Goal: Task Accomplishment & Management: Use online tool/utility

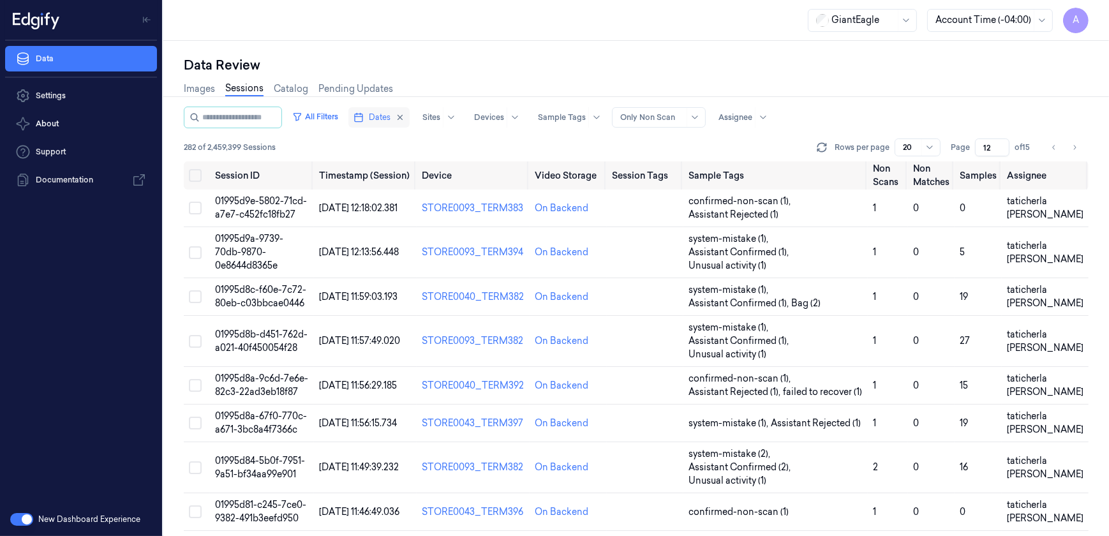
click at [383, 121] on span "Dates" at bounding box center [380, 117] width 22 height 11
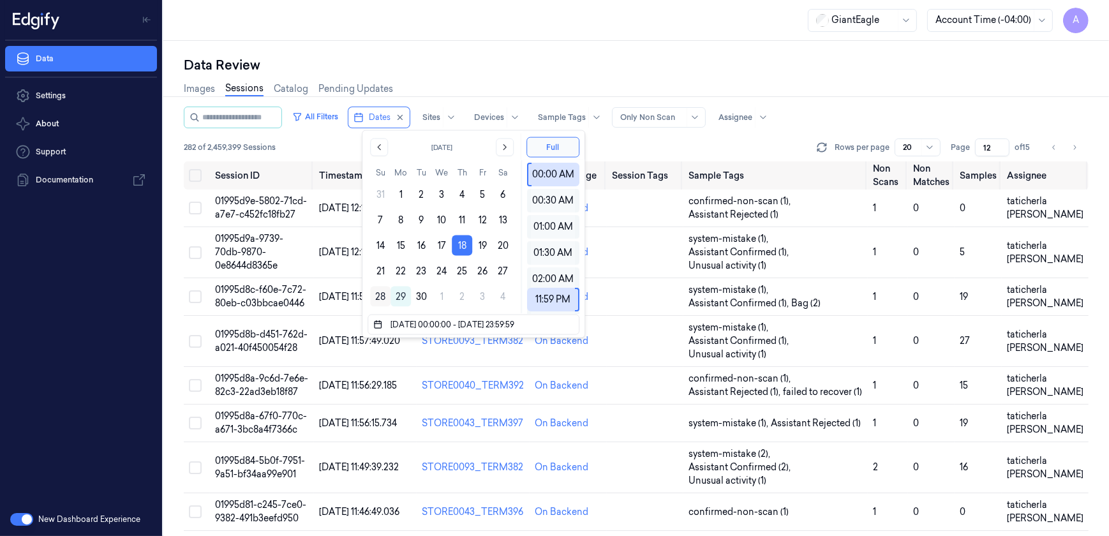
click at [375, 295] on button "28" at bounding box center [380, 296] width 20 height 20
type input "28/09/2025 00:00:00 - 28/09/2025 23:59:59"
click at [541, 16] on div "GiantEagle Account Time (-04:00) A" at bounding box center [636, 20] width 946 height 41
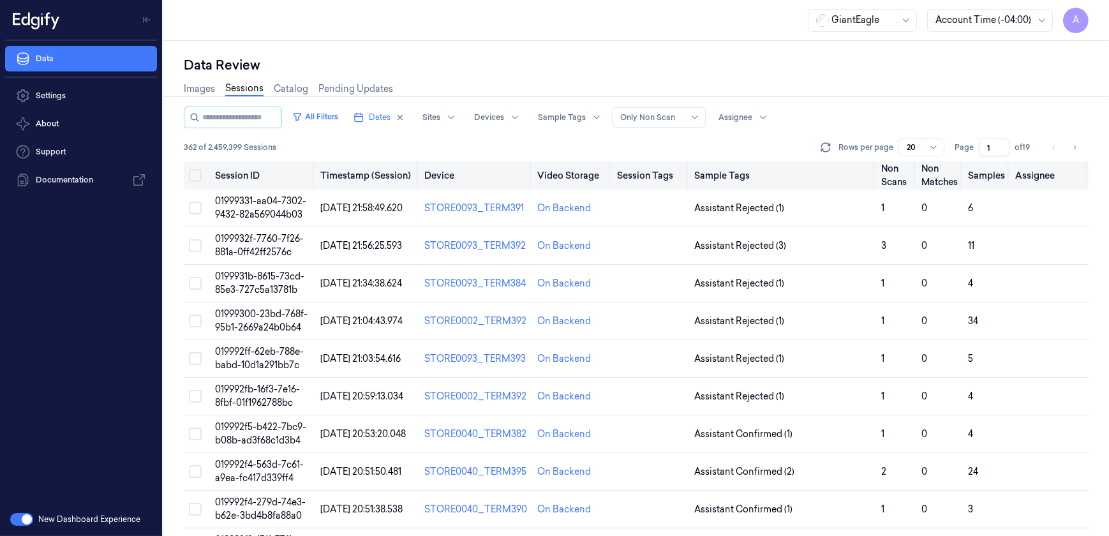
drag, startPoint x: 990, startPoint y: 149, endPoint x: 977, endPoint y: 161, distance: 18.1
click at [977, 161] on div "All Filters Dates Sites Devices Sample Tags Alert Type Only Non Scan Assignee 3…" at bounding box center [636, 321] width 905 height 429
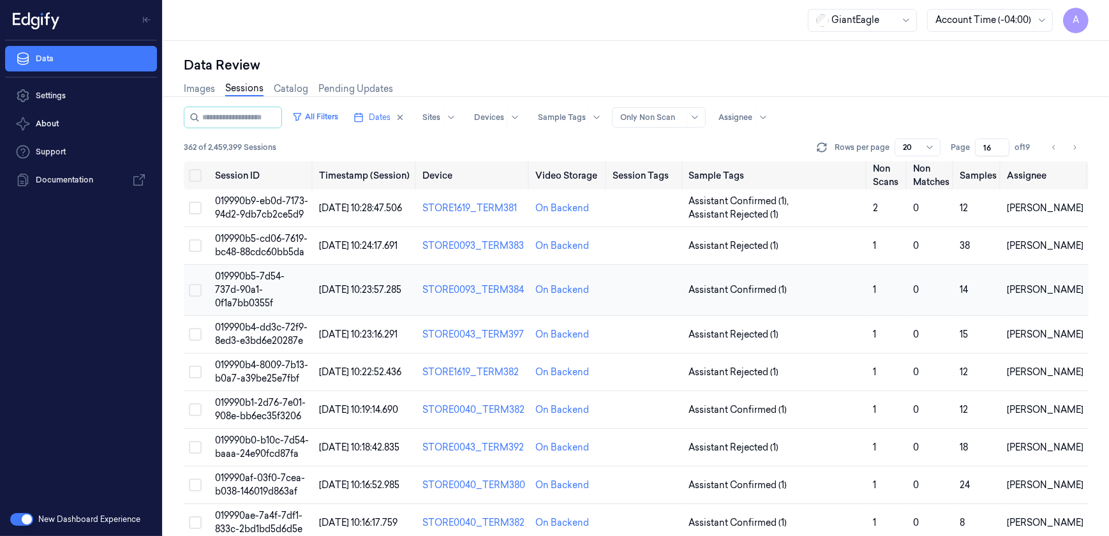
type input "16"
click at [242, 284] on span "019990b5-7d54-737d-90a1-0f1a7bb0355f" at bounding box center [250, 290] width 70 height 38
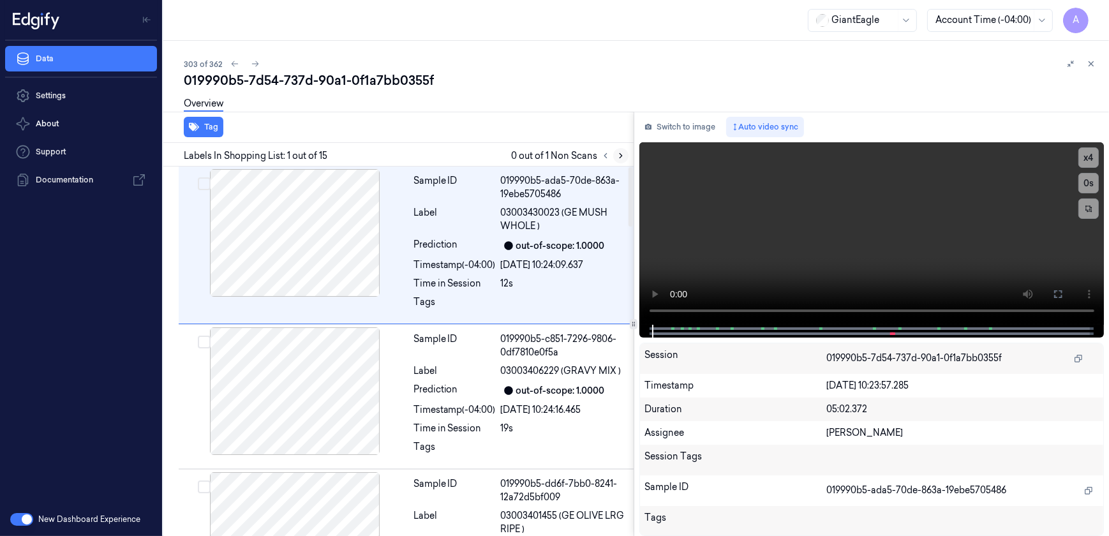
click at [614, 154] on button at bounding box center [620, 155] width 15 height 15
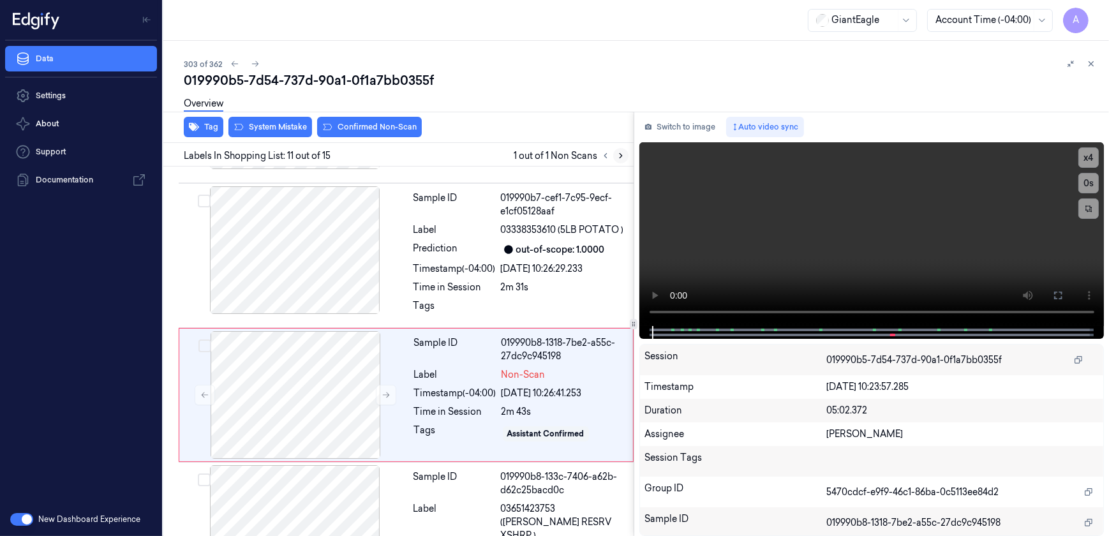
scroll to position [1395, 0]
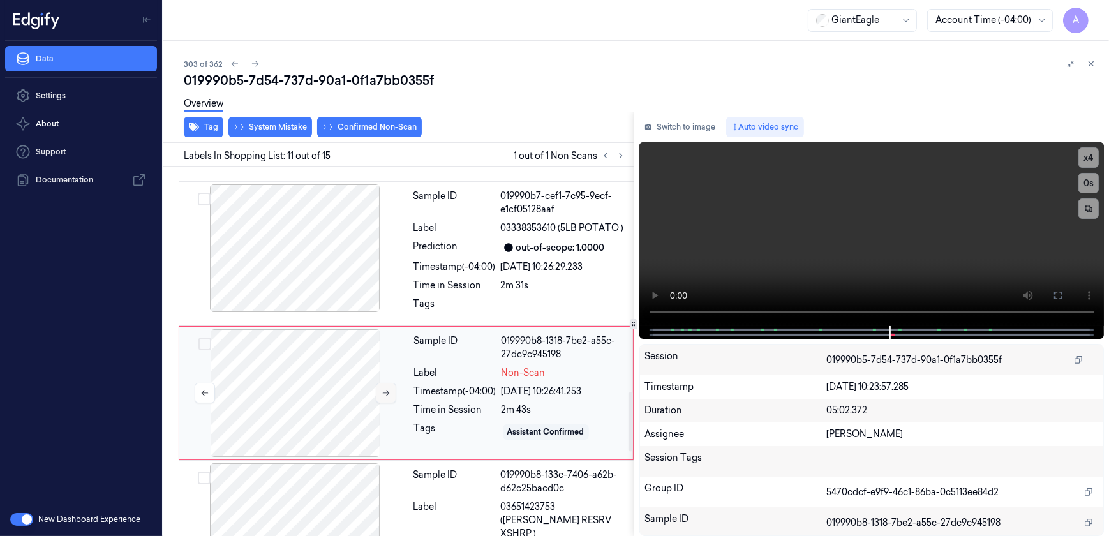
click at [380, 383] on button at bounding box center [386, 393] width 20 height 20
click at [387, 389] on icon at bounding box center [386, 393] width 9 height 9
click at [385, 383] on button at bounding box center [386, 393] width 20 height 20
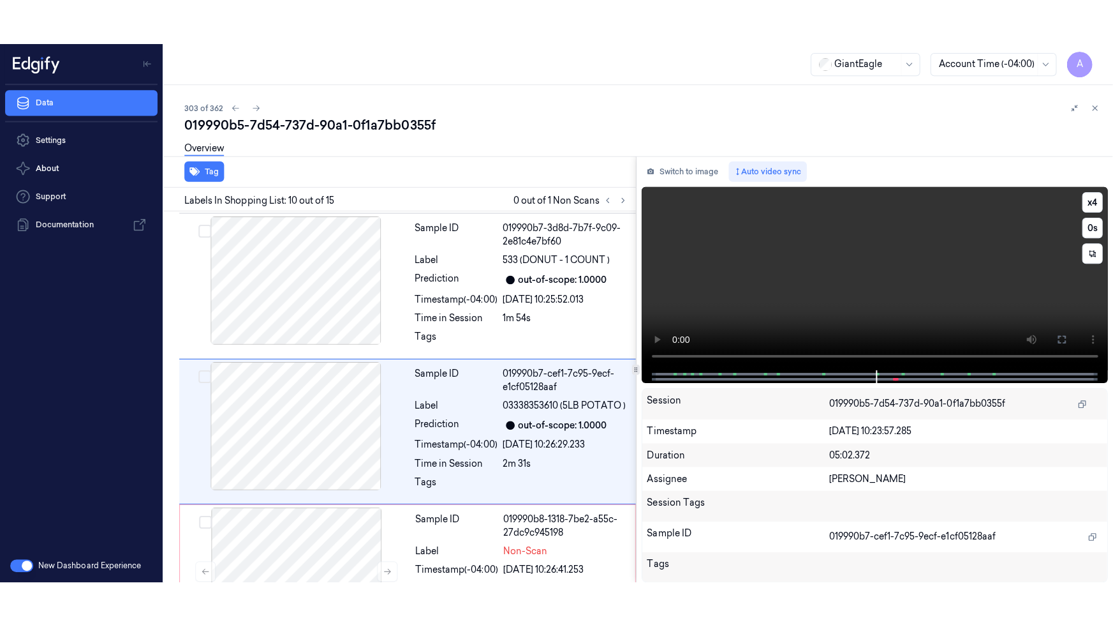
scroll to position [1256, 0]
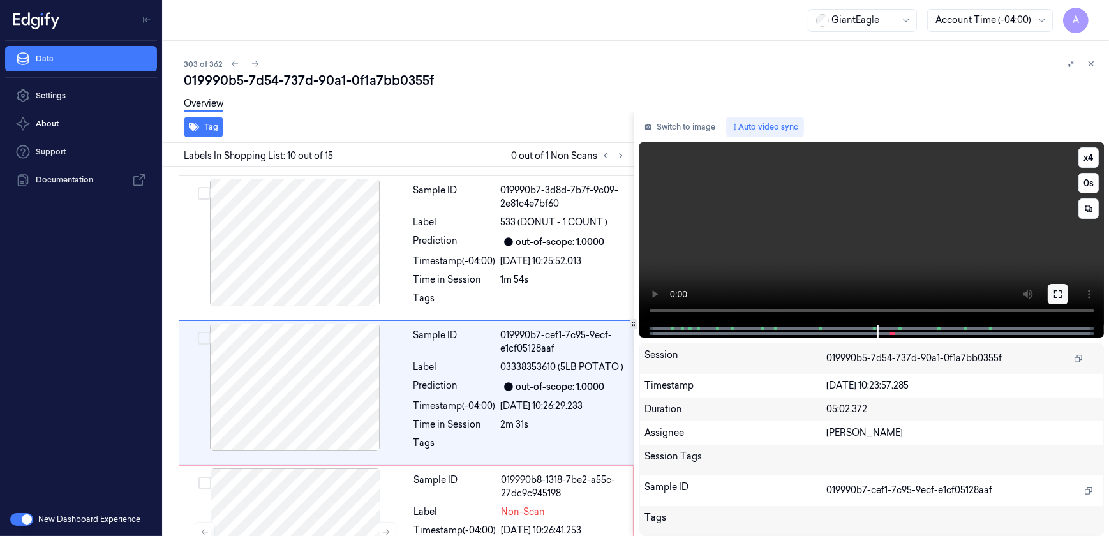
click at [1052, 301] on button at bounding box center [1058, 294] width 20 height 20
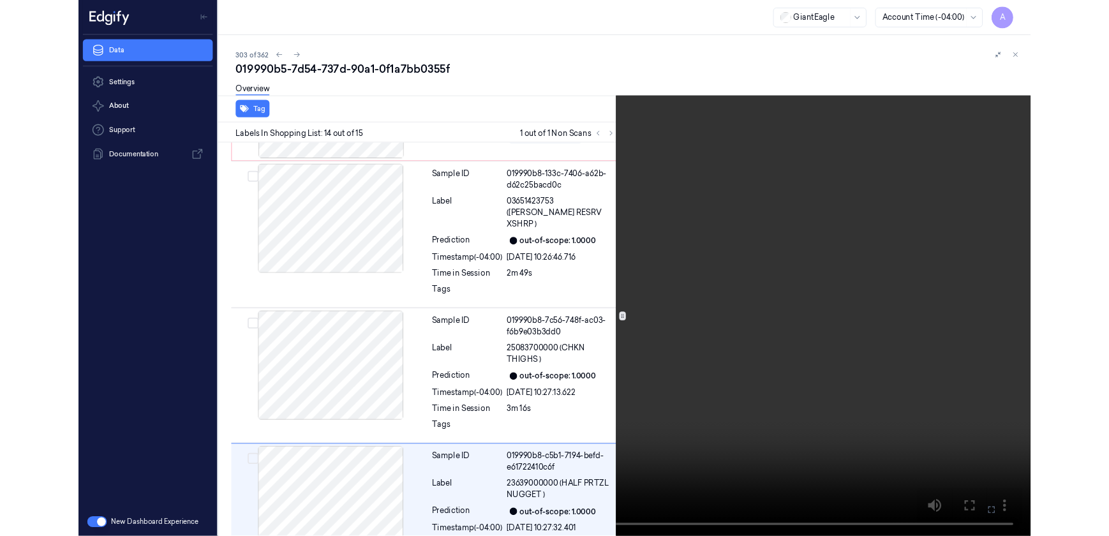
scroll to position [1812, 0]
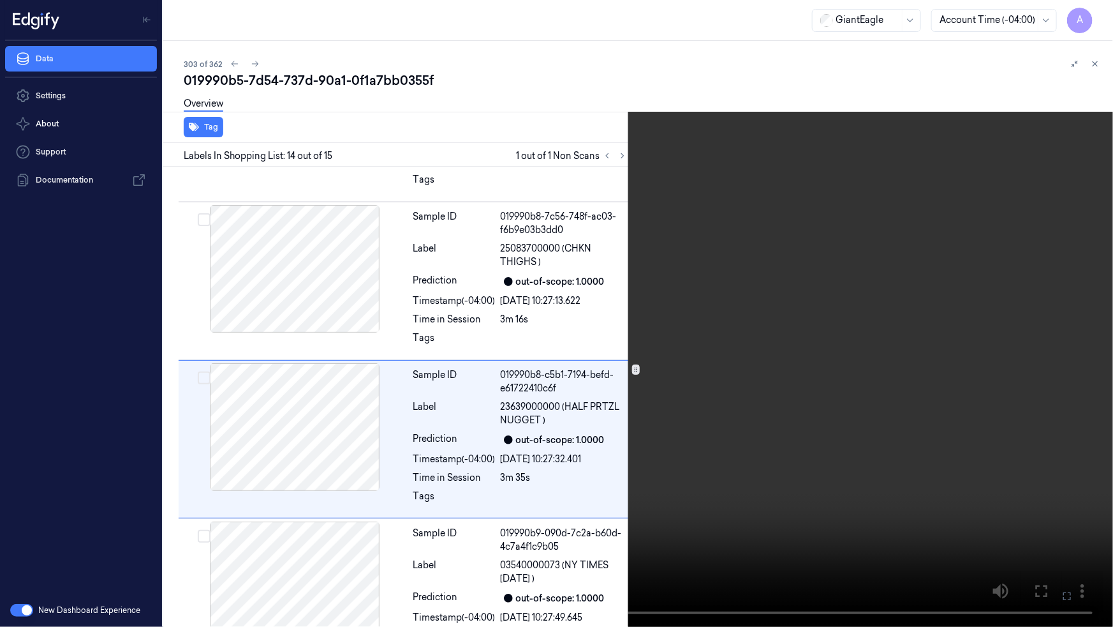
click at [0, 0] on icon at bounding box center [0, 0] width 0 height 0
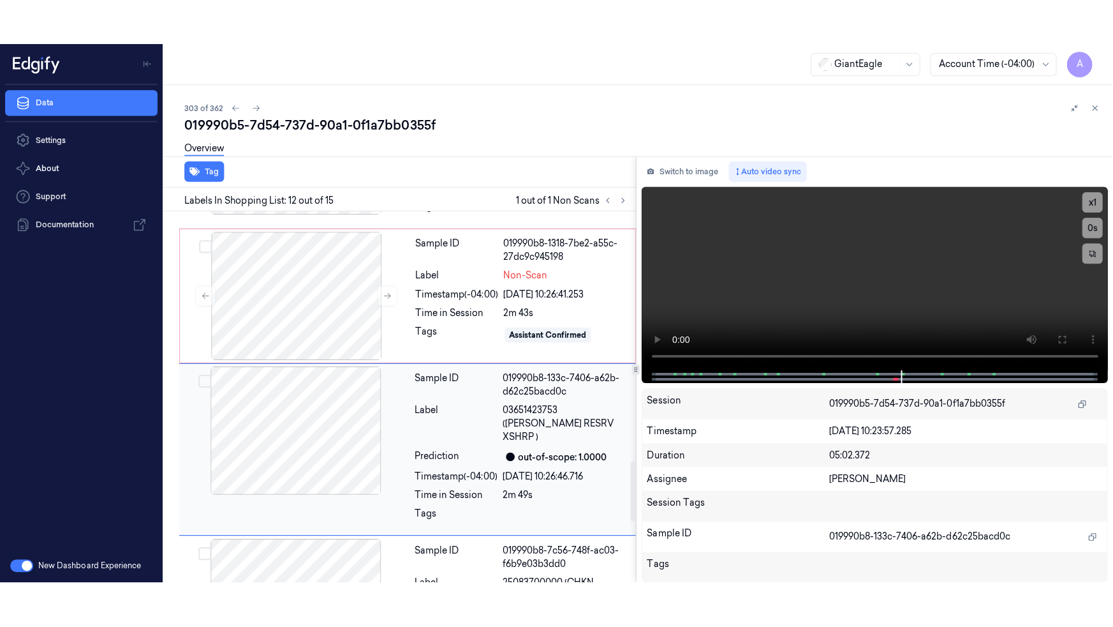
scroll to position [1541, 0]
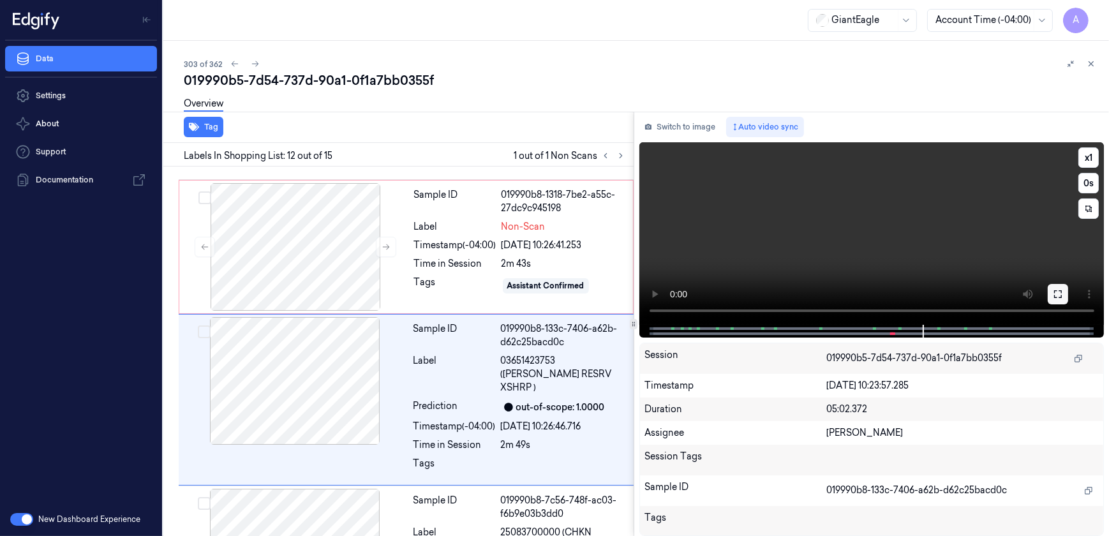
click at [1049, 299] on button at bounding box center [1058, 294] width 20 height 20
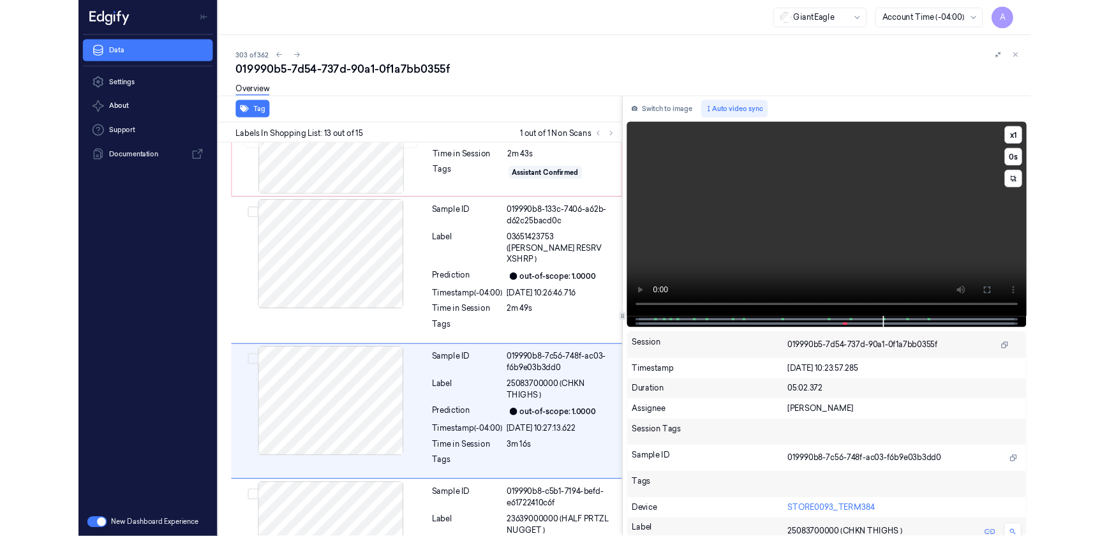
scroll to position [1654, 0]
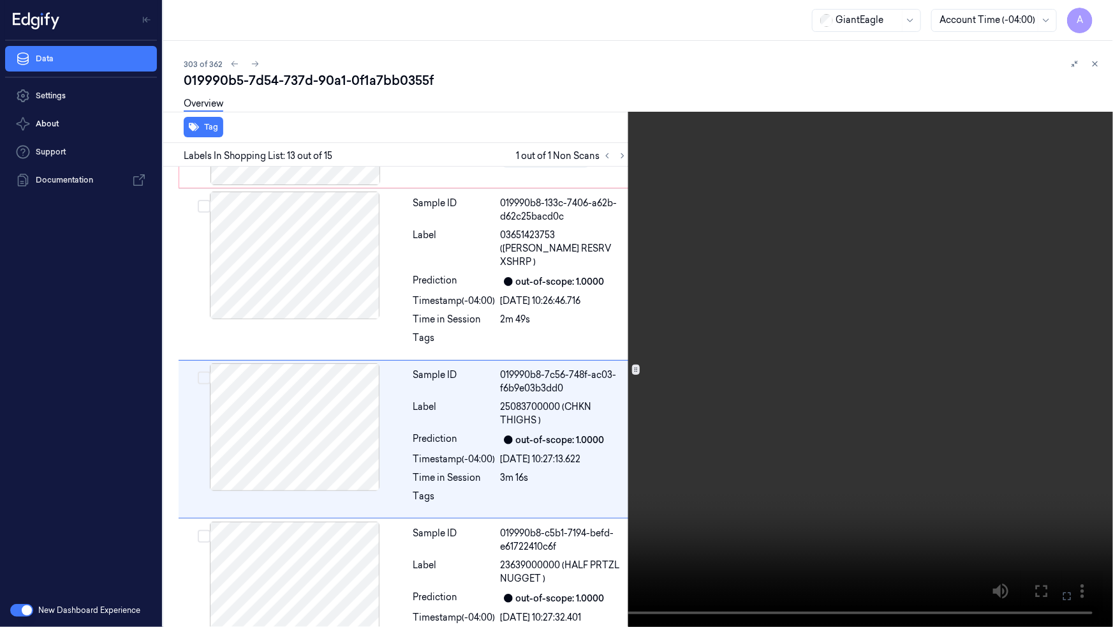
click at [0, 0] on icon at bounding box center [0, 0] width 0 height 0
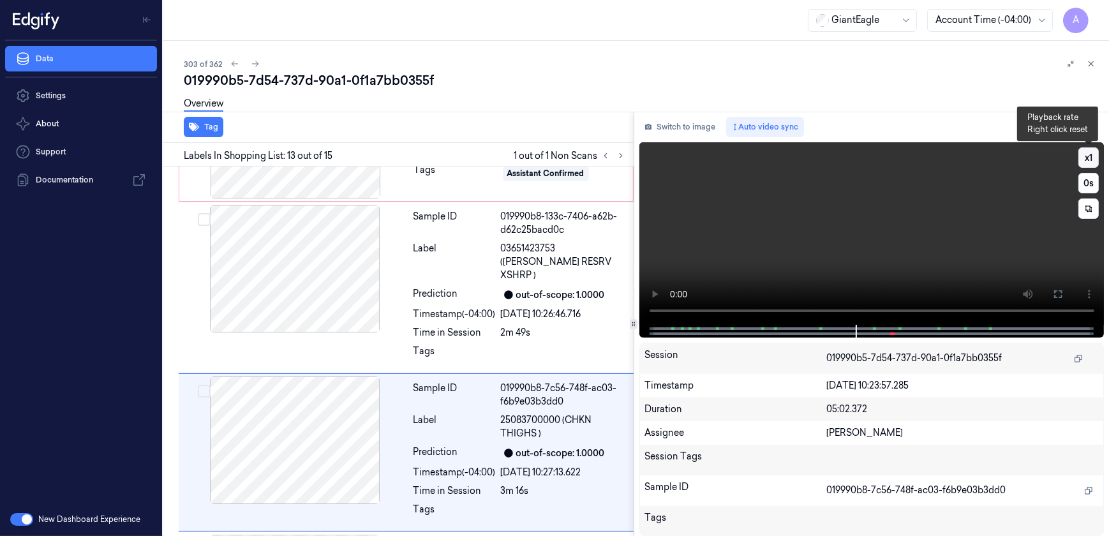
click at [1088, 160] on button "x 1" at bounding box center [1088, 157] width 20 height 20
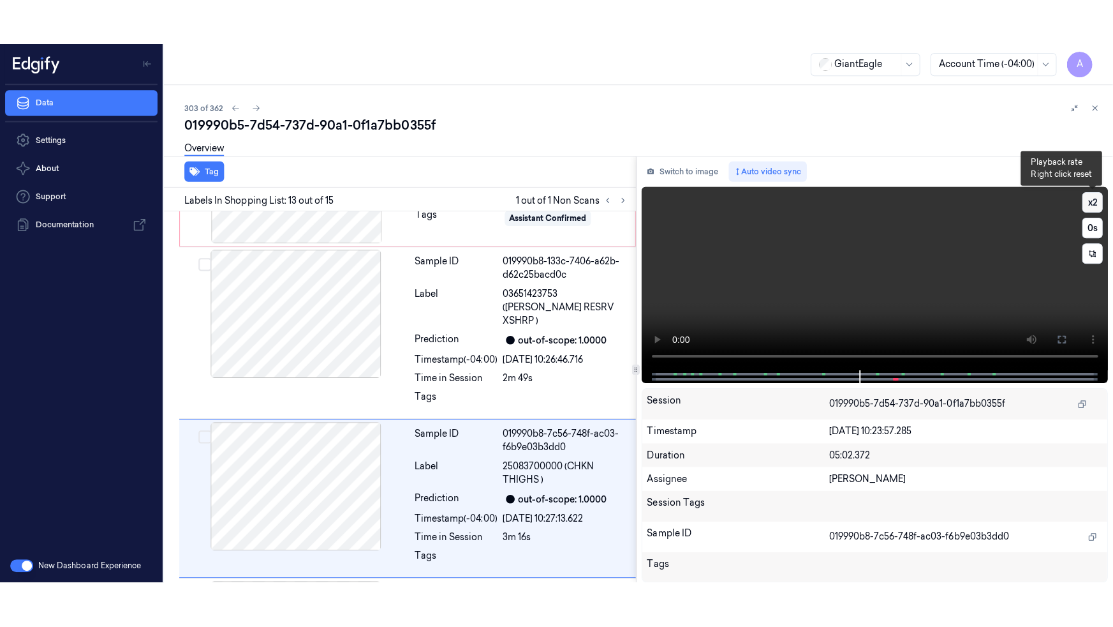
scroll to position [1699, 0]
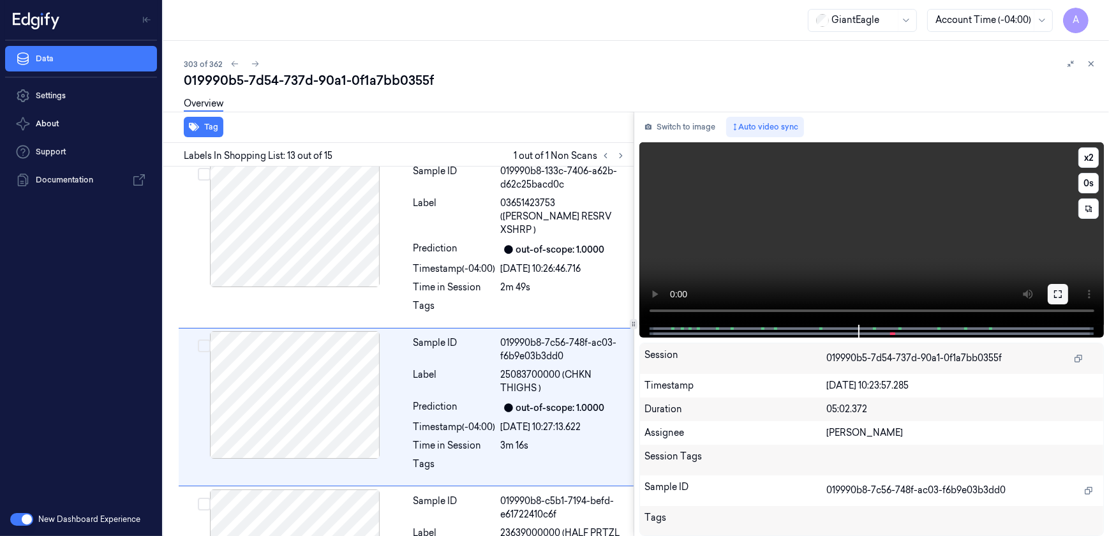
click at [1051, 293] on button at bounding box center [1058, 294] width 20 height 20
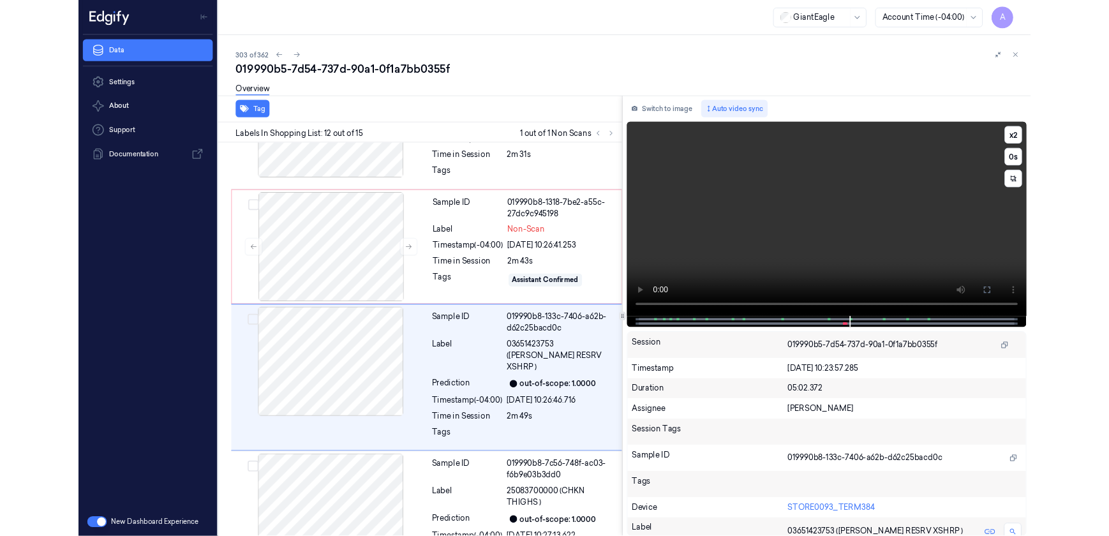
scroll to position [1496, 0]
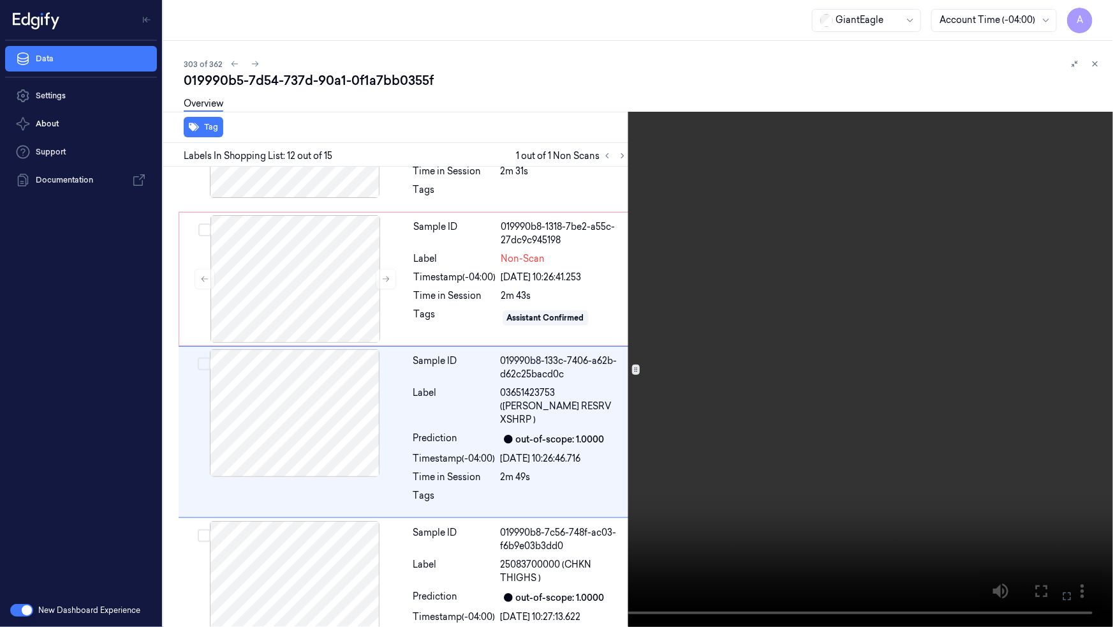
drag, startPoint x: 1068, startPoint y: 597, endPoint x: 1065, endPoint y: 535, distance: 61.3
click at [0, 0] on icon at bounding box center [0, 0] width 0 height 0
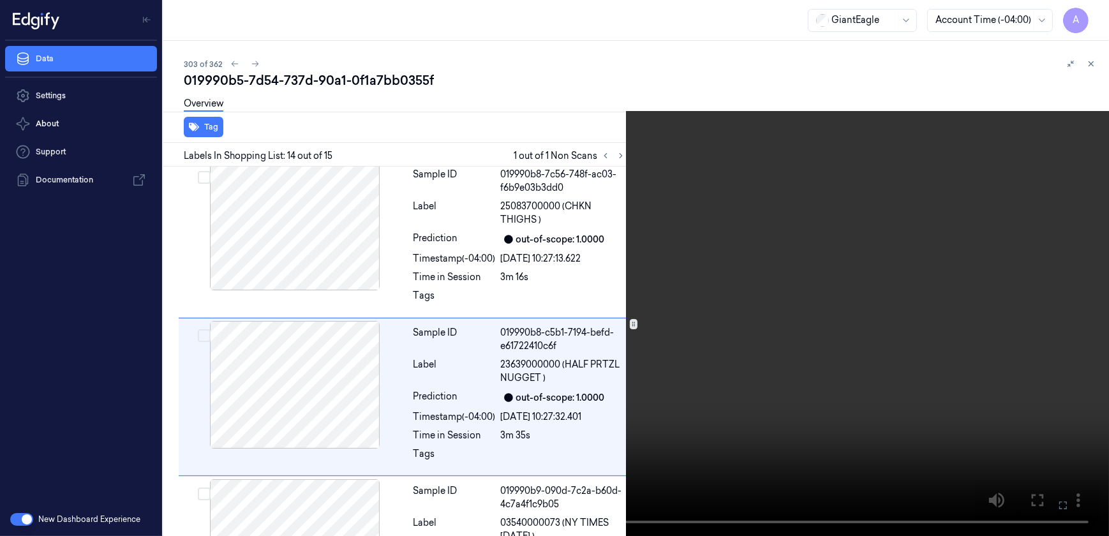
scroll to position [1857, 0]
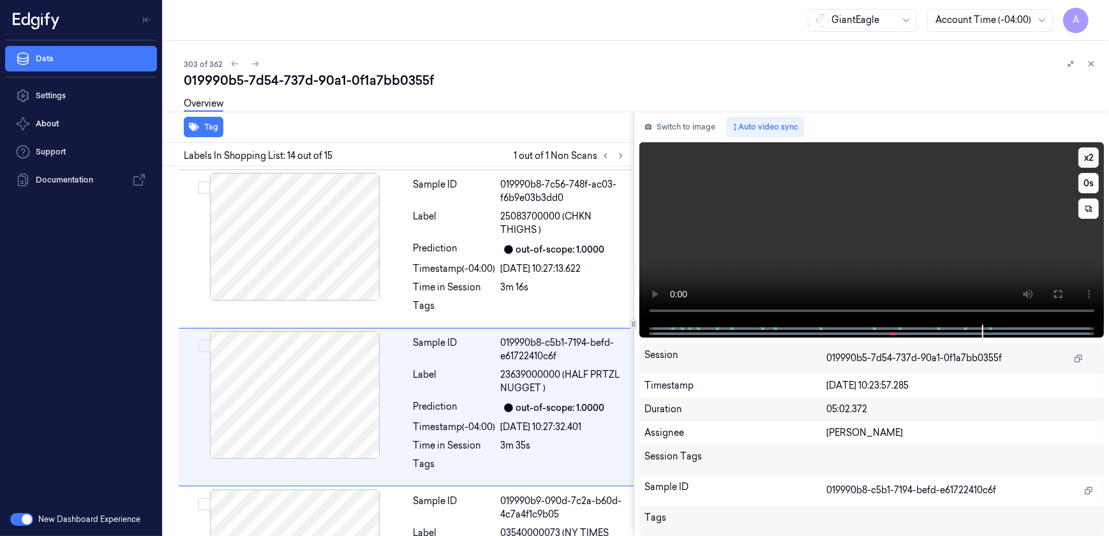
click at [1087, 163] on button "x 2" at bounding box center [1088, 157] width 20 height 20
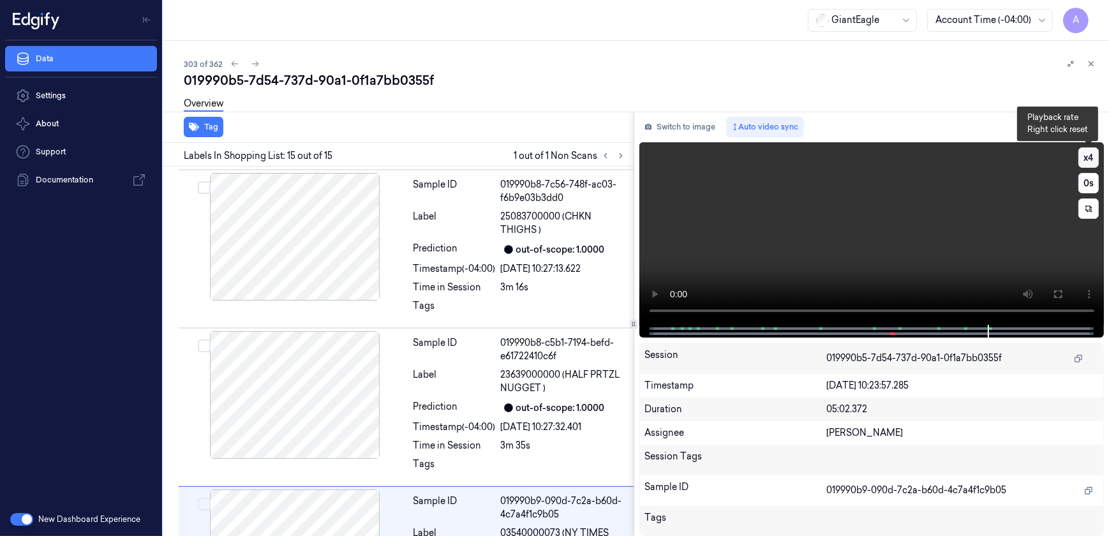
scroll to position [1914, 0]
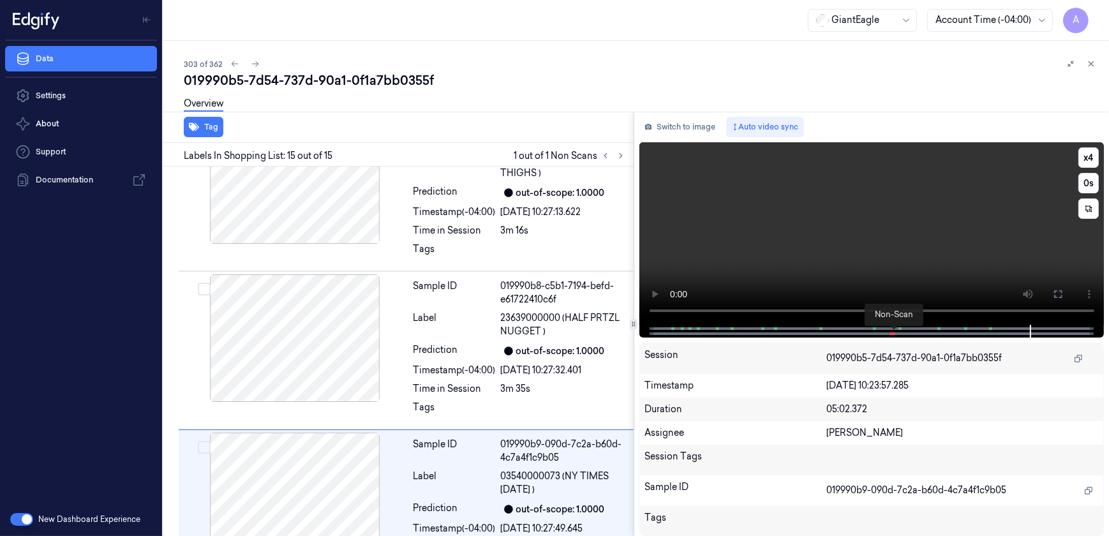
click at [894, 332] on span at bounding box center [895, 333] width 2 height 6
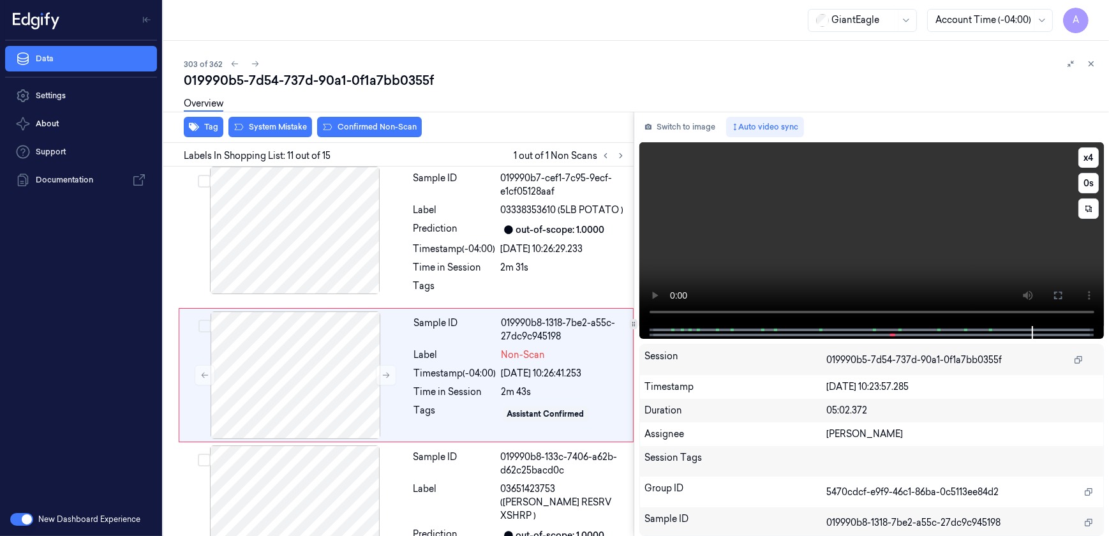
scroll to position [1395, 0]
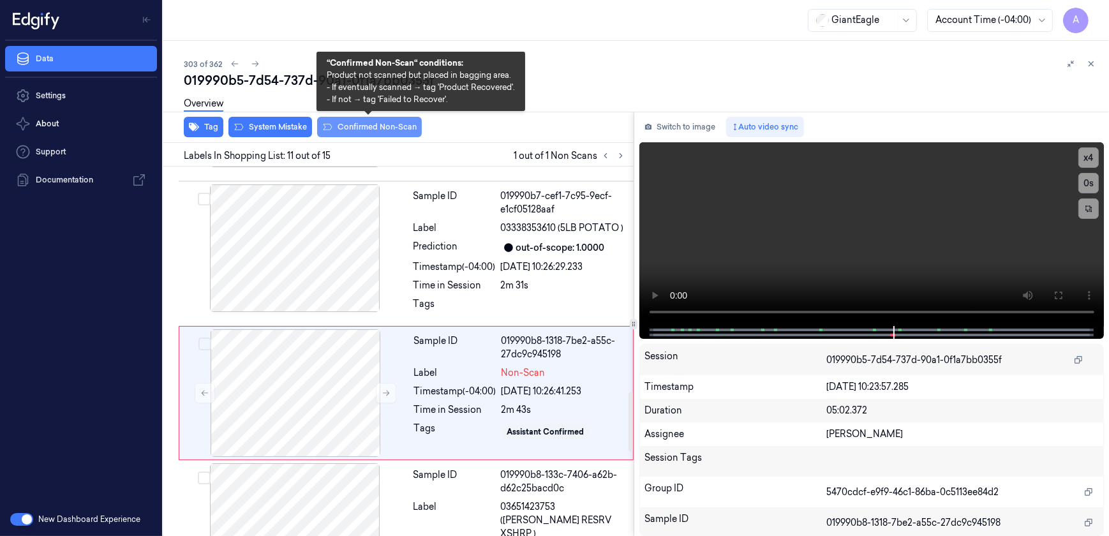
click at [346, 131] on button "Confirmed Non-Scan" at bounding box center [369, 127] width 105 height 20
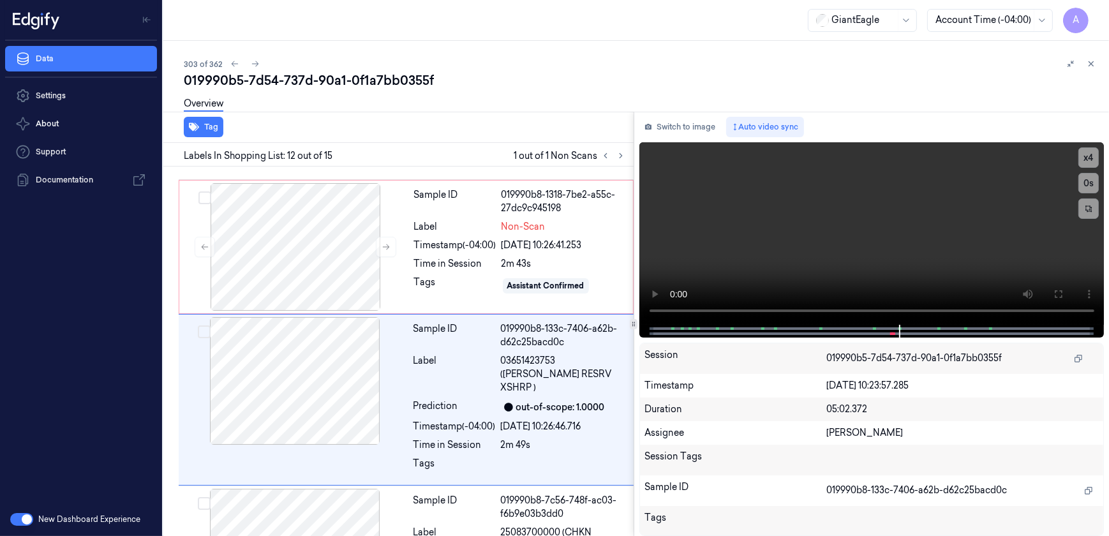
scroll to position [1549, 0]
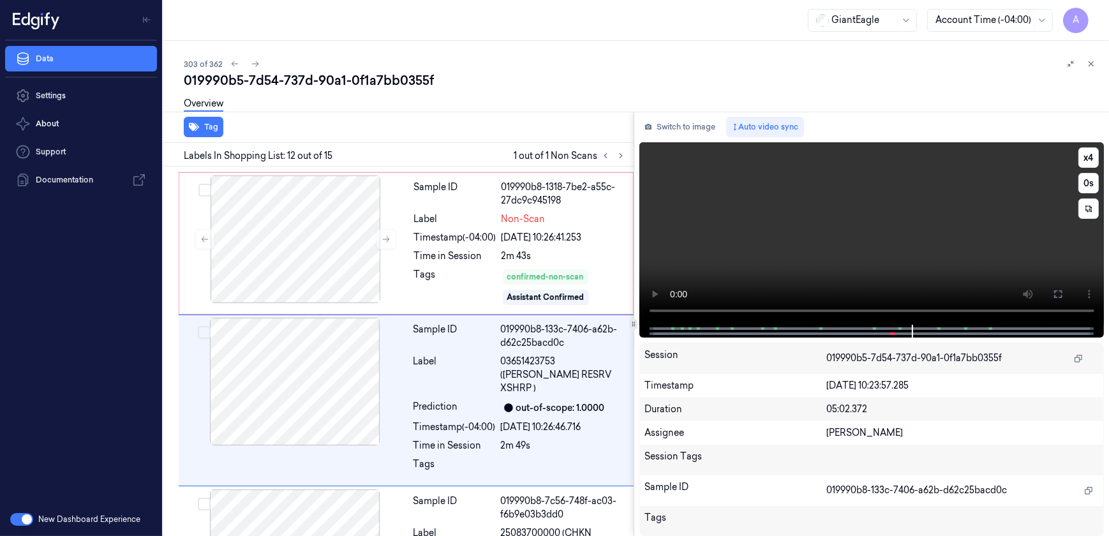
click at [889, 334] on div at bounding box center [871, 331] width 438 height 13
click at [892, 332] on span at bounding box center [893, 333] width 2 height 6
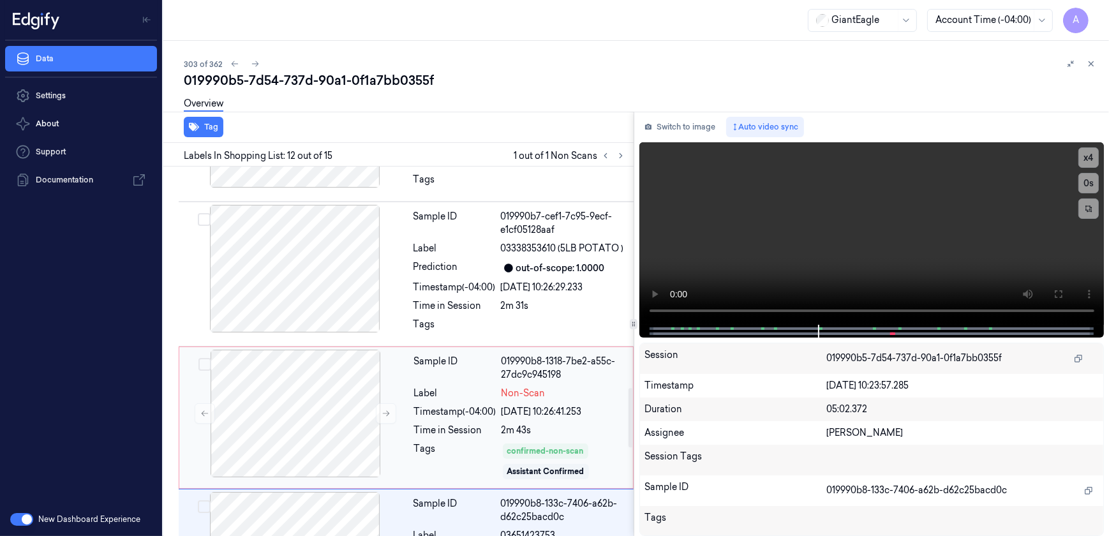
click at [446, 405] on div "Timestamp (-04:00)" at bounding box center [455, 411] width 82 height 13
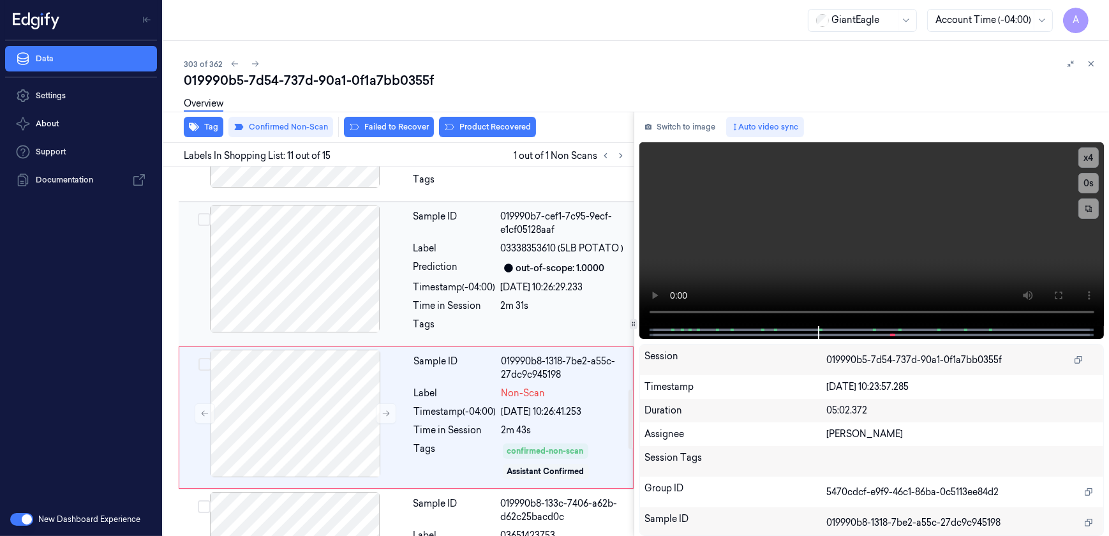
scroll to position [1399, 0]
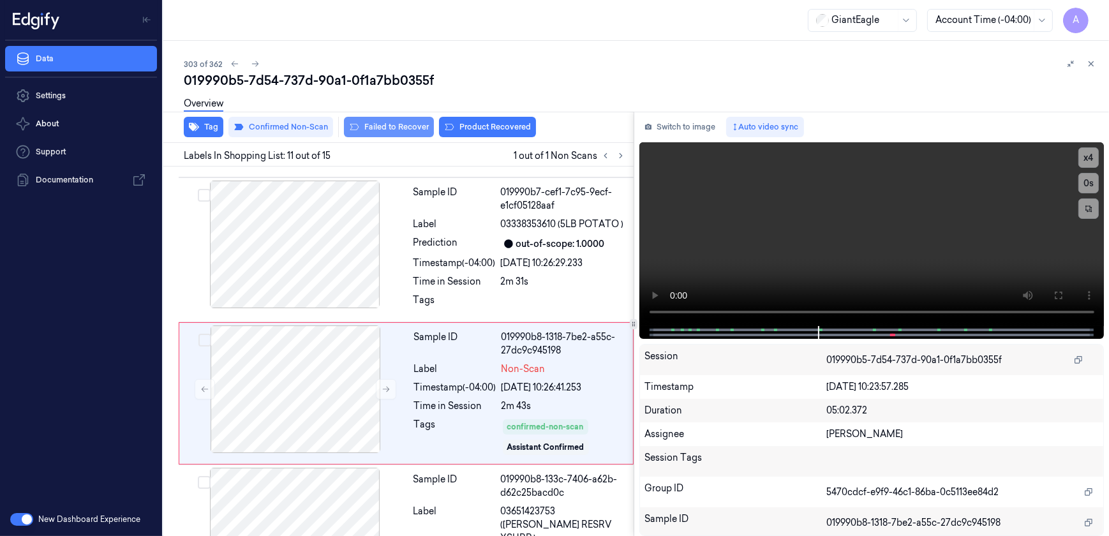
click at [386, 135] on button "Failed to Recover" at bounding box center [389, 127] width 90 height 20
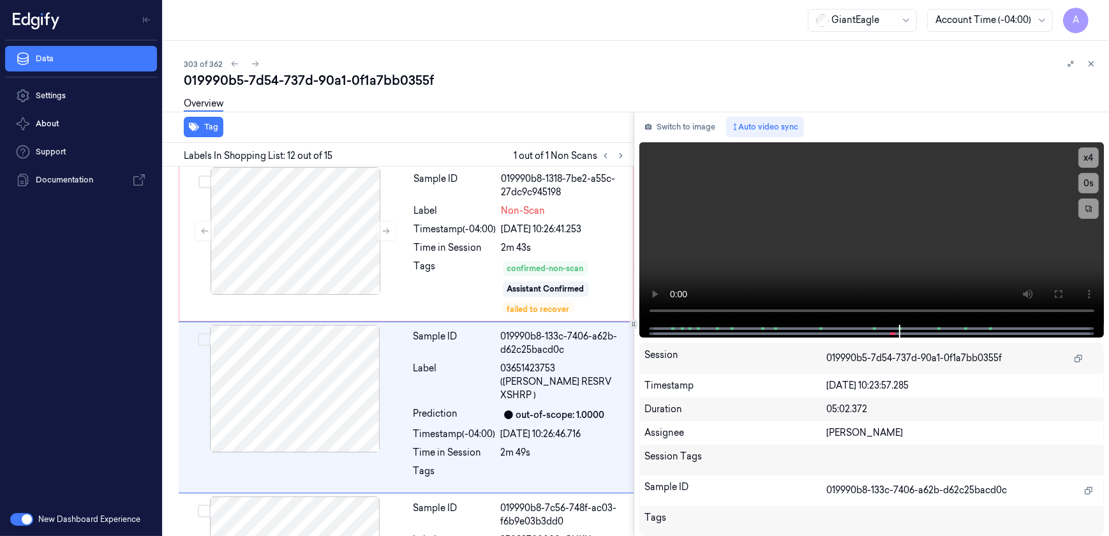
scroll to position [1564, 0]
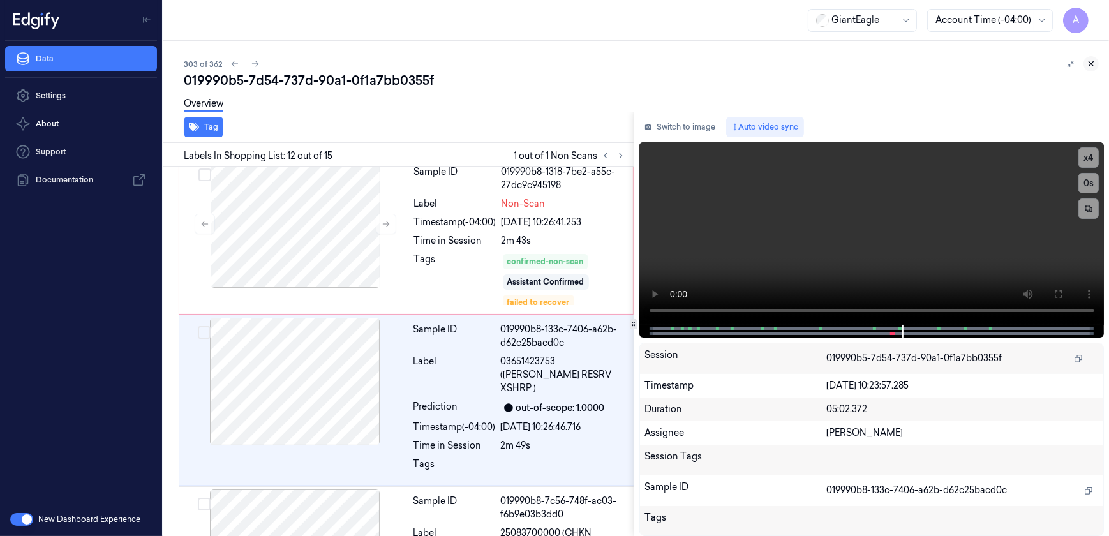
click at [1094, 62] on icon at bounding box center [1091, 63] width 9 height 9
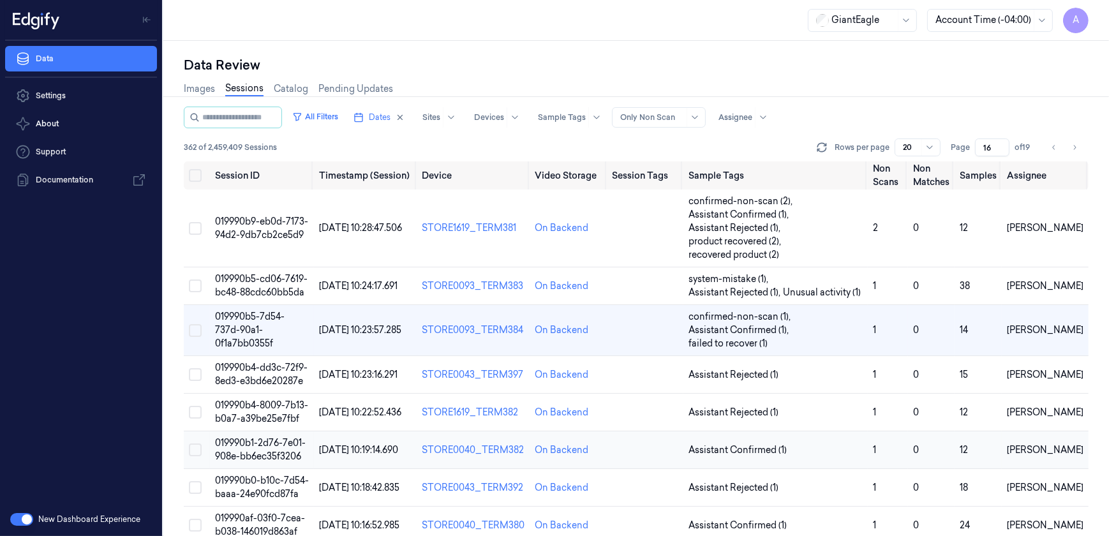
click at [265, 447] on span "019990b1-2d76-7e01-908e-bb6ec35f3206" at bounding box center [260, 449] width 91 height 25
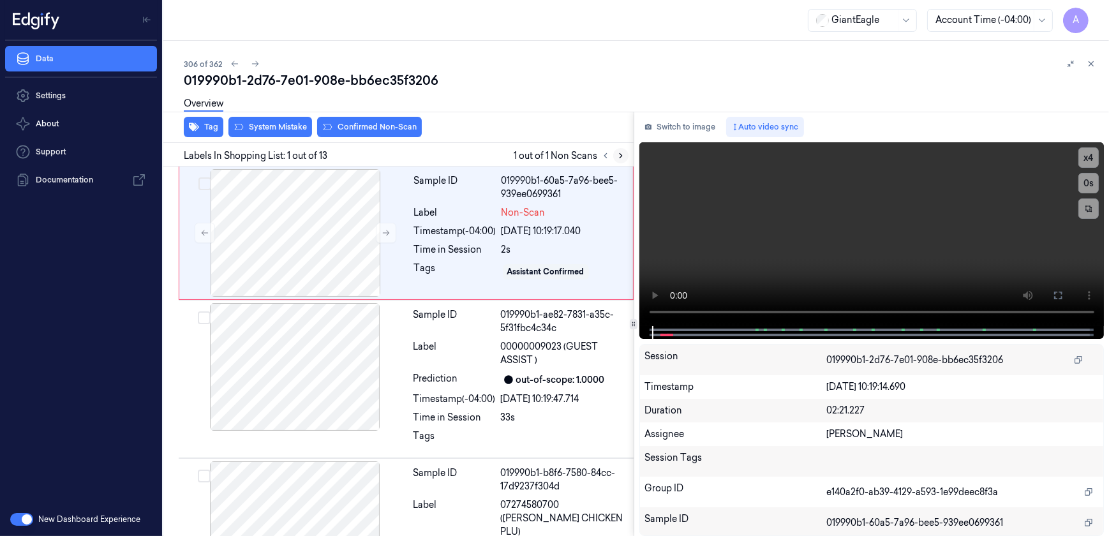
click at [614, 154] on button at bounding box center [620, 155] width 15 height 15
click at [389, 235] on icon at bounding box center [386, 232] width 9 height 9
click at [380, 238] on button at bounding box center [386, 233] width 20 height 20
click at [388, 234] on icon at bounding box center [386, 233] width 7 height 6
click at [387, 231] on icon at bounding box center [386, 232] width 9 height 9
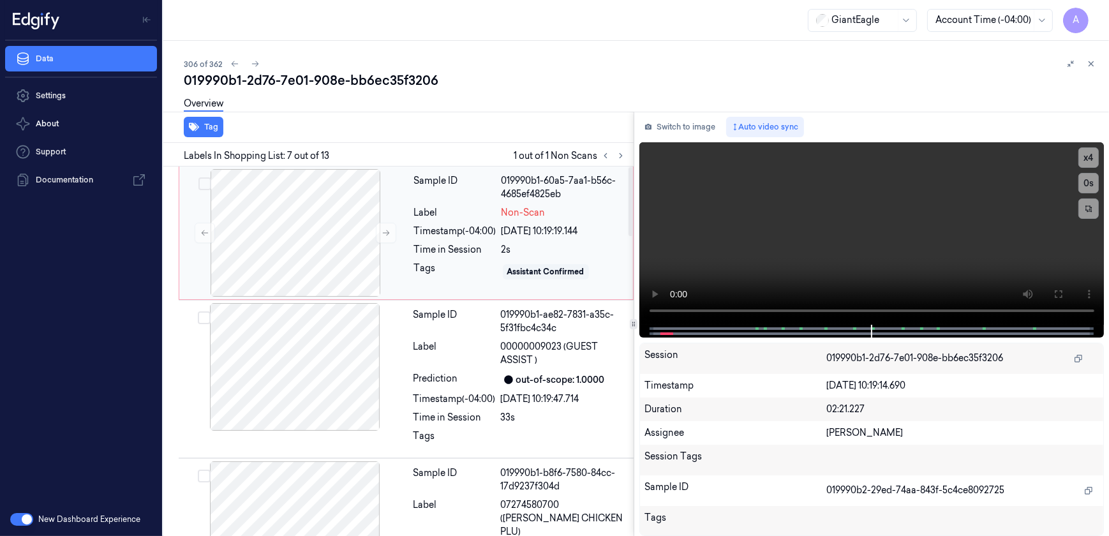
click at [443, 267] on div "Tags" at bounding box center [455, 272] width 82 height 20
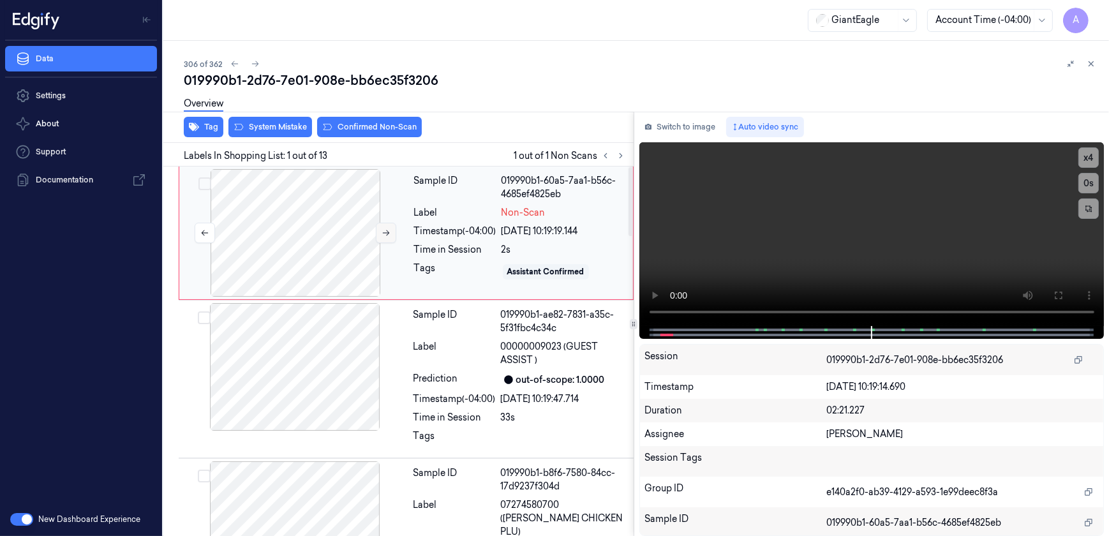
click at [380, 240] on button at bounding box center [386, 233] width 20 height 20
click at [383, 236] on icon at bounding box center [386, 232] width 9 height 9
click at [754, 238] on video at bounding box center [871, 234] width 465 height 184
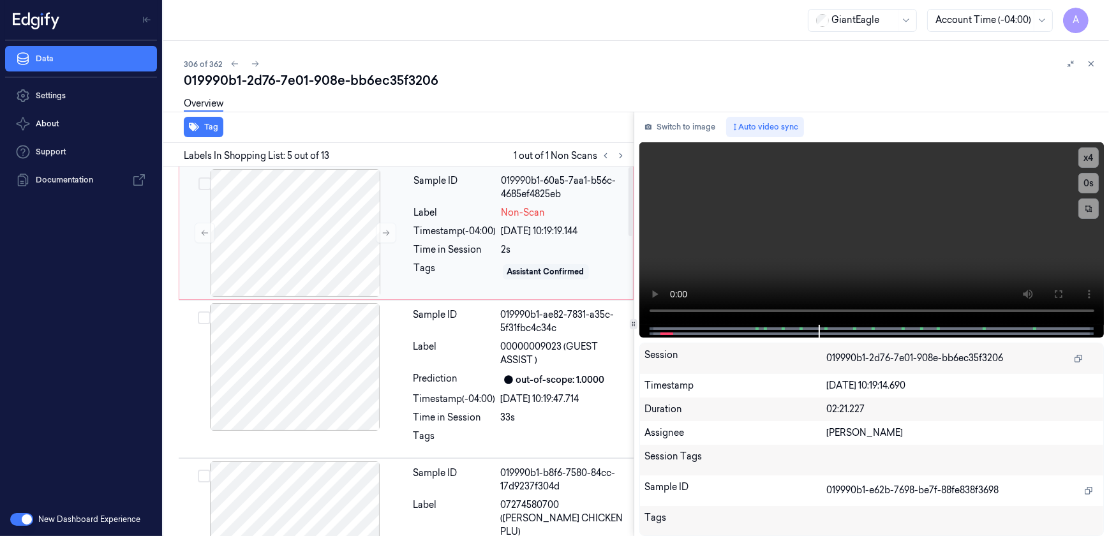
click at [436, 265] on div "Tags" at bounding box center [455, 272] width 82 height 20
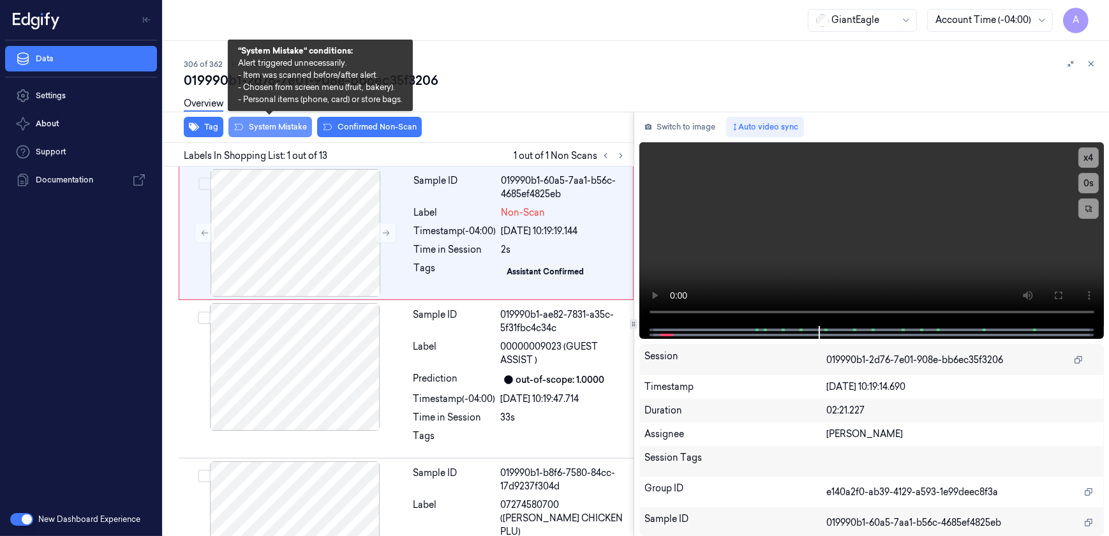
click at [262, 130] on button "System Mistake" at bounding box center [270, 127] width 84 height 20
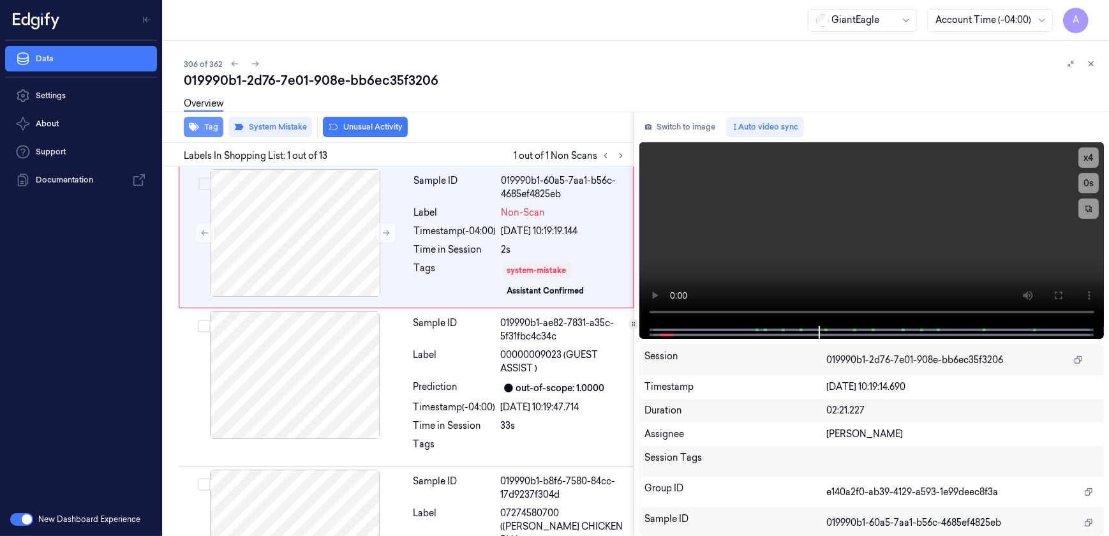
click at [211, 134] on button "Tag" at bounding box center [204, 127] width 40 height 20
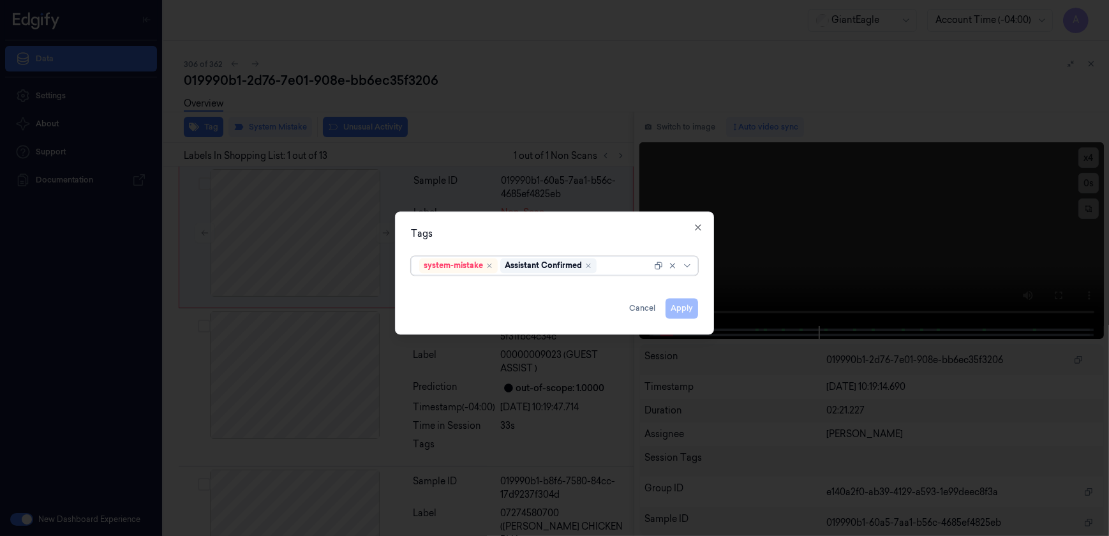
click at [616, 267] on div at bounding box center [625, 265] width 52 height 13
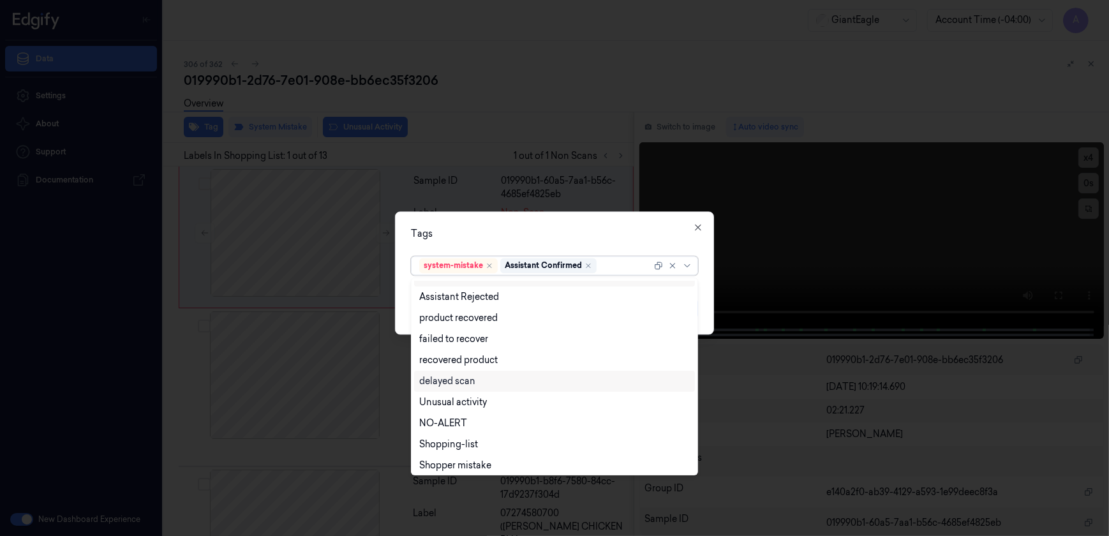
scroll to position [103, 0]
click at [469, 436] on div "Bag" at bounding box center [554, 440] width 271 height 13
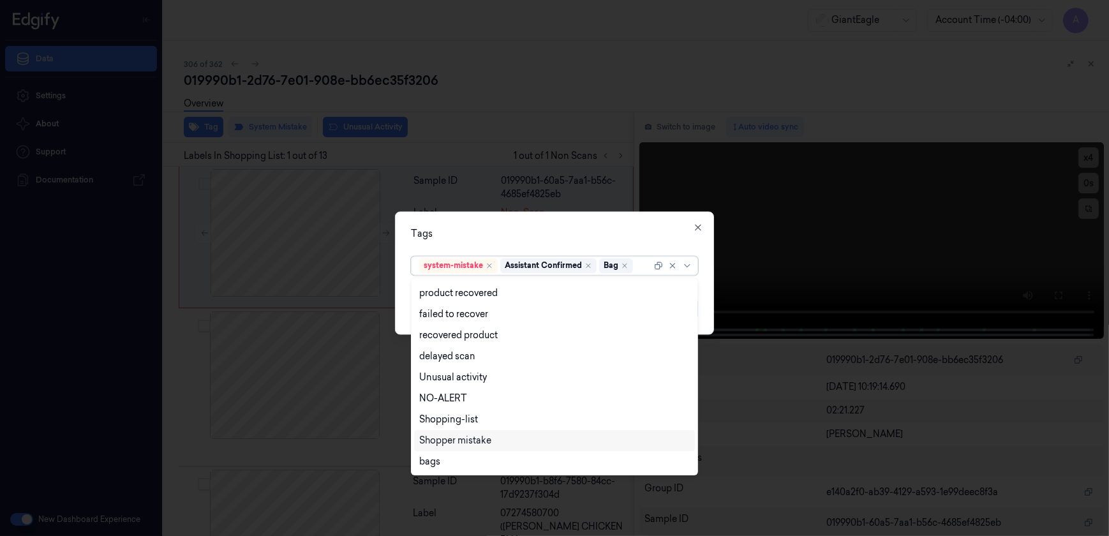
scroll to position [82, 0]
click at [575, 242] on div "Tags option Bag, selected. 13 results available. Use Up and Down to choose opti…" at bounding box center [554, 273] width 319 height 123
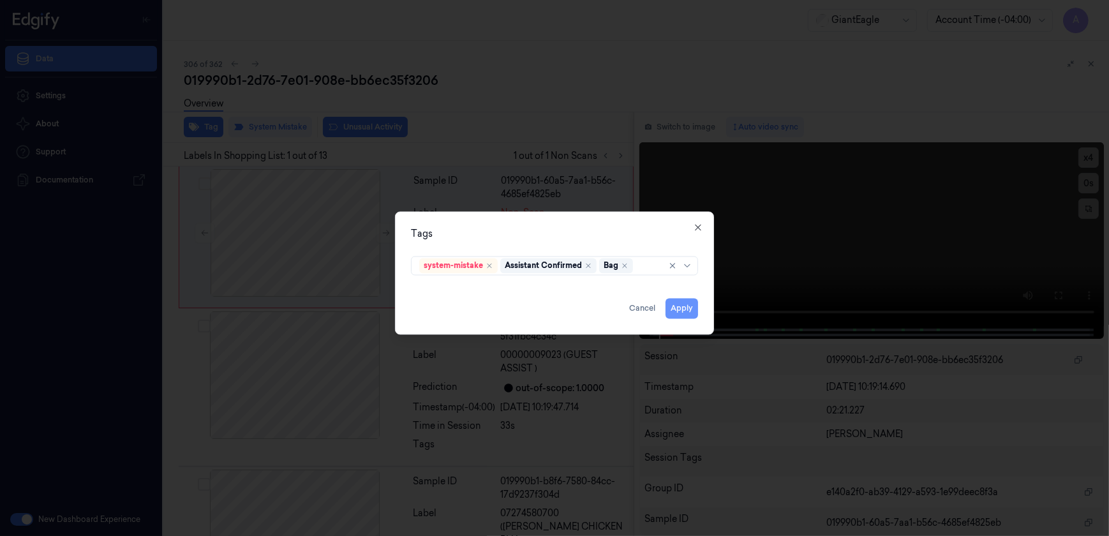
click at [672, 306] on button "Apply" at bounding box center [681, 309] width 33 height 20
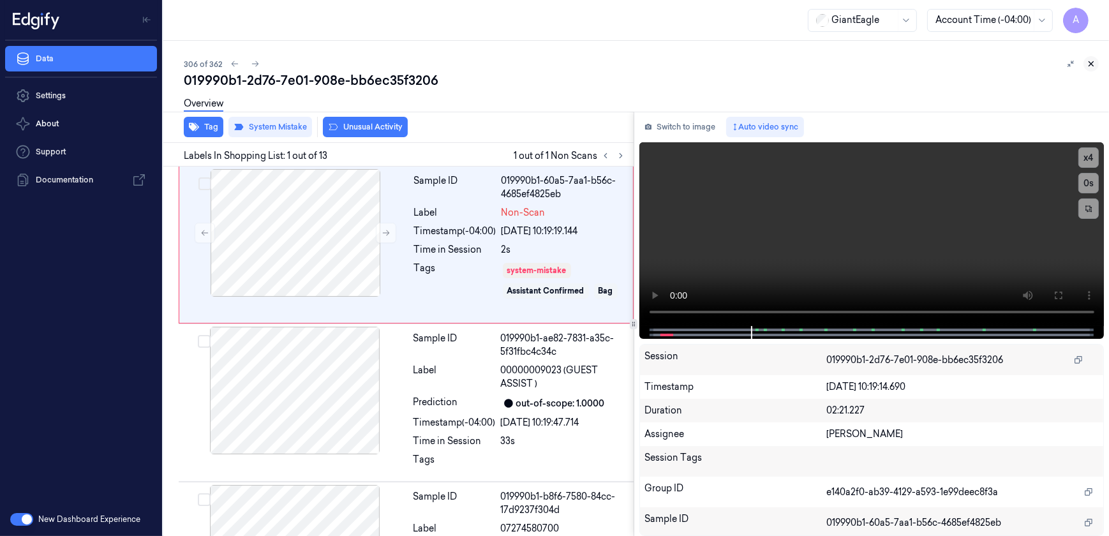
scroll to position [44, 0]
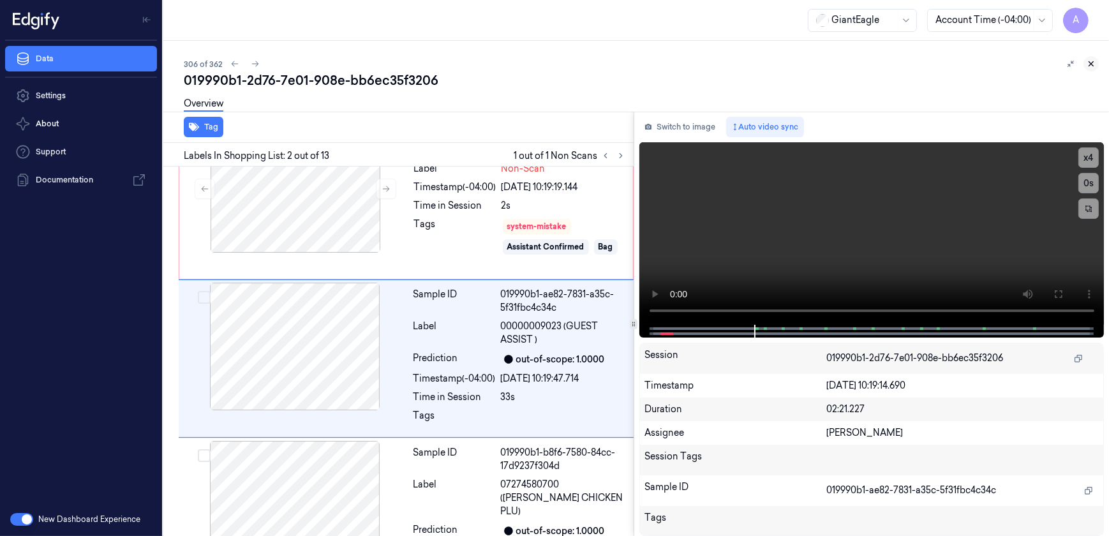
click at [1092, 64] on icon at bounding box center [1091, 64] width 4 height 4
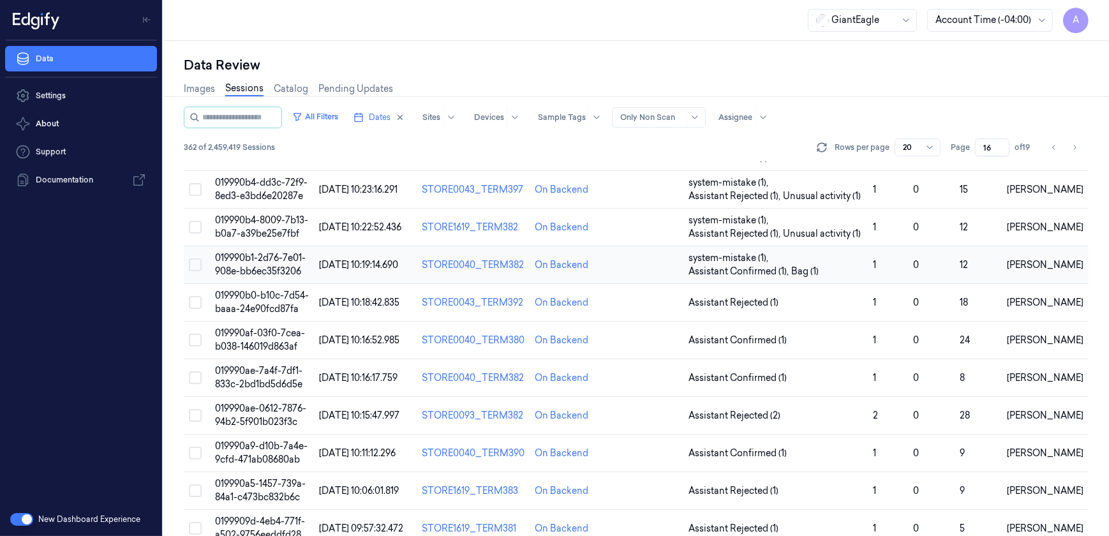
scroll to position [205, 0]
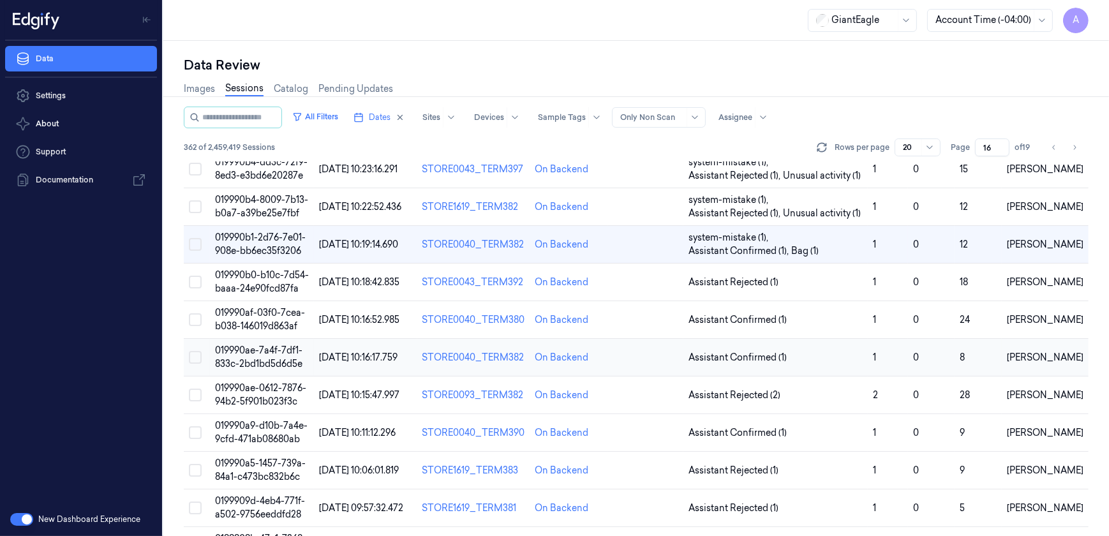
click at [239, 351] on span "019990ae-7a4f-7df1-833c-2bd1bd5d6d5e" at bounding box center [258, 357] width 87 height 25
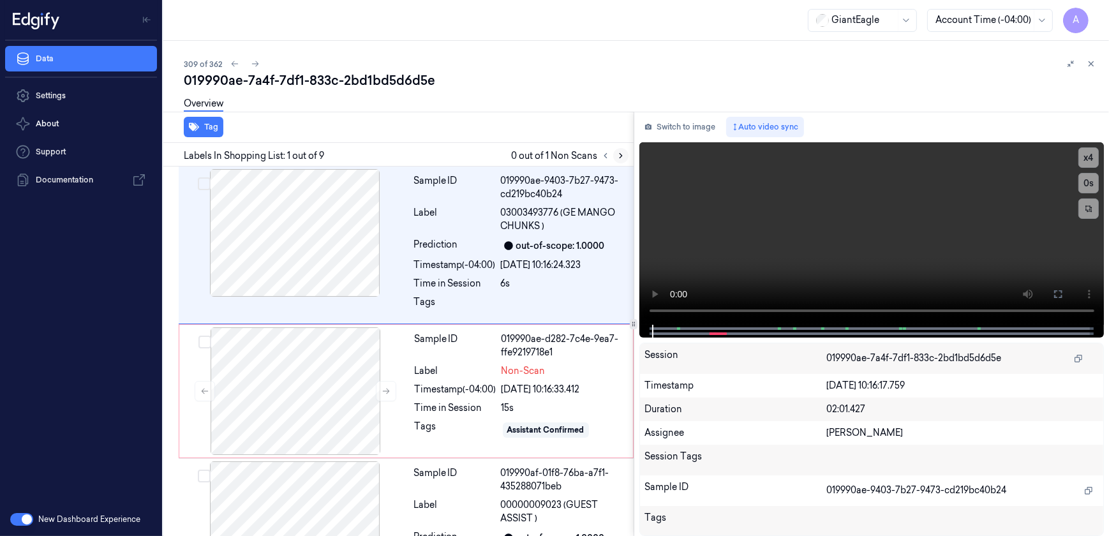
click at [618, 158] on icon at bounding box center [620, 155] width 9 height 9
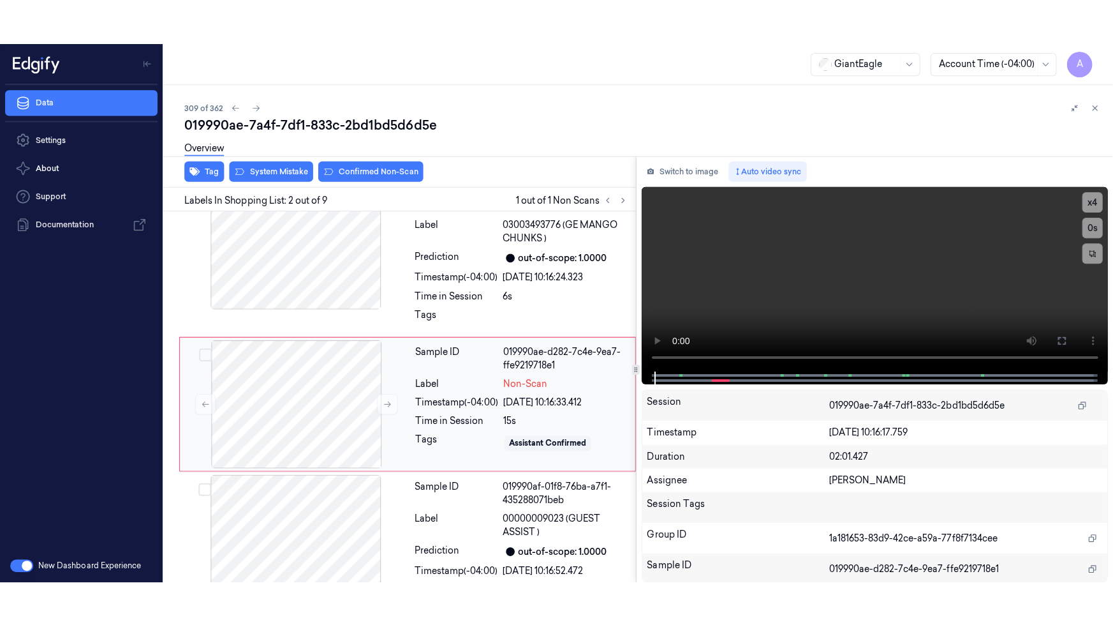
scroll to position [39, 0]
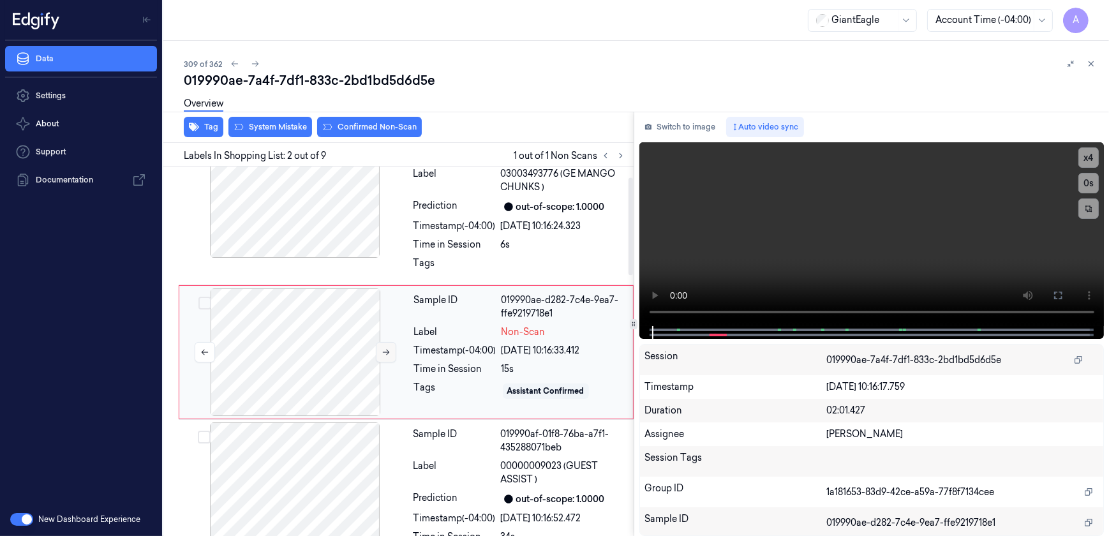
click at [386, 352] on icon at bounding box center [386, 352] width 9 height 9
click at [1057, 290] on icon at bounding box center [1058, 295] width 10 height 10
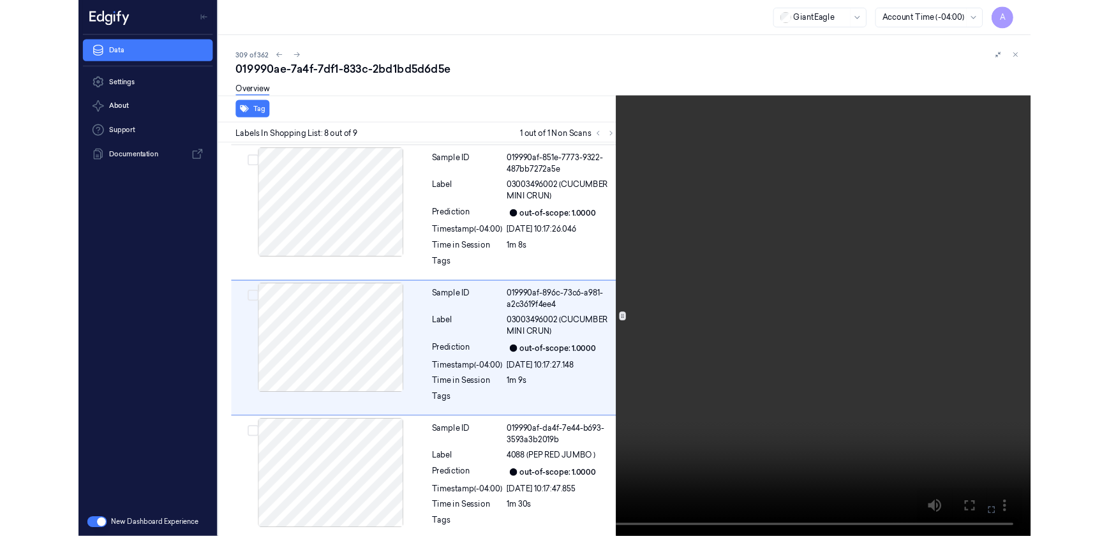
scroll to position [929, 0]
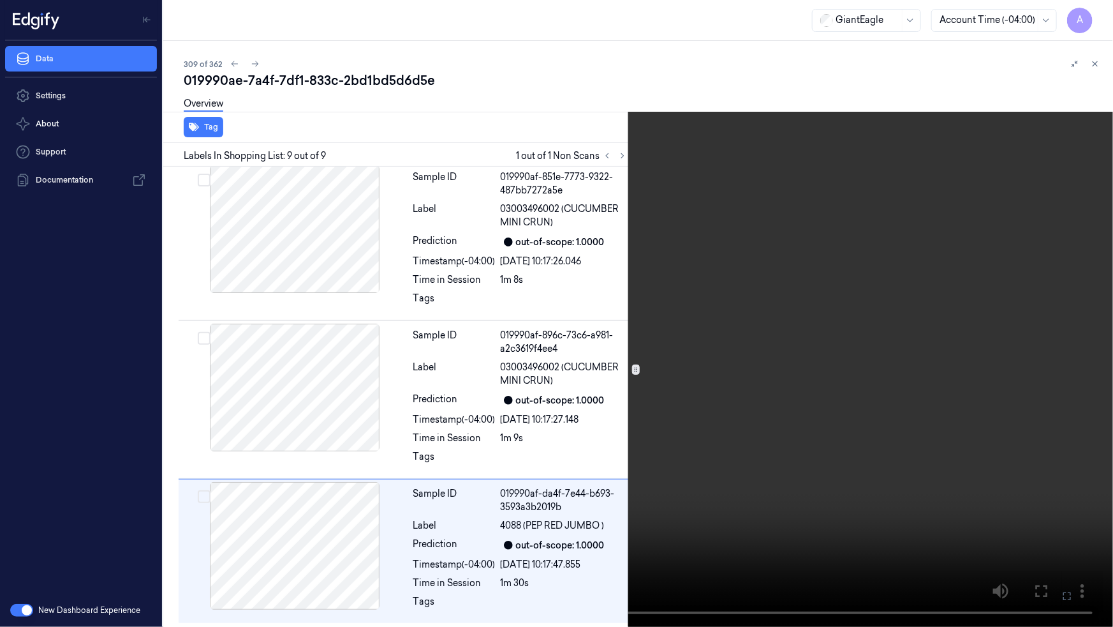
click at [0, 0] on icon at bounding box center [0, 0] width 0 height 0
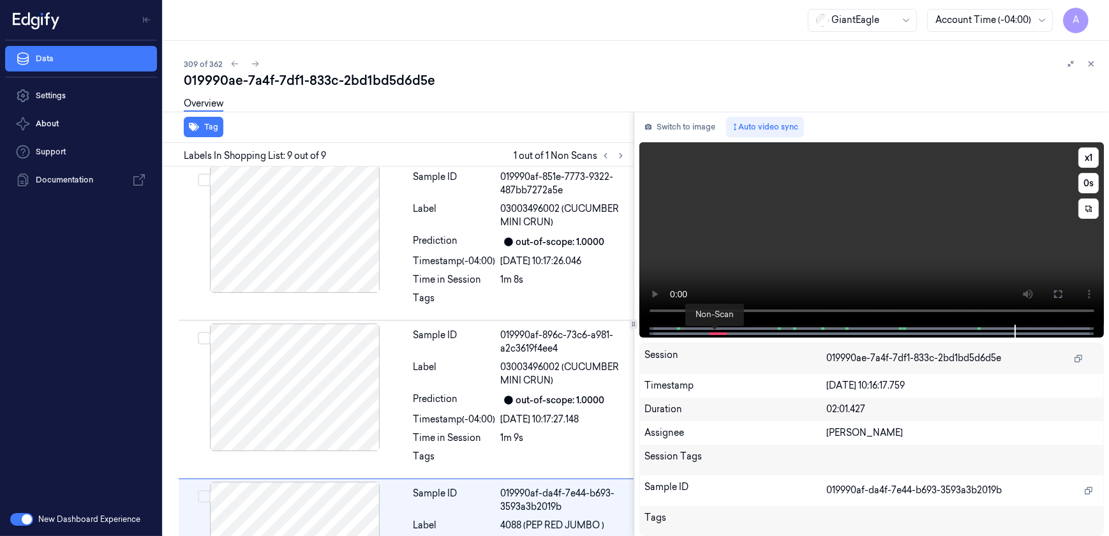
click at [716, 334] on span at bounding box center [716, 333] width 2 height 6
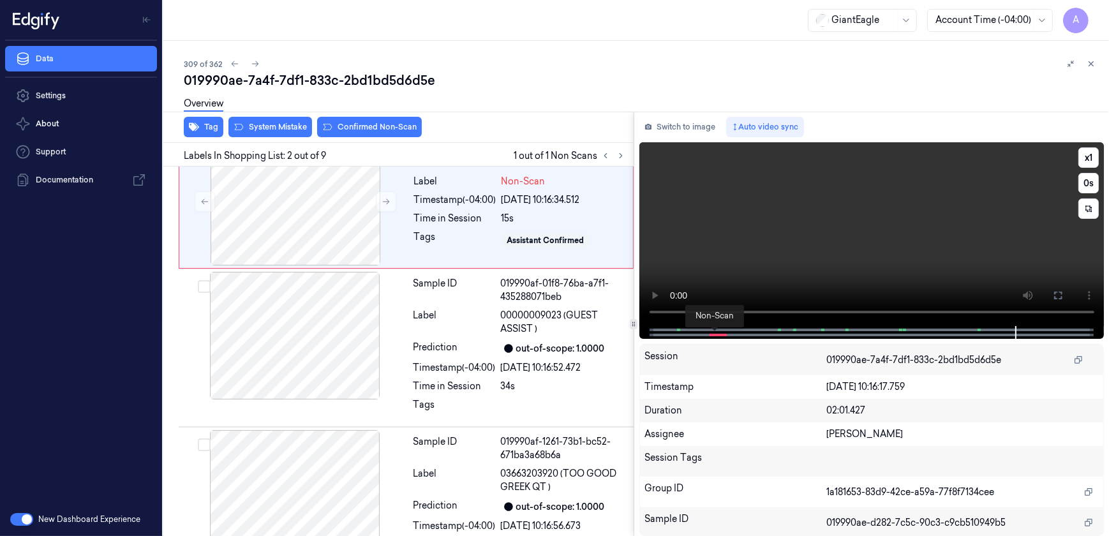
scroll to position [39, 0]
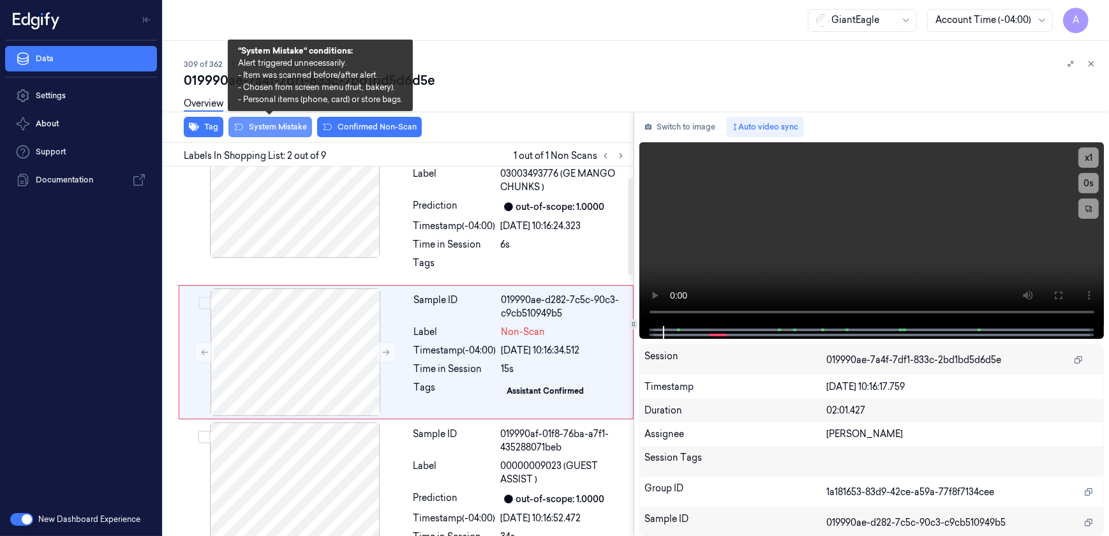
click at [257, 132] on button "System Mistake" at bounding box center [270, 127] width 84 height 20
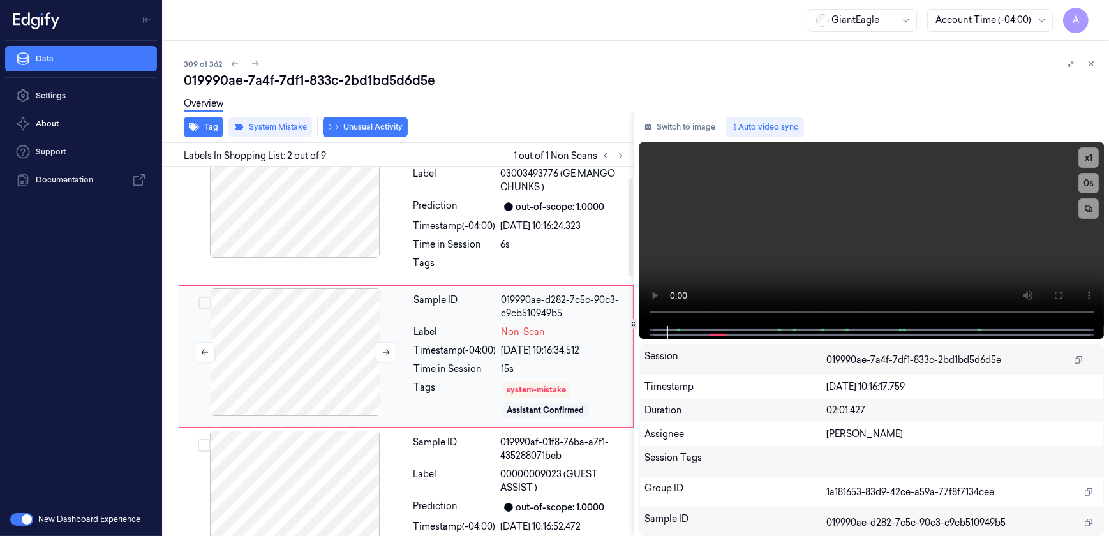
scroll to position [43, 0]
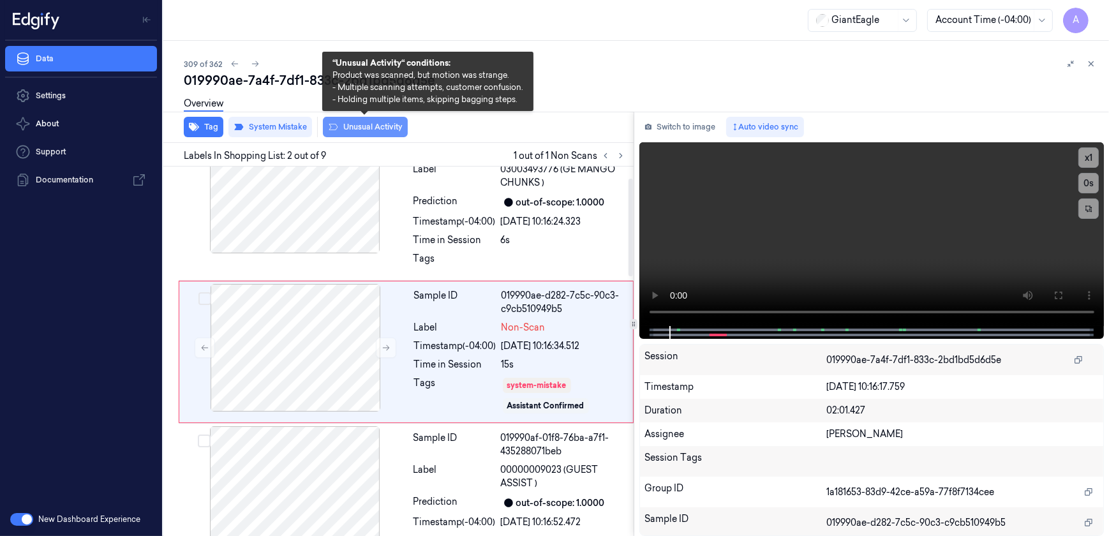
click at [351, 135] on button "Unusual Activity" at bounding box center [365, 127] width 85 height 20
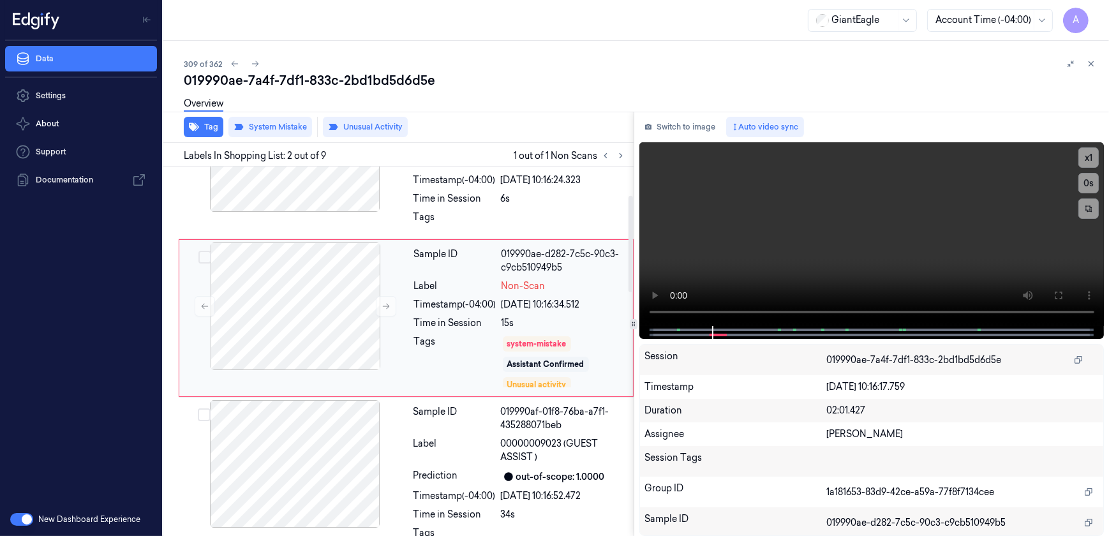
scroll to position [109, 0]
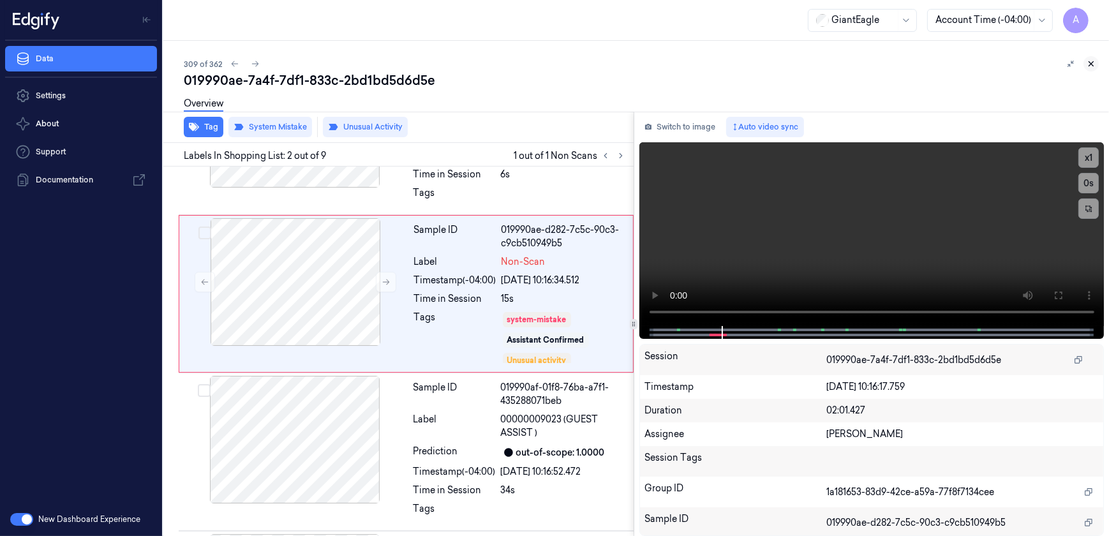
click at [1093, 65] on icon at bounding box center [1091, 64] width 4 height 4
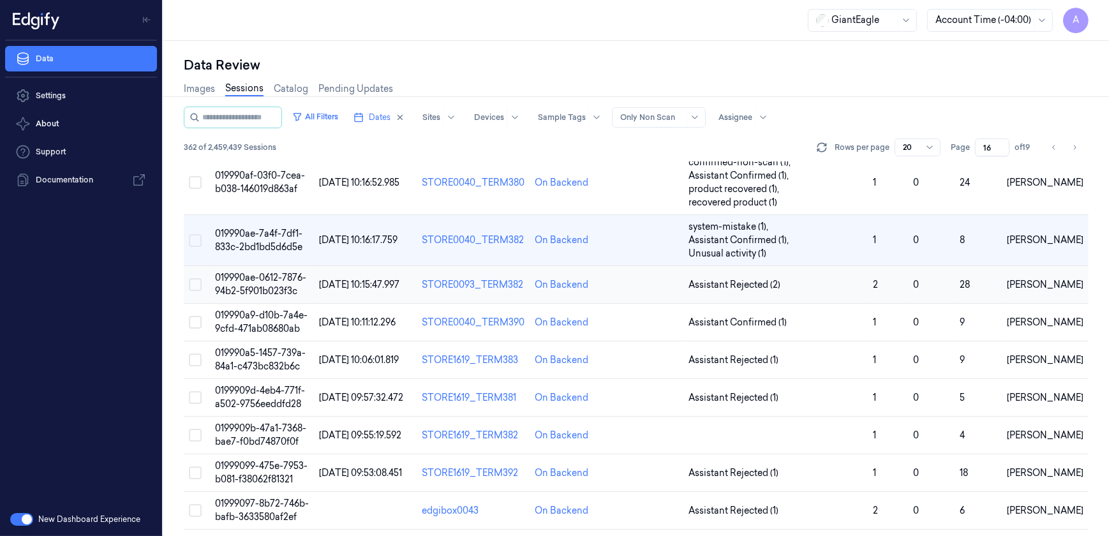
scroll to position [383, 0]
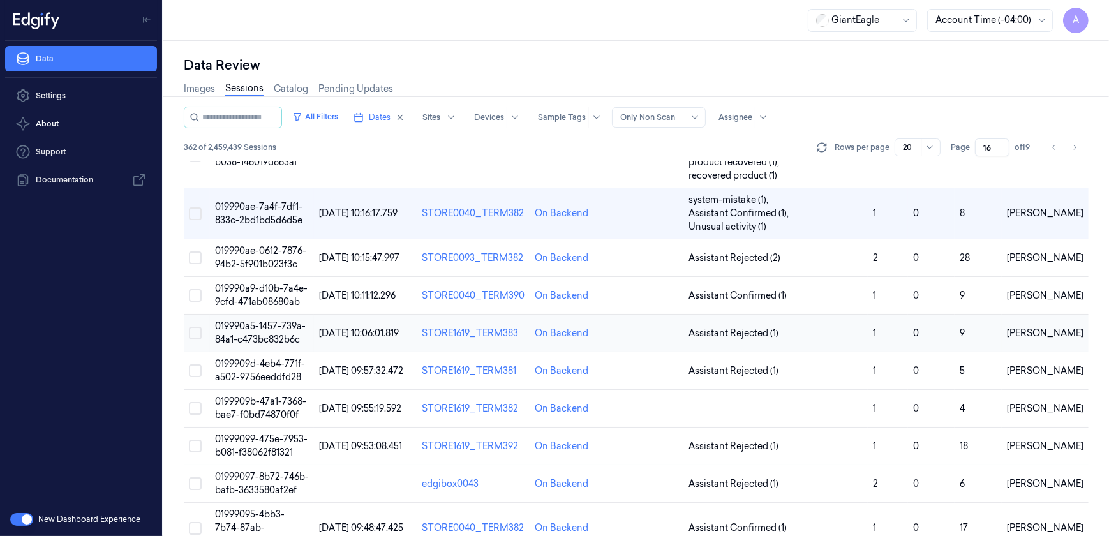
click at [252, 331] on td "019990a5-1457-739a-84a1-c473bc832b6c" at bounding box center [262, 334] width 105 height 38
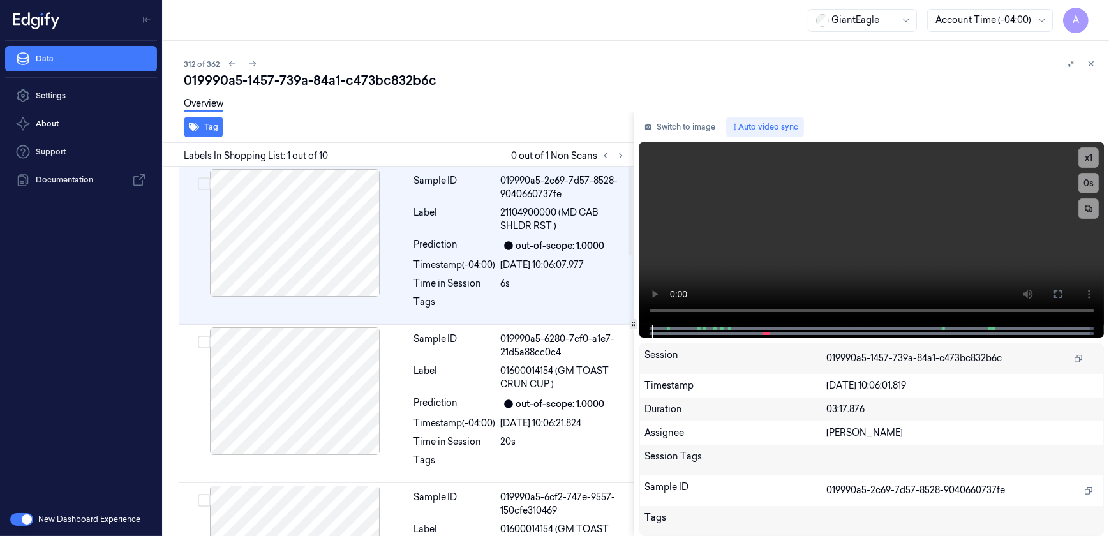
click at [618, 163] on div at bounding box center [613, 155] width 31 height 15
click at [622, 157] on icon at bounding box center [620, 155] width 9 height 9
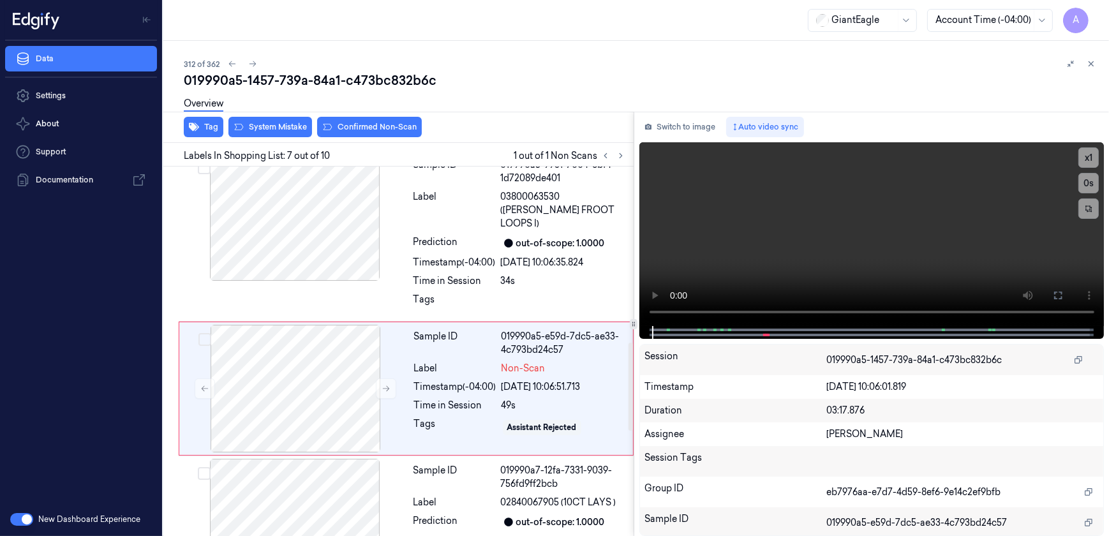
scroll to position [829, 0]
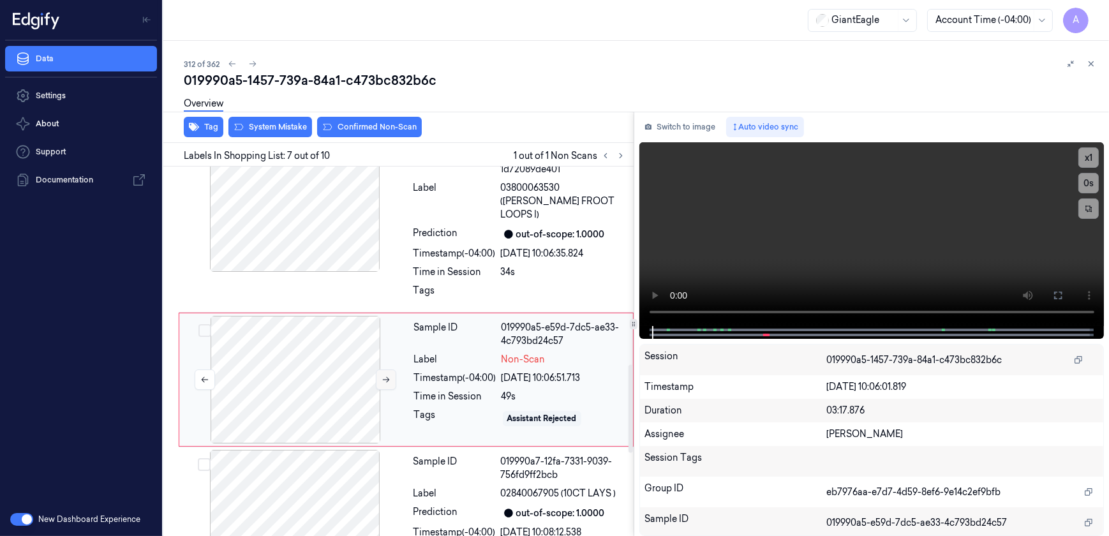
click at [386, 377] on icon at bounding box center [386, 380] width 7 height 6
click at [385, 375] on icon at bounding box center [386, 379] width 9 height 9
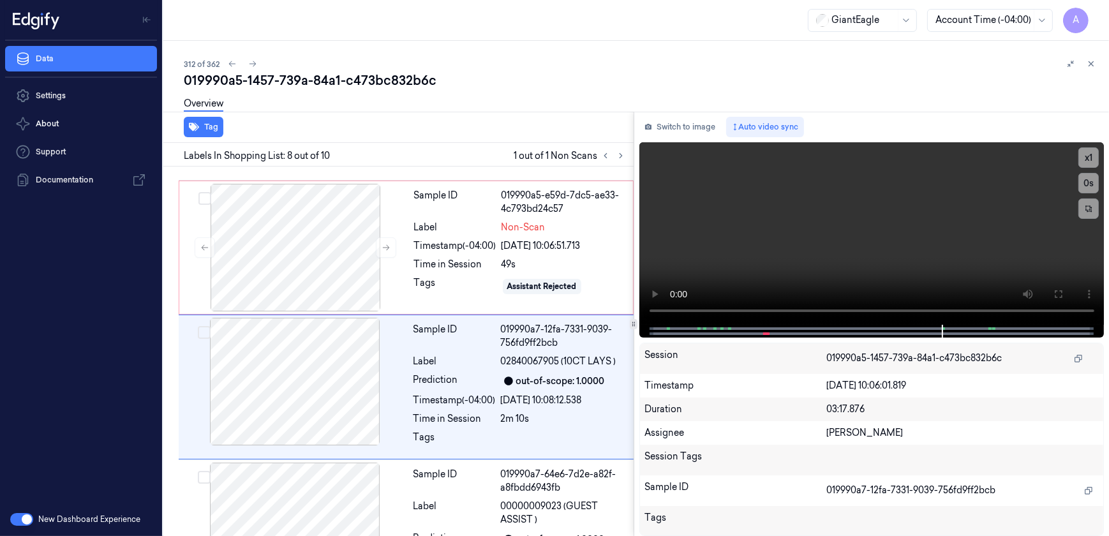
scroll to position [969, 0]
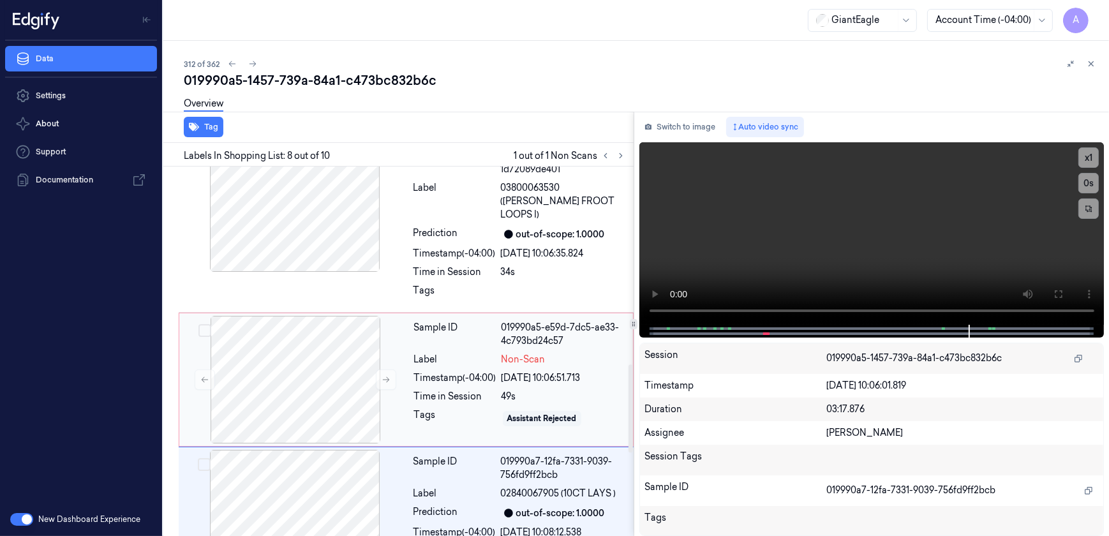
click at [485, 408] on div "Tags" at bounding box center [455, 418] width 82 height 20
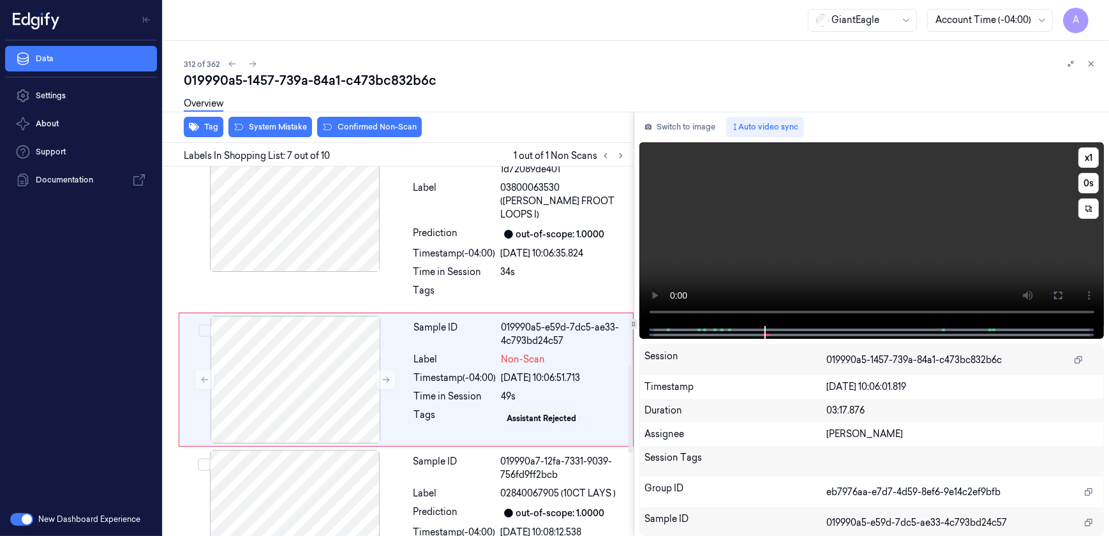
click at [752, 267] on video at bounding box center [871, 234] width 465 height 184
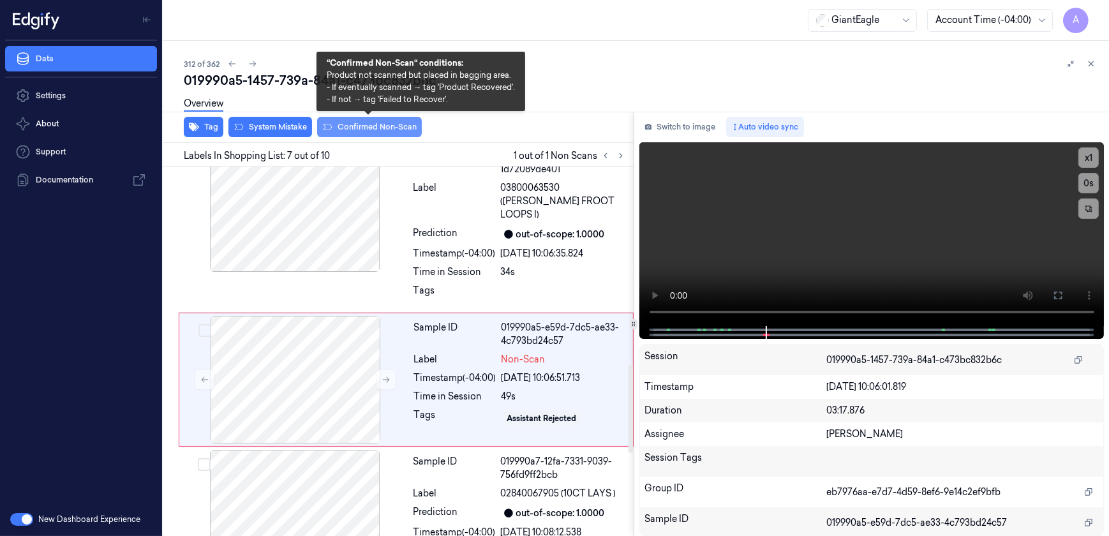
click at [357, 133] on button "Confirmed Non-Scan" at bounding box center [369, 127] width 105 height 20
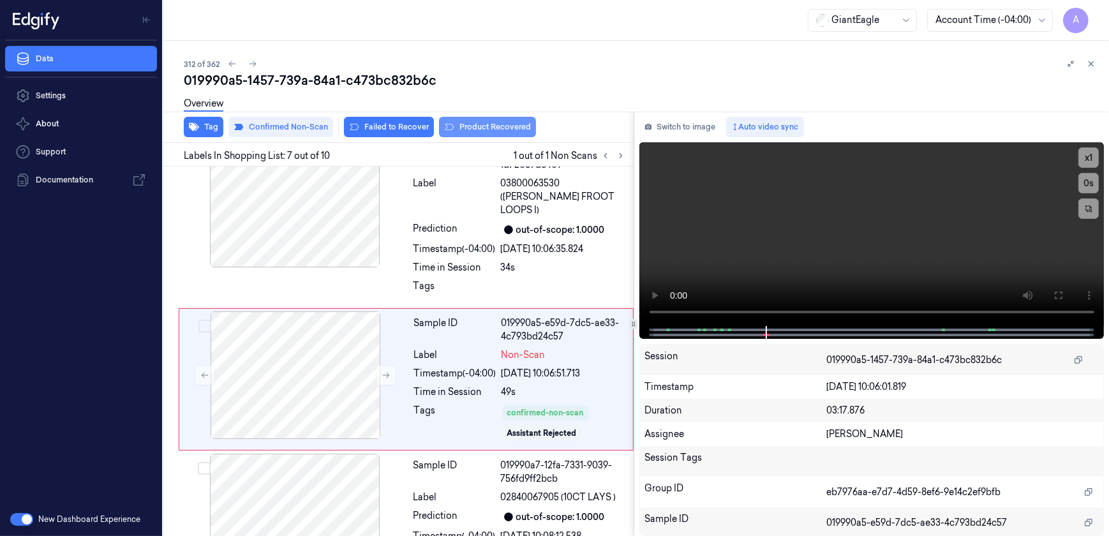
click at [469, 130] on button "Product Recovered" at bounding box center [487, 127] width 97 height 20
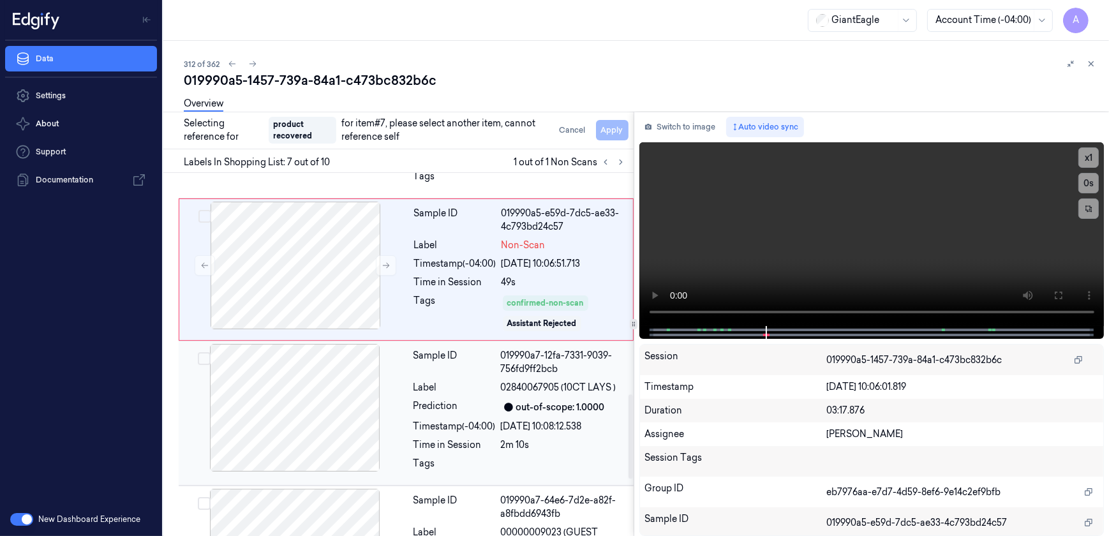
click at [457, 381] on div "Label" at bounding box center [454, 387] width 82 height 13
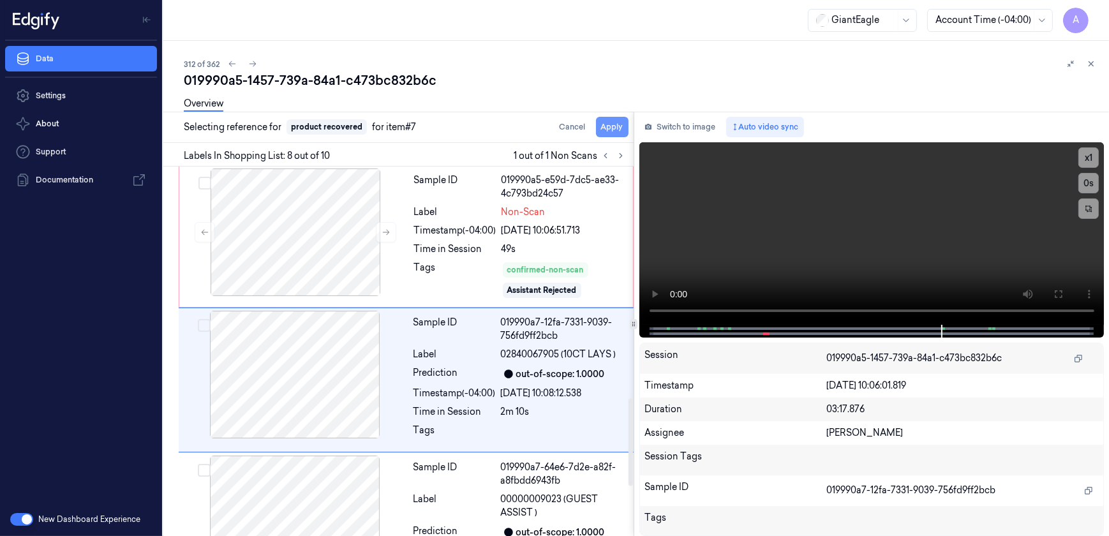
click at [609, 136] on button "Apply" at bounding box center [612, 127] width 33 height 20
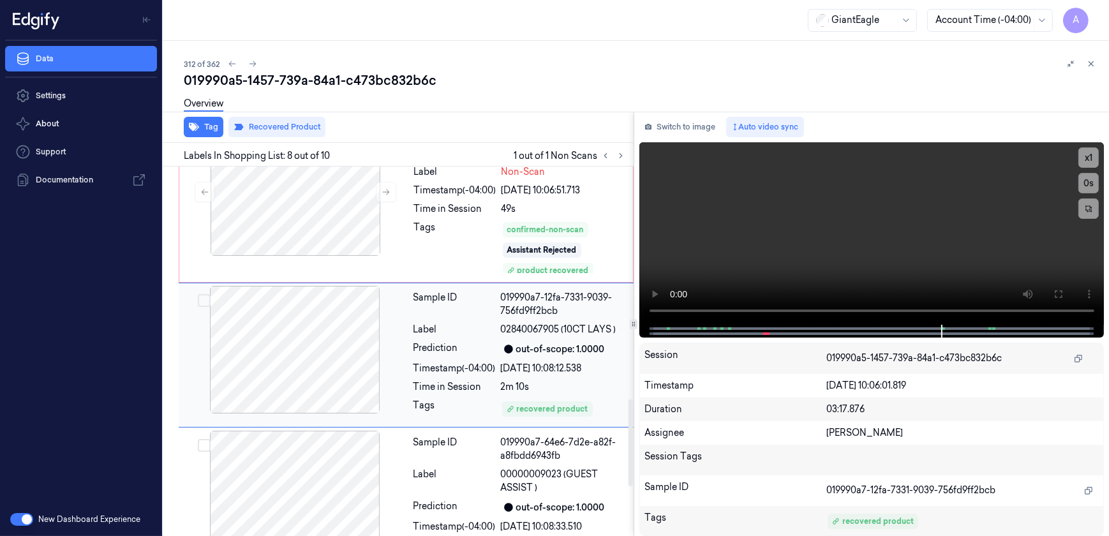
scroll to position [1027, 0]
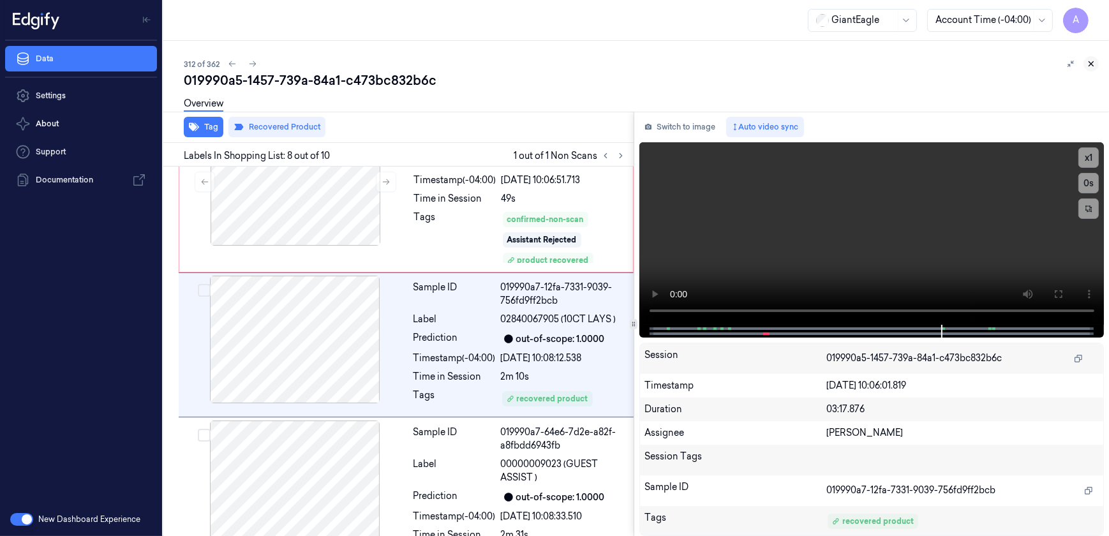
click at [1095, 65] on icon at bounding box center [1091, 63] width 9 height 9
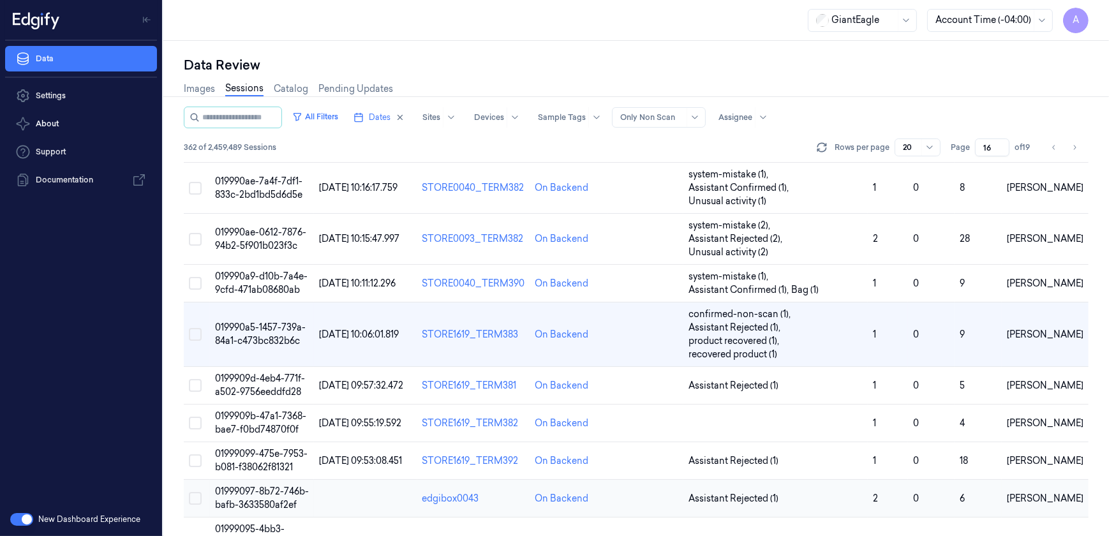
scroll to position [406, 0]
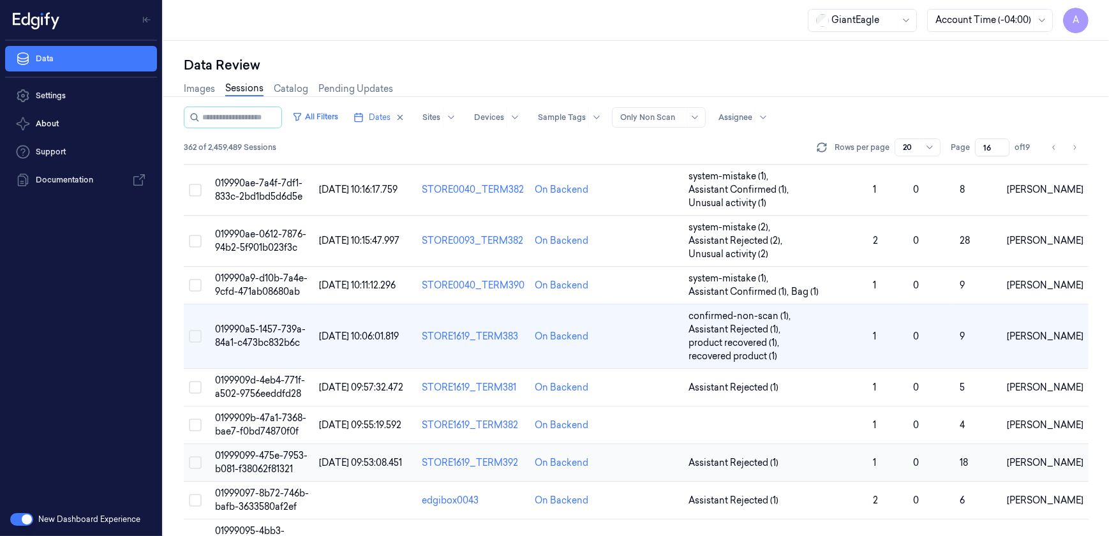
click at [267, 450] on span "01999099-475e-7953-b081-f38062f81321" at bounding box center [261, 462] width 93 height 25
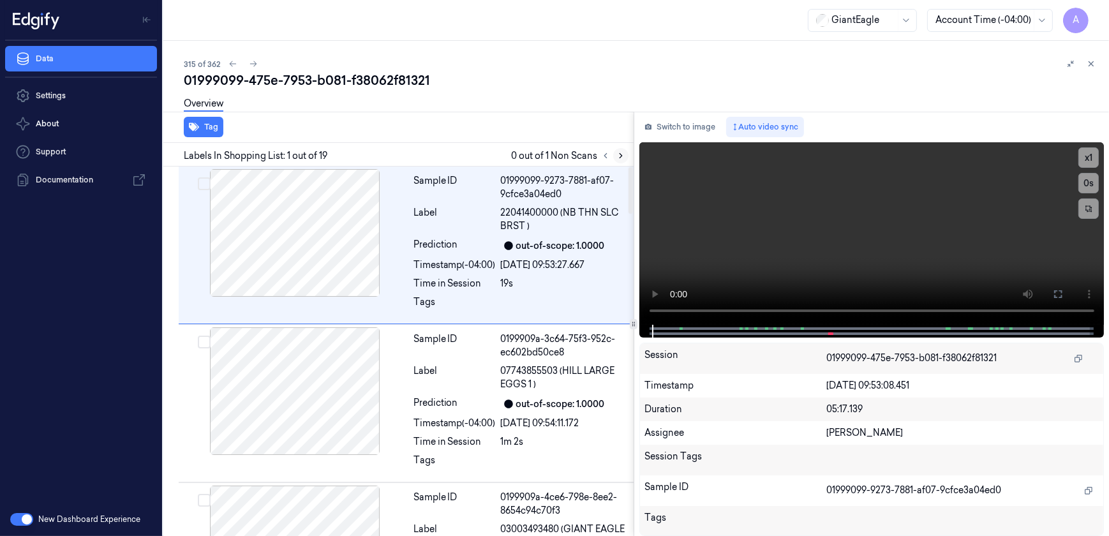
click at [621, 159] on icon at bounding box center [620, 155] width 9 height 9
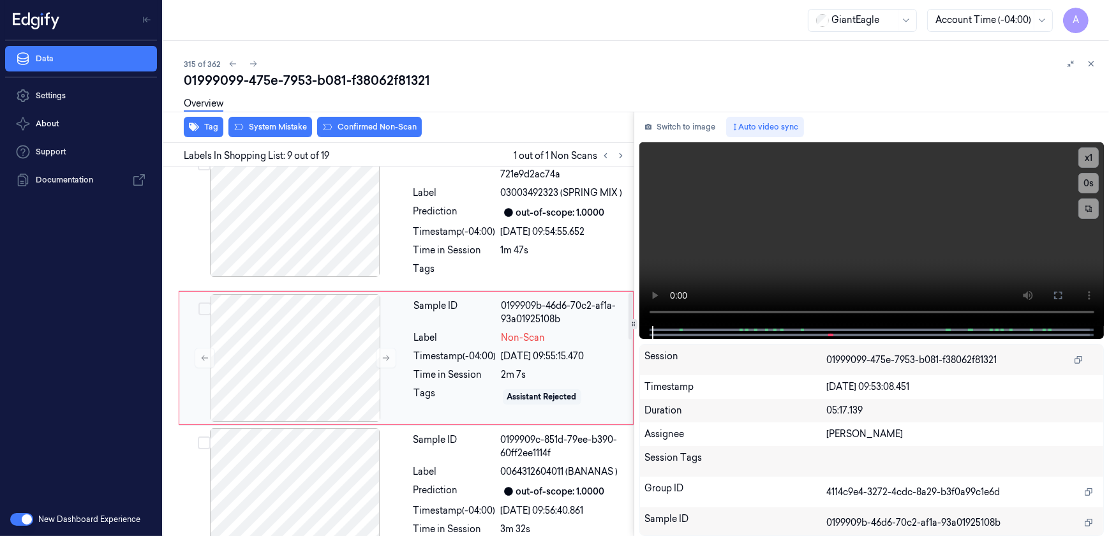
scroll to position [1132, 0]
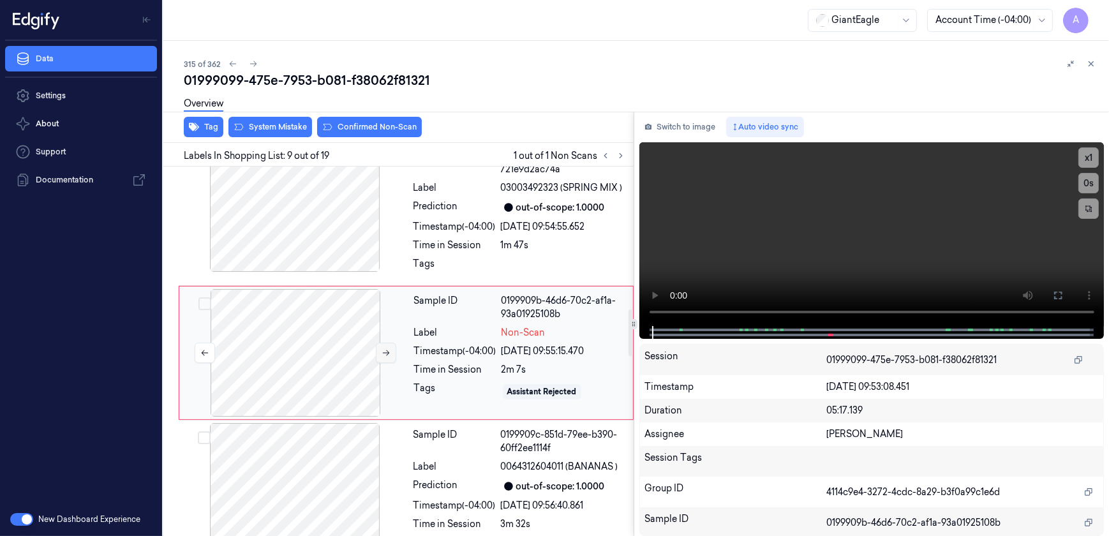
click at [386, 355] on icon at bounding box center [386, 352] width 9 height 9
click at [384, 355] on icon at bounding box center [386, 352] width 9 height 9
click at [383, 353] on icon at bounding box center [386, 352] width 9 height 9
click at [386, 353] on icon at bounding box center [386, 352] width 9 height 9
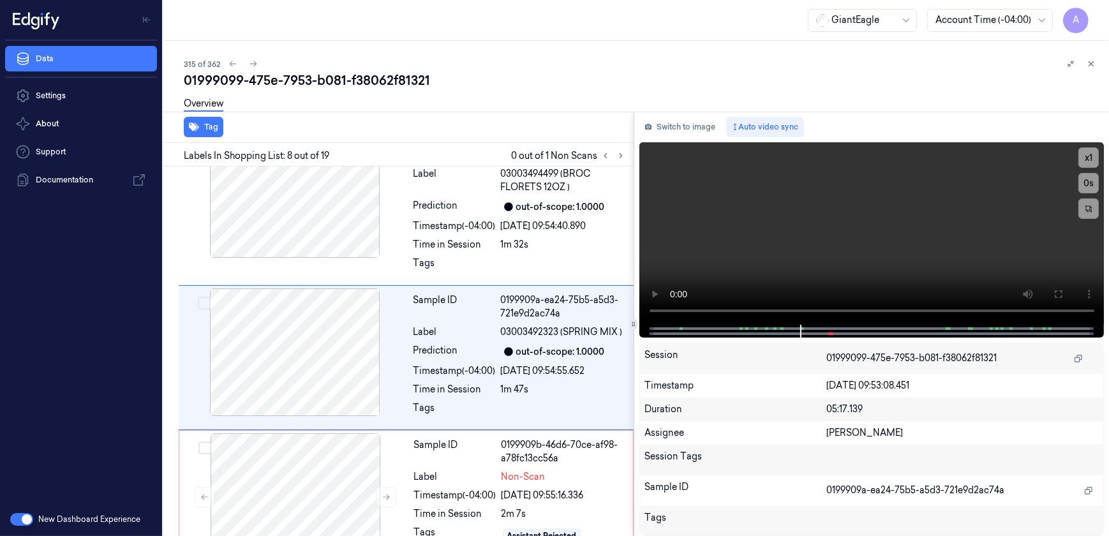
scroll to position [993, 0]
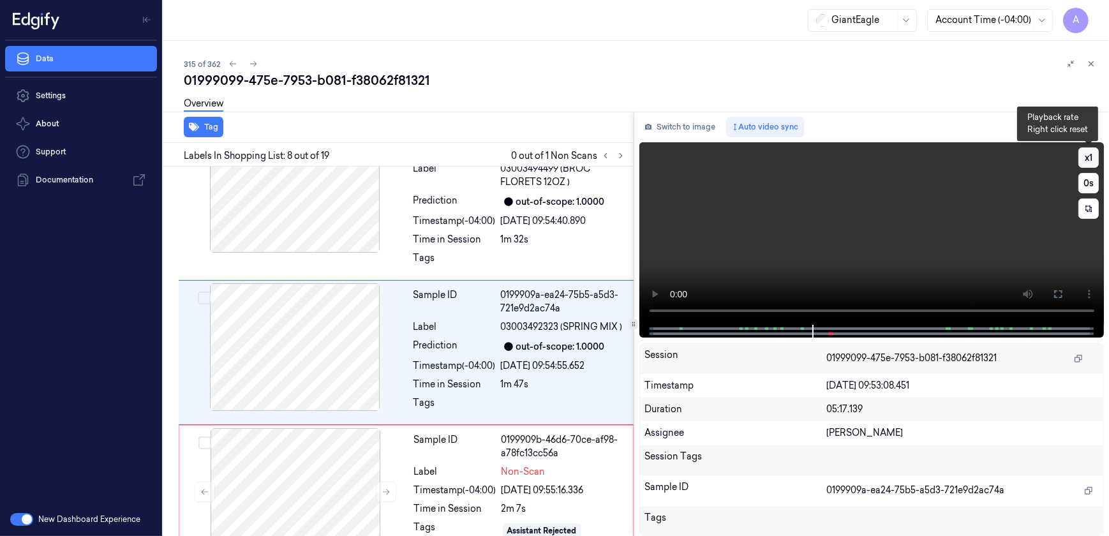
click at [1088, 158] on button "x 1" at bounding box center [1088, 157] width 20 height 20
click at [1088, 158] on button "x 2" at bounding box center [1088, 157] width 20 height 20
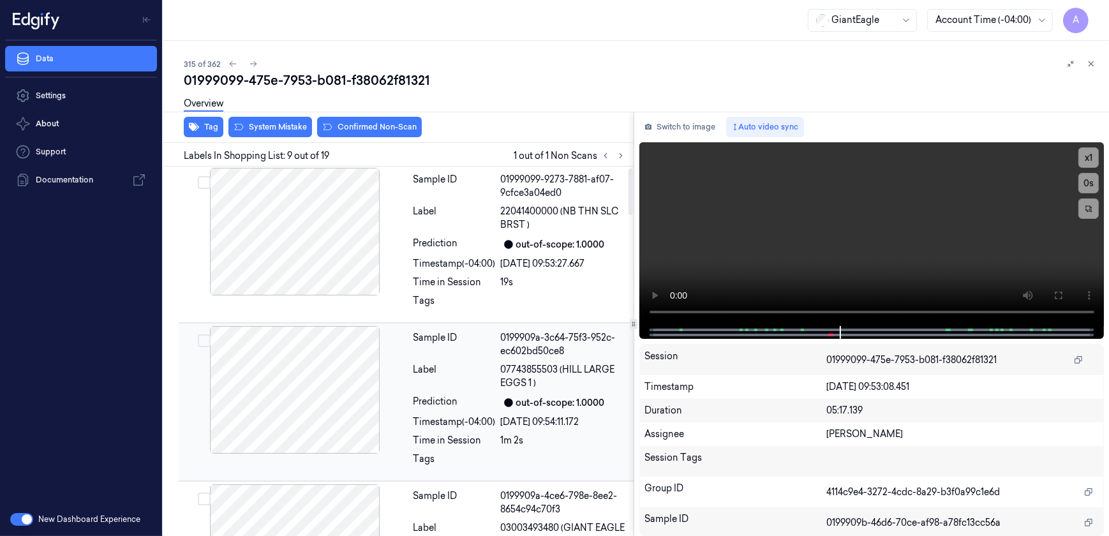
scroll to position [0, 0]
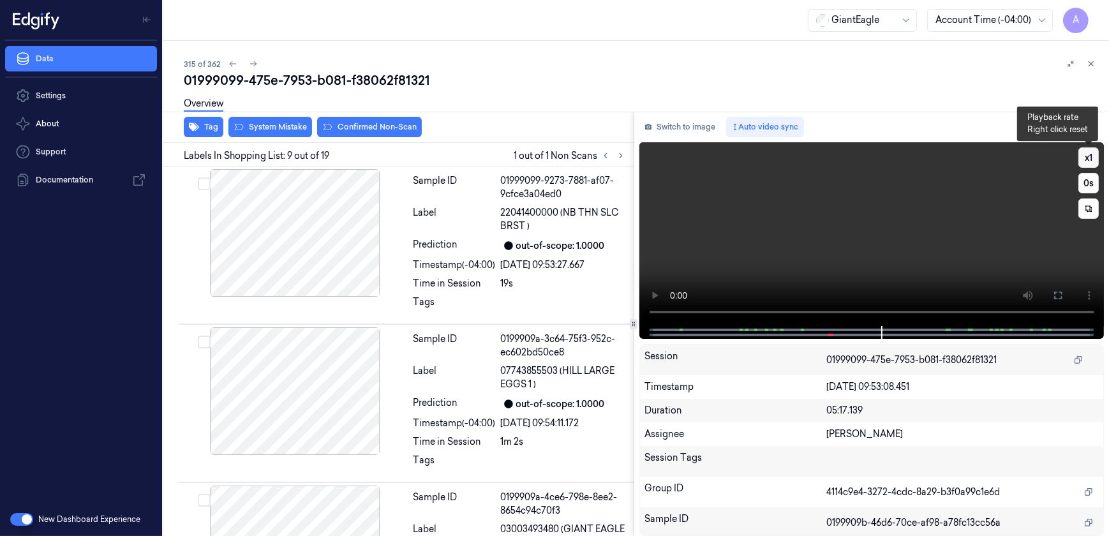
click at [1091, 162] on button "x 1" at bounding box center [1088, 157] width 20 height 20
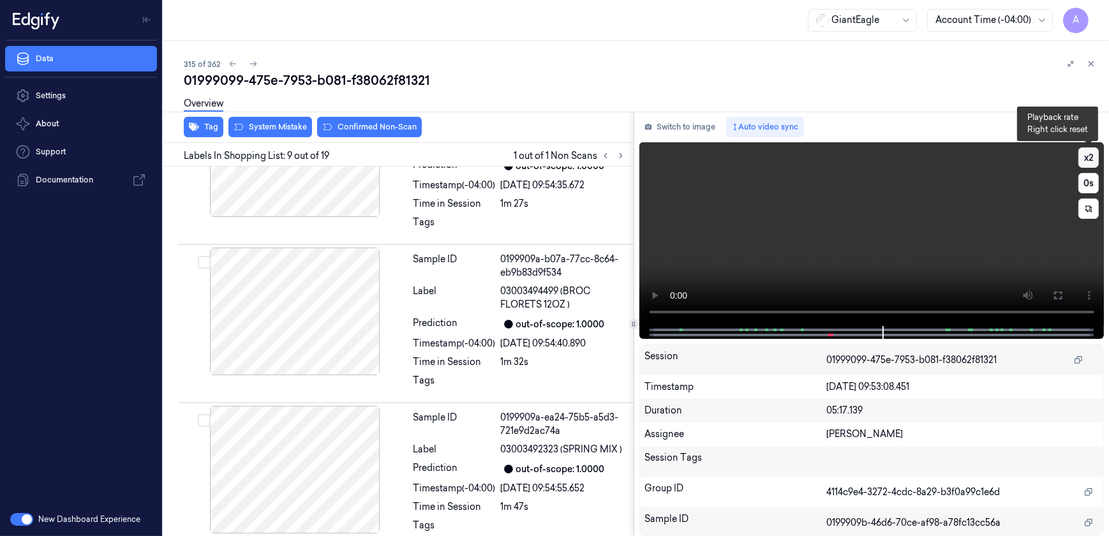
scroll to position [1132, 0]
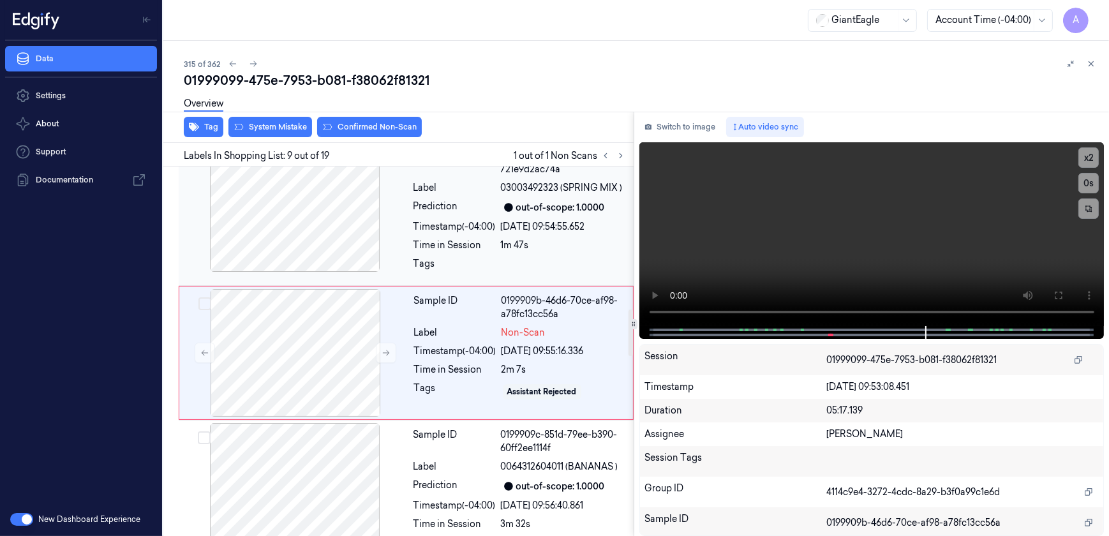
click at [530, 239] on div "1m 47s" at bounding box center [563, 245] width 125 height 13
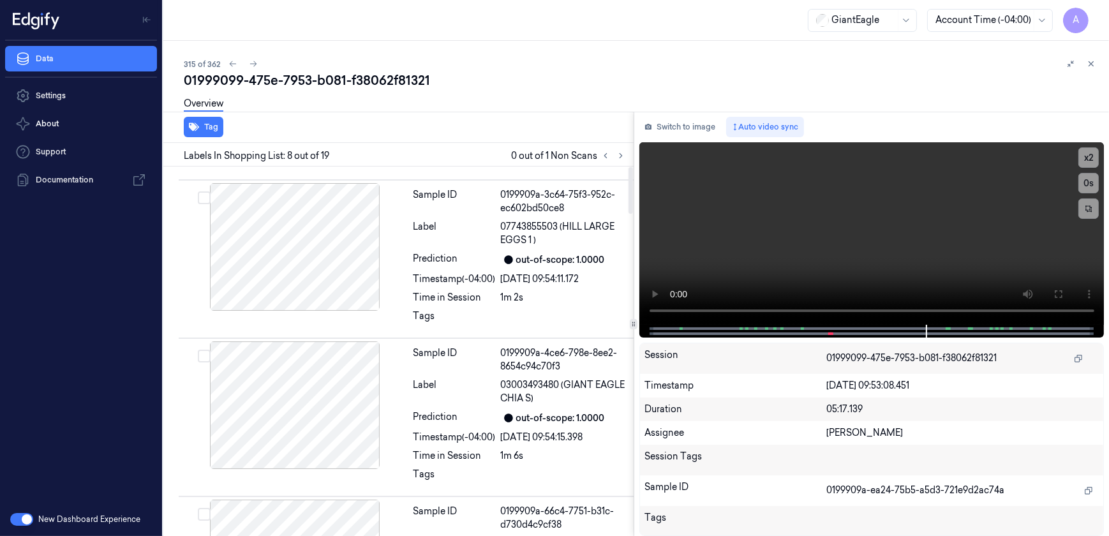
scroll to position [0, 0]
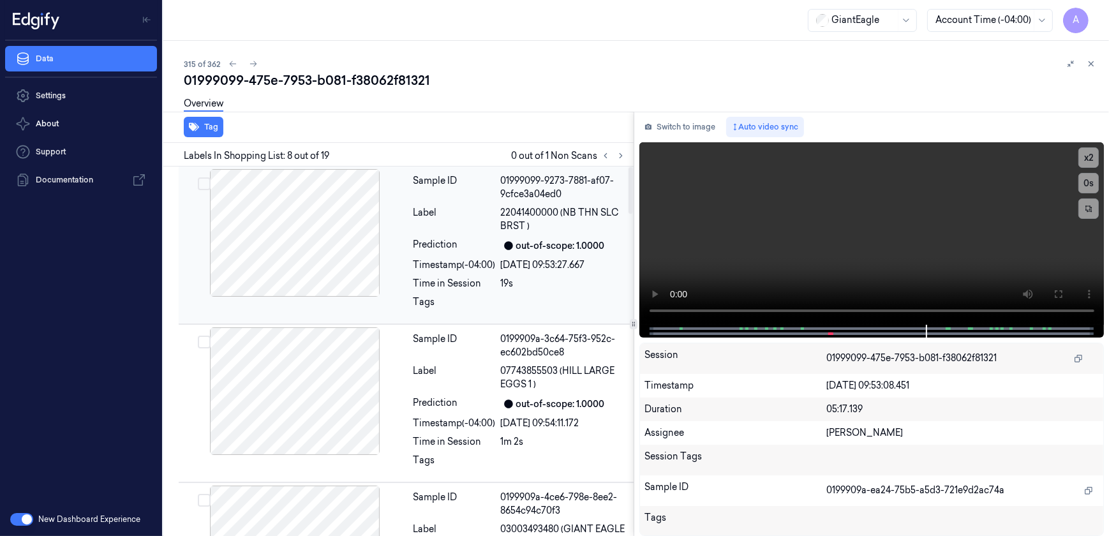
click at [470, 286] on div "Time in Session" at bounding box center [454, 283] width 82 height 13
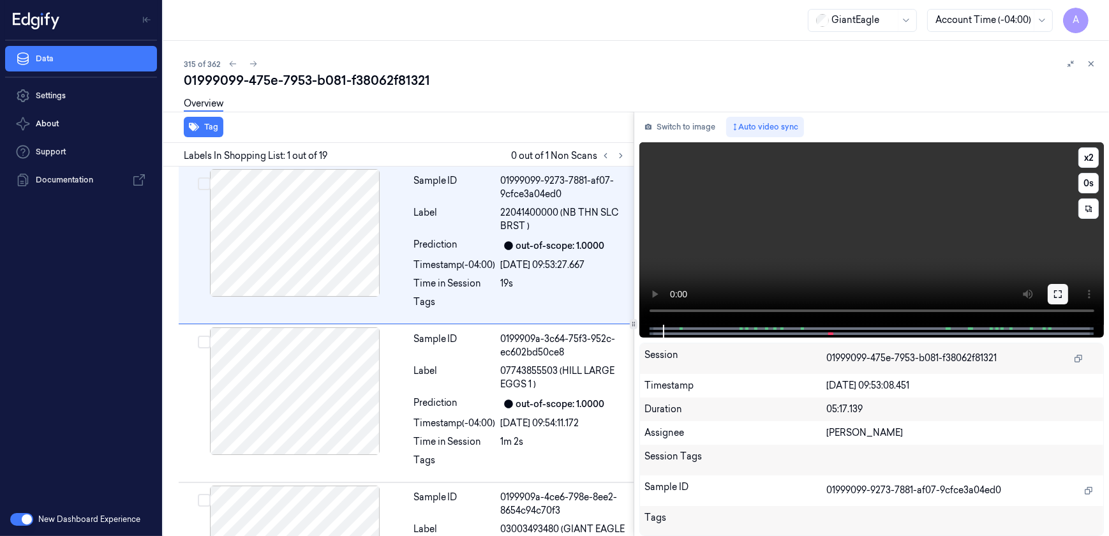
click at [1053, 299] on button at bounding box center [1058, 294] width 20 height 20
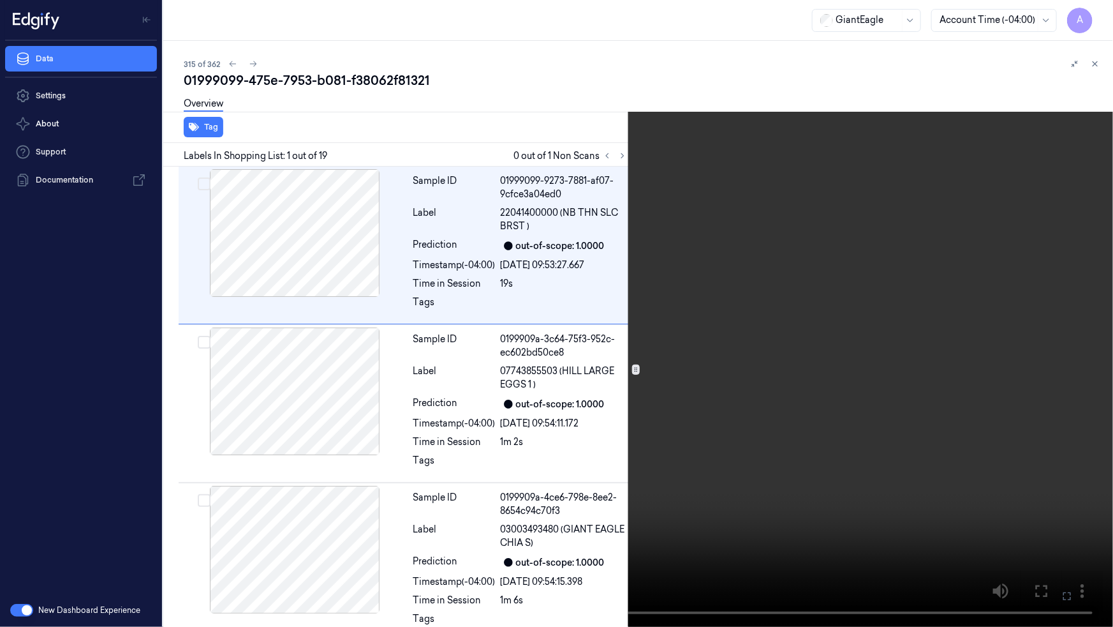
click at [0, 0] on icon at bounding box center [0, 0] width 0 height 0
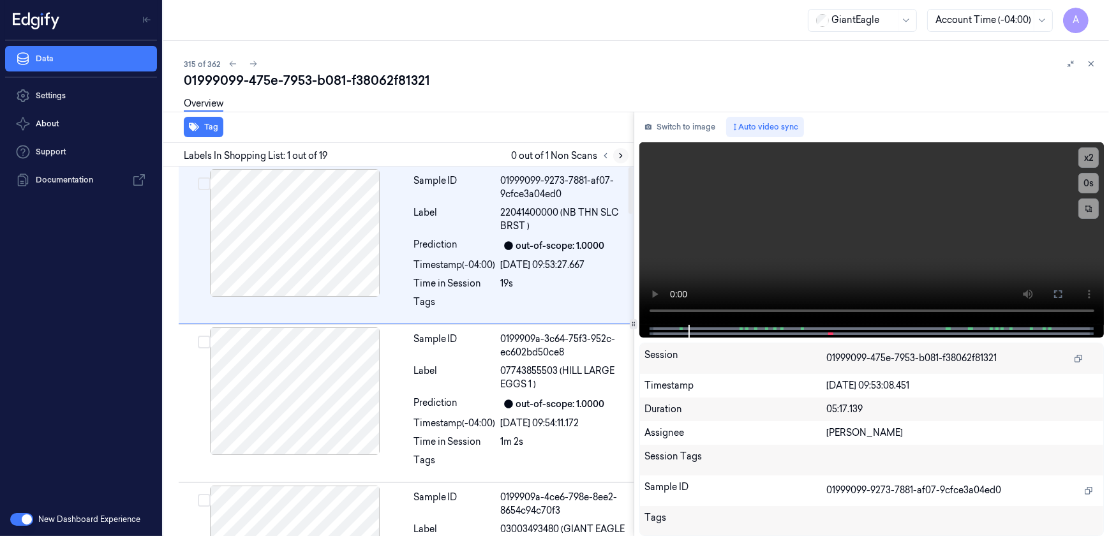
click at [615, 152] on button at bounding box center [620, 155] width 15 height 15
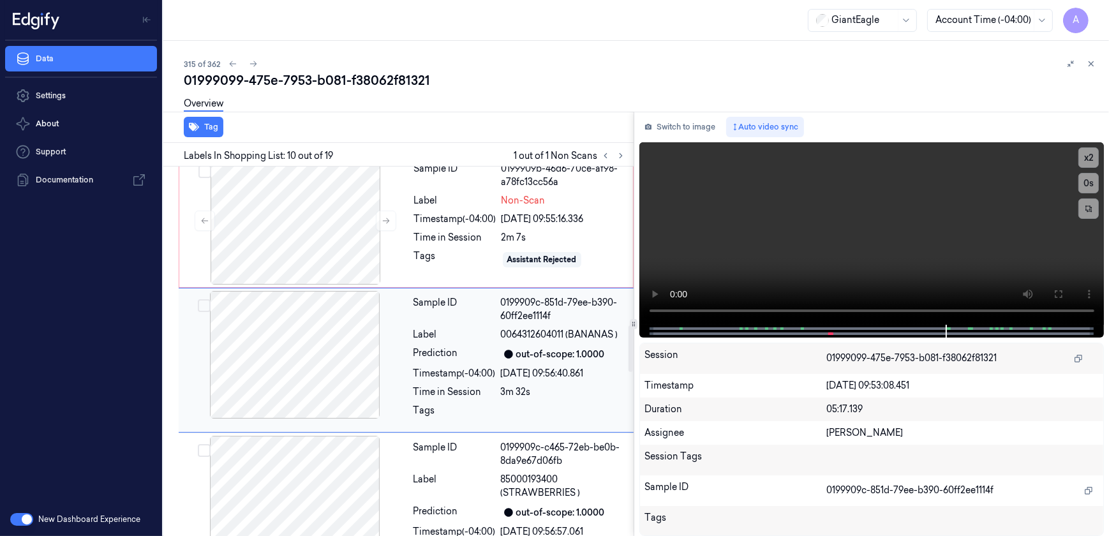
scroll to position [1272, 0]
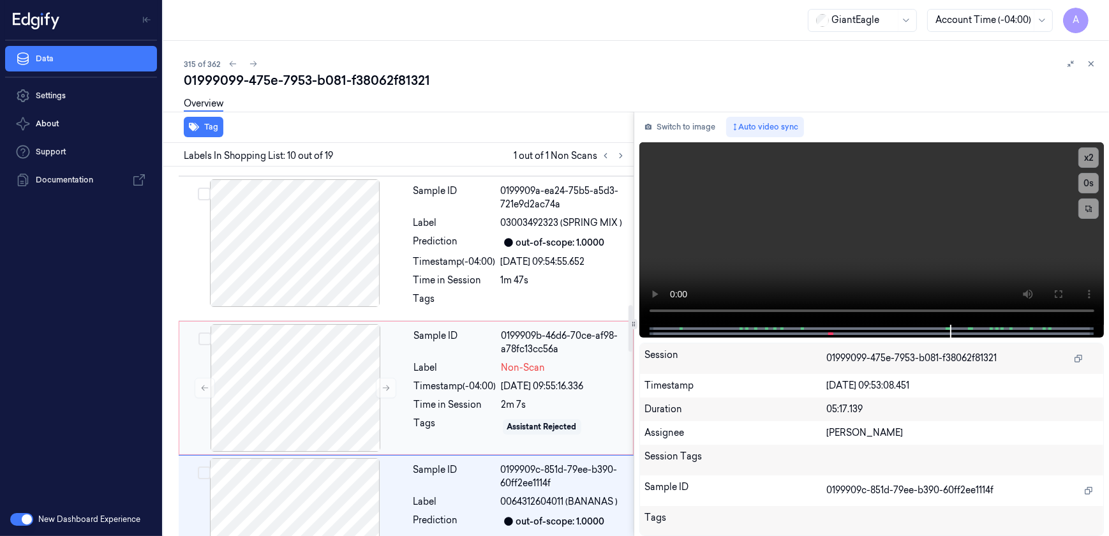
click at [489, 348] on div "Sample ID" at bounding box center [455, 342] width 82 height 27
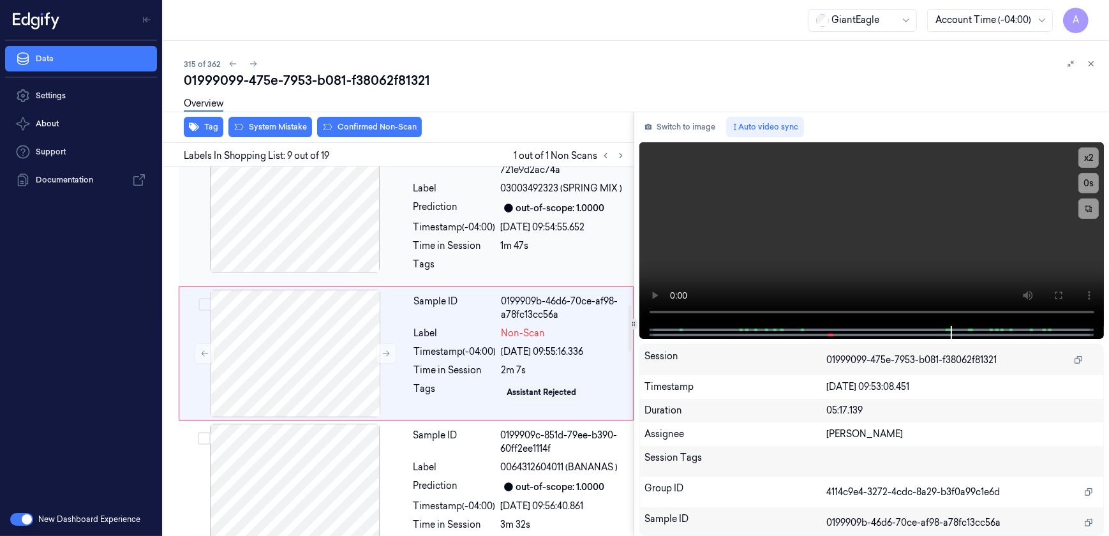
scroll to position [1132, 0]
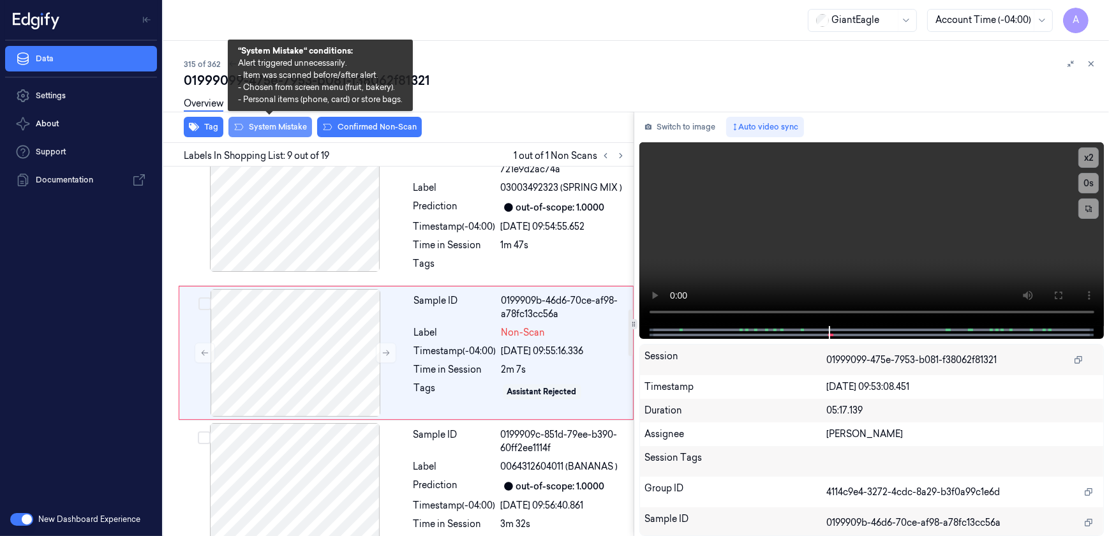
click at [253, 128] on button "System Mistake" at bounding box center [270, 127] width 84 height 20
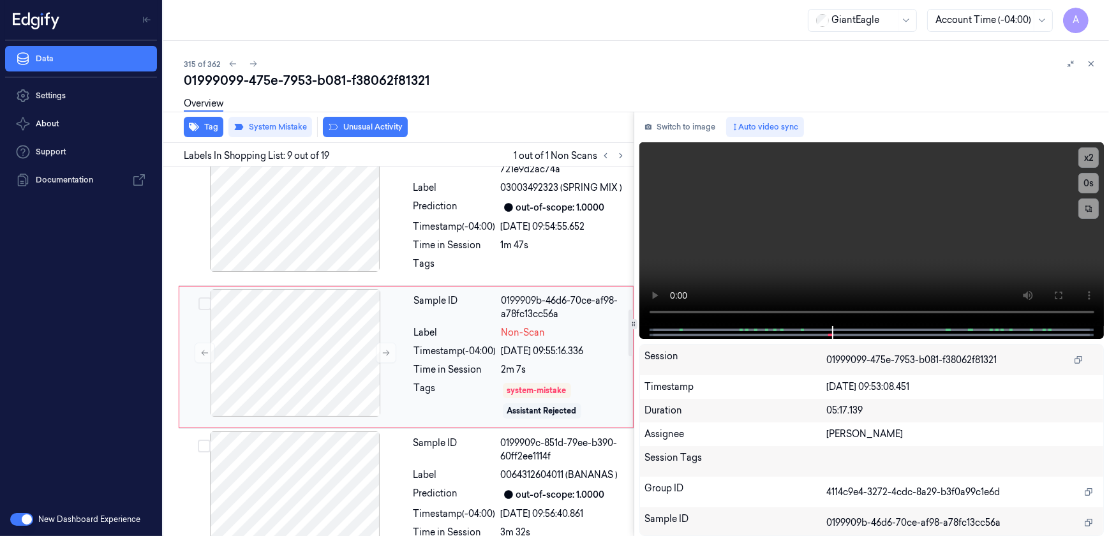
scroll to position [1136, 0]
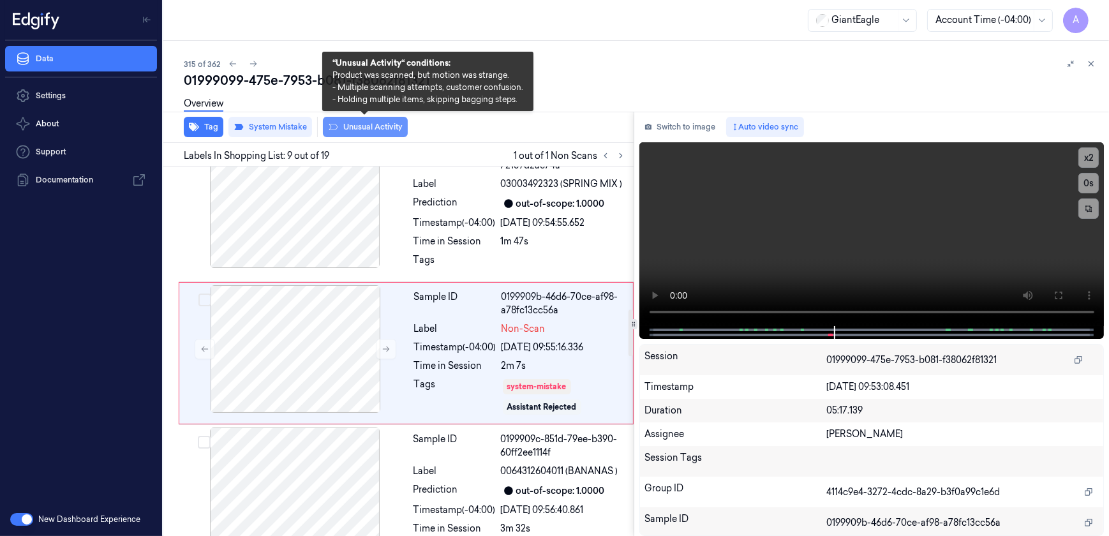
click at [362, 128] on button "Unusual Activity" at bounding box center [365, 127] width 85 height 20
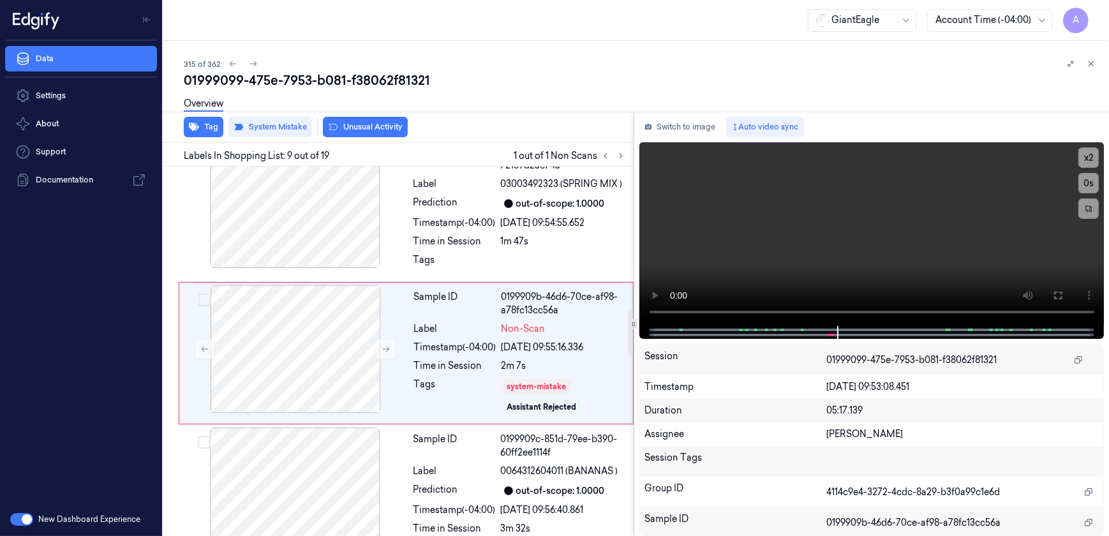
scroll to position [1145, 0]
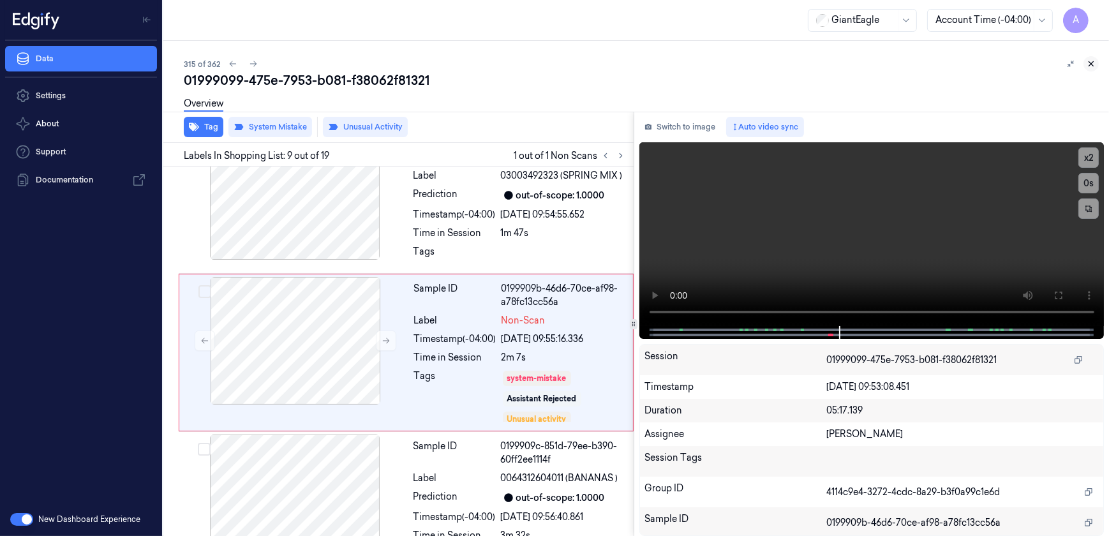
click at [1085, 62] on button at bounding box center [1090, 63] width 15 height 15
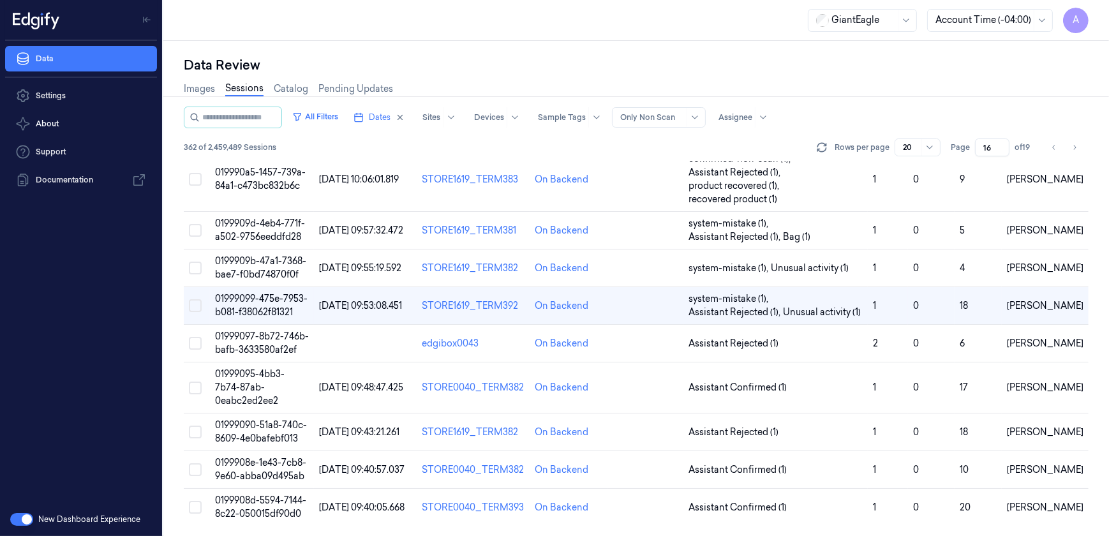
scroll to position [535, 0]
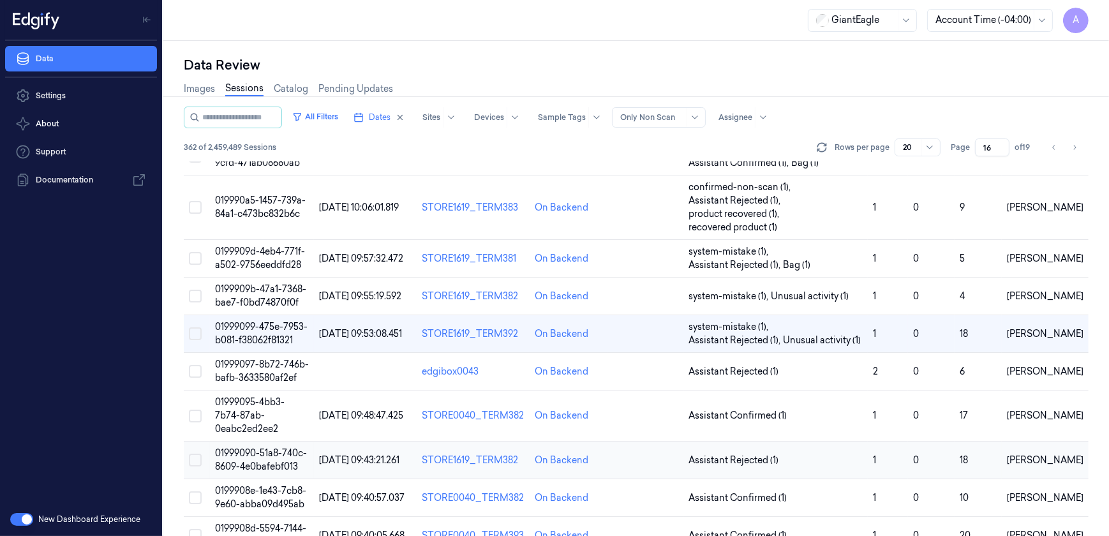
click at [268, 447] on span "01999090-51a8-740c-8609-4e0bafebf013" at bounding box center [261, 459] width 92 height 25
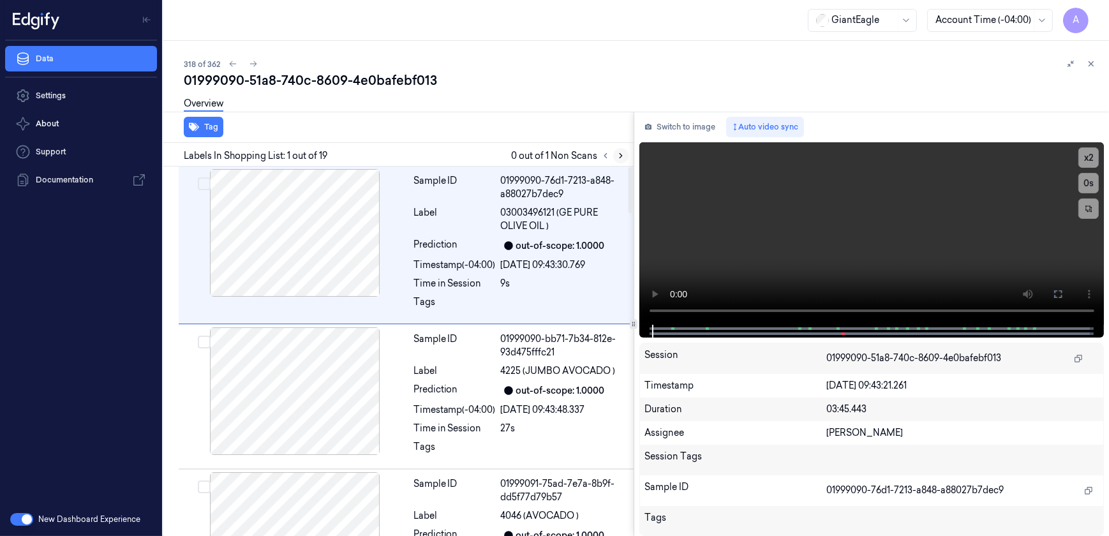
click at [618, 154] on icon at bounding box center [620, 155] width 9 height 9
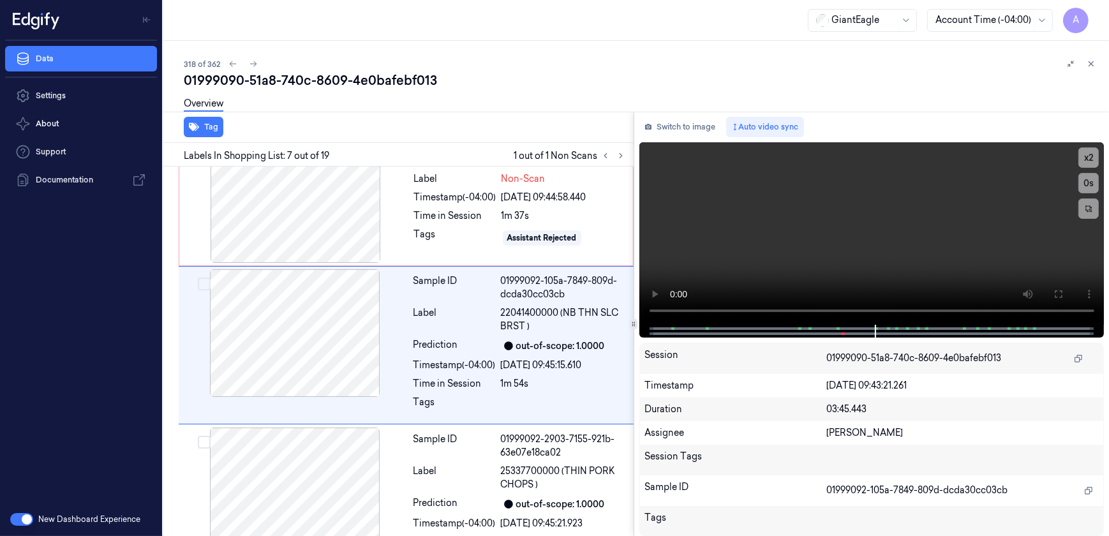
scroll to position [791, 0]
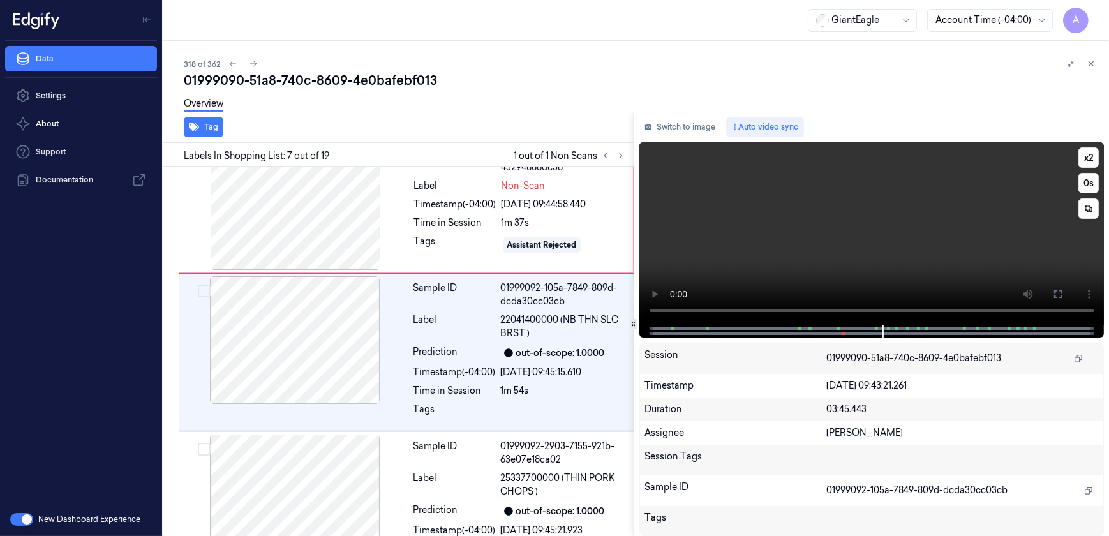
click at [838, 263] on video at bounding box center [871, 233] width 465 height 182
click at [443, 244] on div "Tags" at bounding box center [455, 245] width 82 height 20
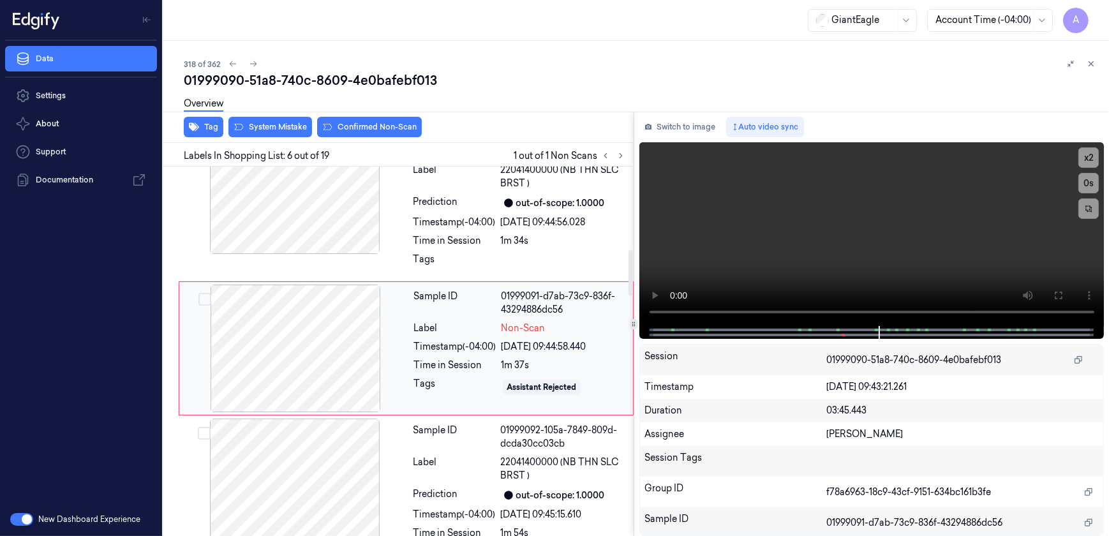
scroll to position [644, 0]
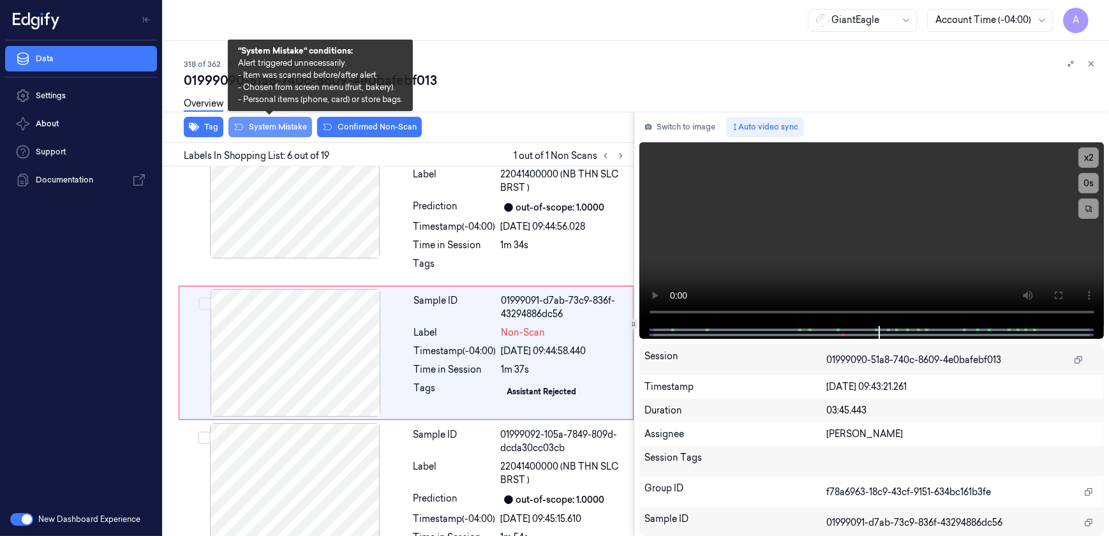
click at [260, 132] on button "System Mistake" at bounding box center [270, 127] width 84 height 20
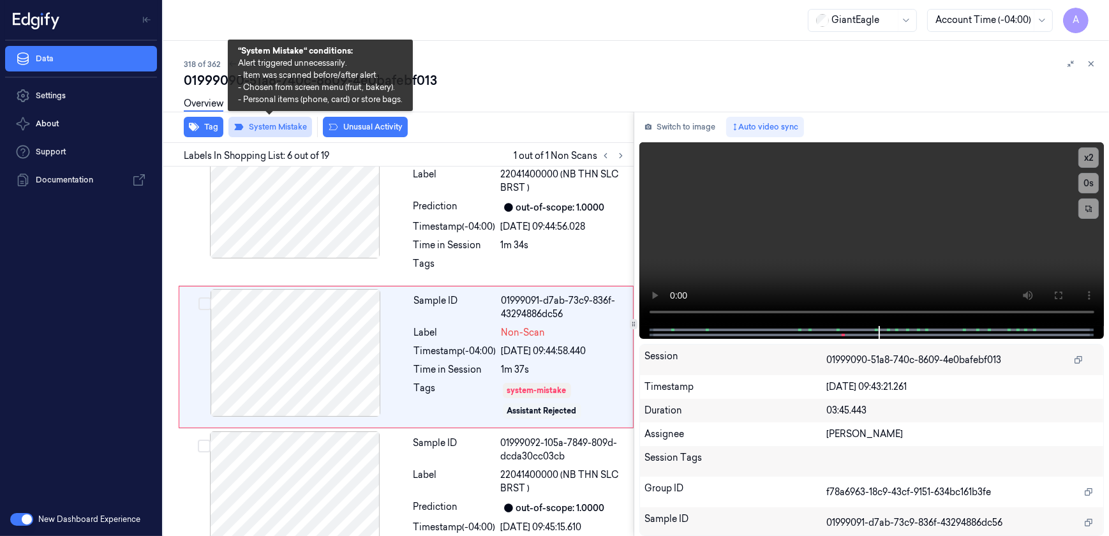
scroll to position [649, 0]
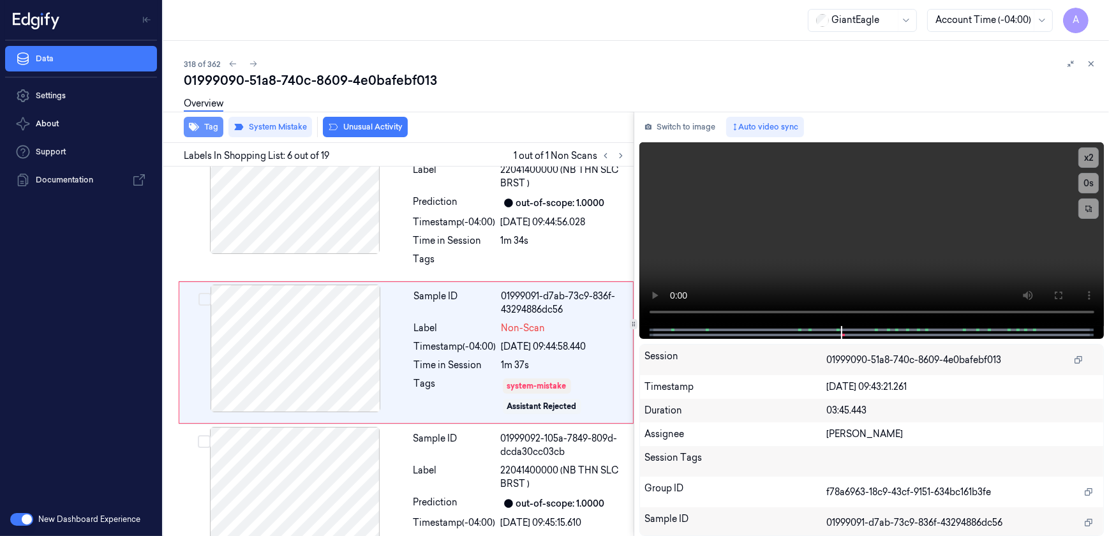
click at [211, 130] on button "Tag" at bounding box center [204, 127] width 40 height 20
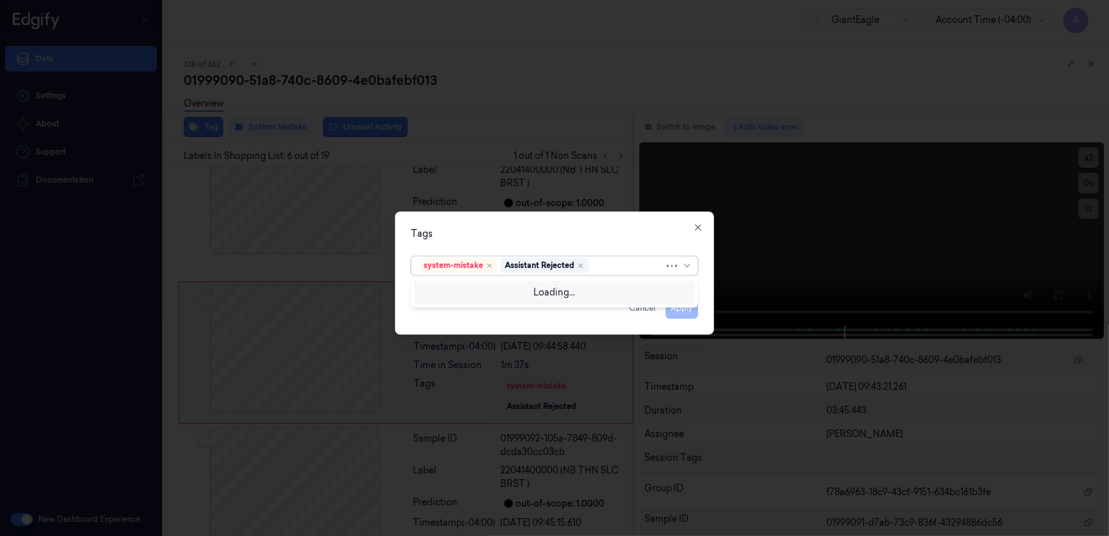
click at [596, 267] on div at bounding box center [627, 265] width 73 height 13
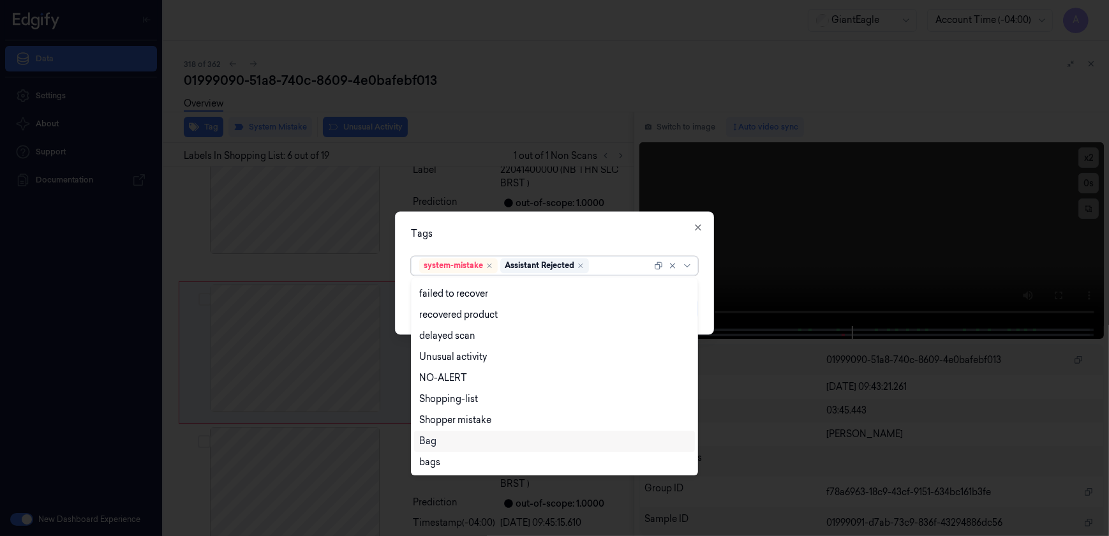
click at [453, 436] on div "Bag" at bounding box center [554, 440] width 271 height 13
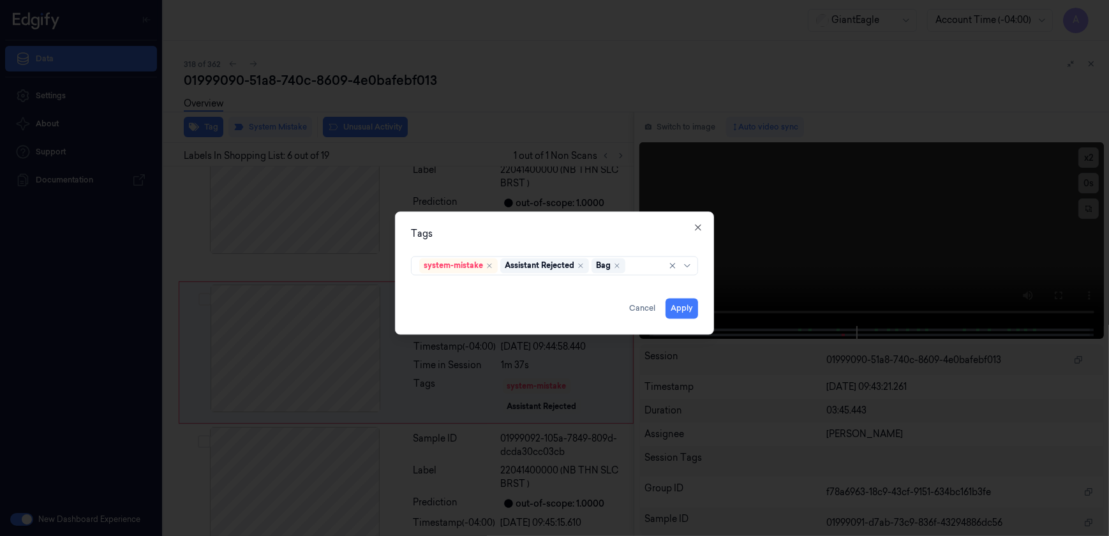
click at [580, 235] on div "Tags" at bounding box center [554, 234] width 287 height 13
click at [681, 311] on button "Apply" at bounding box center [681, 309] width 33 height 20
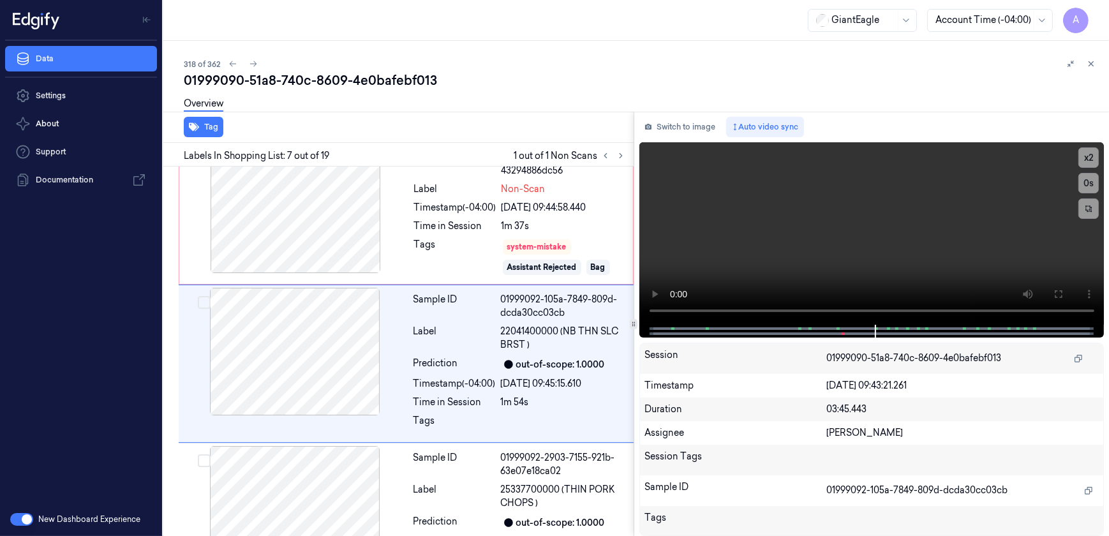
scroll to position [799, 0]
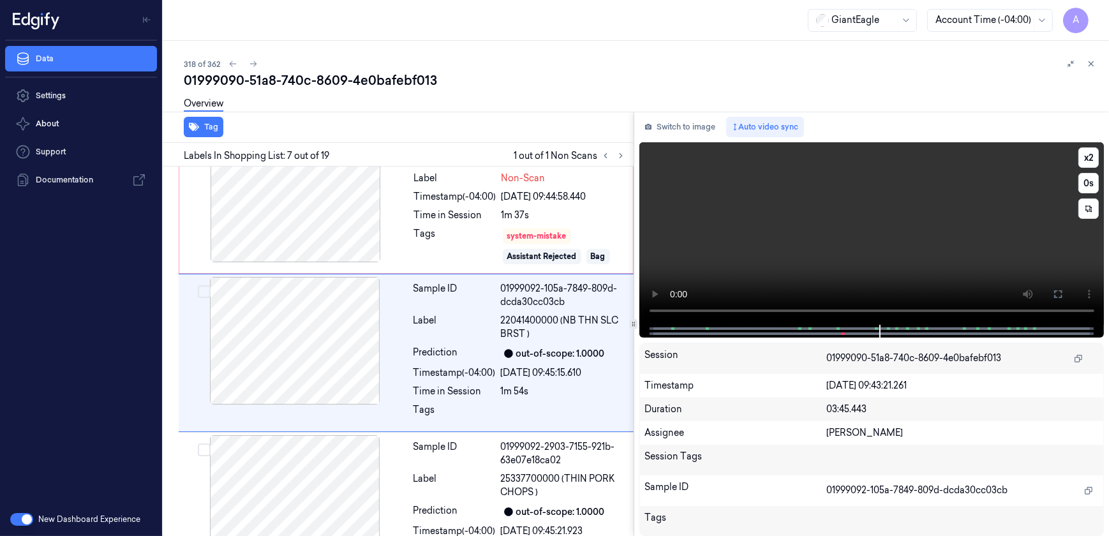
click at [765, 251] on video at bounding box center [871, 233] width 465 height 182
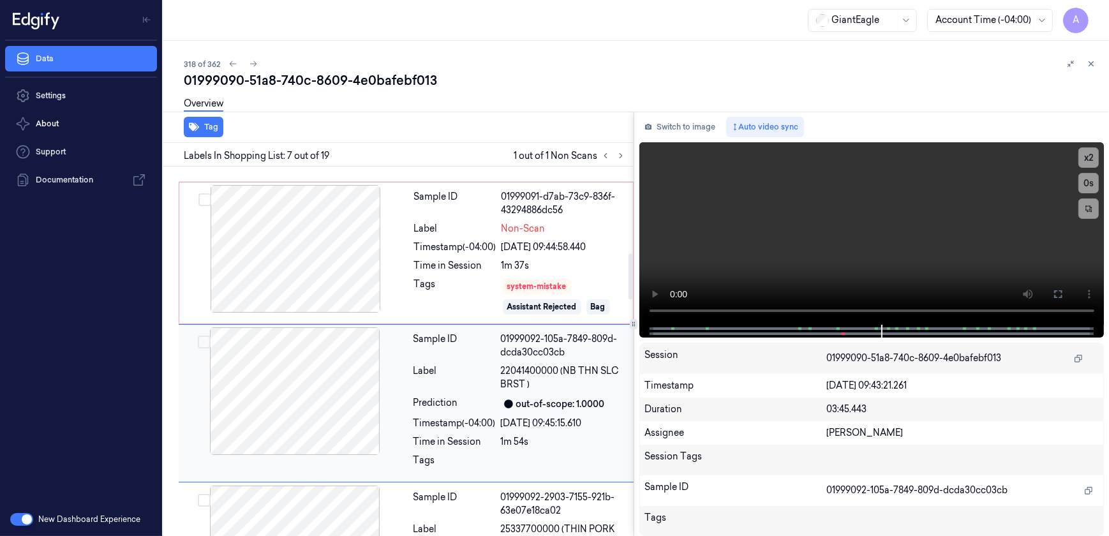
scroll to position [683, 0]
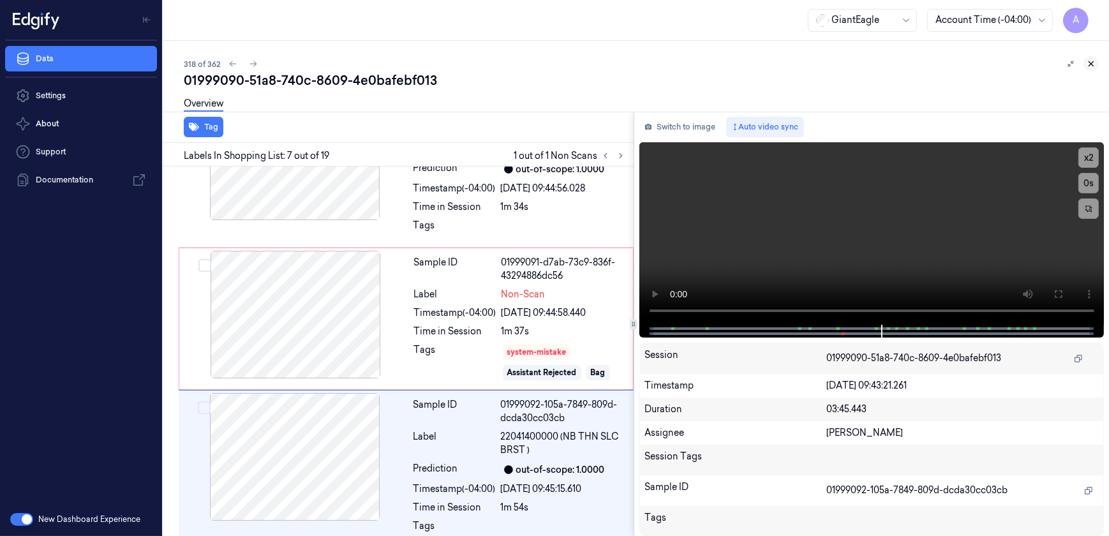
click at [1094, 62] on icon at bounding box center [1091, 63] width 9 height 9
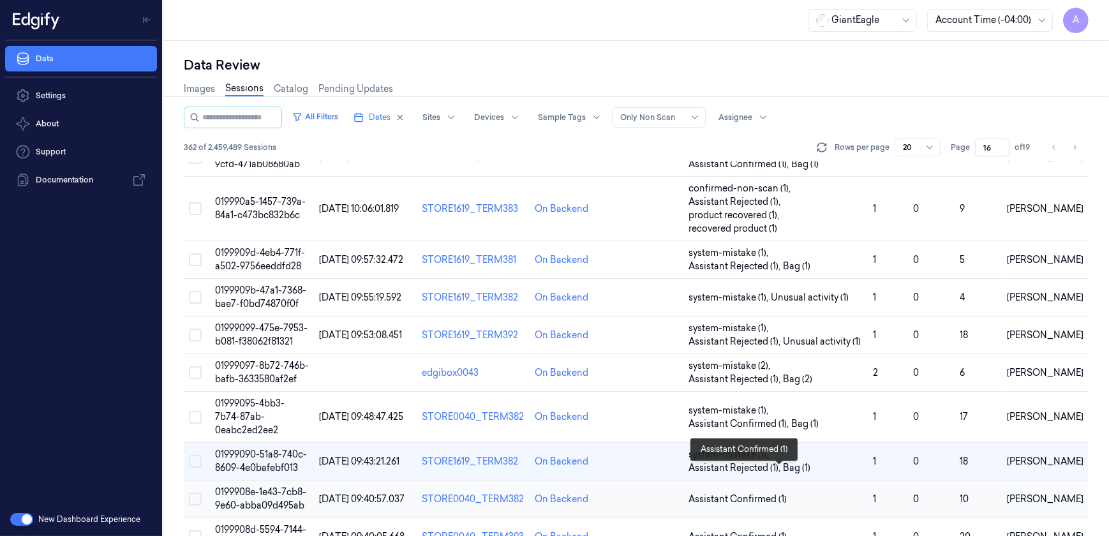
scroll to position [535, 0]
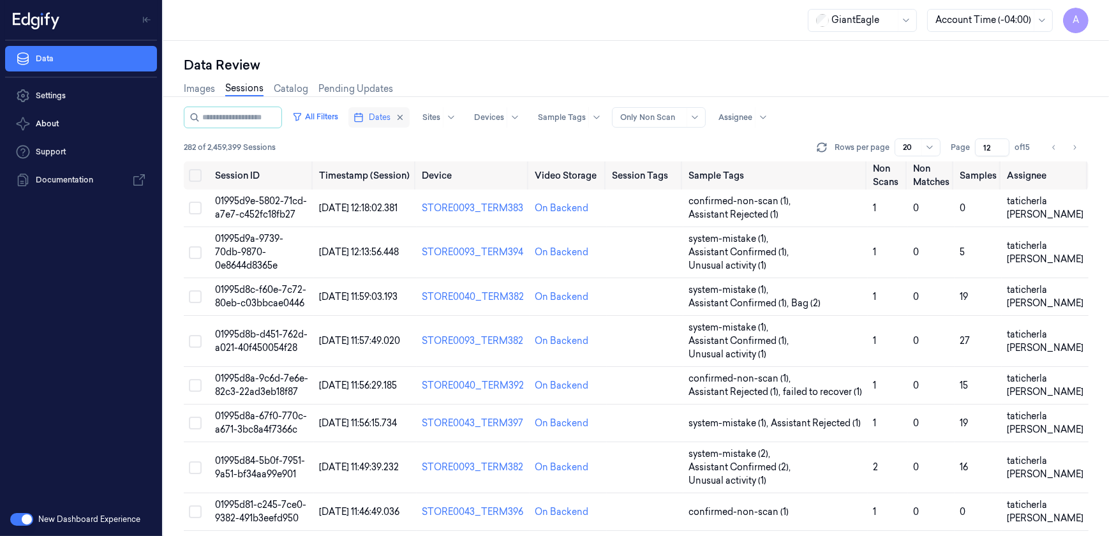
click at [385, 117] on span "Dates" at bounding box center [380, 117] width 22 height 11
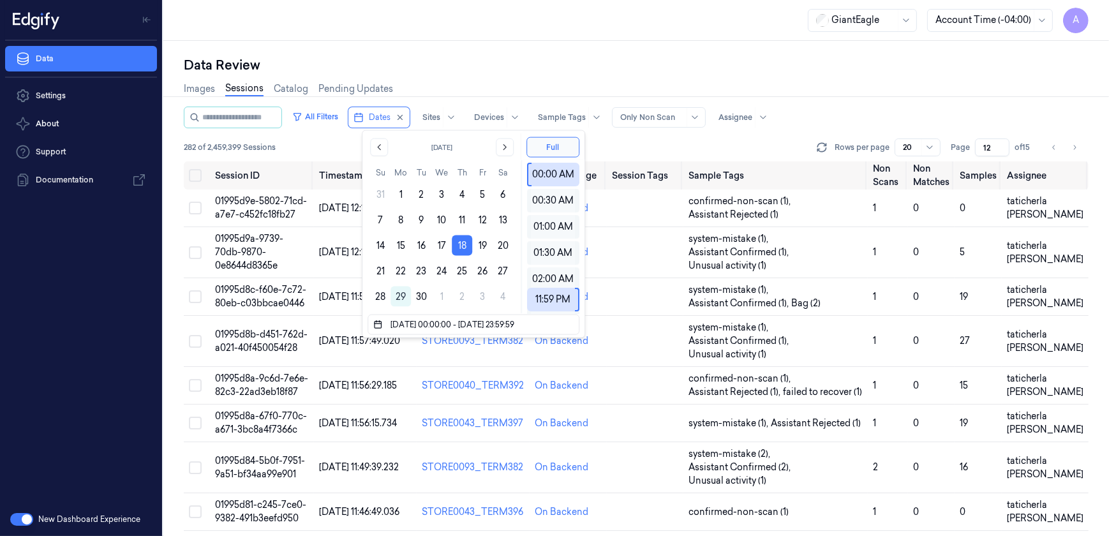
click at [427, 68] on div "Data Review" at bounding box center [636, 65] width 905 height 18
type input "1"
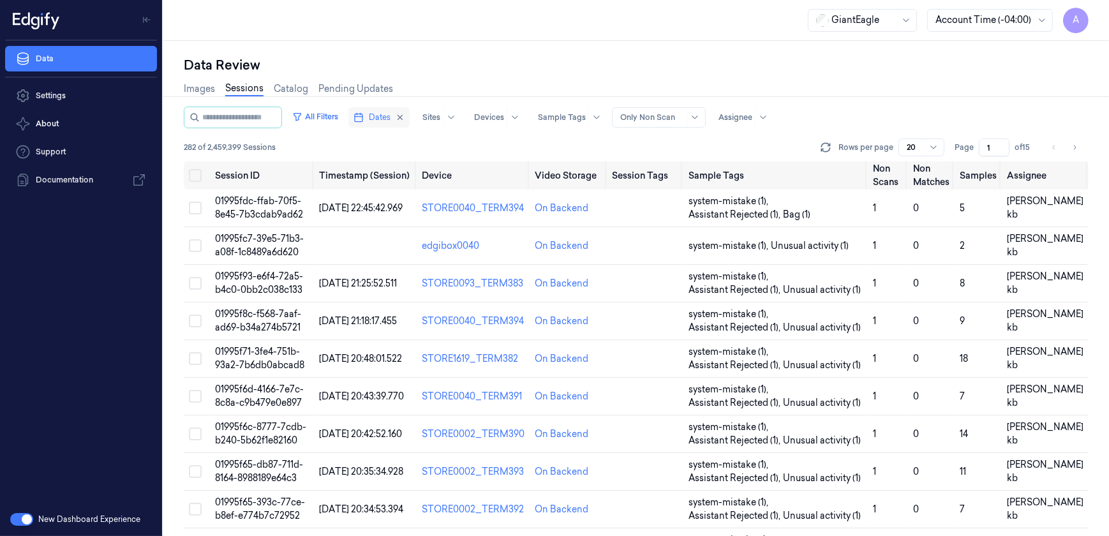
click at [390, 119] on span "Dates" at bounding box center [380, 117] width 22 height 11
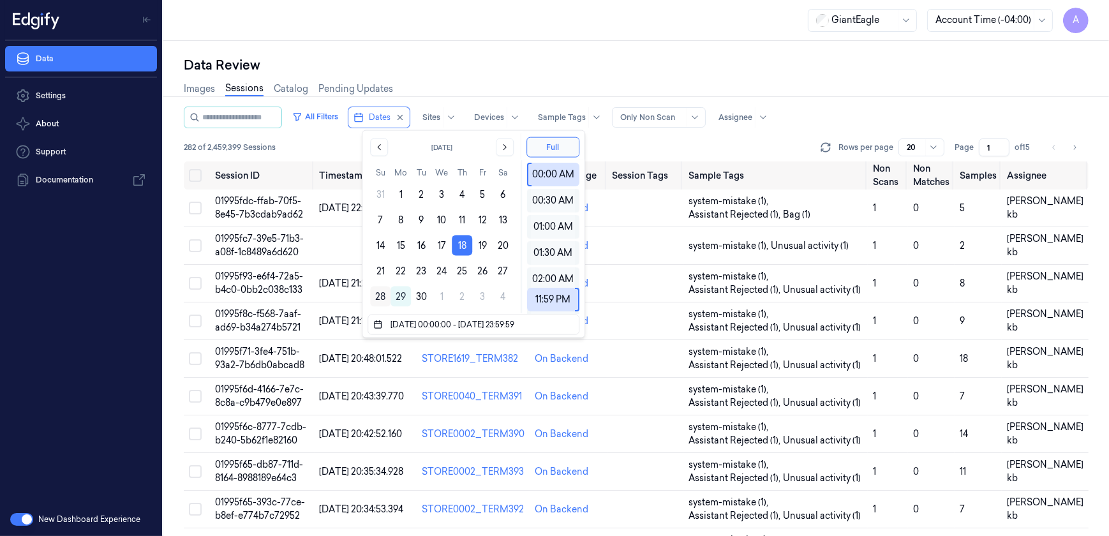
click at [382, 295] on button "28" at bounding box center [380, 296] width 20 height 20
type input "28/09/2025 00:00:00 - 28/09/2025 23:59:59"
click at [466, 57] on div "Data Review" at bounding box center [636, 65] width 905 height 18
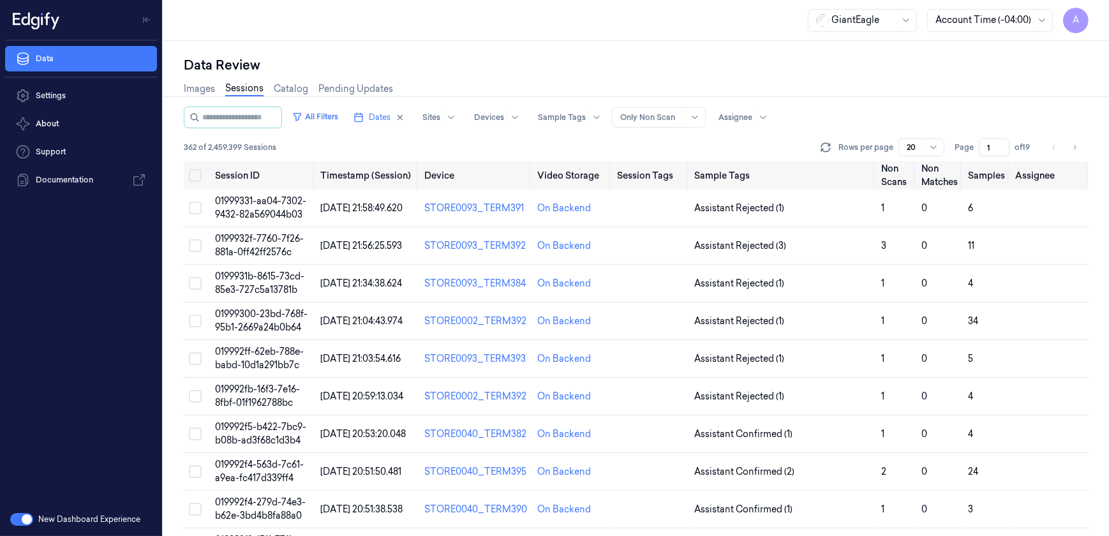
drag, startPoint x: 990, startPoint y: 142, endPoint x: 982, endPoint y: 154, distance: 14.7
click at [982, 154] on input "1" at bounding box center [994, 147] width 31 height 18
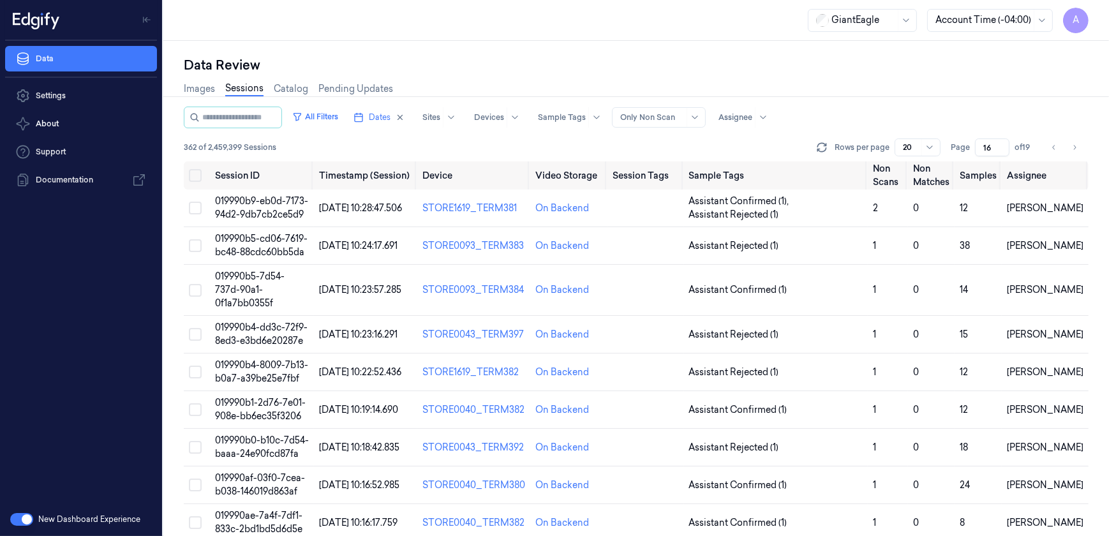
type input "16"
click at [245, 207] on td "019990b9-eb0d-7173-94d2-9db7cb2ce5d9" at bounding box center [262, 208] width 105 height 38
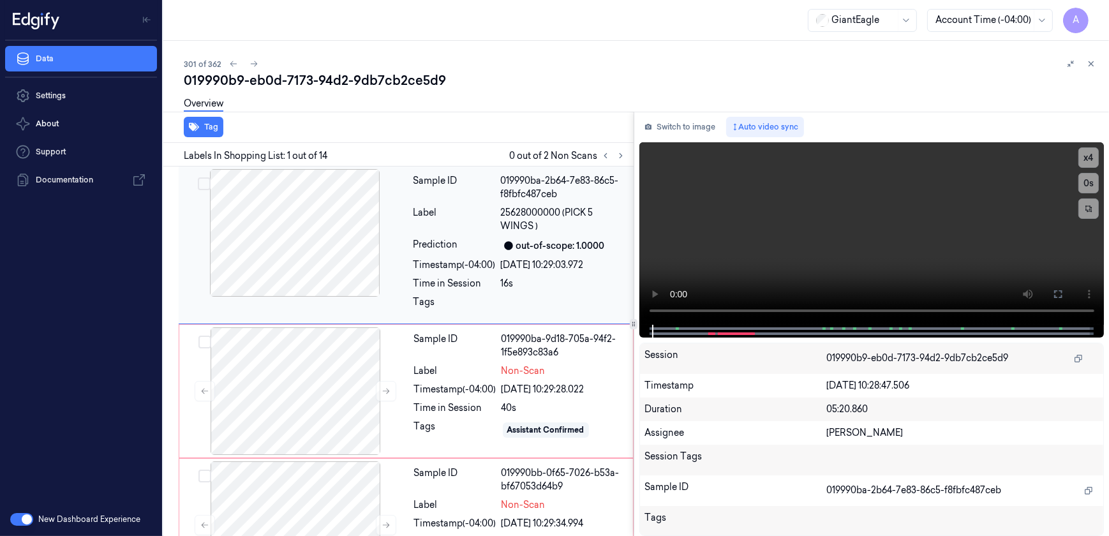
click at [389, 234] on div at bounding box center [294, 233] width 227 height 128
click at [617, 159] on icon at bounding box center [620, 155] width 9 height 9
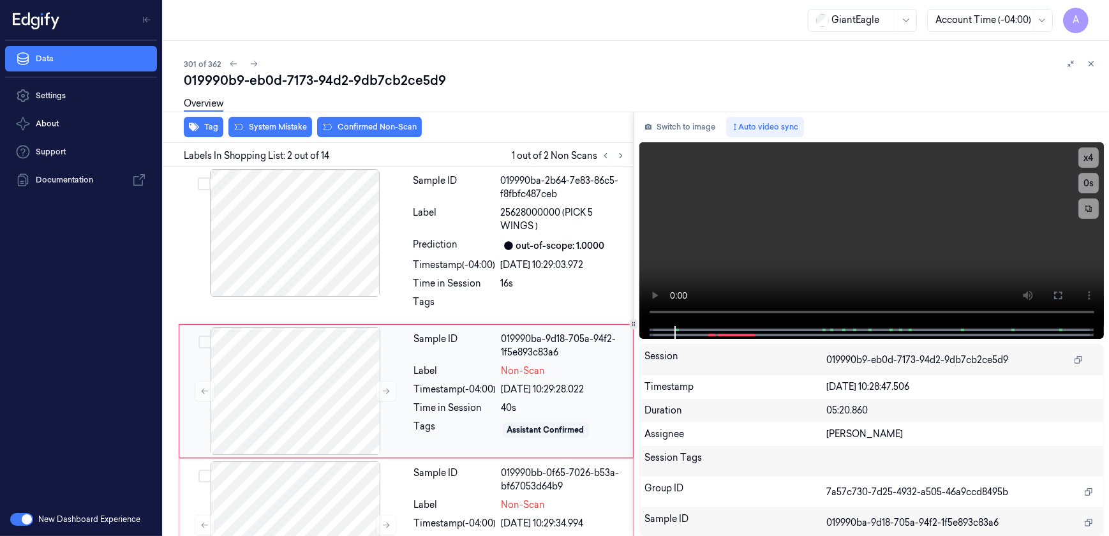
scroll to position [39, 0]
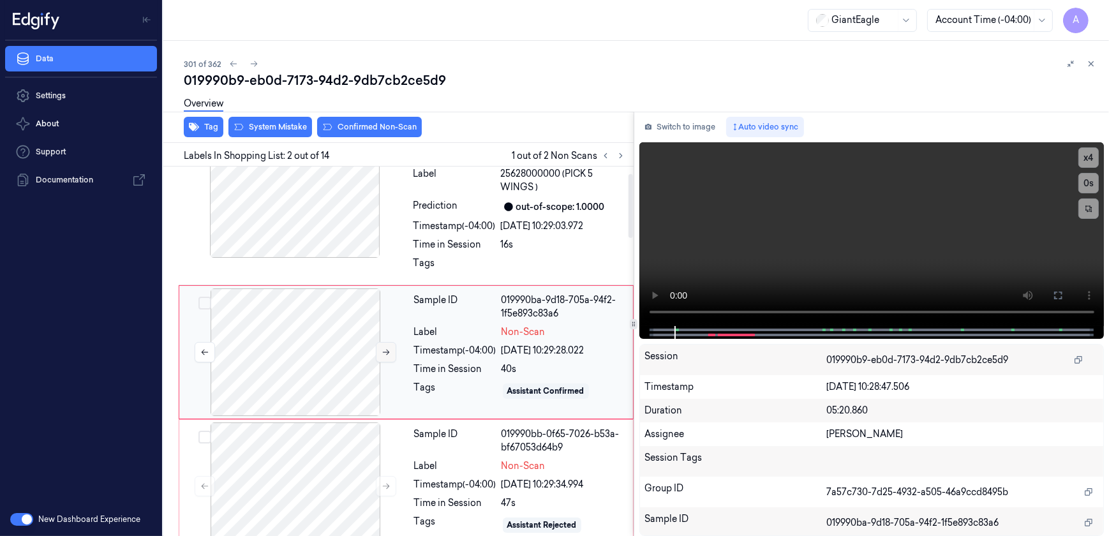
click at [383, 359] on button at bounding box center [386, 352] width 20 height 20
click at [390, 352] on icon at bounding box center [386, 352] width 9 height 9
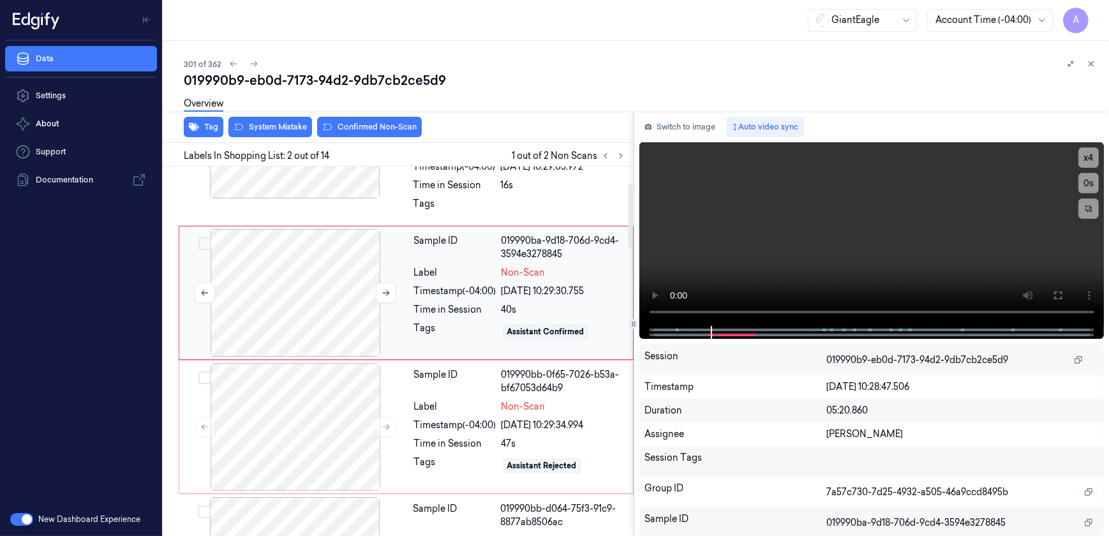
scroll to position [97, 0]
click at [382, 295] on icon at bounding box center [386, 294] width 9 height 9
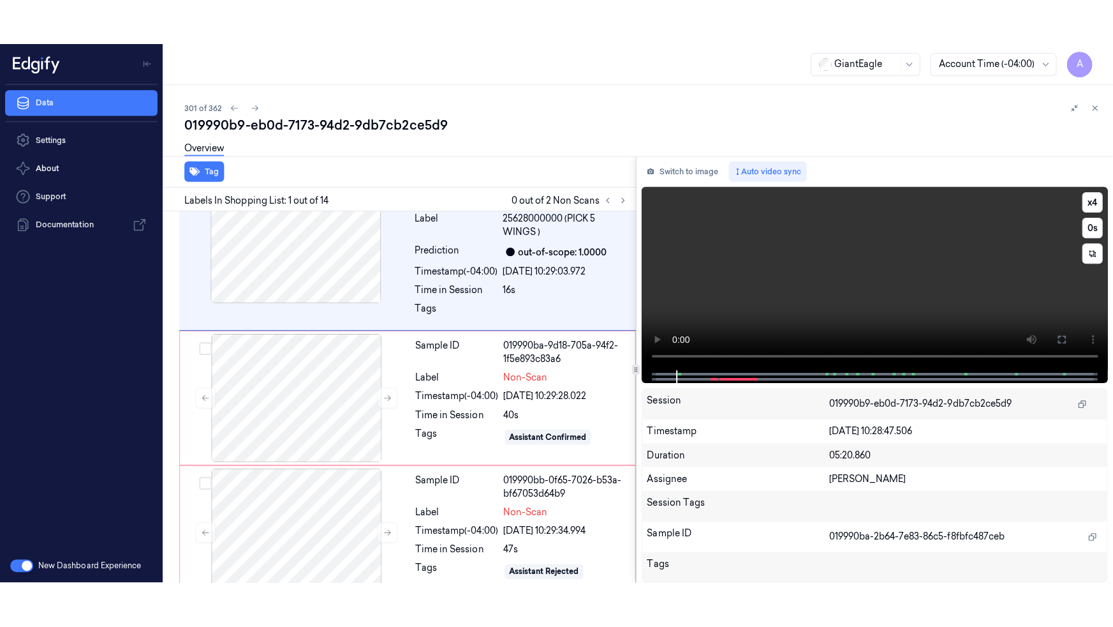
scroll to position [0, 0]
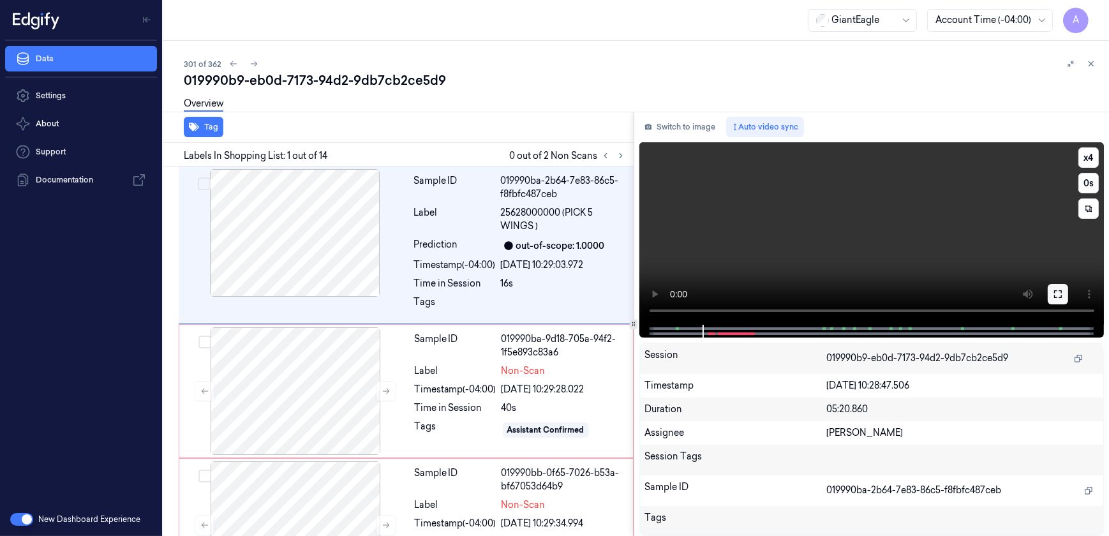
click at [1061, 299] on button at bounding box center [1058, 294] width 20 height 20
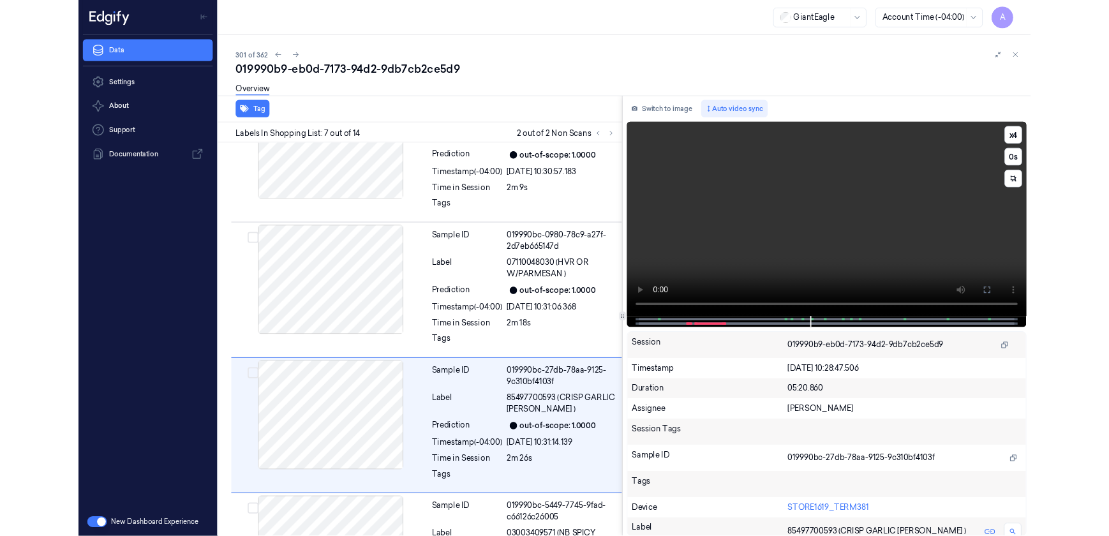
scroll to position [748, 0]
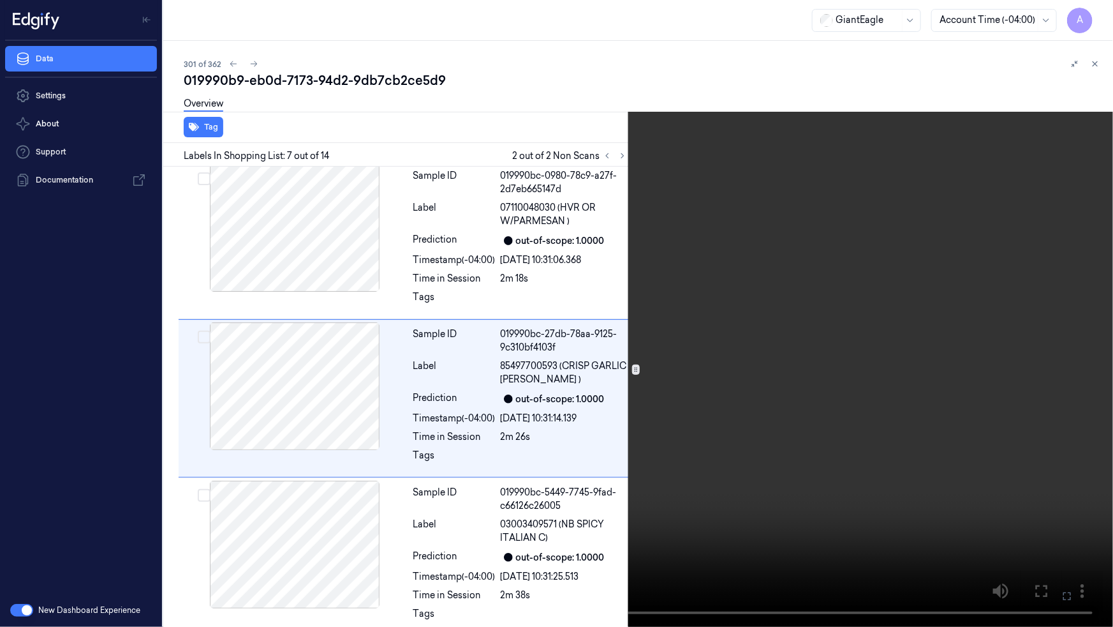
drag, startPoint x: 1059, startPoint y: 591, endPoint x: 1057, endPoint y: 531, distance: 60.6
click at [0, 0] on button at bounding box center [0, 0] width 0 height 0
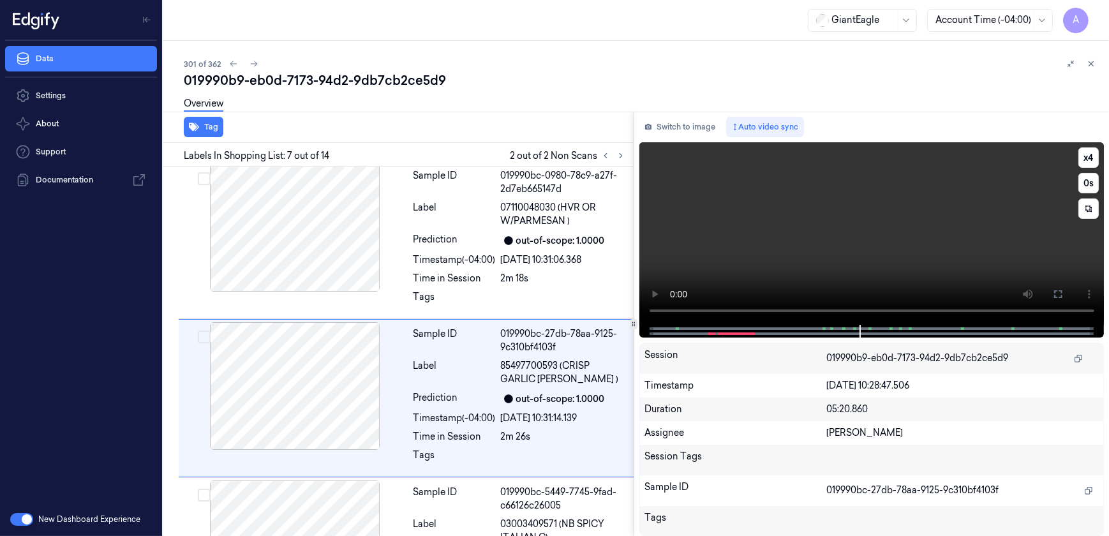
click at [801, 247] on video at bounding box center [871, 233] width 465 height 182
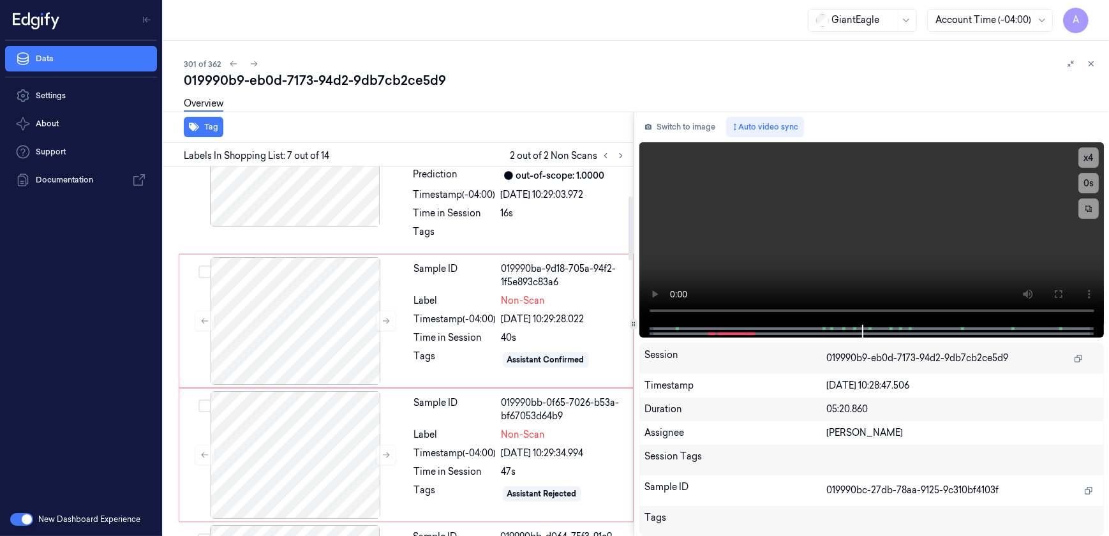
scroll to position [174, 0]
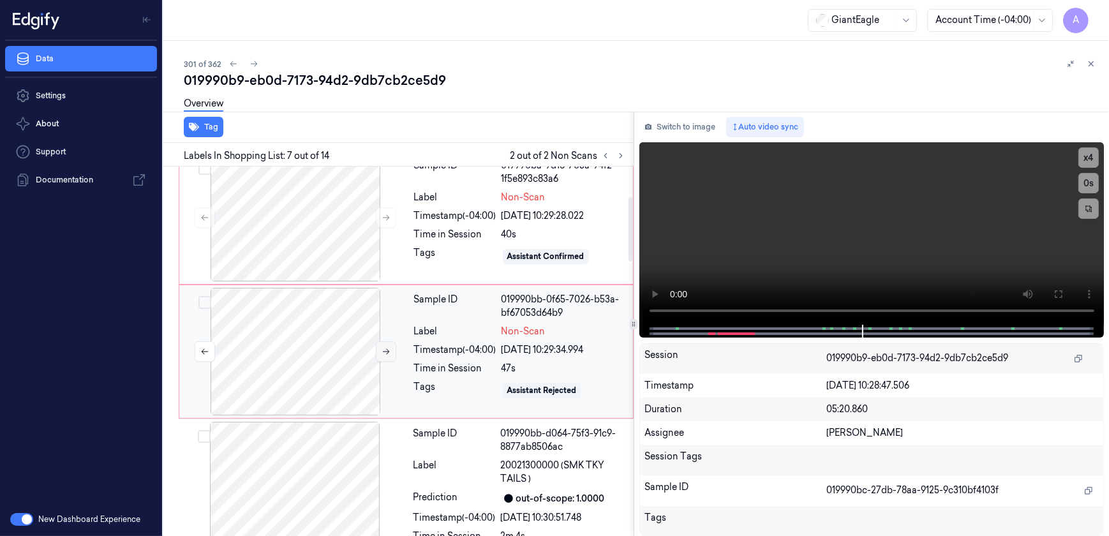
click at [380, 351] on button at bounding box center [386, 351] width 20 height 20
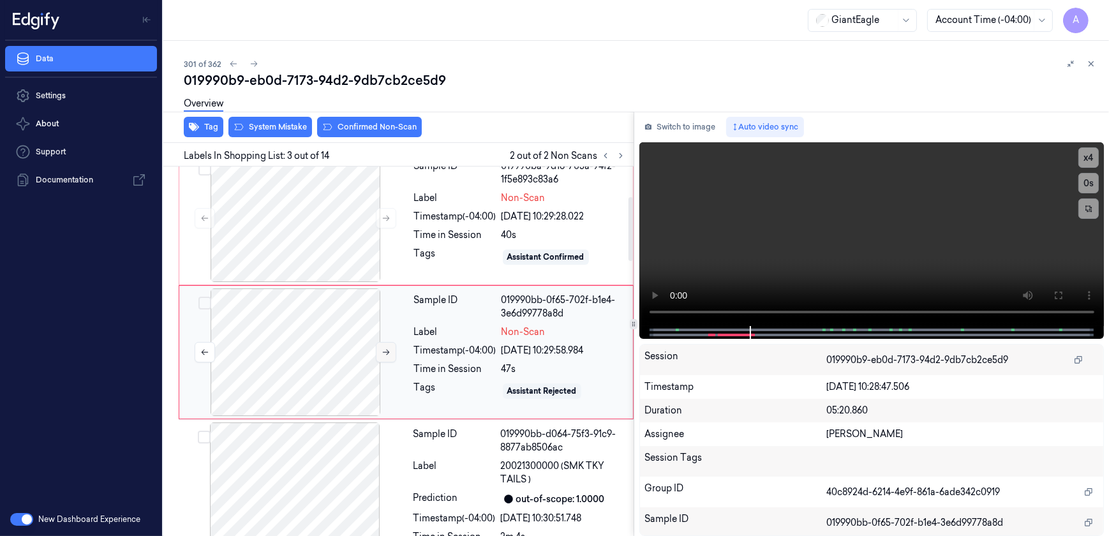
click at [383, 357] on button at bounding box center [386, 352] width 20 height 20
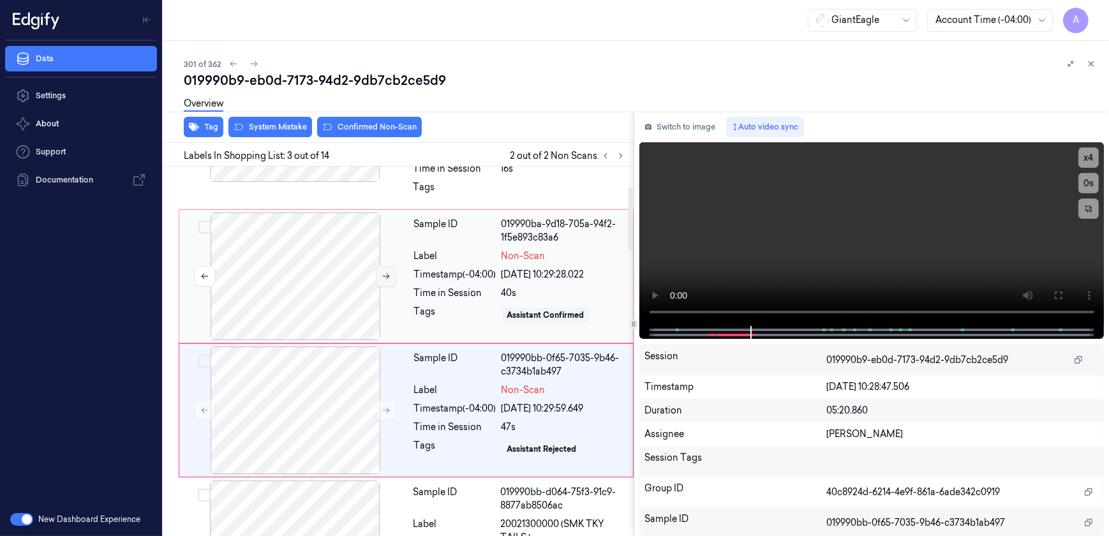
click at [378, 274] on button at bounding box center [386, 276] width 20 height 20
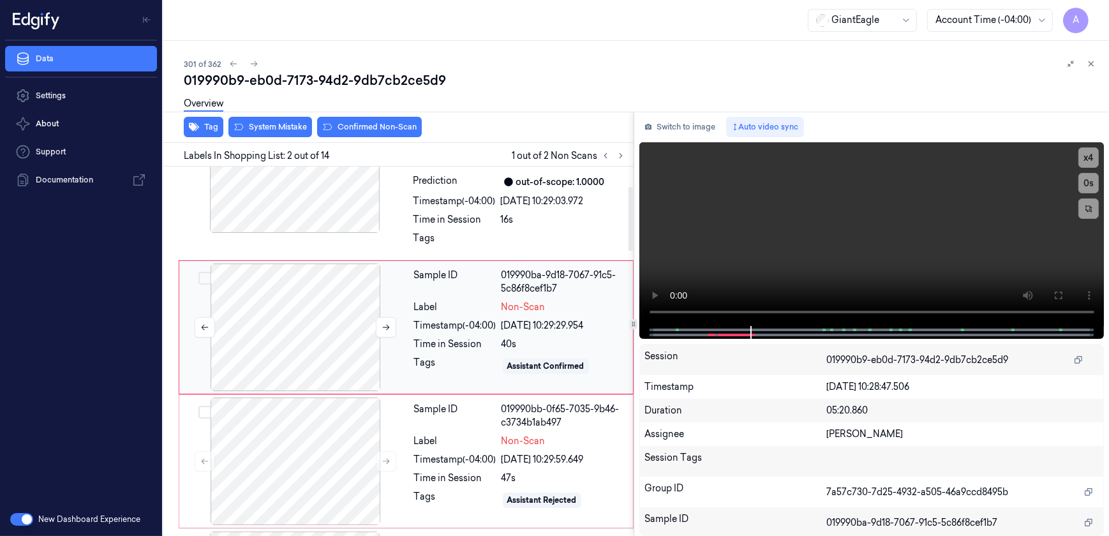
scroll to position [39, 0]
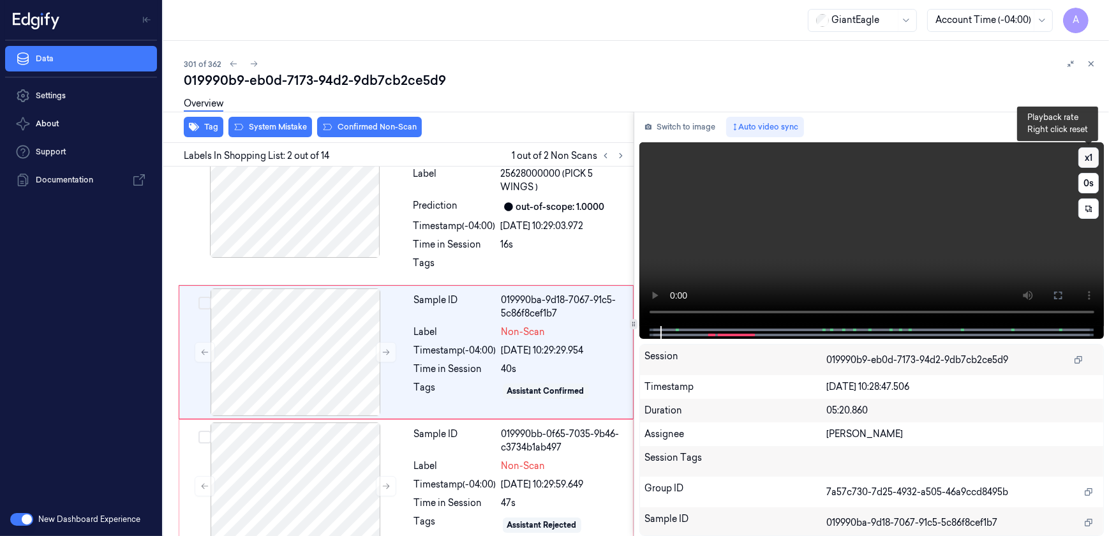
click at [1092, 156] on button "x 1" at bounding box center [1088, 157] width 20 height 20
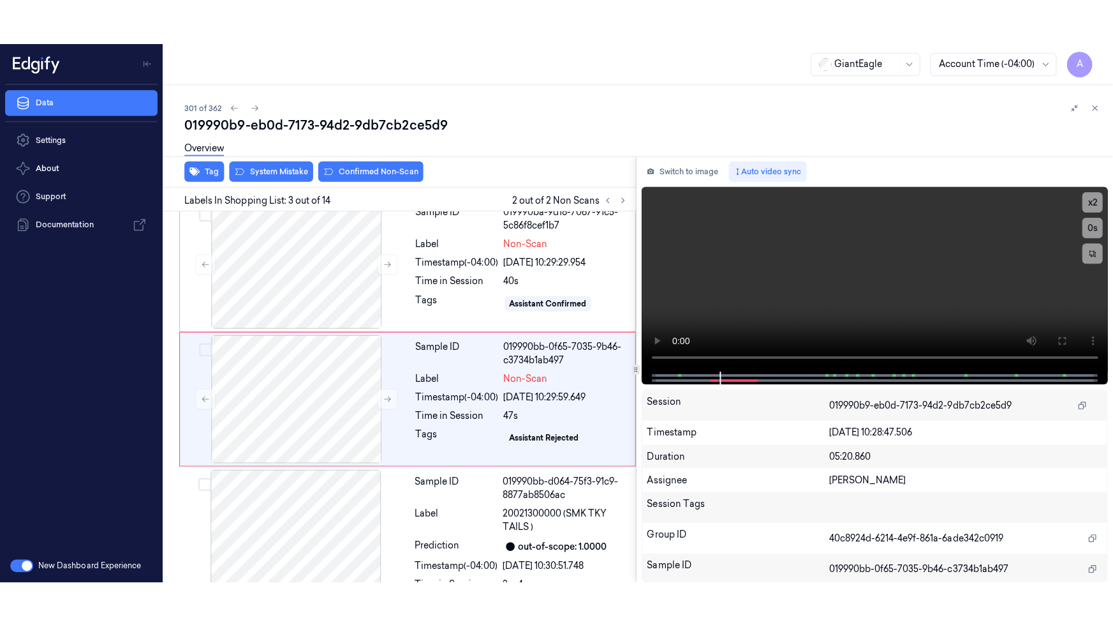
scroll to position [173, 0]
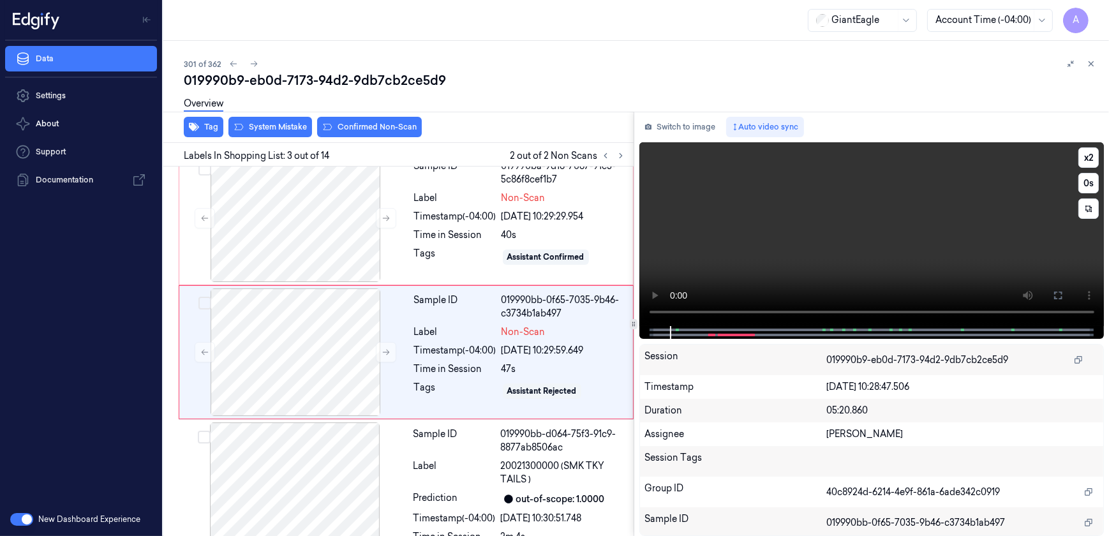
click at [849, 232] on video at bounding box center [871, 234] width 465 height 184
click at [1059, 298] on icon at bounding box center [1058, 295] width 10 height 10
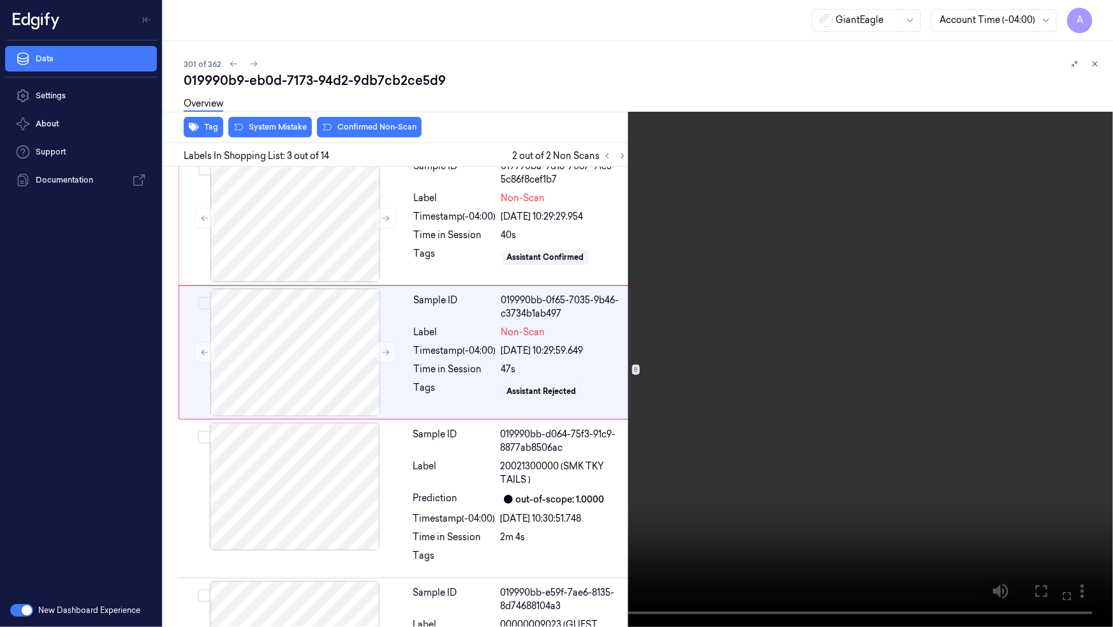
click at [731, 397] on video at bounding box center [556, 313] width 1113 height 627
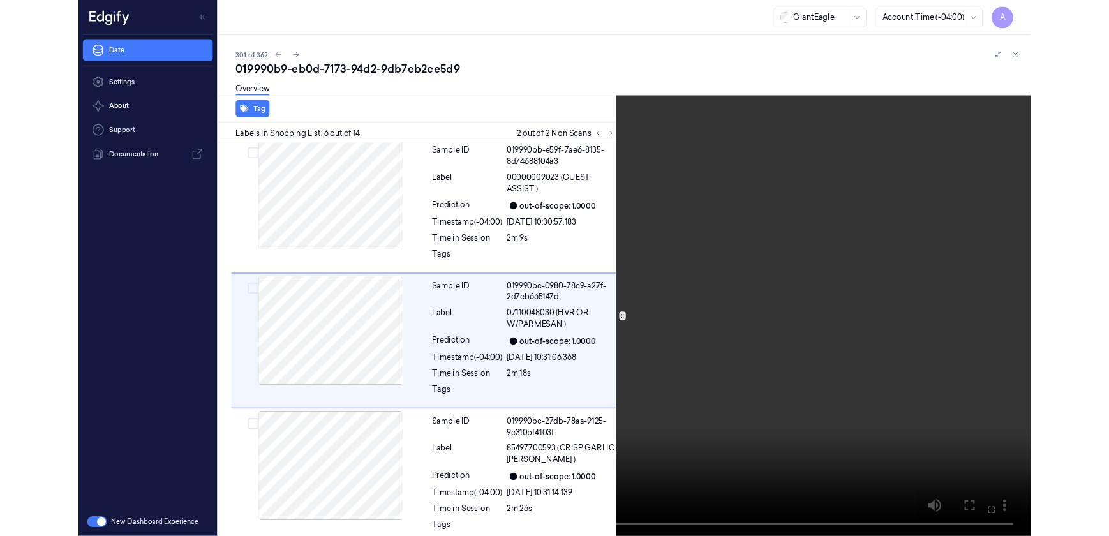
scroll to position [590, 0]
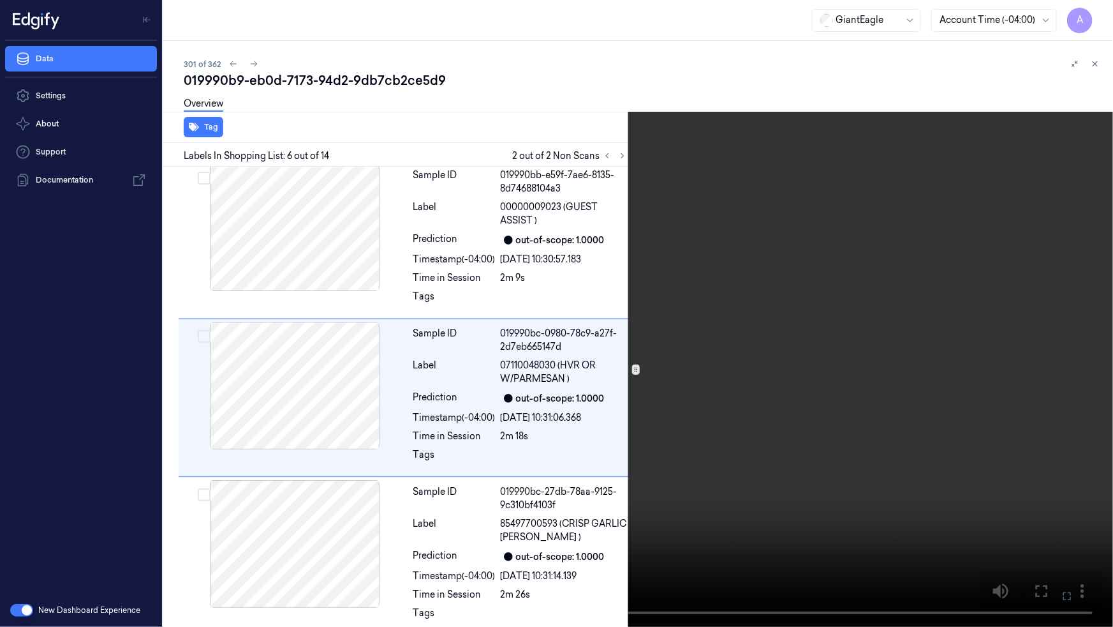
click at [0, 0] on icon at bounding box center [0, 0] width 0 height 0
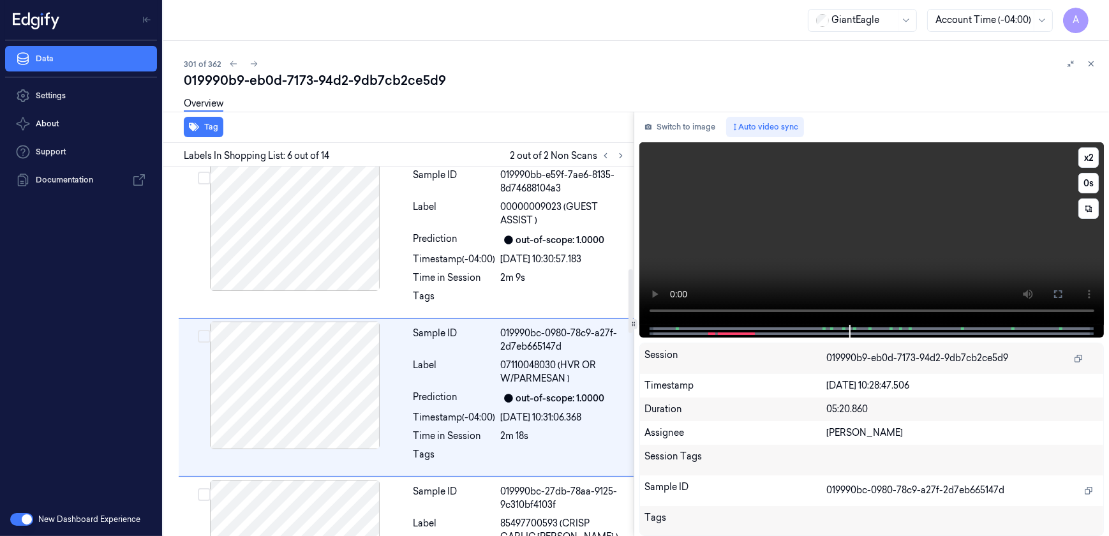
click at [733, 253] on video at bounding box center [871, 233] width 465 height 182
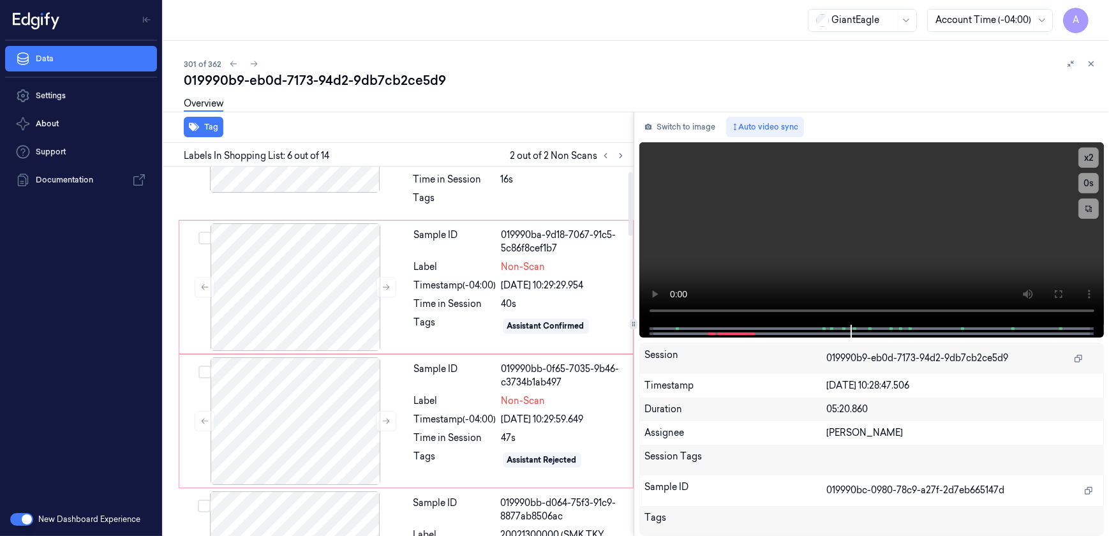
scroll to position [0, 0]
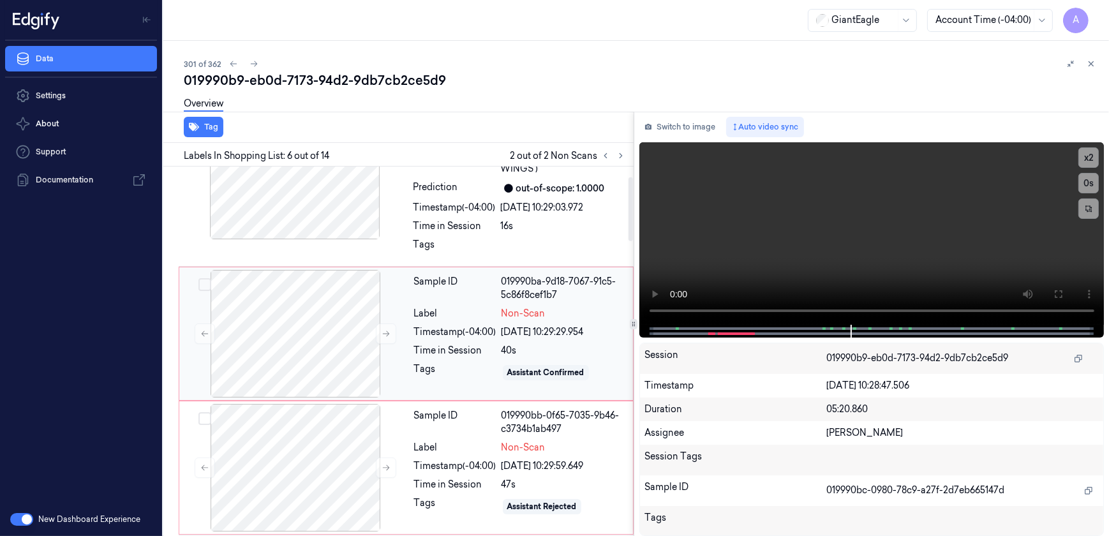
click at [447, 341] on div "Sample ID 019990ba-9d18-7067-91c5-5c86f8cef1b7 Label Non-Scan Timestamp (-04:00…" at bounding box center [519, 334] width 221 height 128
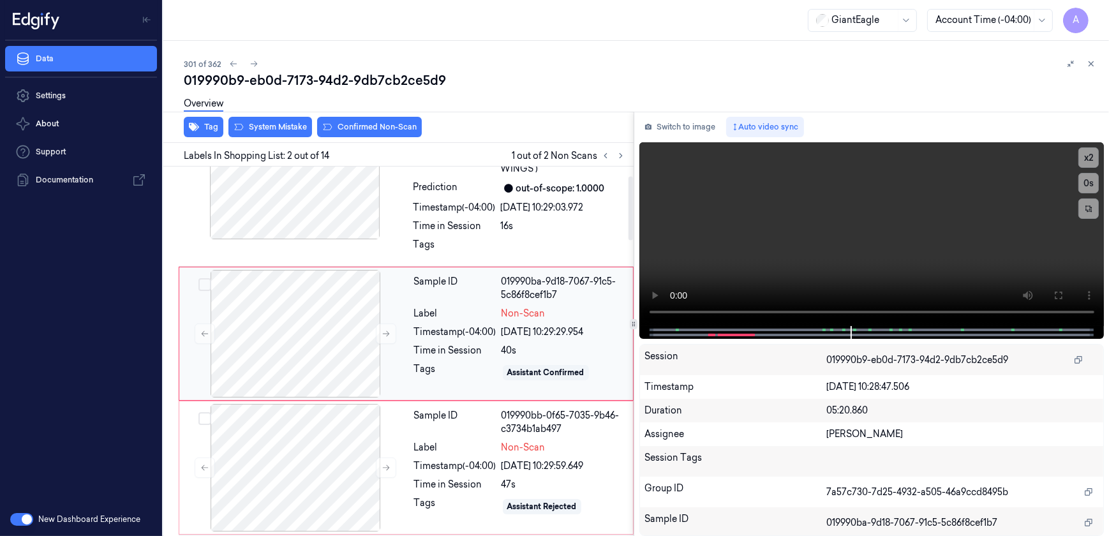
scroll to position [39, 0]
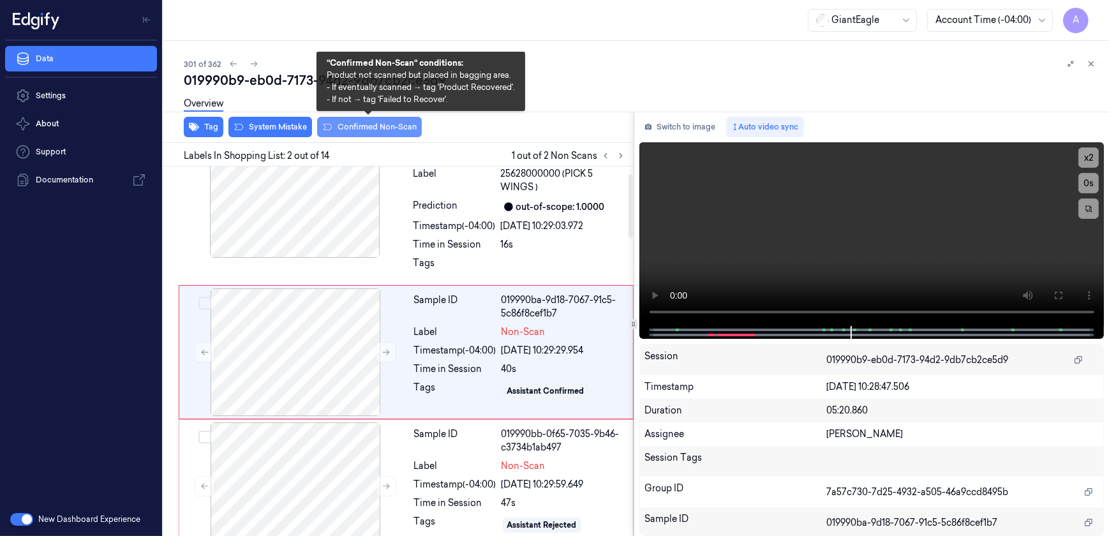
click at [364, 135] on button "Confirmed Non-Scan" at bounding box center [369, 127] width 105 height 20
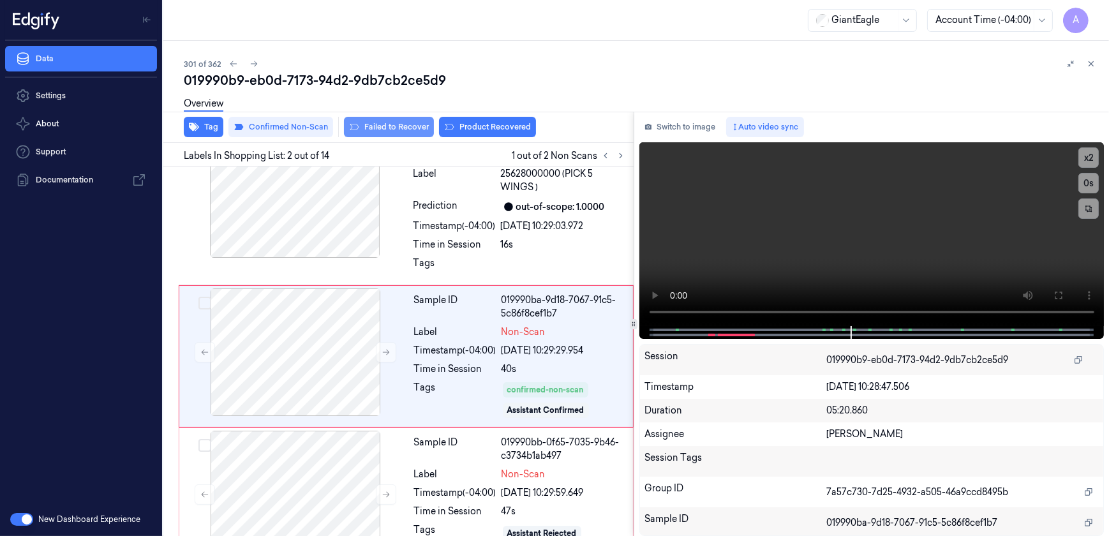
scroll to position [43, 0]
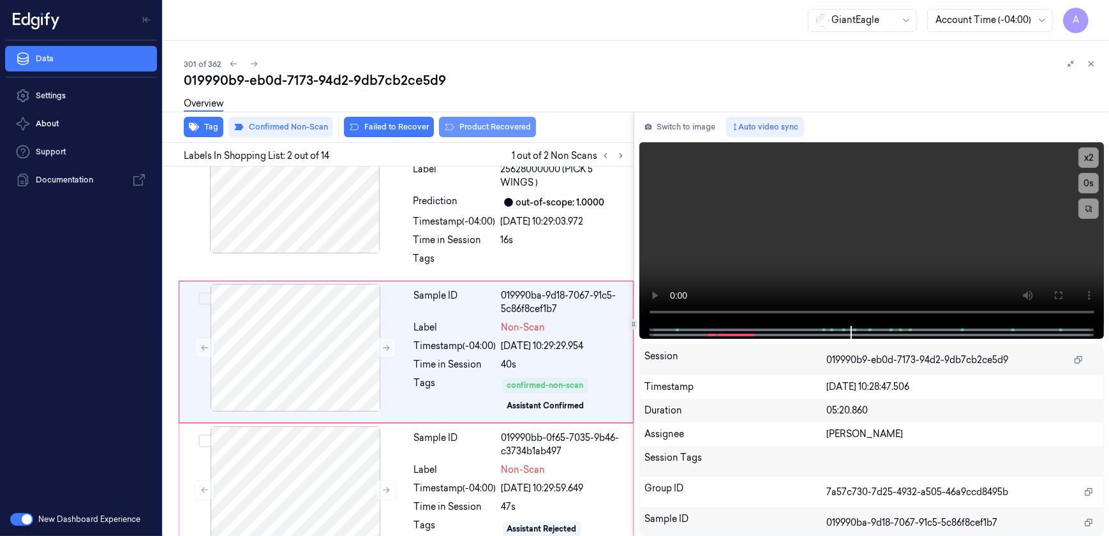
click at [476, 129] on button "Product Recovered" at bounding box center [487, 127] width 97 height 20
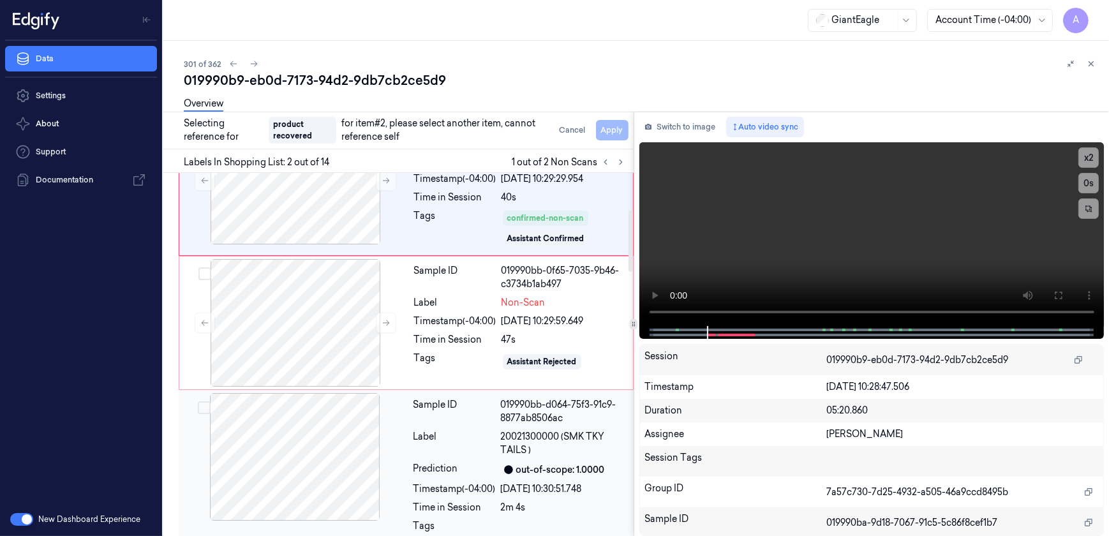
click at [448, 471] on div "Prediction" at bounding box center [454, 469] width 82 height 15
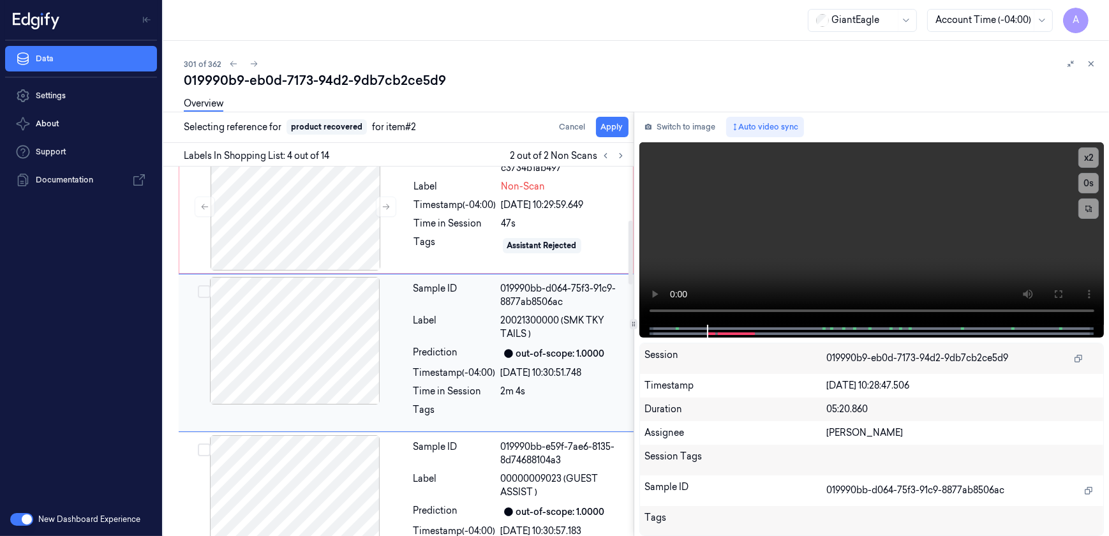
scroll to position [327, 0]
click at [604, 130] on button "Apply" at bounding box center [612, 127] width 33 height 20
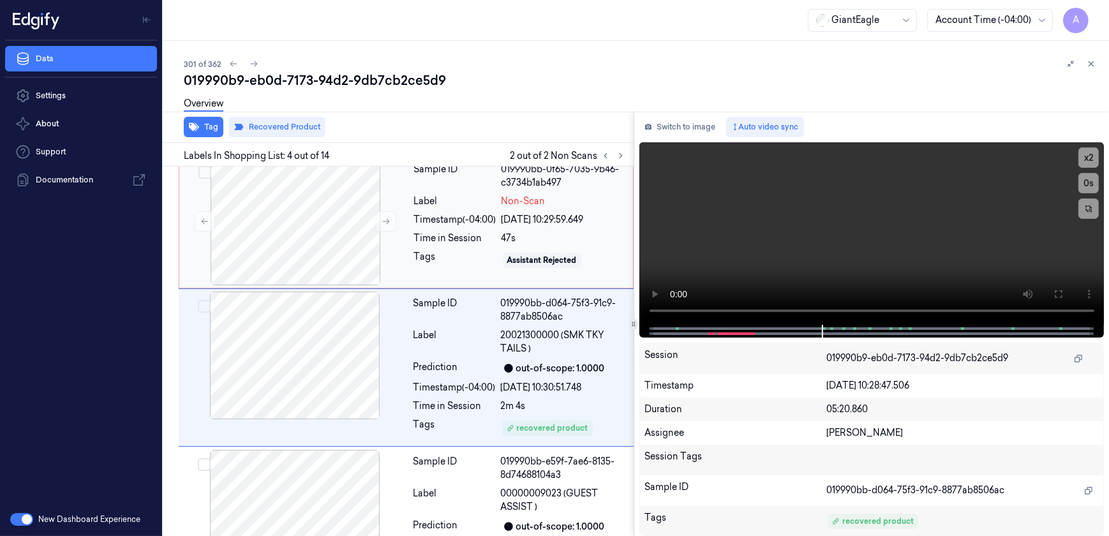
scroll to position [343, 0]
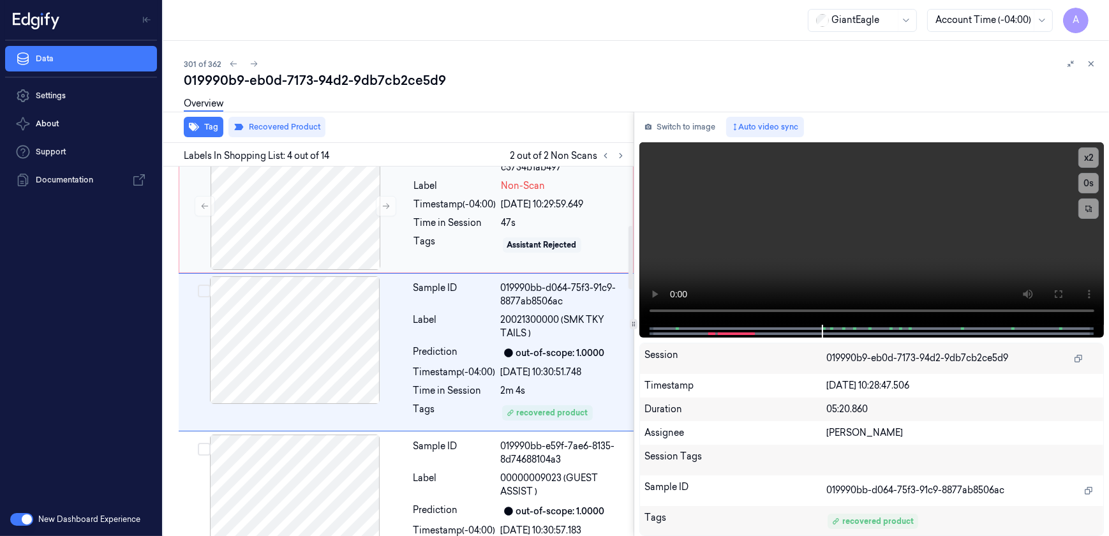
click at [447, 225] on div "Time in Session" at bounding box center [455, 222] width 82 height 13
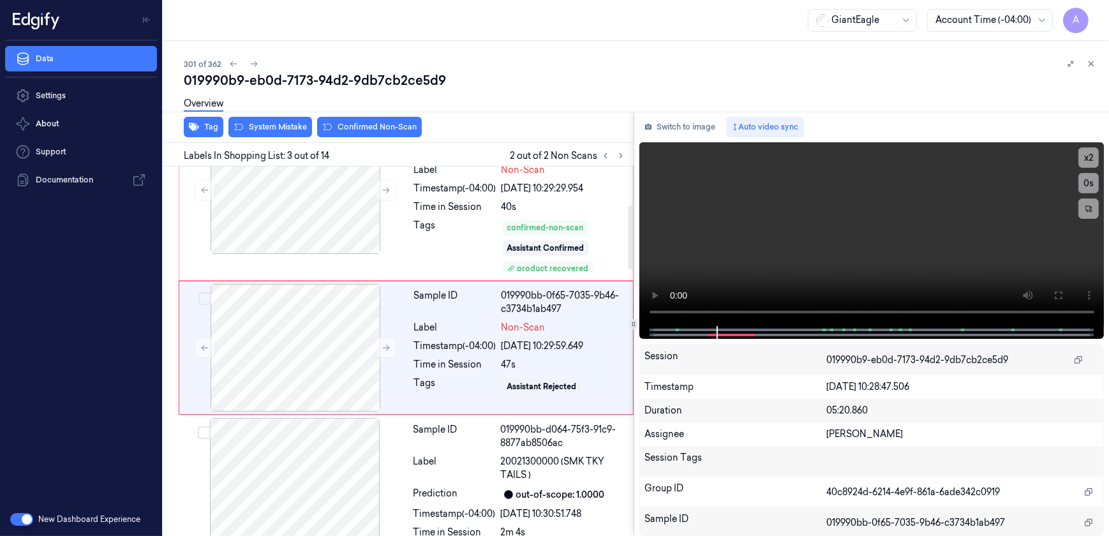
scroll to position [197, 0]
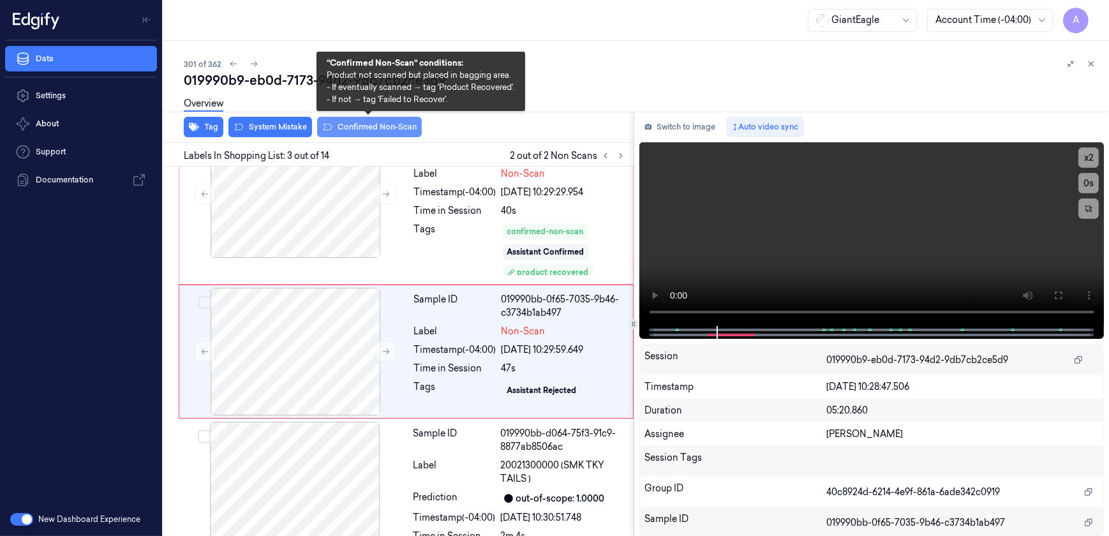
click at [355, 126] on button "Confirmed Non-Scan" at bounding box center [369, 127] width 105 height 20
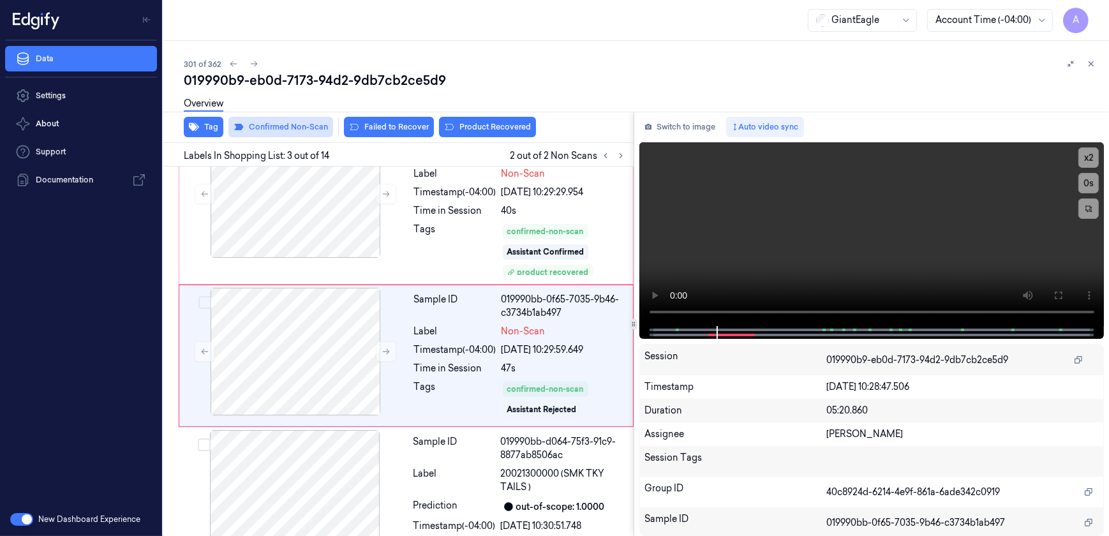
scroll to position [201, 0]
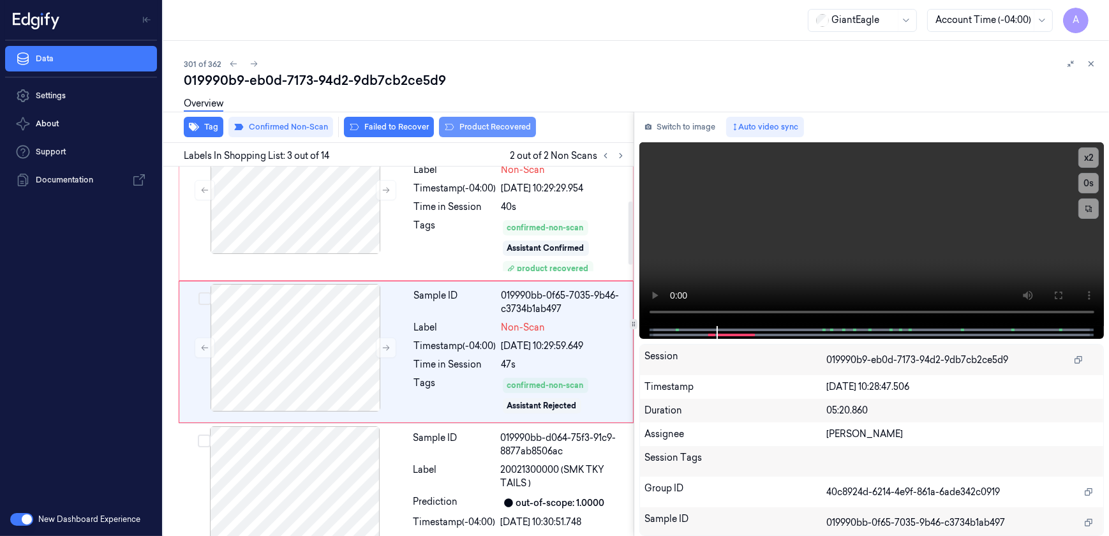
click at [494, 132] on button "Product Recovered" at bounding box center [487, 127] width 97 height 20
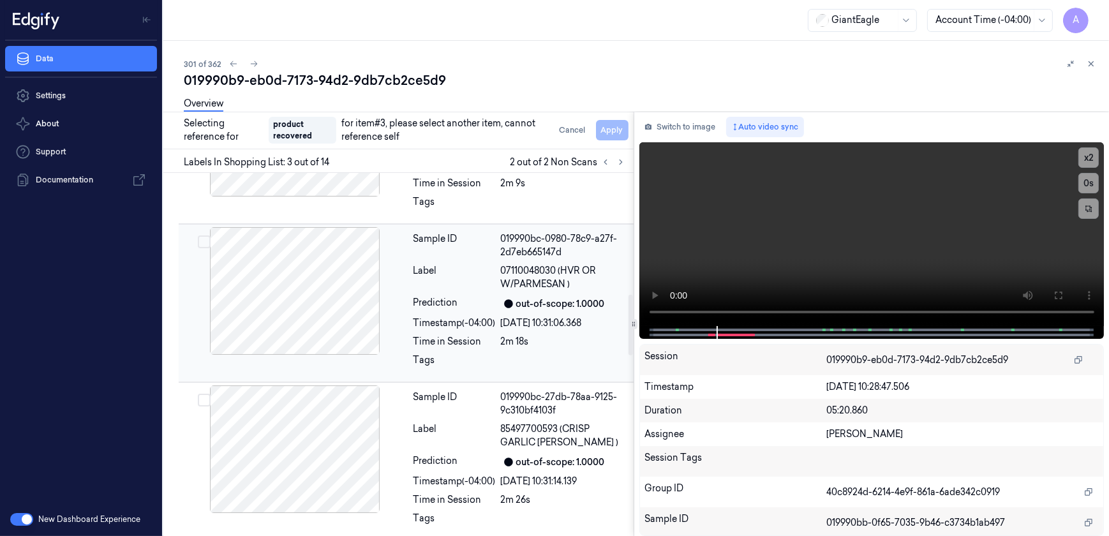
click at [481, 329] on div "Sample ID 019990bc-0980-78c9-a27f-2d7eb665147d Label 07110048030 (HVR OR W/PARM…" at bounding box center [519, 303] width 223 height 152
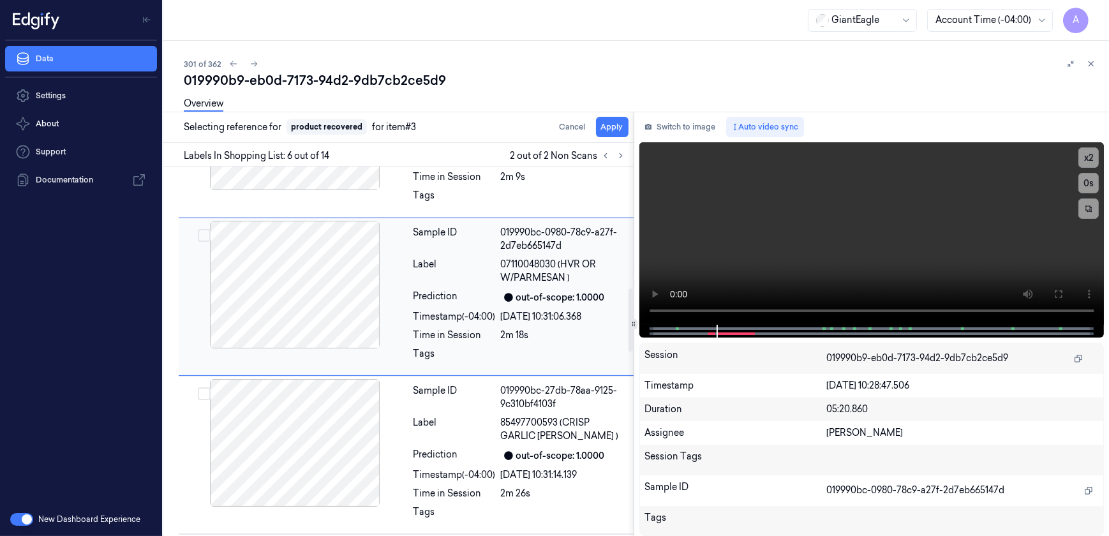
scroll to position [667, 0]
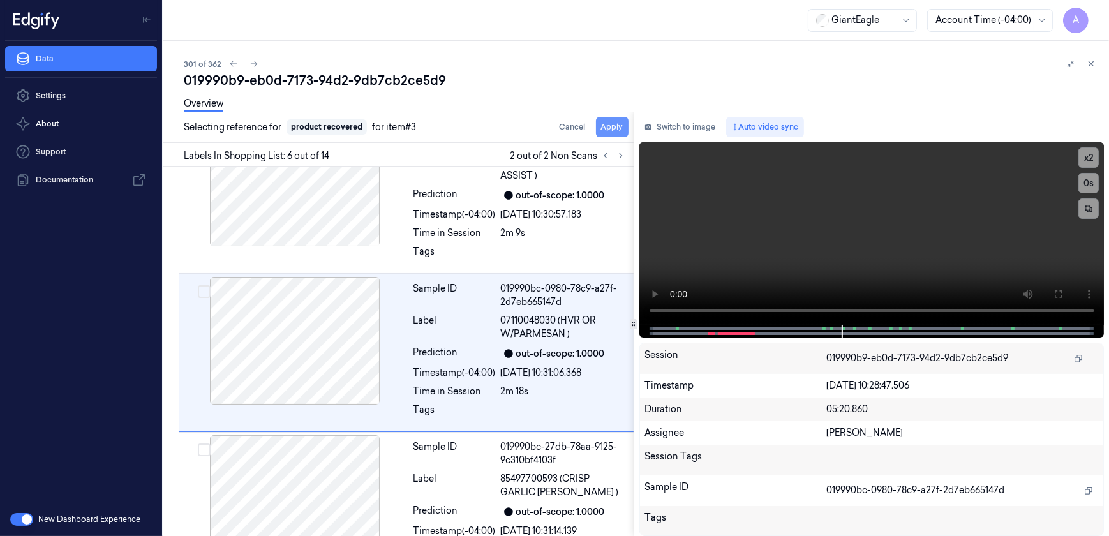
click at [617, 128] on button "Apply" at bounding box center [612, 127] width 33 height 20
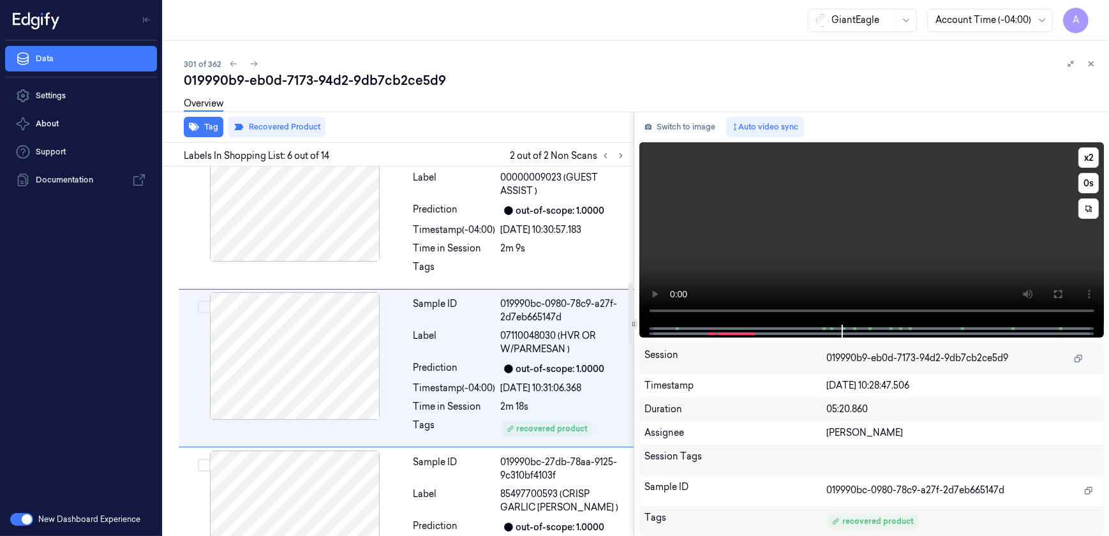
scroll to position [683, 0]
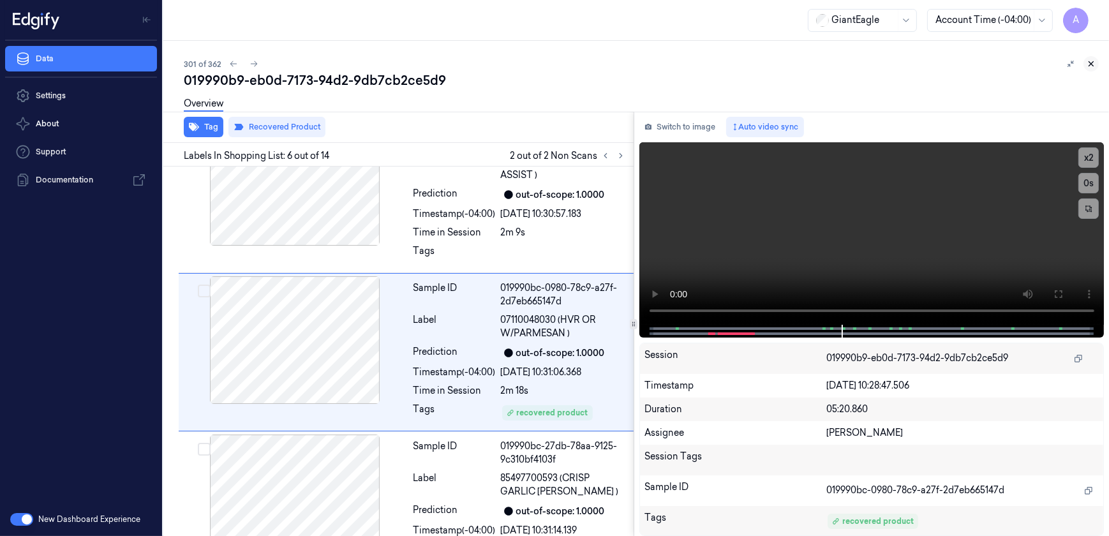
click at [1091, 63] on icon at bounding box center [1091, 64] width 4 height 4
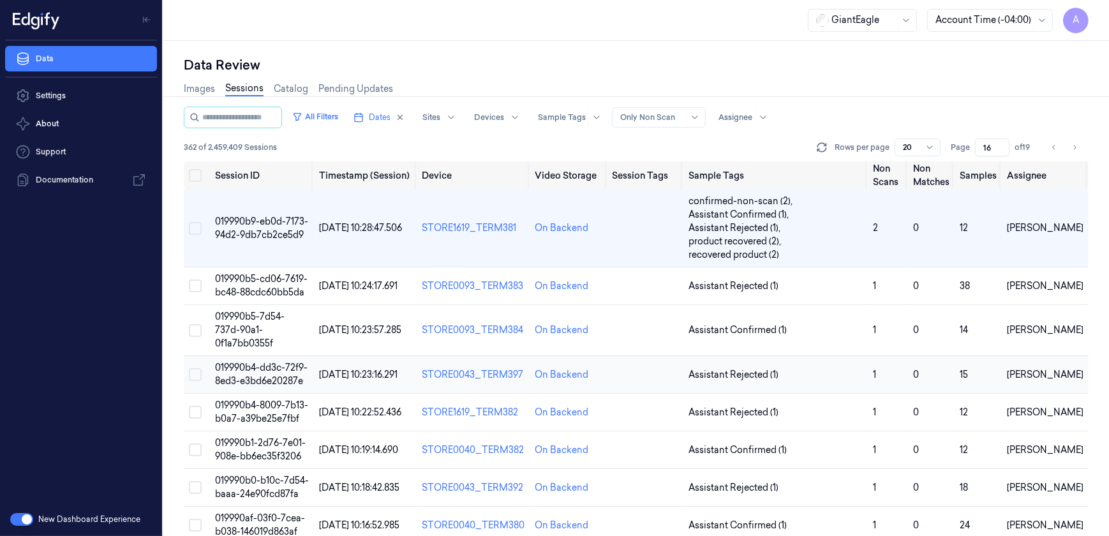
click at [252, 362] on span "019990b4-dd3c-72f9-8ed3-e3bd6e20287e" at bounding box center [261, 374] width 93 height 25
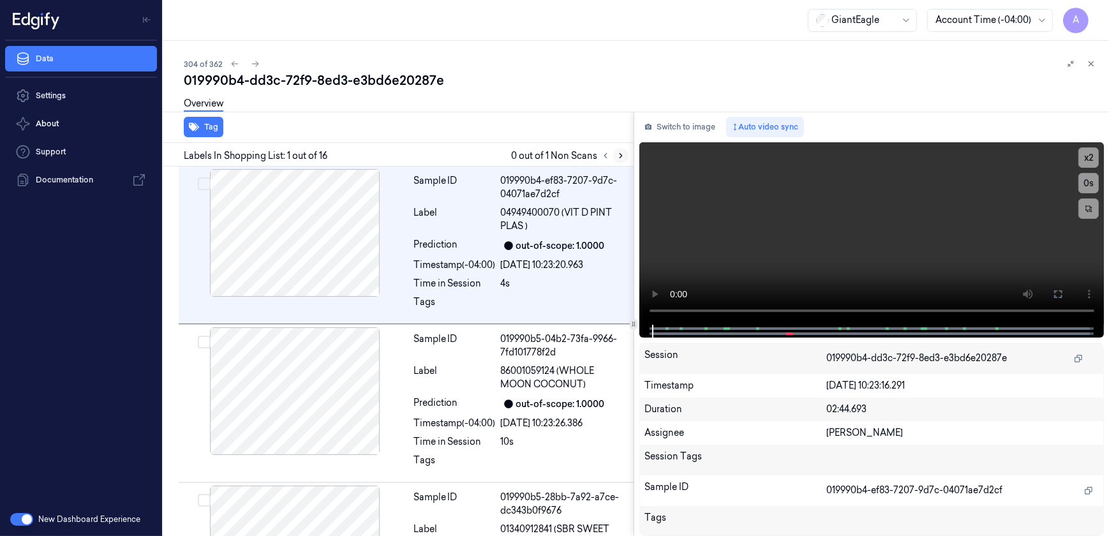
click at [621, 156] on icon at bounding box center [620, 155] width 9 height 9
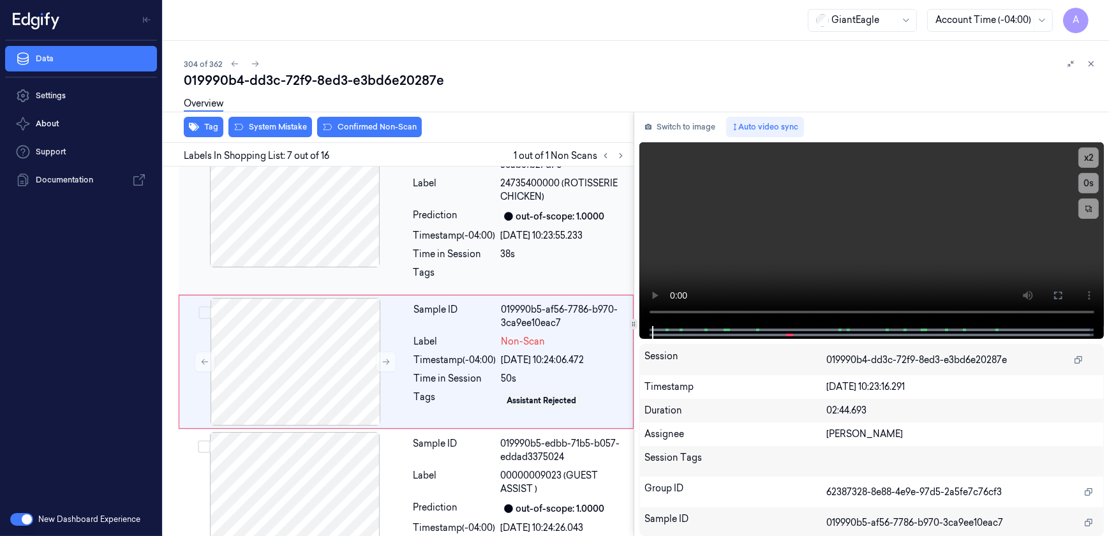
scroll to position [829, 0]
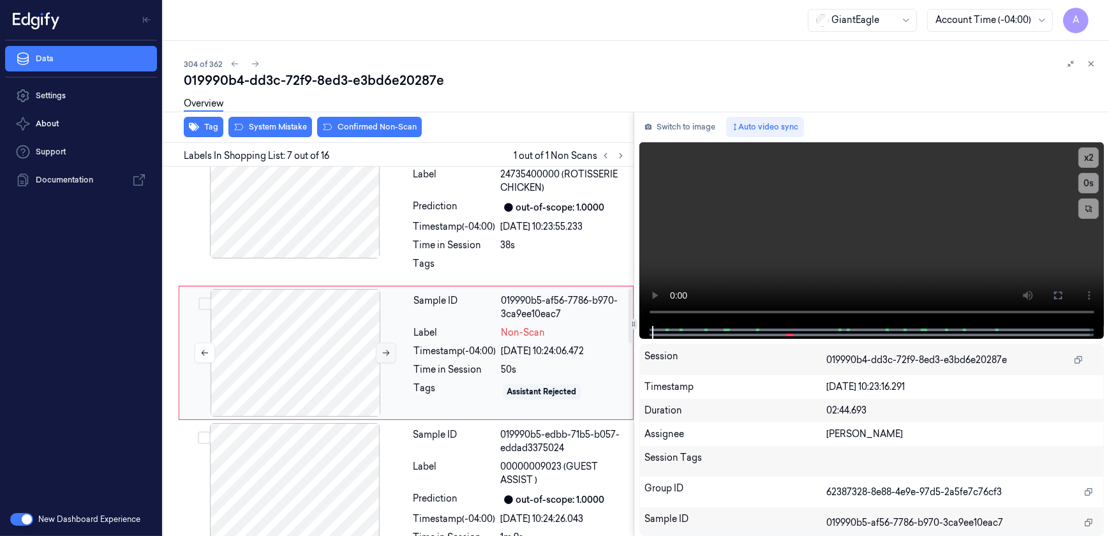
click at [385, 357] on button at bounding box center [386, 353] width 20 height 20
click at [380, 352] on button at bounding box center [386, 353] width 20 height 20
click at [387, 356] on button at bounding box center [386, 353] width 20 height 20
click at [375, 352] on div at bounding box center [295, 353] width 227 height 128
click at [386, 352] on icon at bounding box center [386, 352] width 9 height 9
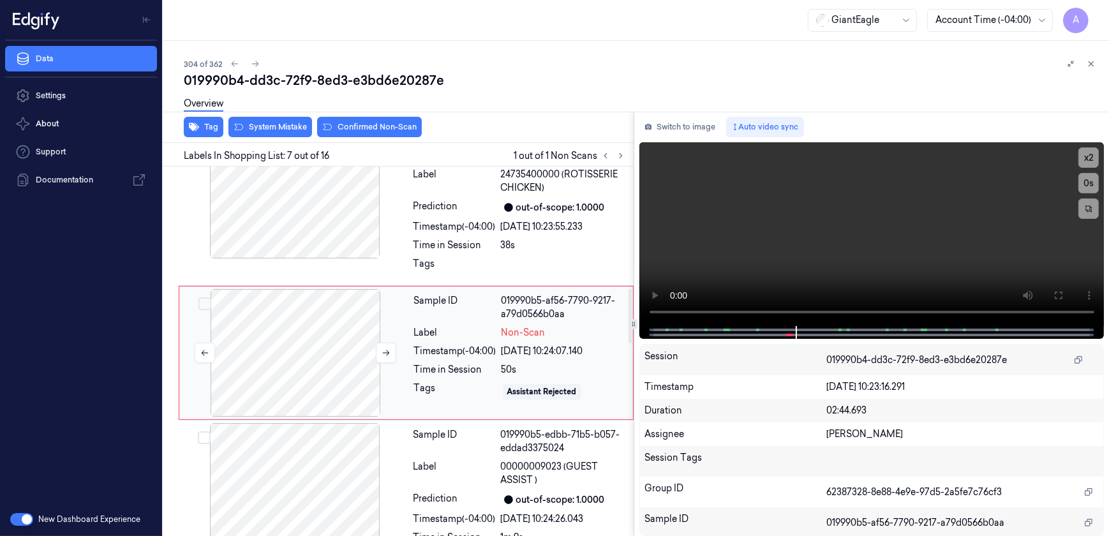
click at [375, 349] on div at bounding box center [295, 353] width 227 height 128
click at [380, 351] on button at bounding box center [386, 353] width 20 height 20
click at [386, 355] on icon at bounding box center [386, 352] width 9 height 9
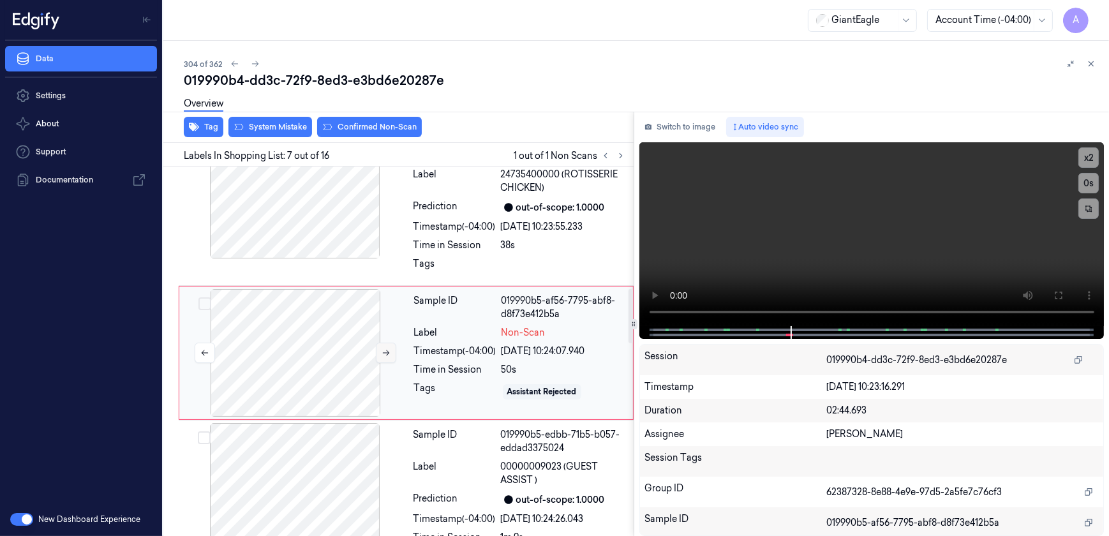
click at [386, 355] on icon at bounding box center [386, 352] width 9 height 9
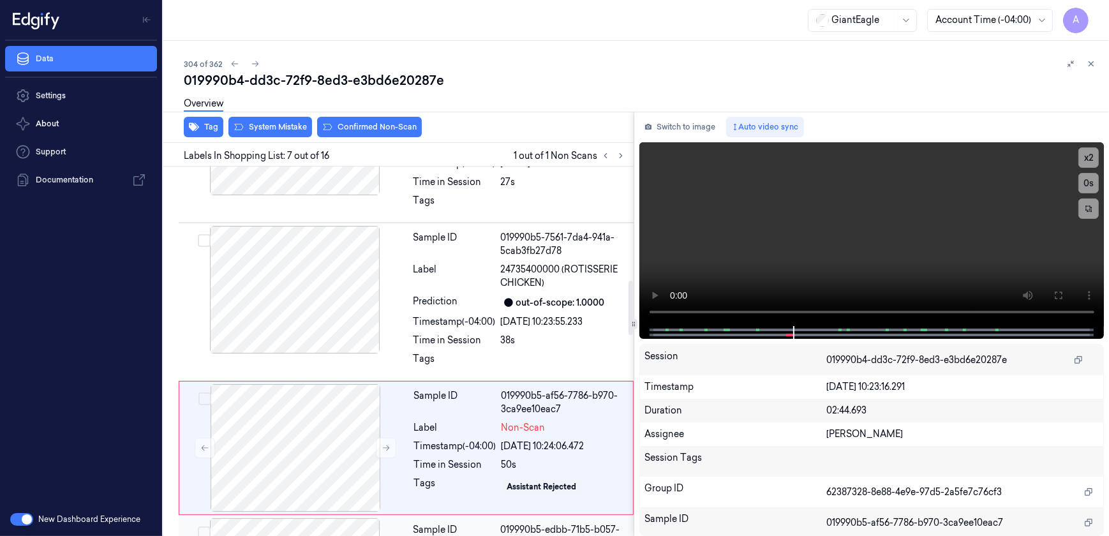
scroll to position [714, 0]
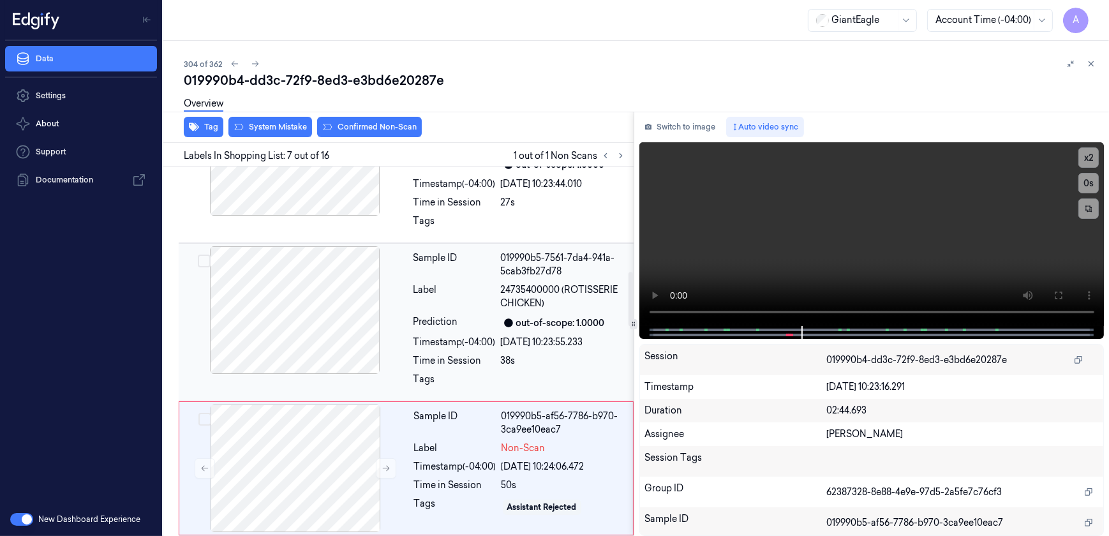
click at [491, 375] on div "Tags" at bounding box center [454, 383] width 82 height 20
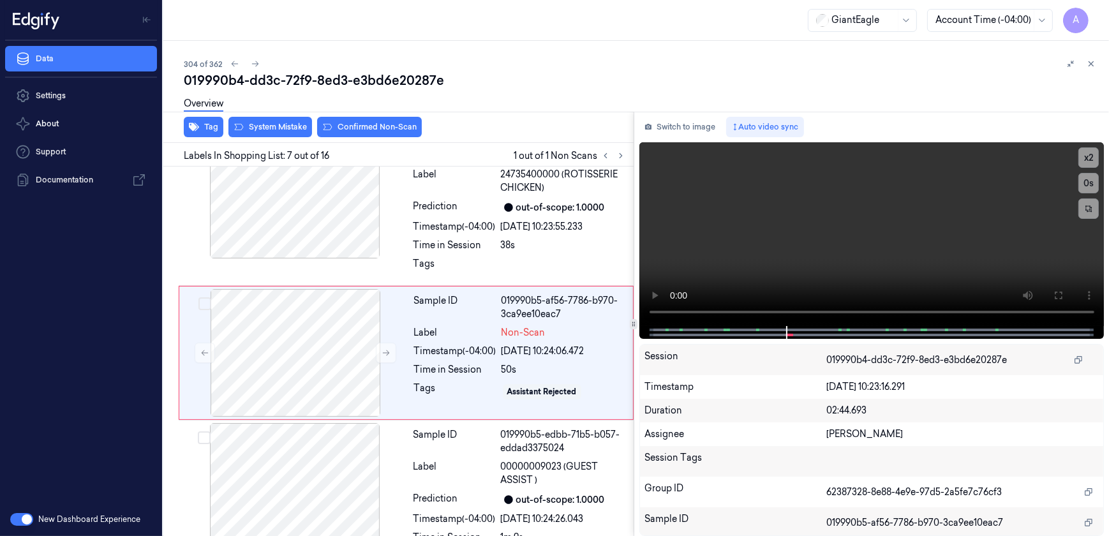
scroll to position [829, 0]
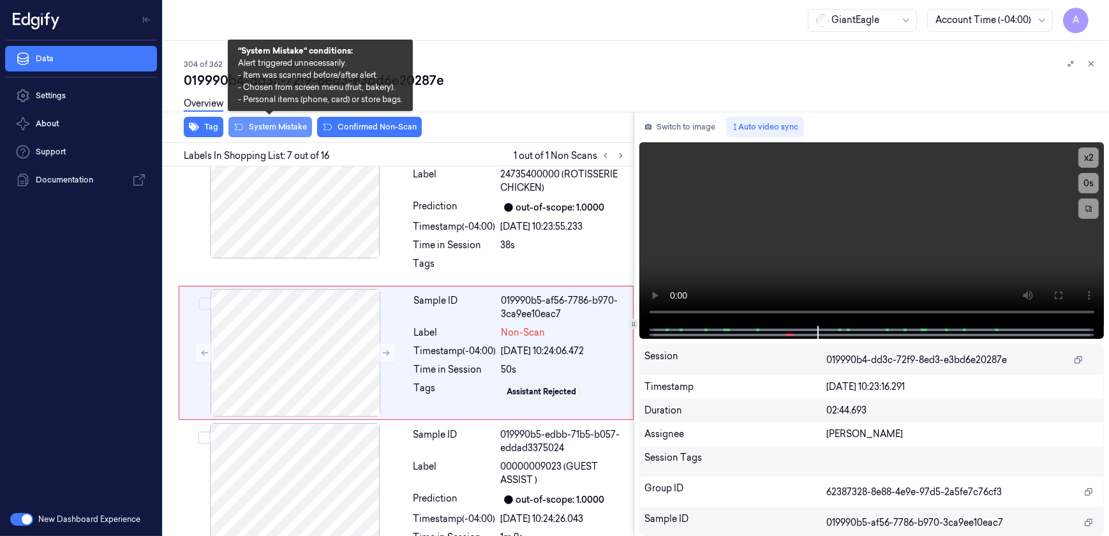
click at [263, 134] on button "System Mistake" at bounding box center [270, 127] width 84 height 20
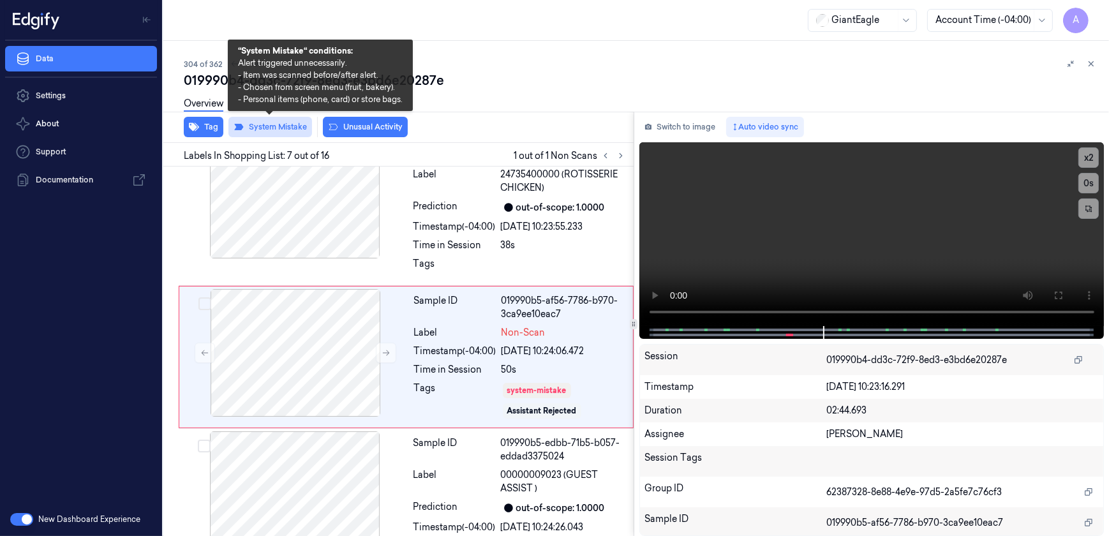
scroll to position [834, 0]
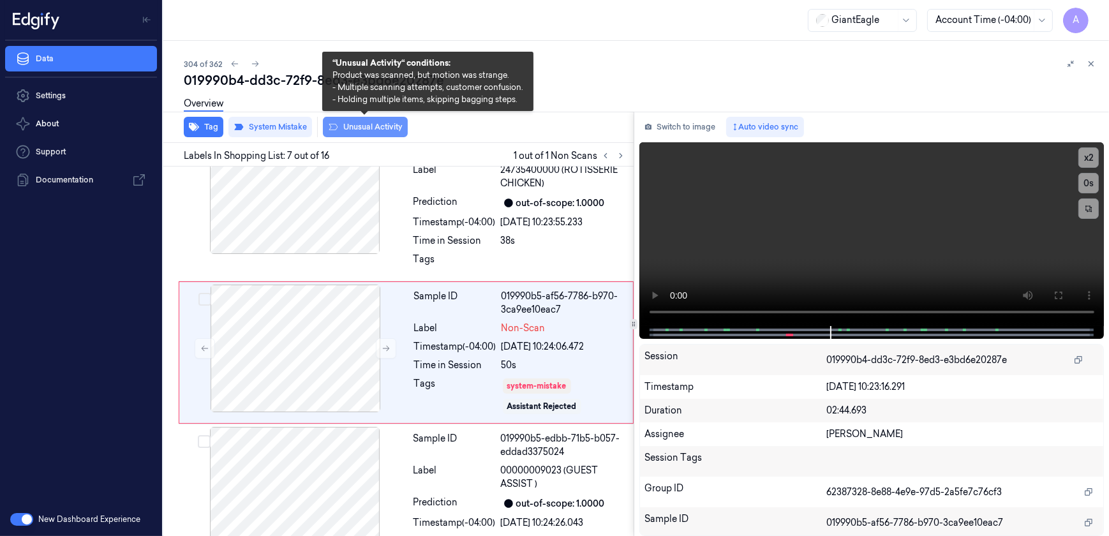
click at [362, 132] on button "Unusual Activity" at bounding box center [365, 127] width 85 height 20
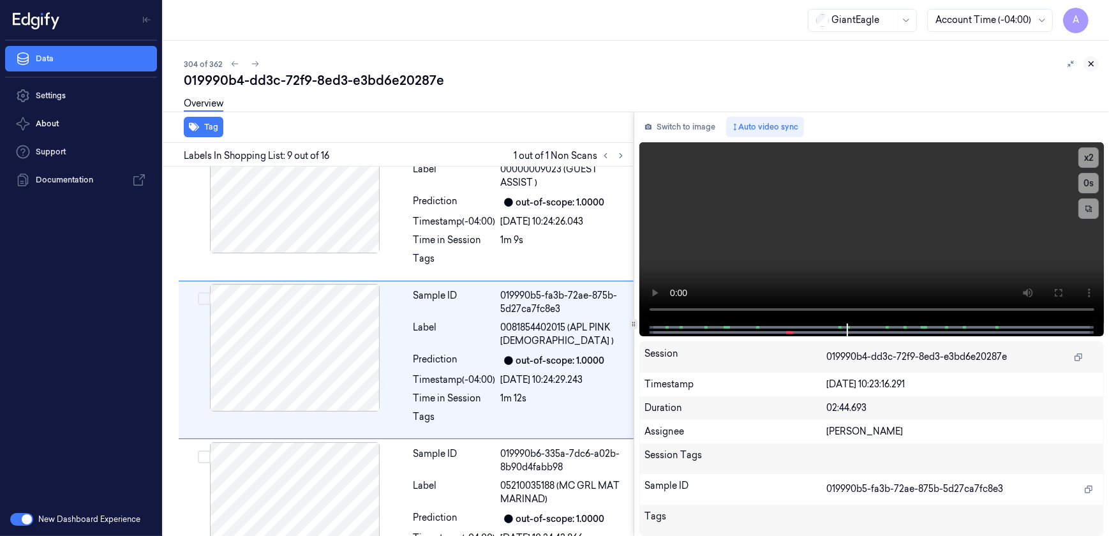
scroll to position [1157, 0]
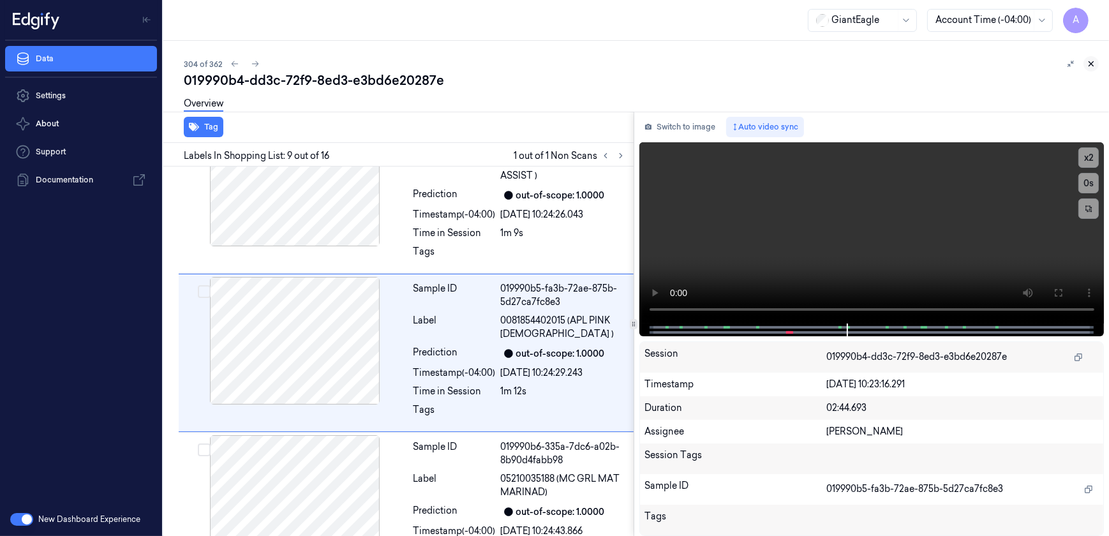
click at [1092, 66] on icon at bounding box center [1091, 63] width 9 height 9
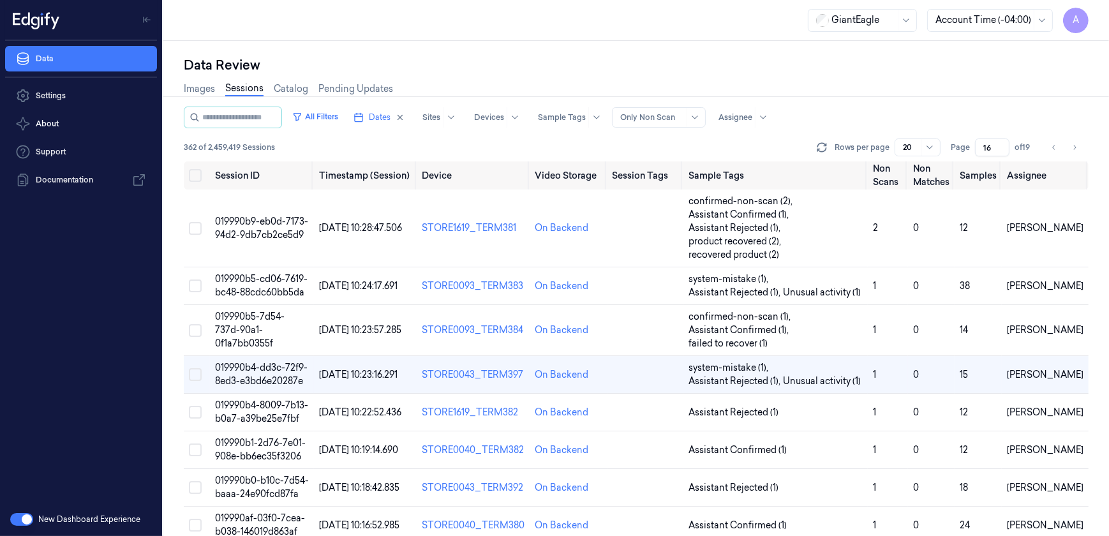
scroll to position [45, 0]
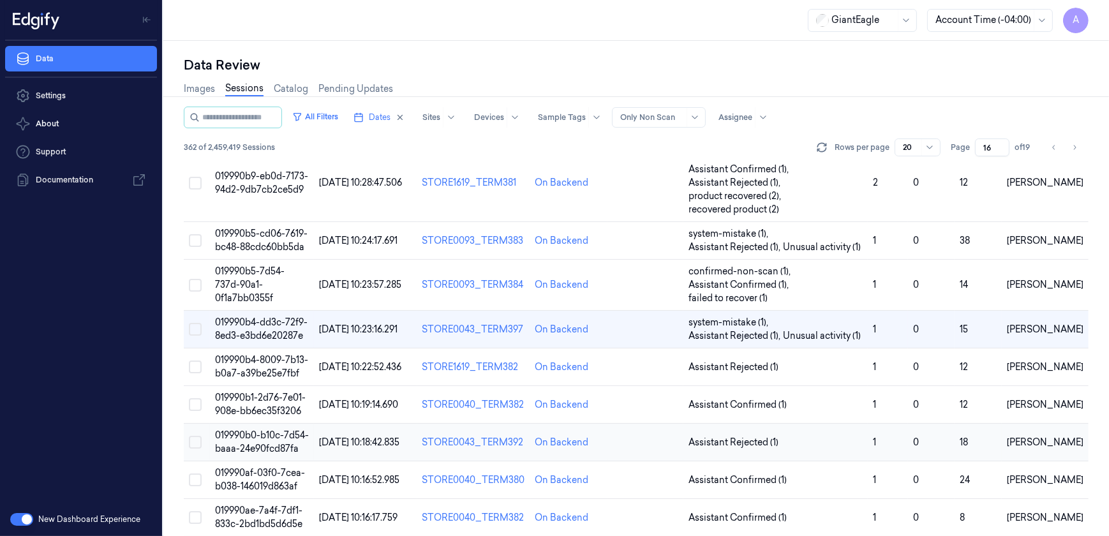
click at [275, 440] on td "019990b0-b10c-7d54-baaa-24e90fcd87fa" at bounding box center [262, 443] width 105 height 38
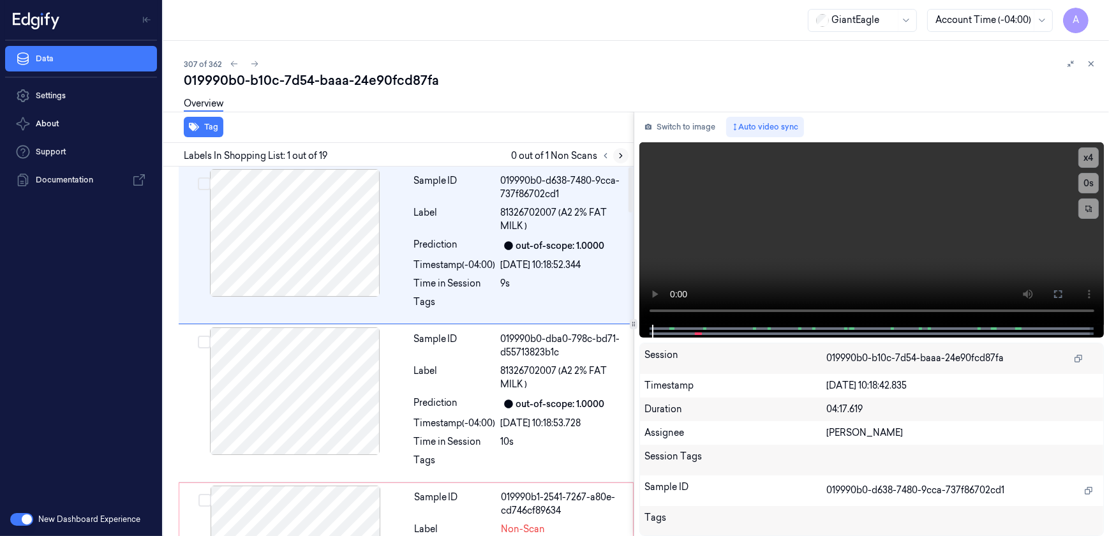
click at [620, 160] on button at bounding box center [620, 155] width 15 height 15
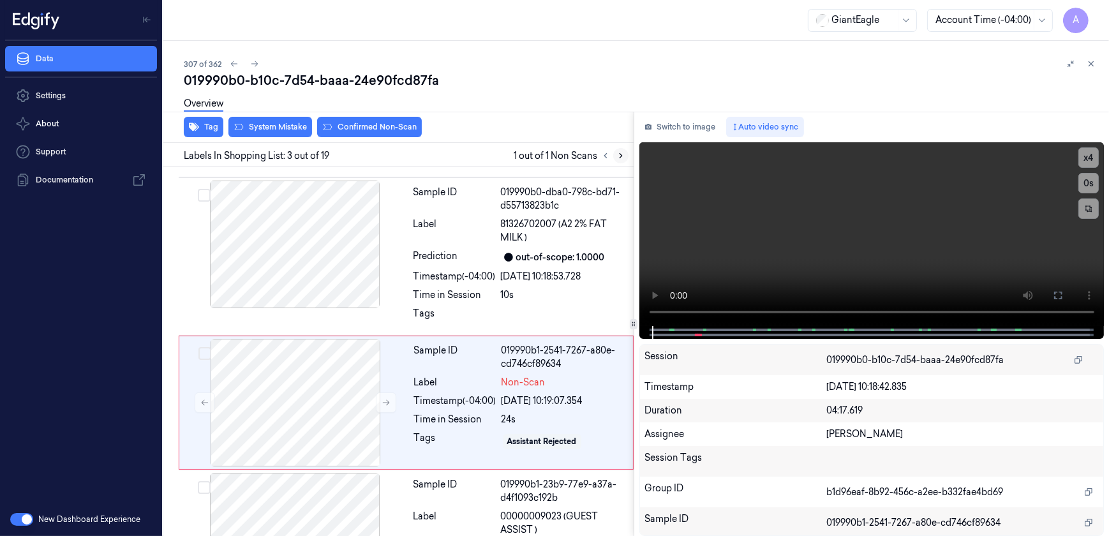
scroll to position [198, 0]
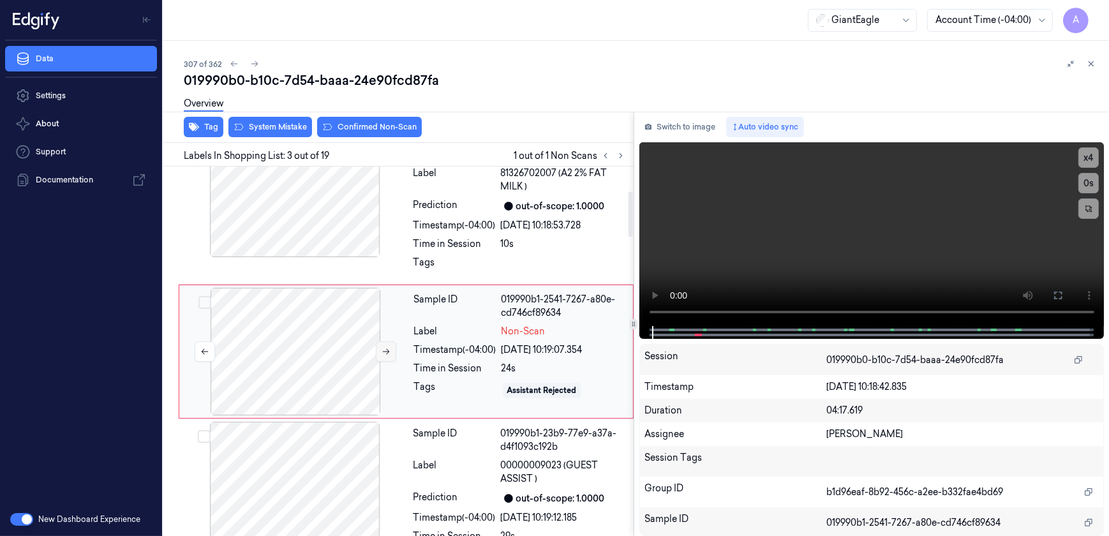
click at [389, 358] on button at bounding box center [386, 351] width 20 height 20
click at [378, 349] on button at bounding box center [386, 351] width 20 height 20
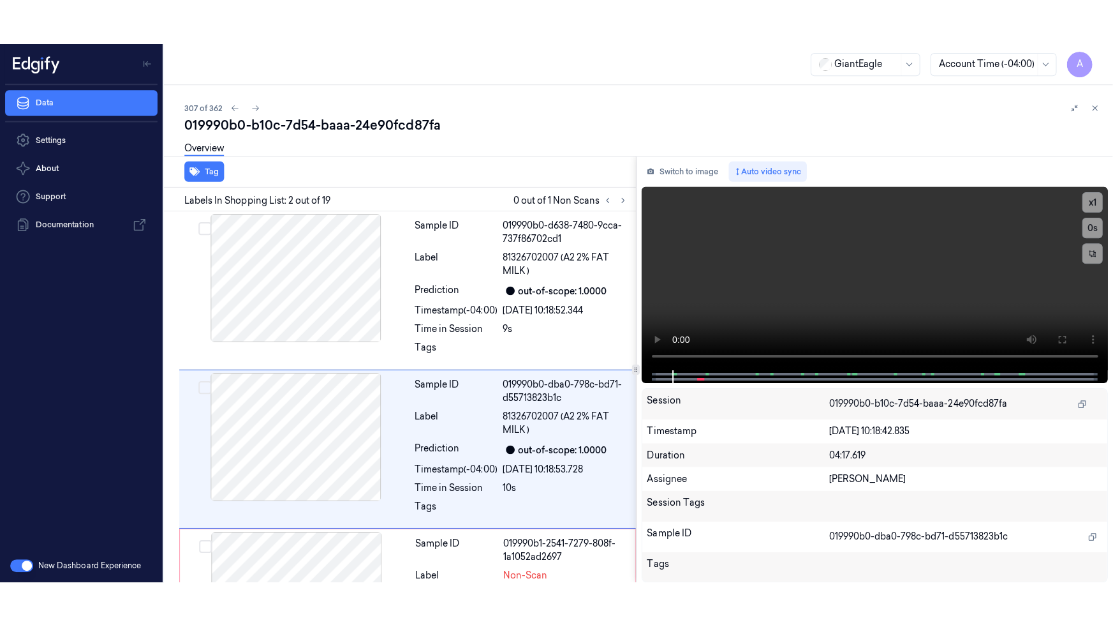
scroll to position [51, 0]
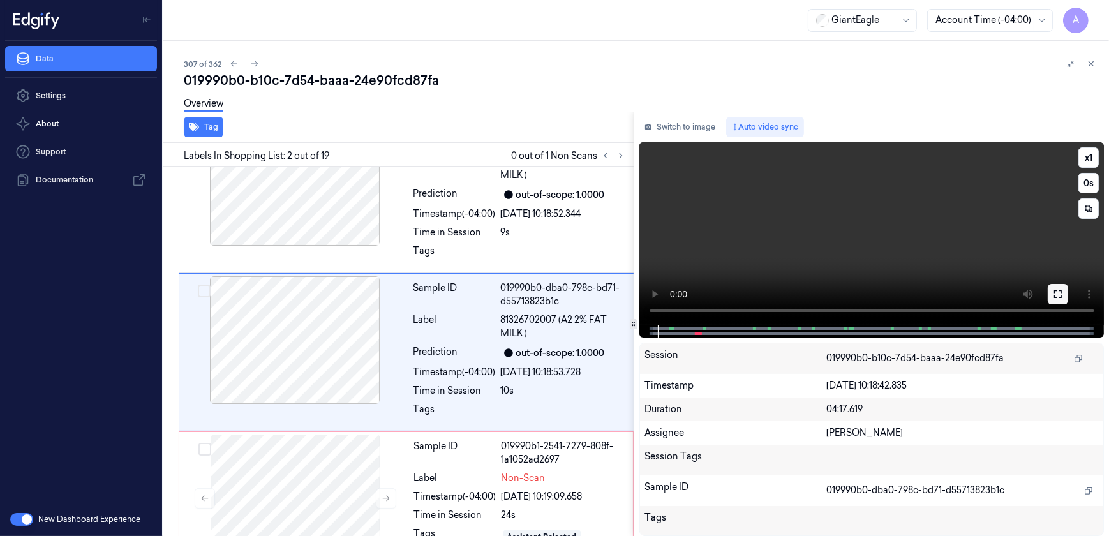
click at [1050, 295] on button at bounding box center [1058, 294] width 20 height 20
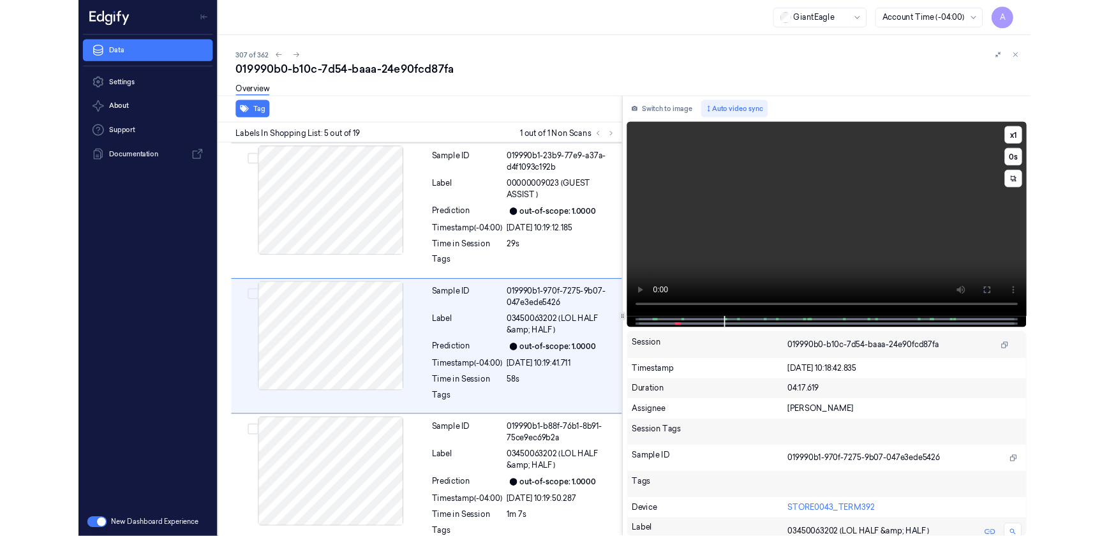
scroll to position [456, 0]
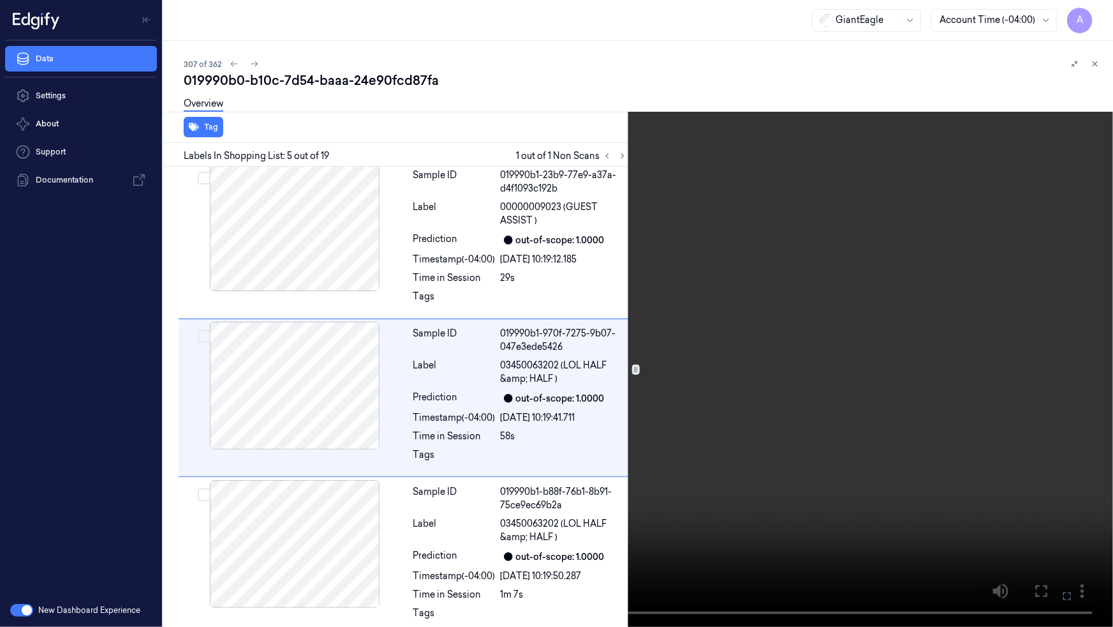
drag, startPoint x: 1061, startPoint y: 597, endPoint x: 1037, endPoint y: 514, distance: 86.4
click at [0, 0] on icon at bounding box center [0, 0] width 0 height 0
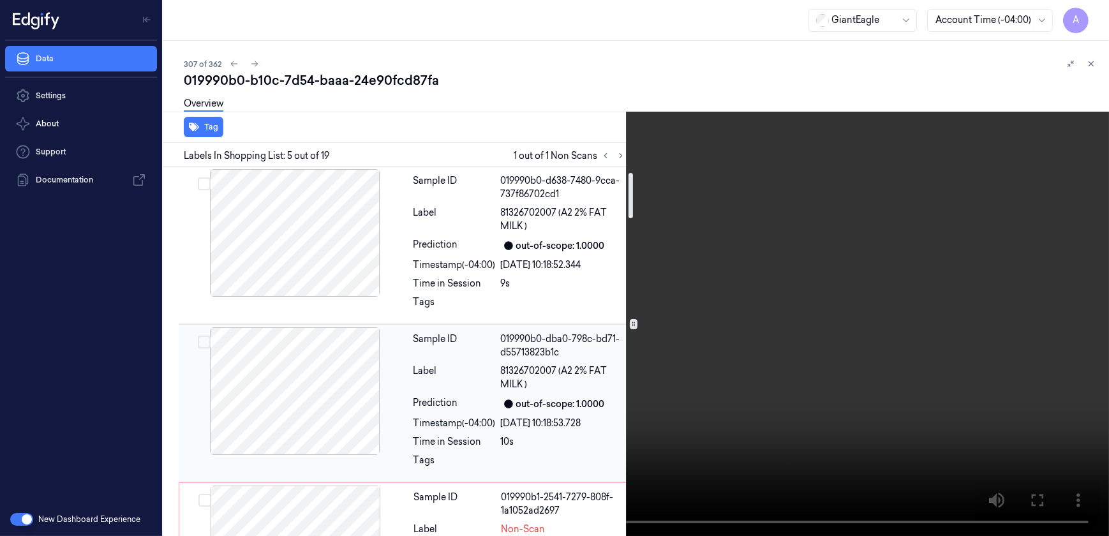
scroll to position [0, 0]
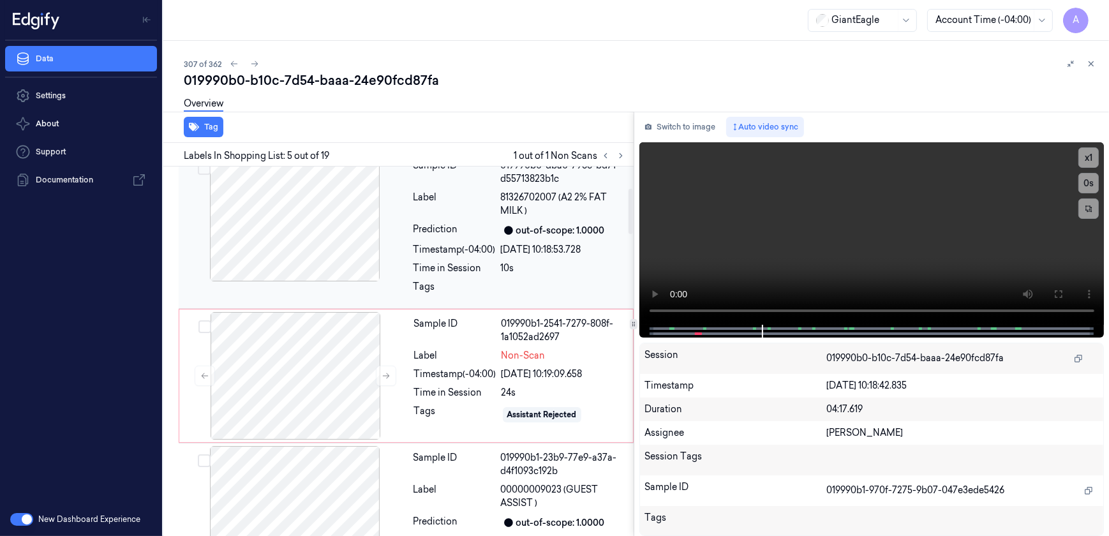
click at [449, 424] on div "Sample ID 019990b1-2541-7279-808f-1a1052ad2697 Label Non-Scan Timestamp (-04:00…" at bounding box center [519, 376] width 221 height 128
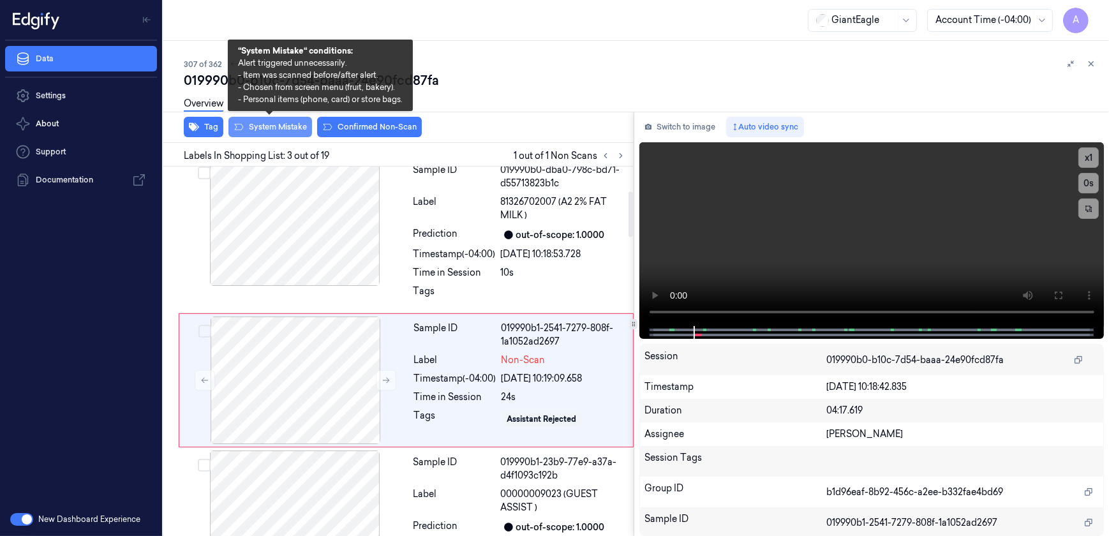
scroll to position [198, 0]
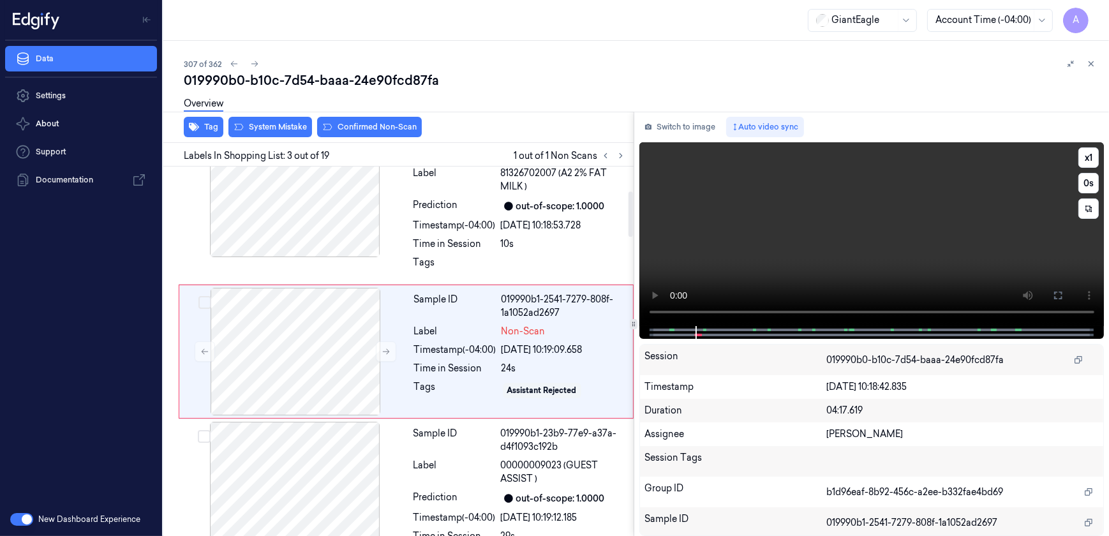
click at [805, 255] on video at bounding box center [871, 234] width 465 height 184
click at [470, 362] on div "Time in Session" at bounding box center [455, 368] width 82 height 13
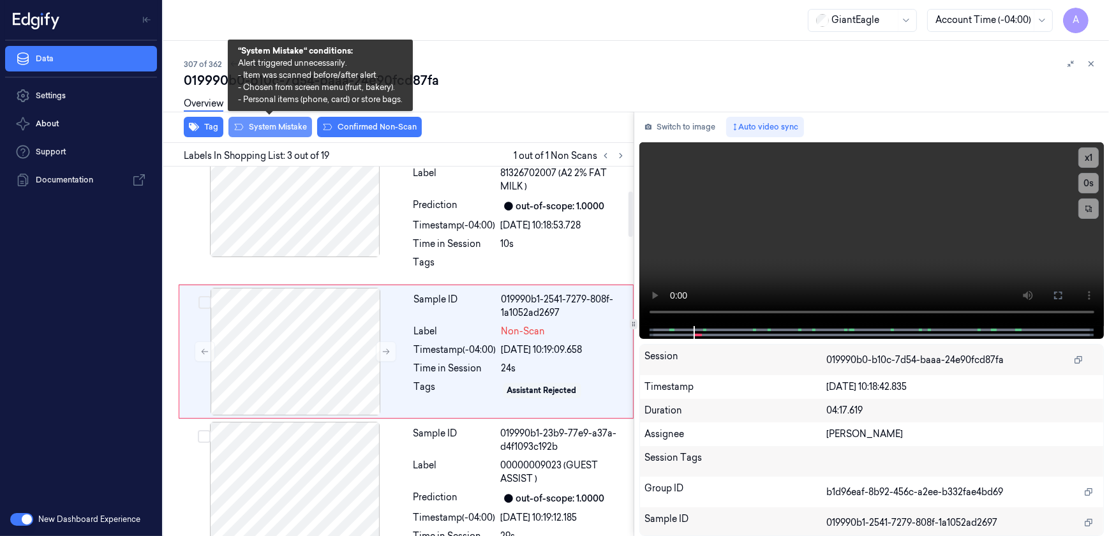
click at [264, 135] on button "System Mistake" at bounding box center [270, 127] width 84 height 20
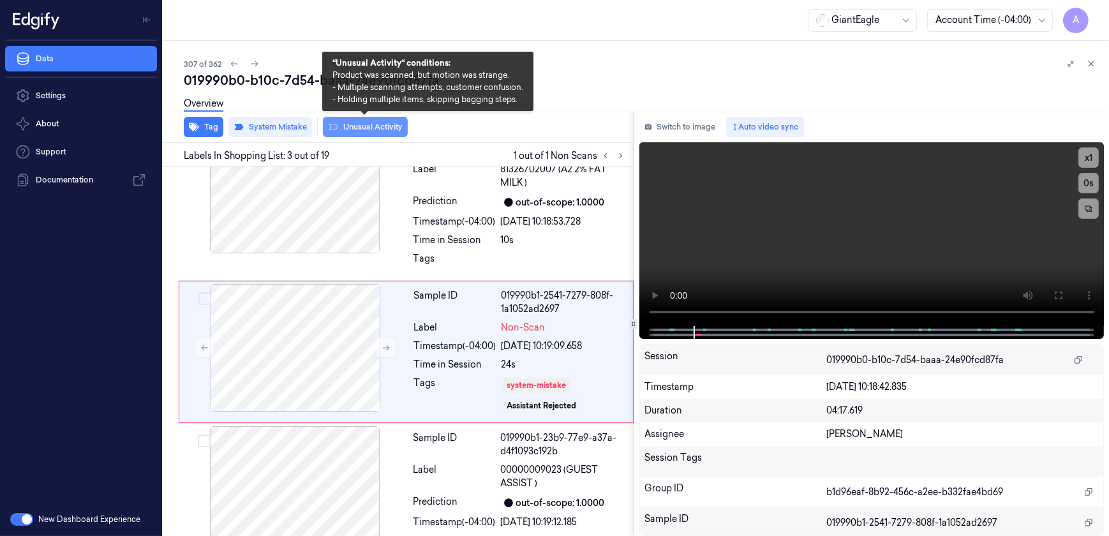
click at [359, 133] on button "Unusual Activity" at bounding box center [365, 127] width 85 height 20
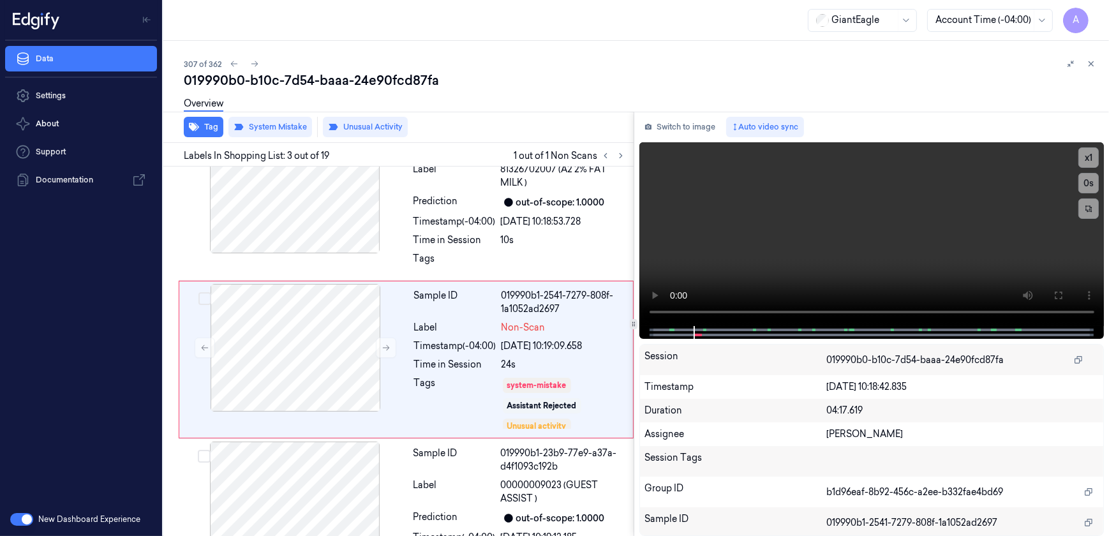
scroll to position [209, 0]
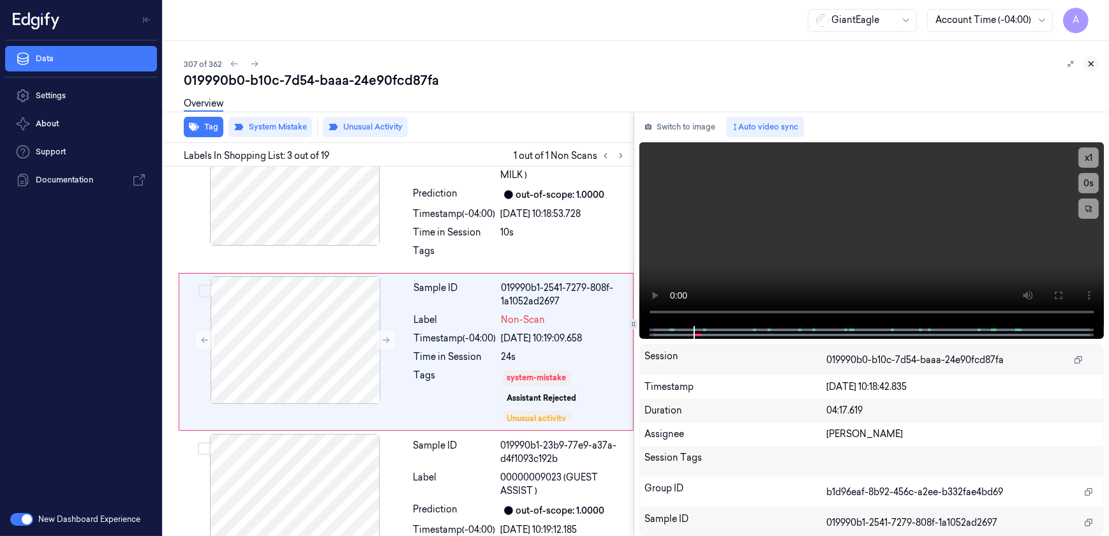
click at [1090, 66] on icon at bounding box center [1091, 63] width 9 height 9
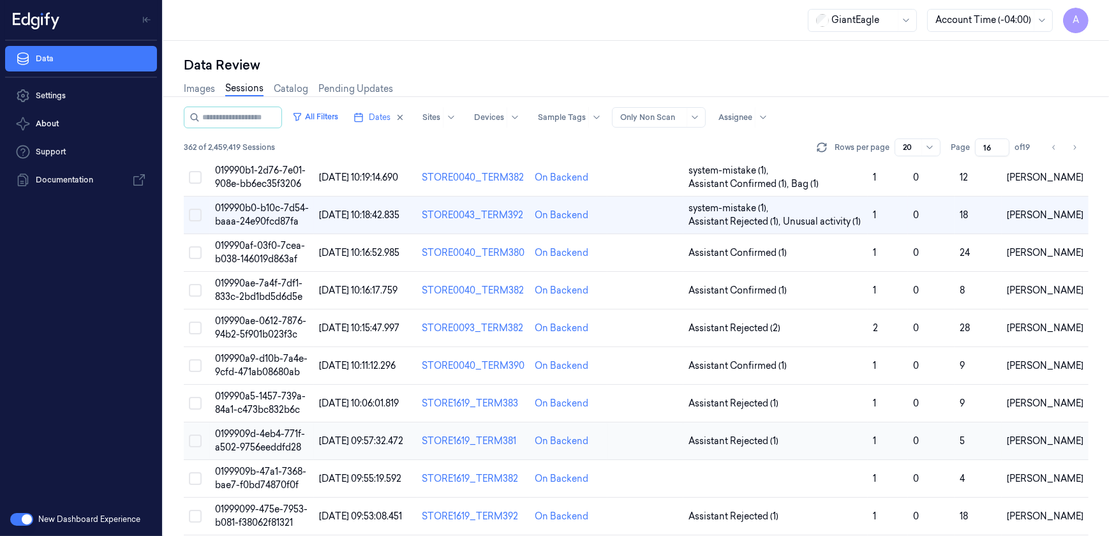
scroll to position [290, 0]
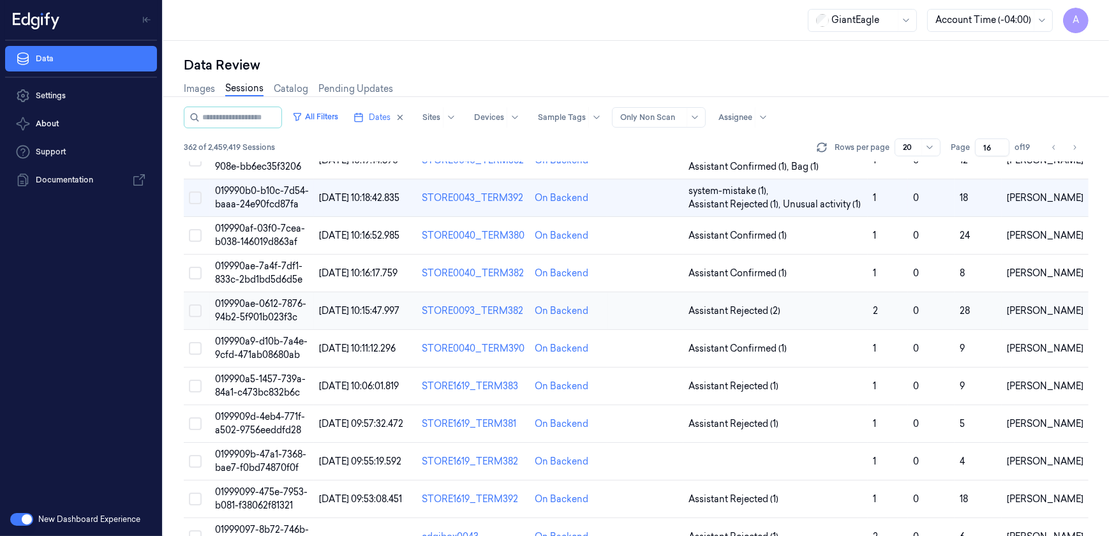
click at [260, 302] on span "019990ae-0612-7876-94b2-5f901b023f3c" at bounding box center [260, 310] width 91 height 25
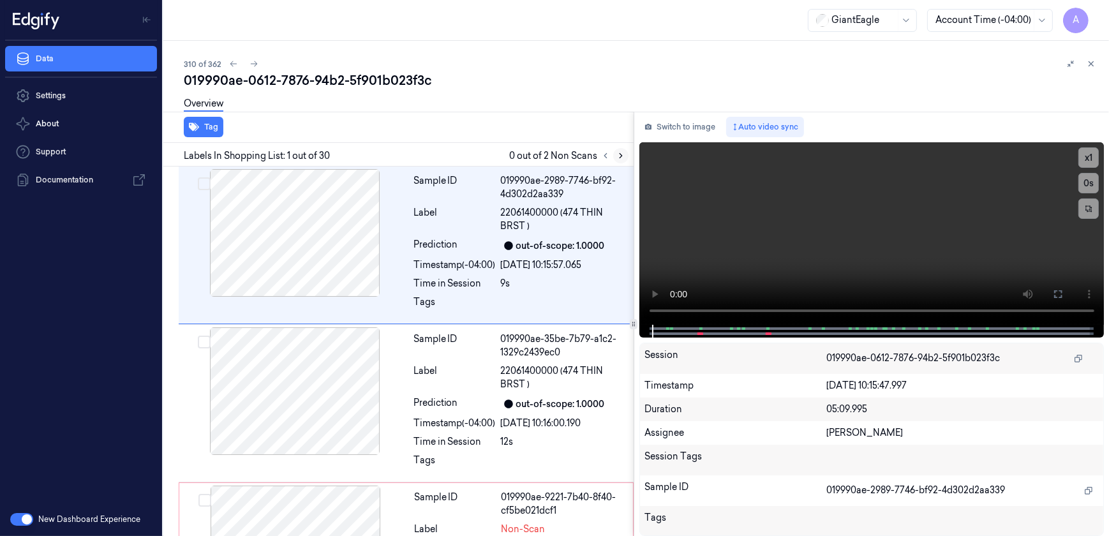
click at [620, 154] on icon at bounding box center [620, 155] width 9 height 9
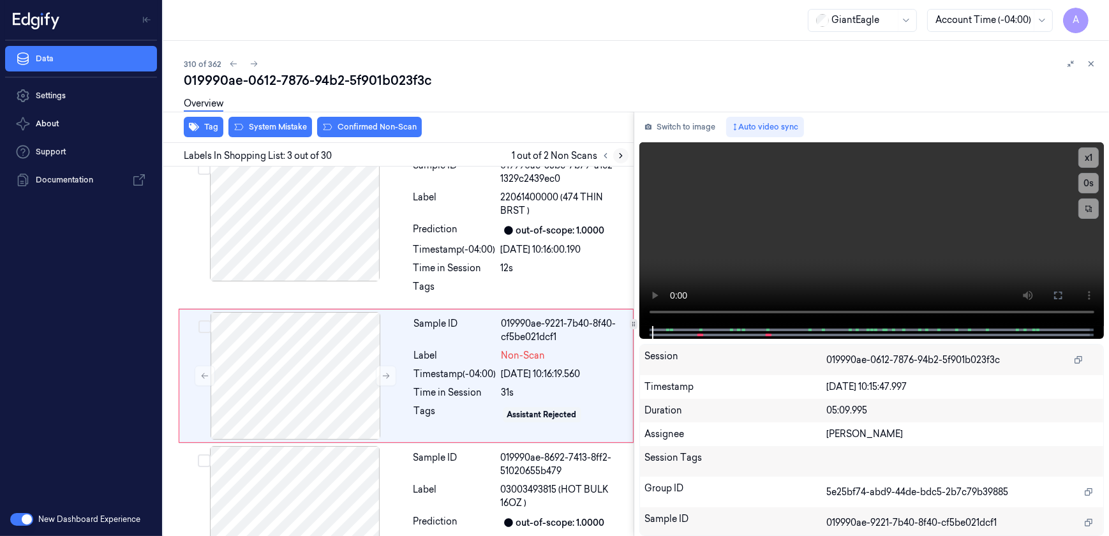
scroll to position [198, 0]
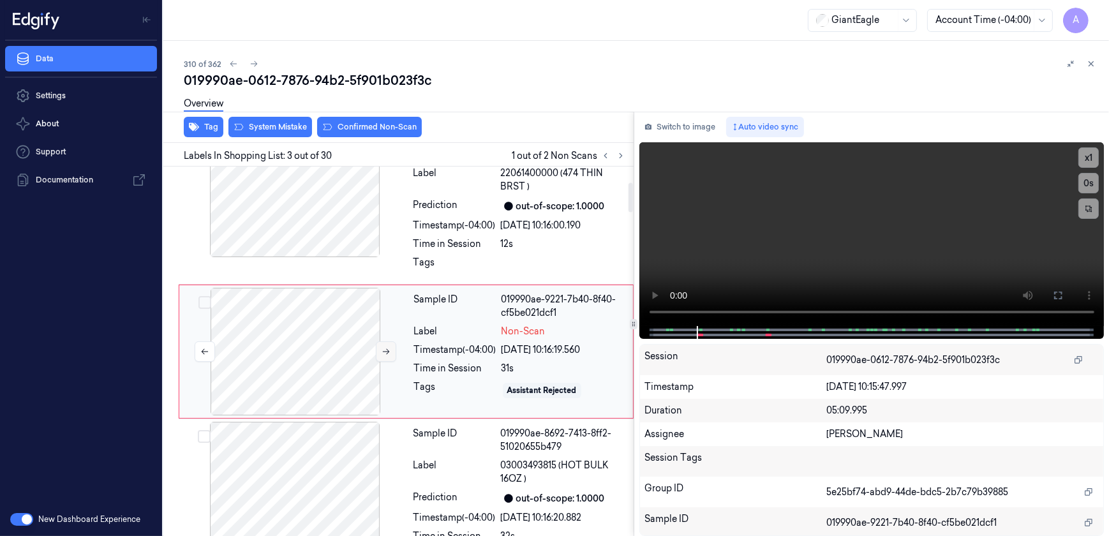
click at [384, 357] on button at bounding box center [386, 351] width 20 height 20
click at [380, 351] on button at bounding box center [386, 351] width 20 height 20
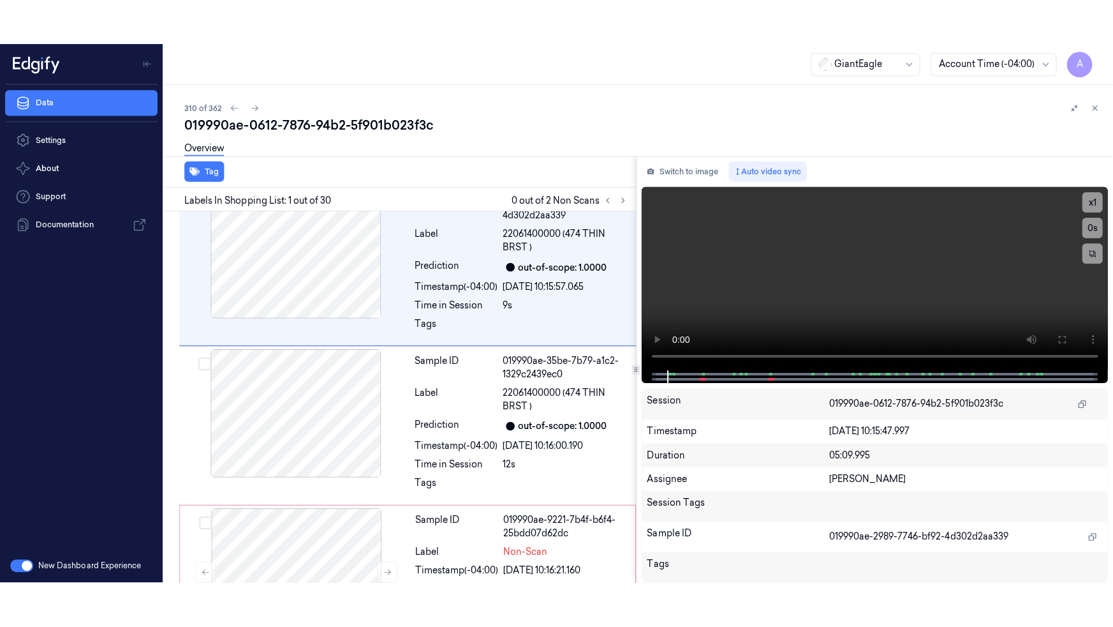
scroll to position [0, 0]
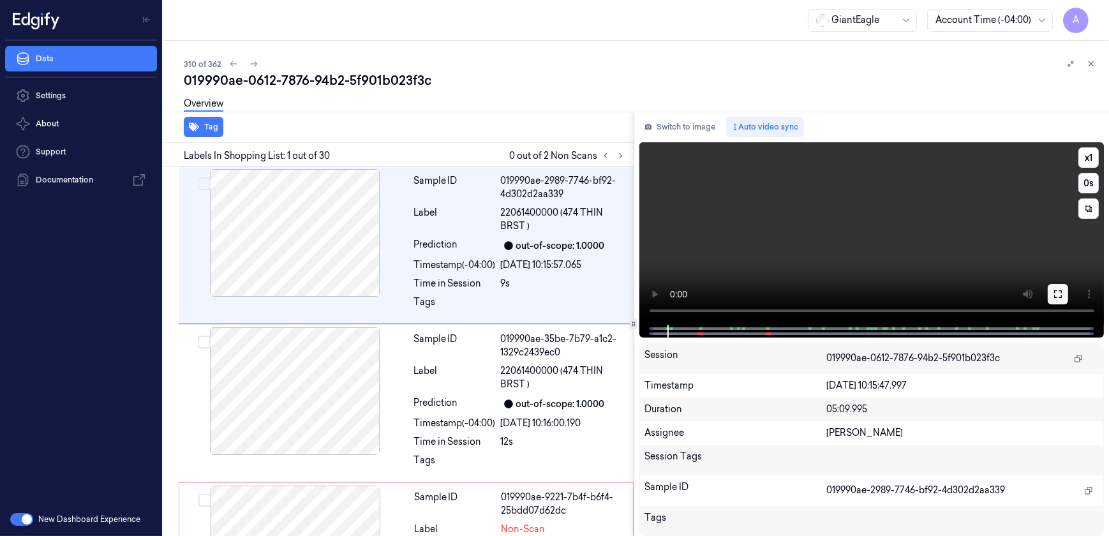
click at [1060, 300] on button at bounding box center [1058, 294] width 20 height 20
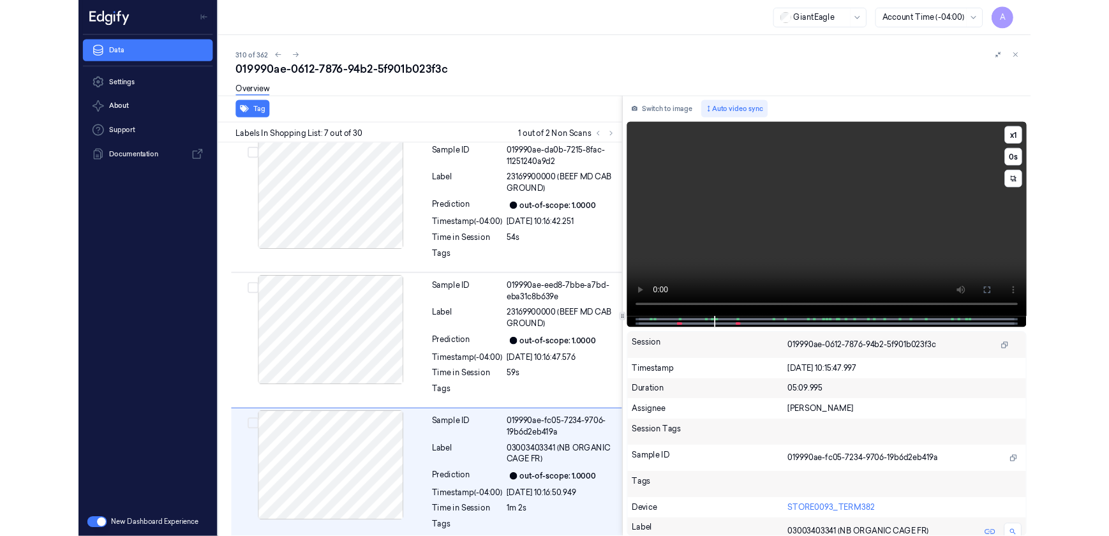
scroll to position [772, 0]
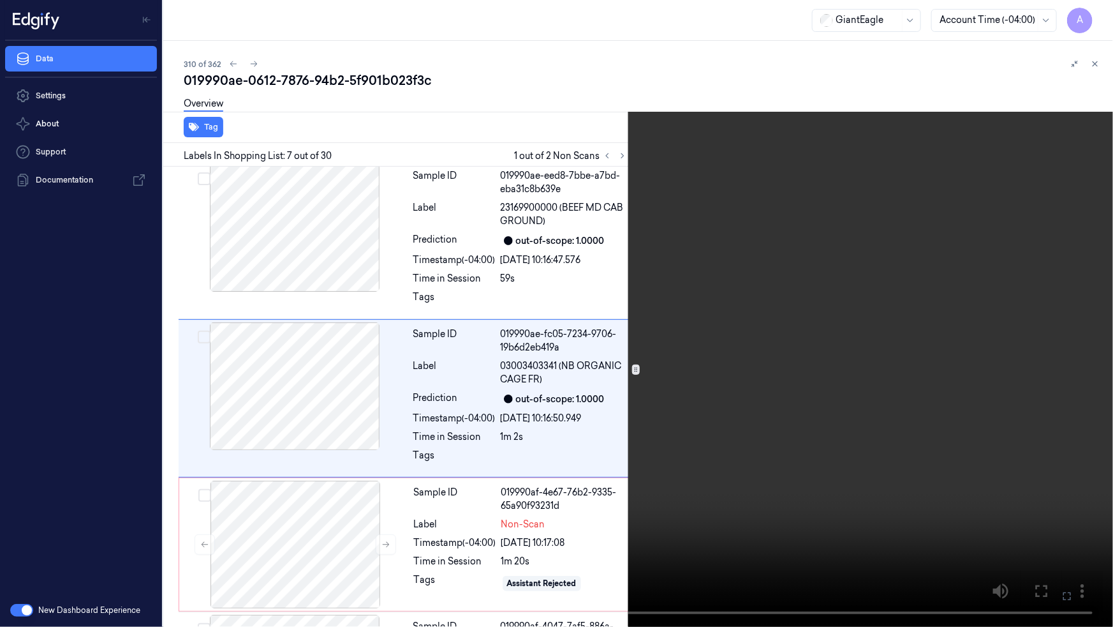
click at [0, 0] on button at bounding box center [0, 0] width 0 height 0
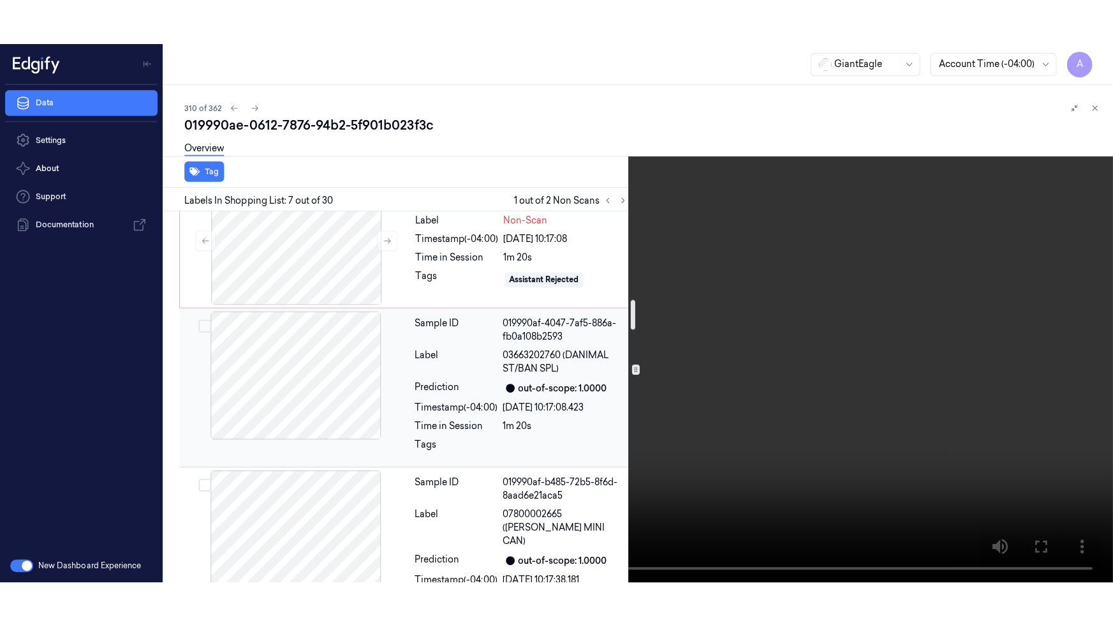
scroll to position [1004, 0]
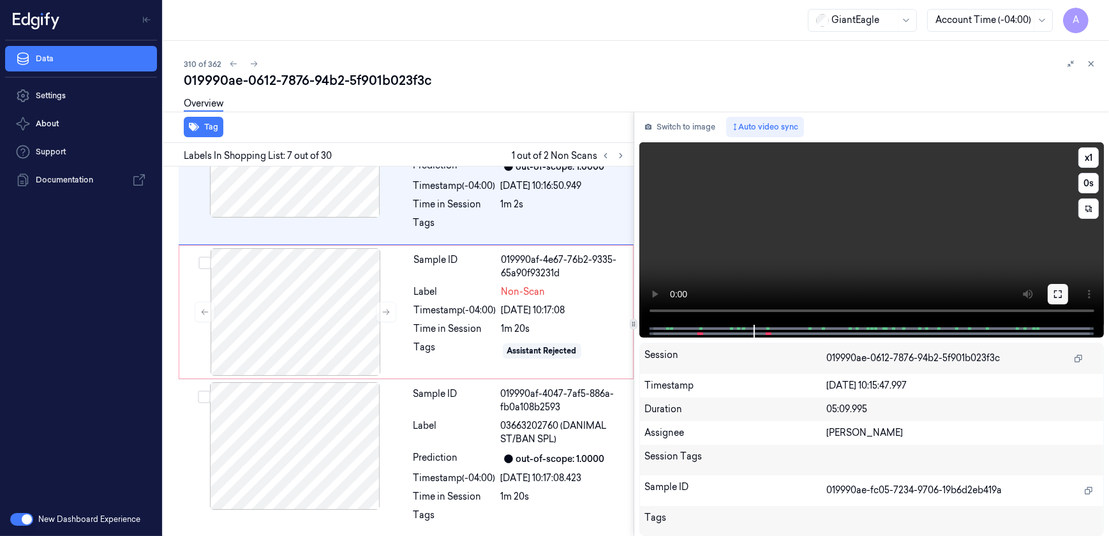
click at [1066, 297] on button at bounding box center [1058, 294] width 20 height 20
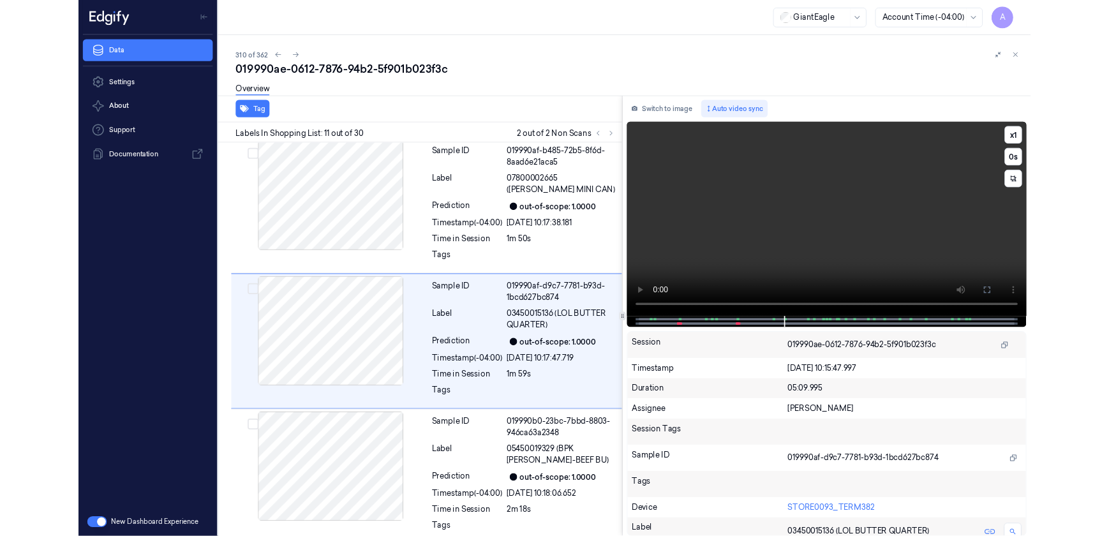
scroll to position [1381, 0]
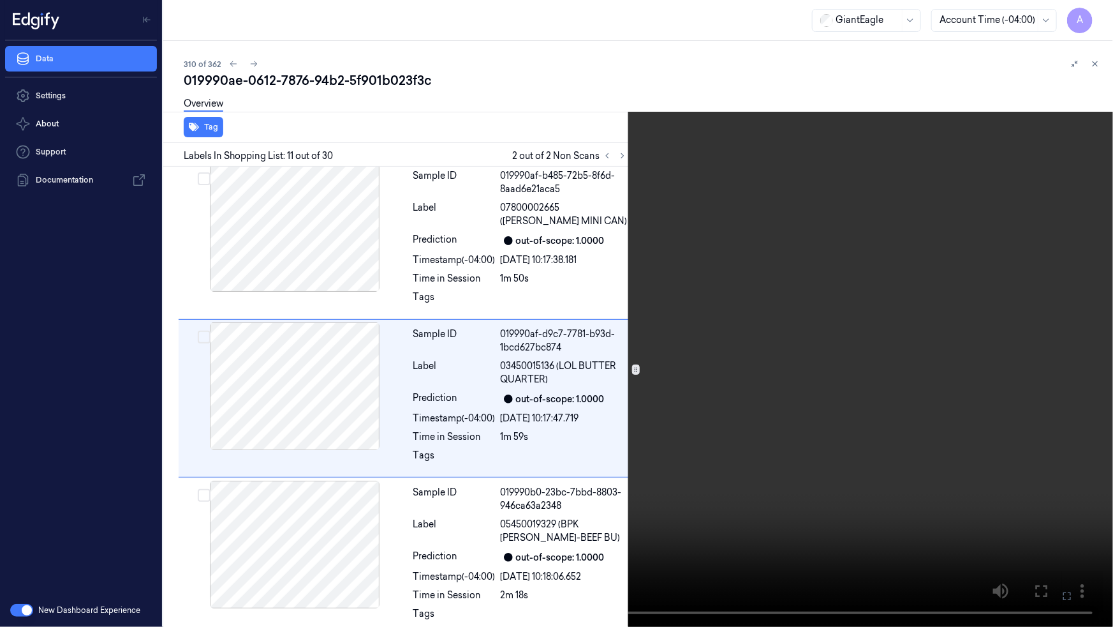
drag, startPoint x: 1071, startPoint y: 594, endPoint x: 1044, endPoint y: 510, distance: 87.8
click at [0, 0] on icon at bounding box center [0, 0] width 0 height 0
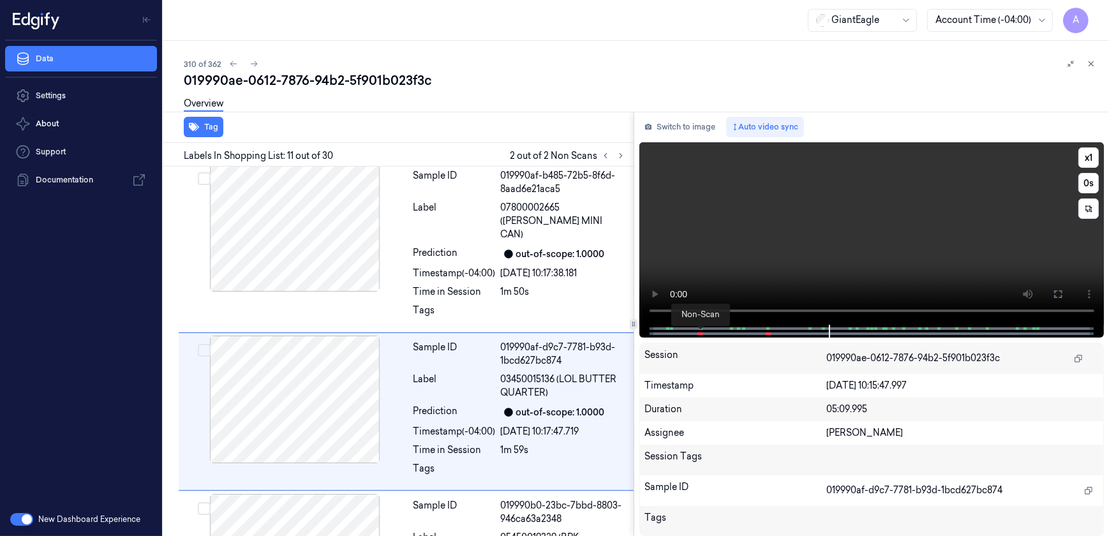
click at [699, 334] on span at bounding box center [700, 333] width 2 height 6
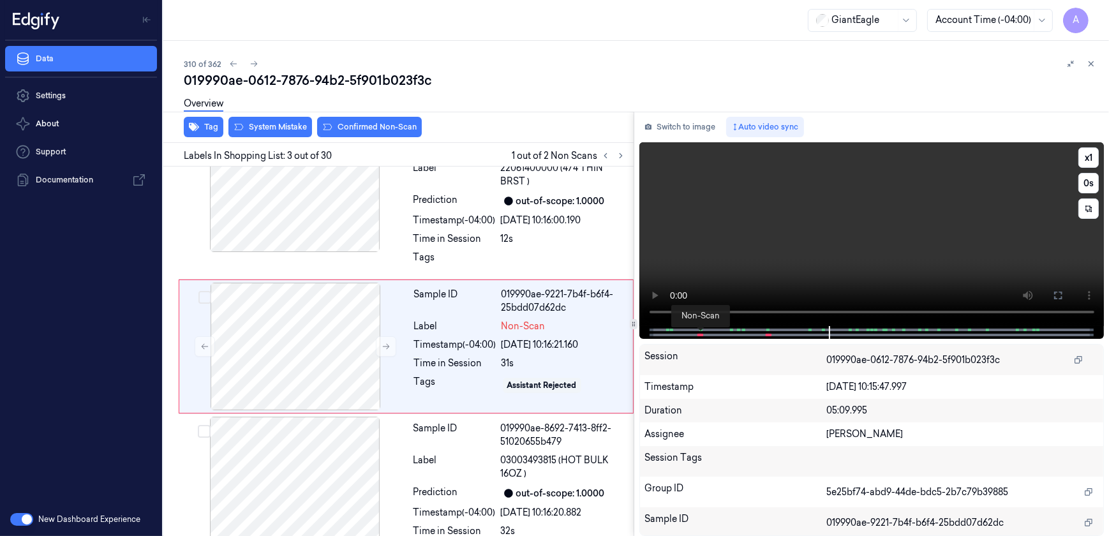
scroll to position [198, 0]
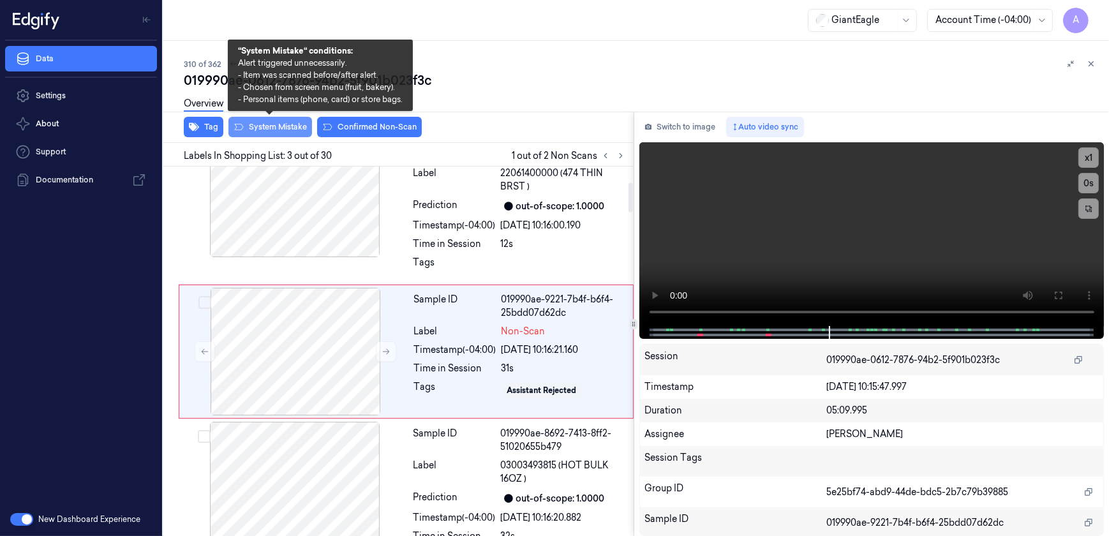
click at [265, 137] on button "System Mistake" at bounding box center [270, 127] width 84 height 20
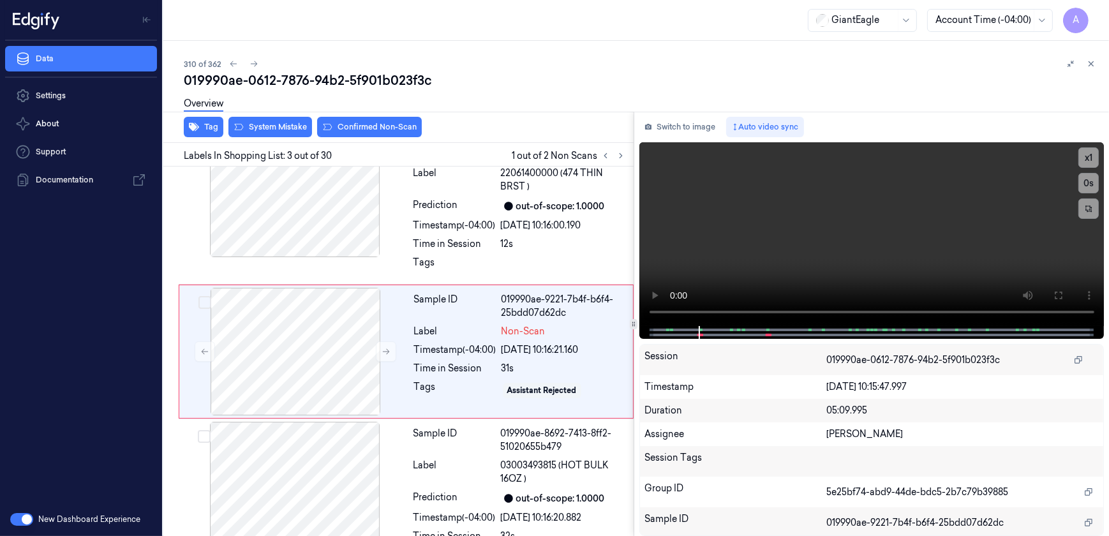
scroll to position [202, 0]
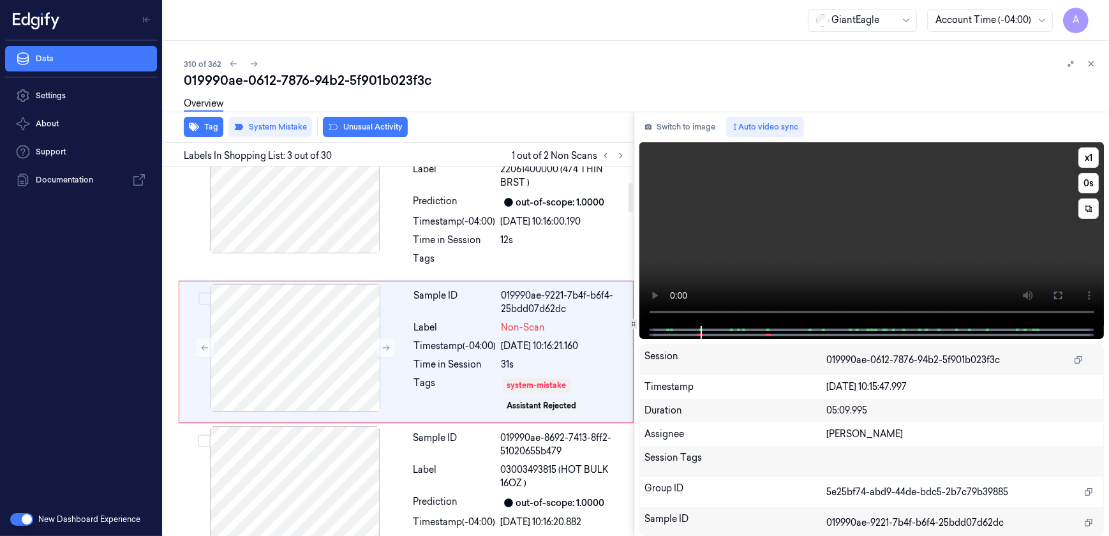
click at [896, 279] on video at bounding box center [871, 234] width 465 height 184
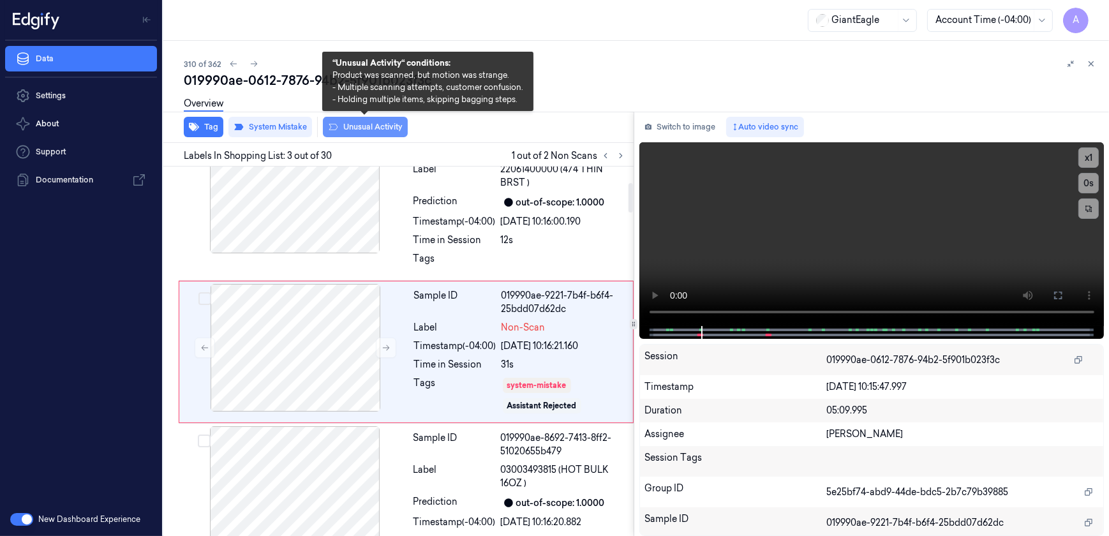
click at [361, 134] on button "Unusual Activity" at bounding box center [365, 127] width 85 height 20
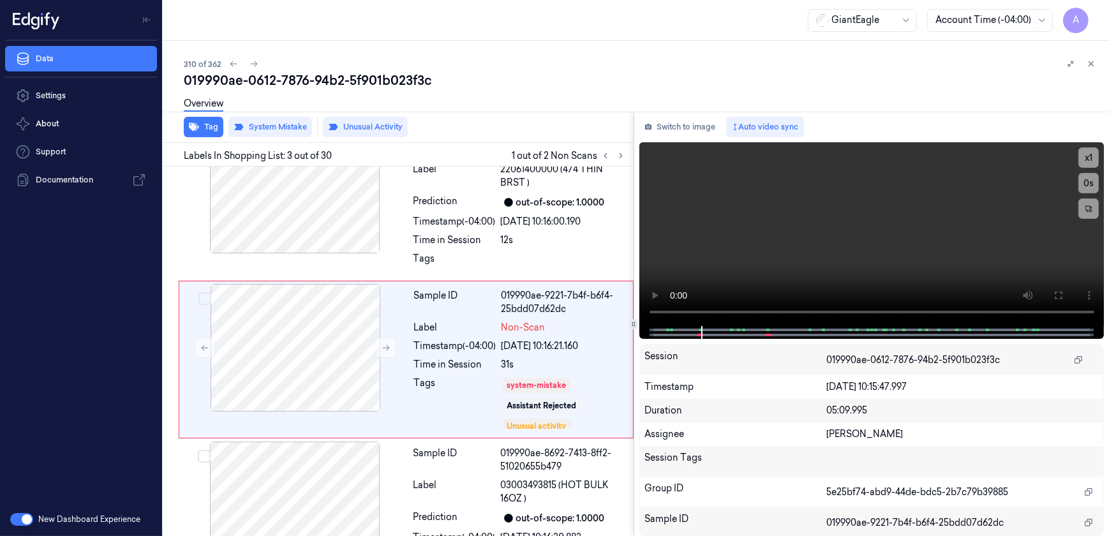
scroll to position [209, 0]
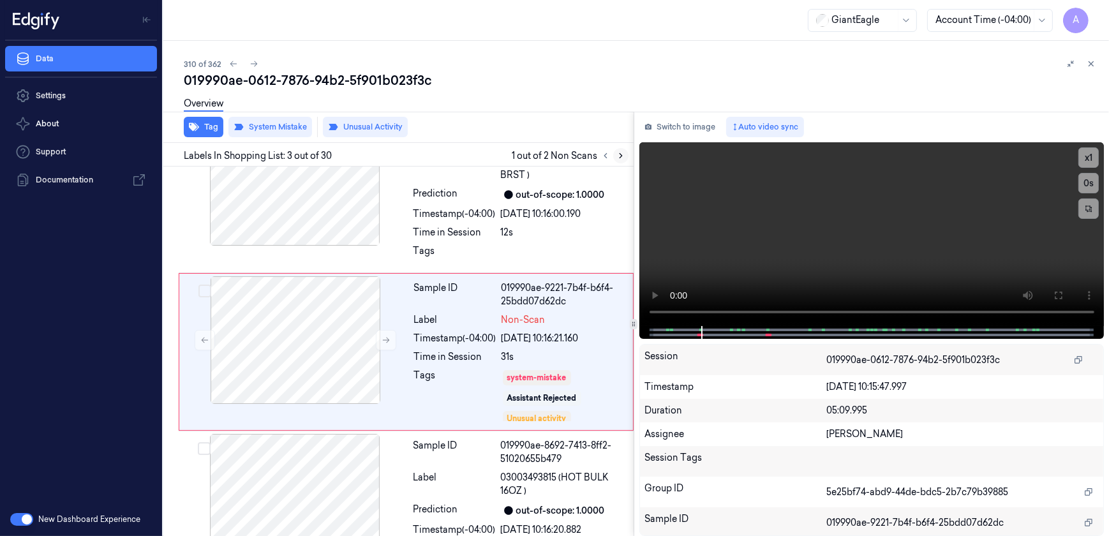
click at [623, 152] on icon at bounding box center [620, 155] width 9 height 9
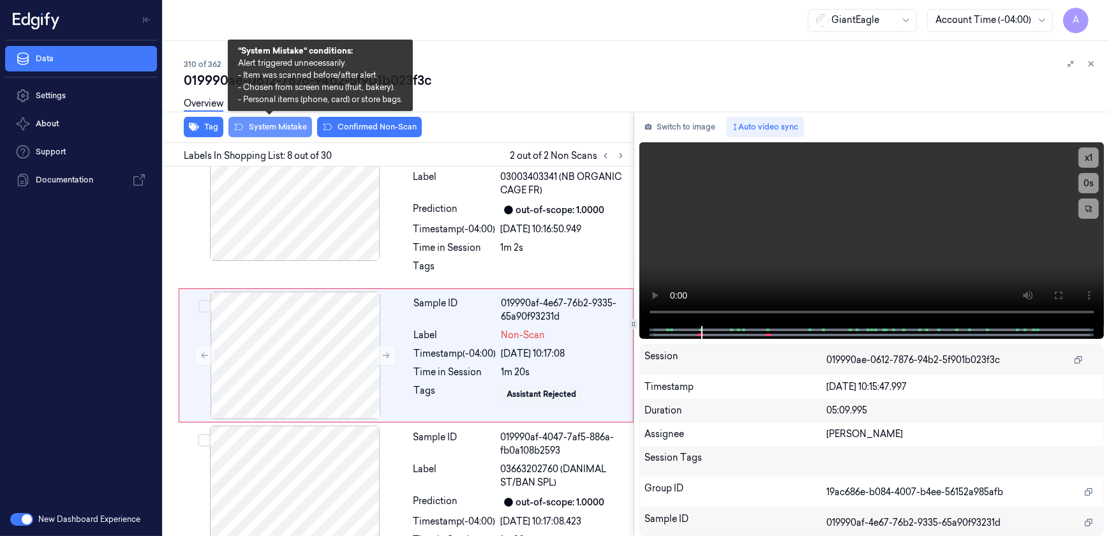
scroll to position [988, 0]
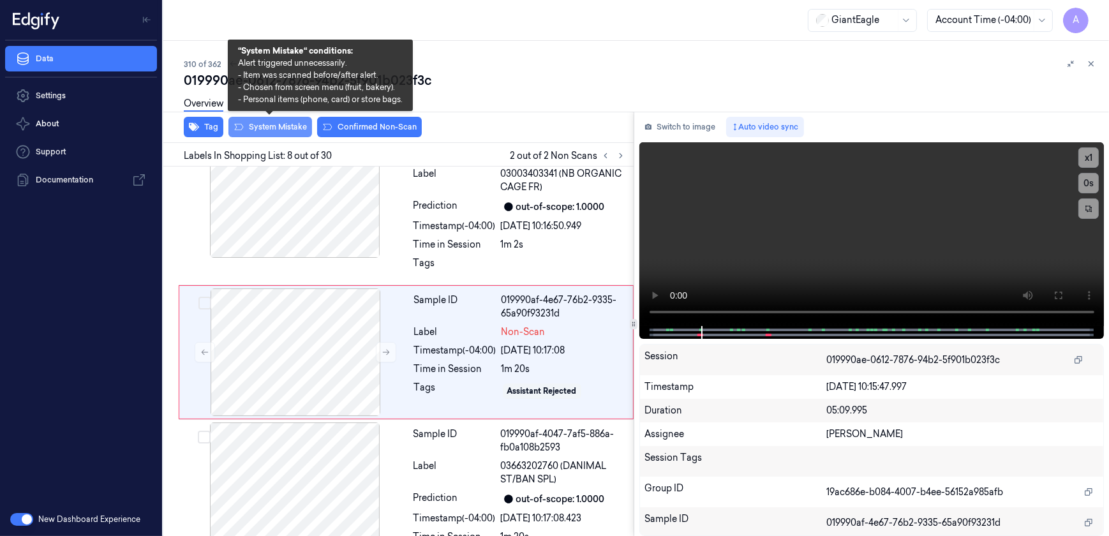
click at [268, 130] on button "System Mistake" at bounding box center [270, 127] width 84 height 20
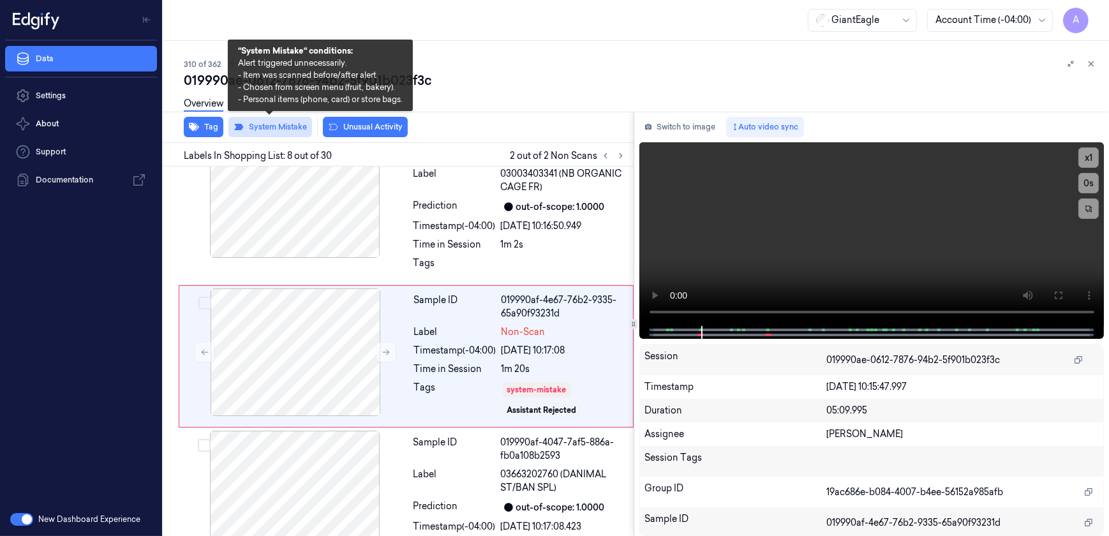
scroll to position [991, 0]
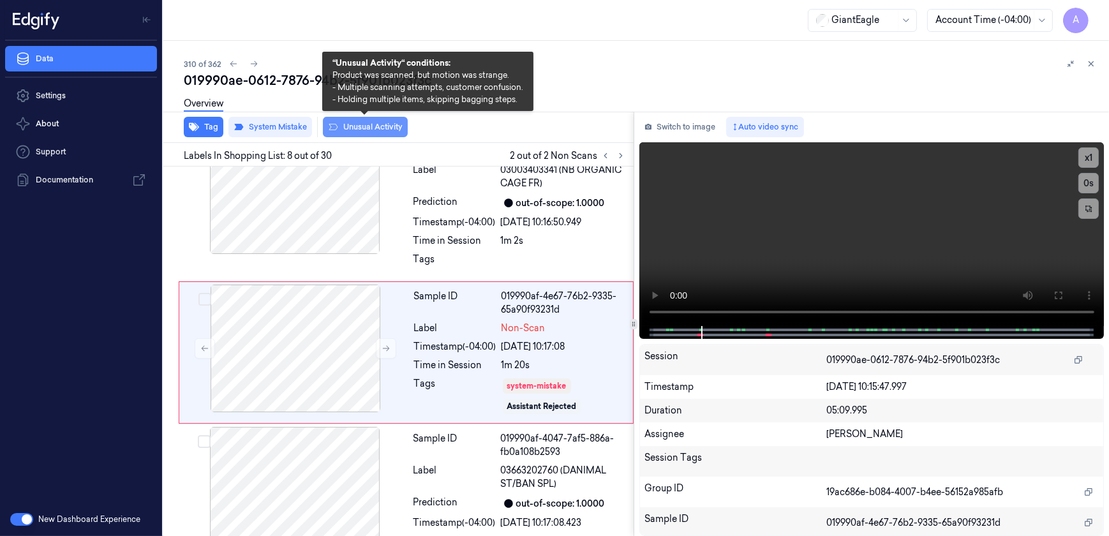
click at [359, 133] on button "Unusual Activity" at bounding box center [365, 127] width 85 height 20
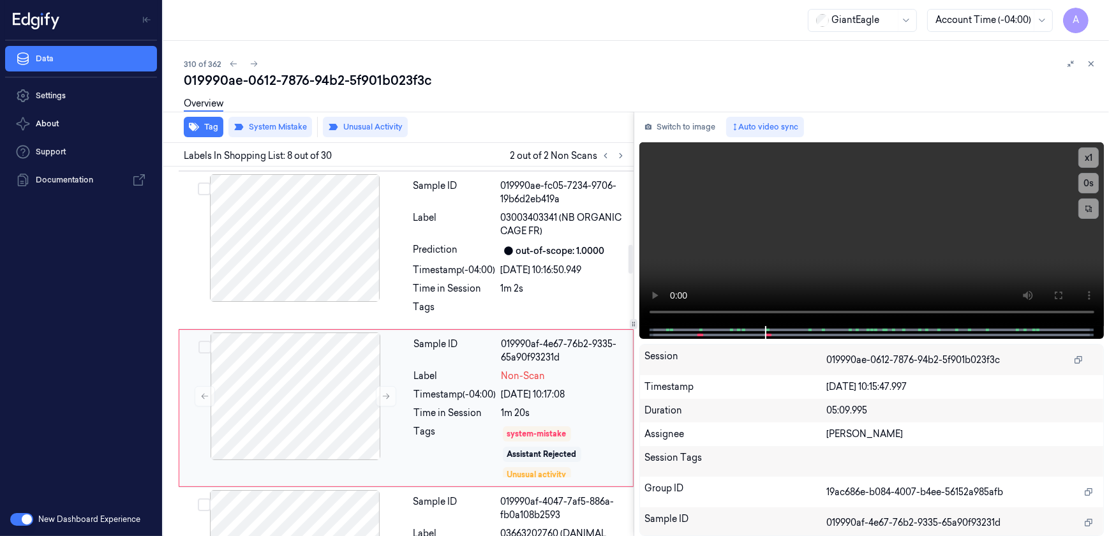
scroll to position [999, 0]
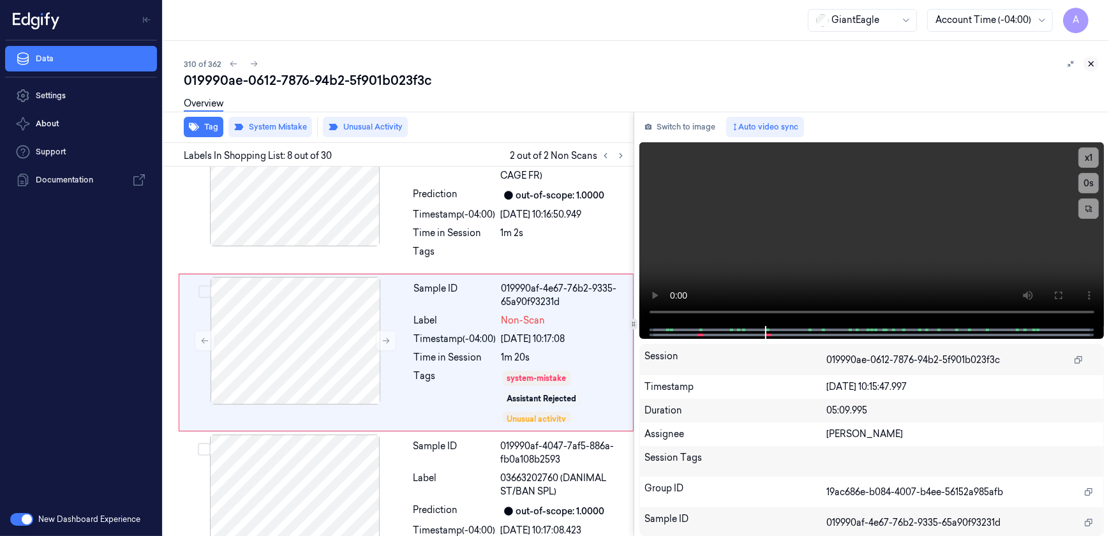
click at [1094, 63] on icon at bounding box center [1091, 63] width 9 height 9
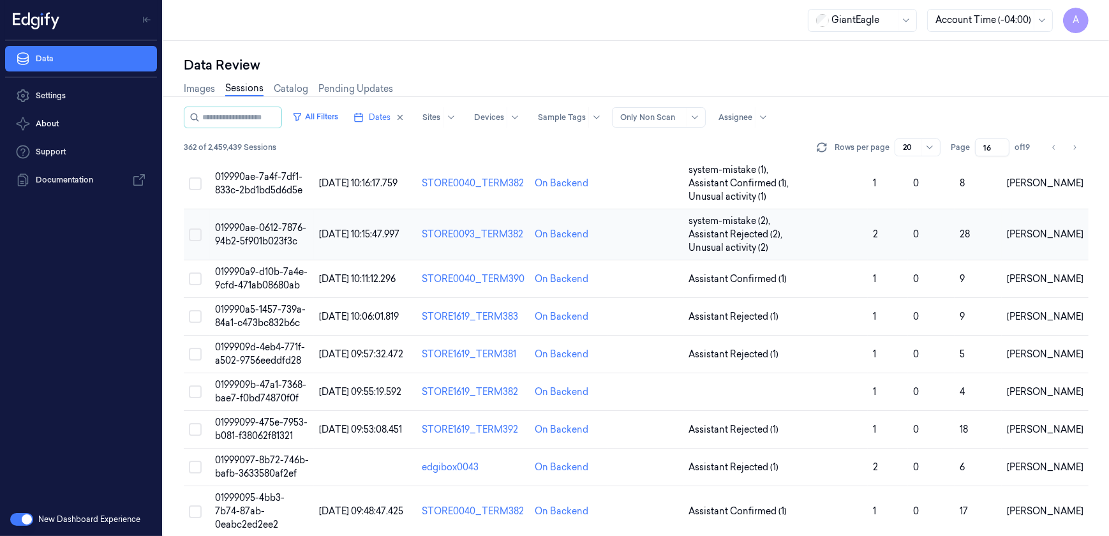
scroll to position [420, 0]
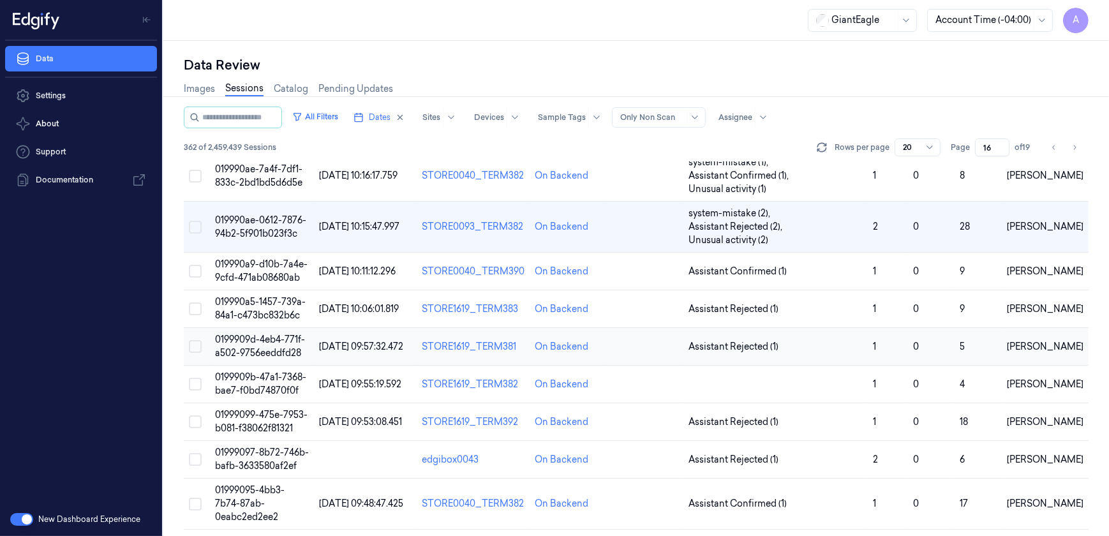
click at [283, 332] on td "0199909d-4eb4-771f-a502-9756eeddfd28" at bounding box center [262, 347] width 105 height 38
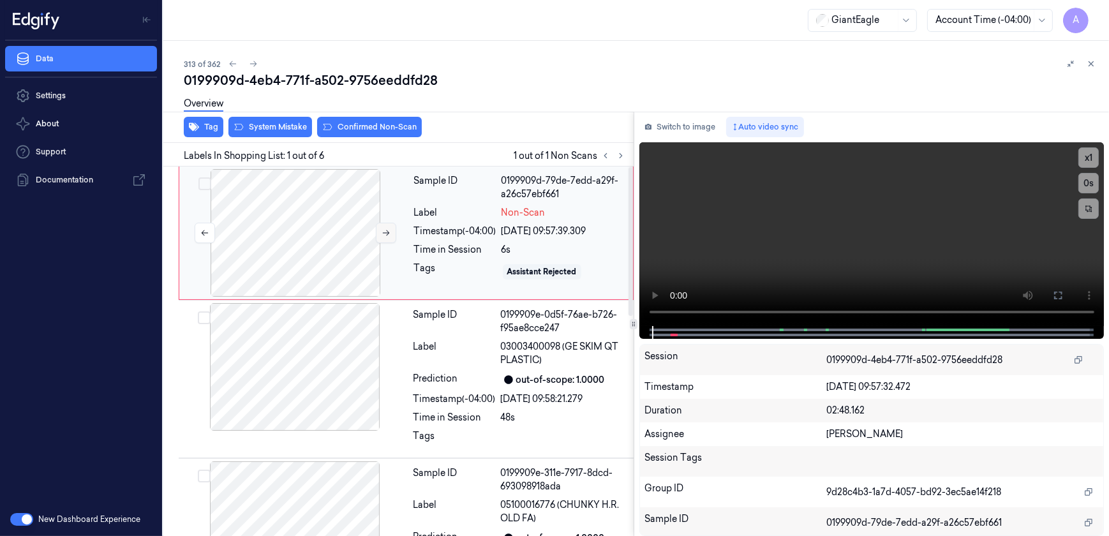
click at [390, 230] on icon at bounding box center [386, 232] width 9 height 9
click at [386, 226] on button at bounding box center [386, 233] width 20 height 20
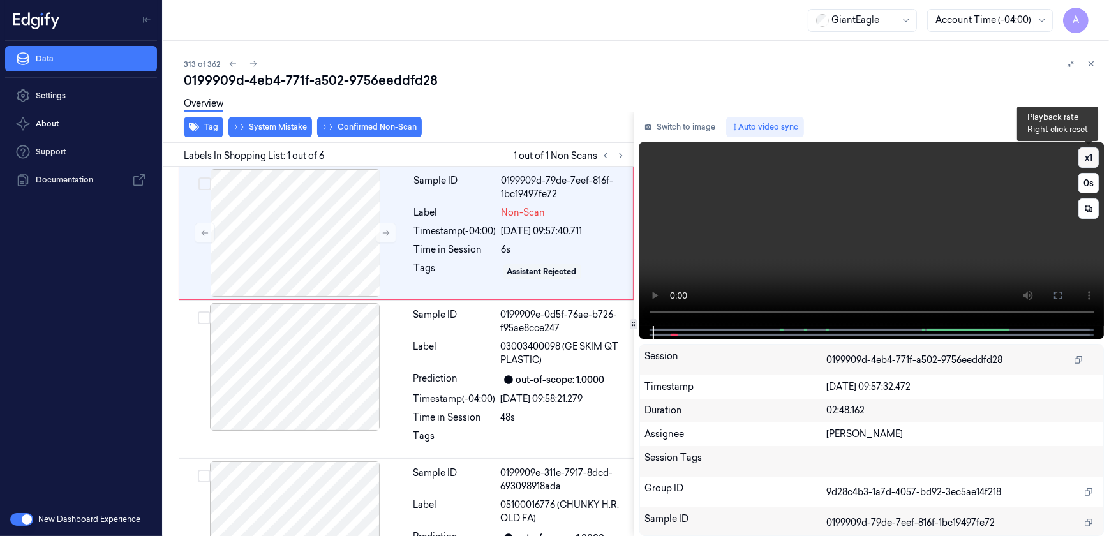
click at [1088, 161] on button "x 1" at bounding box center [1088, 157] width 20 height 20
click at [1088, 161] on button "x 2" at bounding box center [1088, 157] width 20 height 20
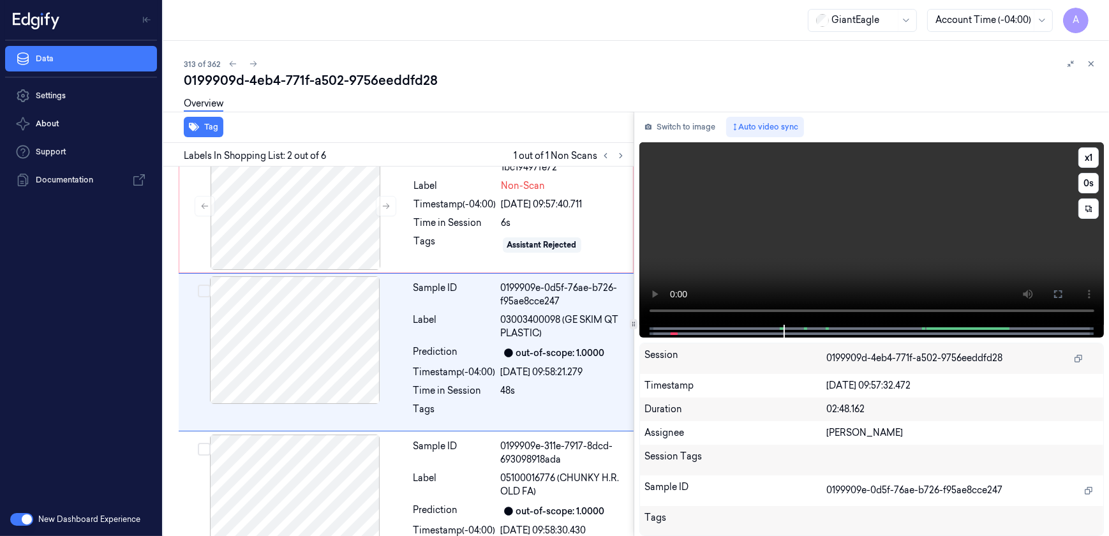
click at [783, 268] on video at bounding box center [871, 233] width 465 height 182
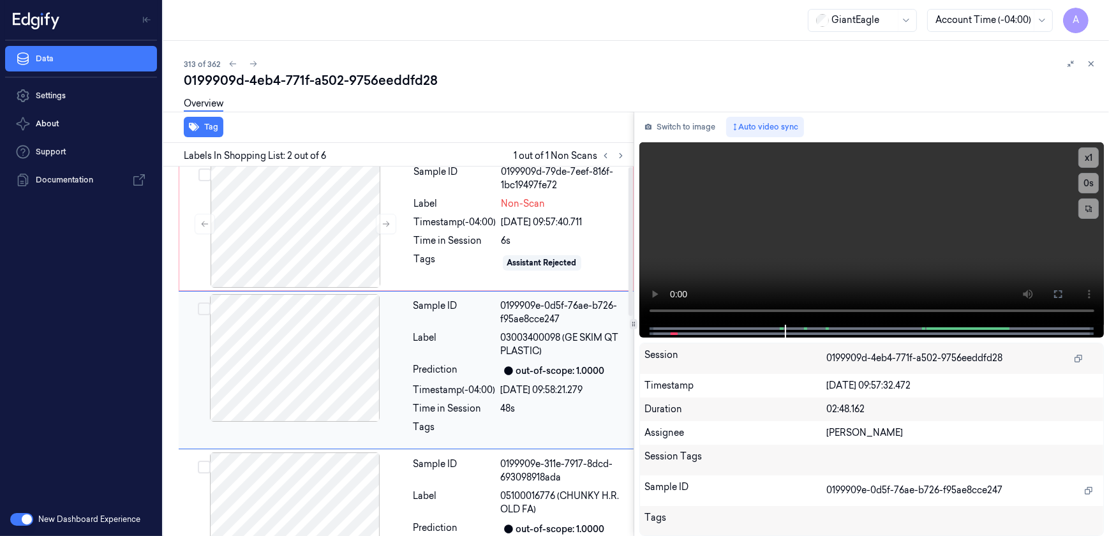
scroll to position [0, 0]
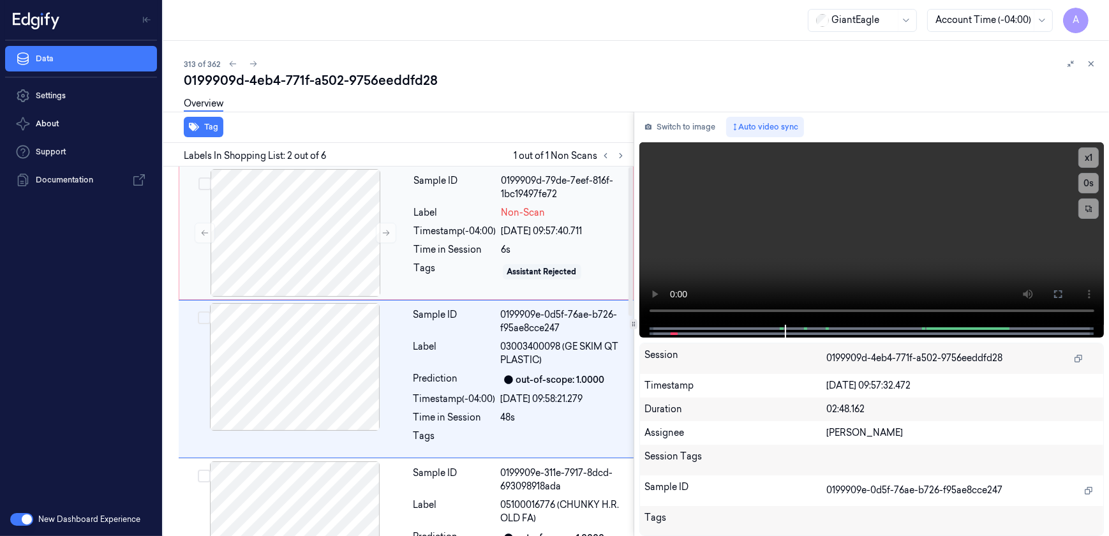
click at [426, 270] on div "Tags" at bounding box center [455, 272] width 82 height 20
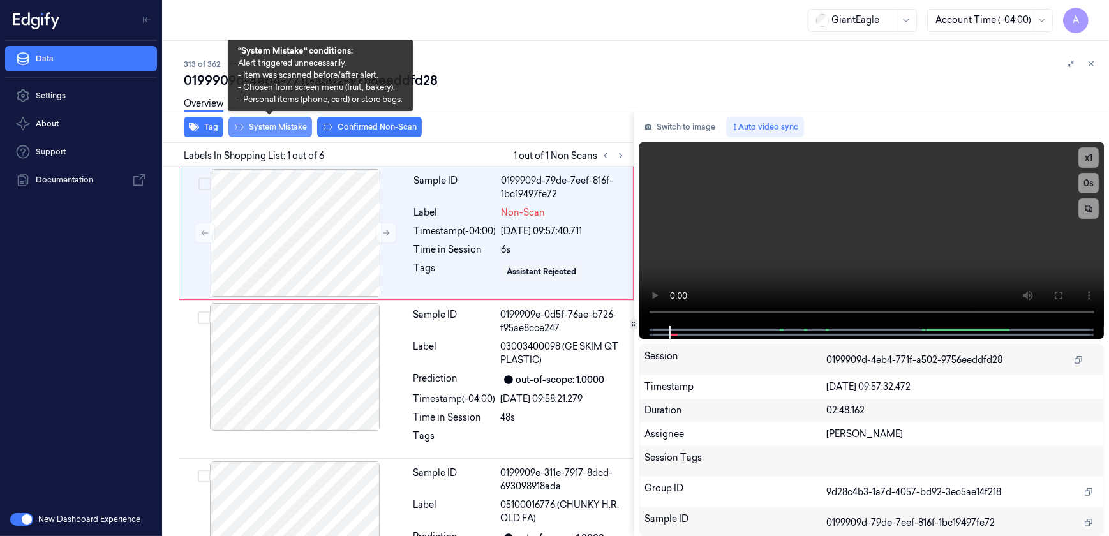
click at [270, 128] on button "System Mistake" at bounding box center [270, 127] width 84 height 20
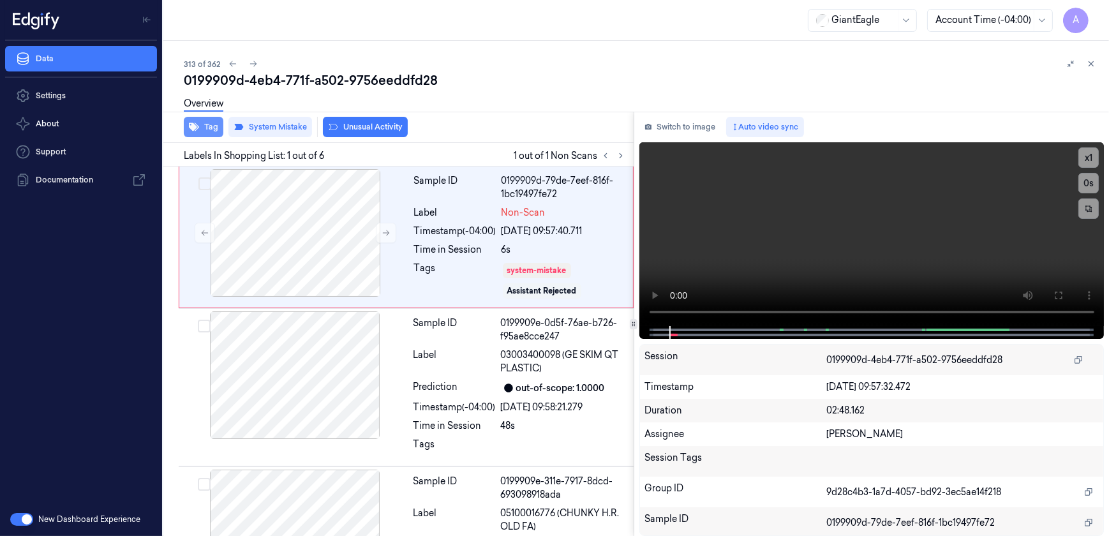
click at [203, 133] on button "Tag" at bounding box center [204, 127] width 40 height 20
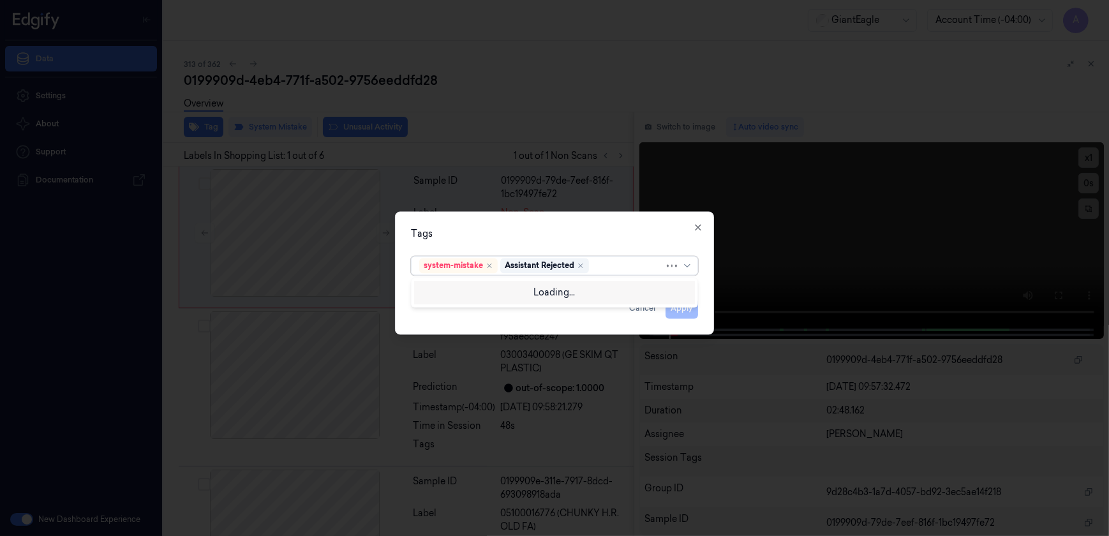
click at [607, 268] on div at bounding box center [627, 265] width 73 height 13
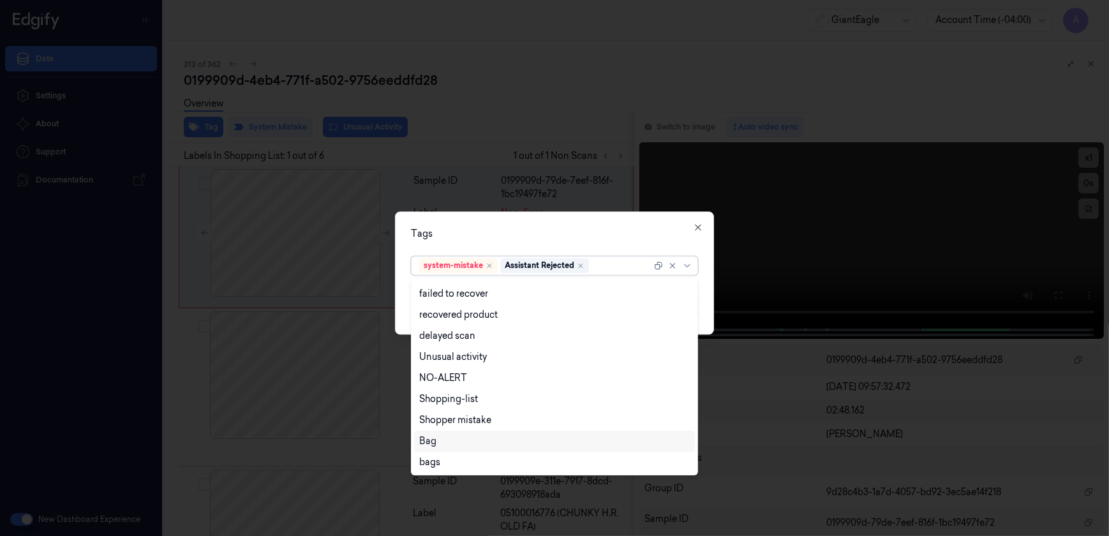
click at [438, 436] on div "Bag" at bounding box center [554, 440] width 271 height 13
click at [533, 230] on div "Tags" at bounding box center [554, 234] width 287 height 13
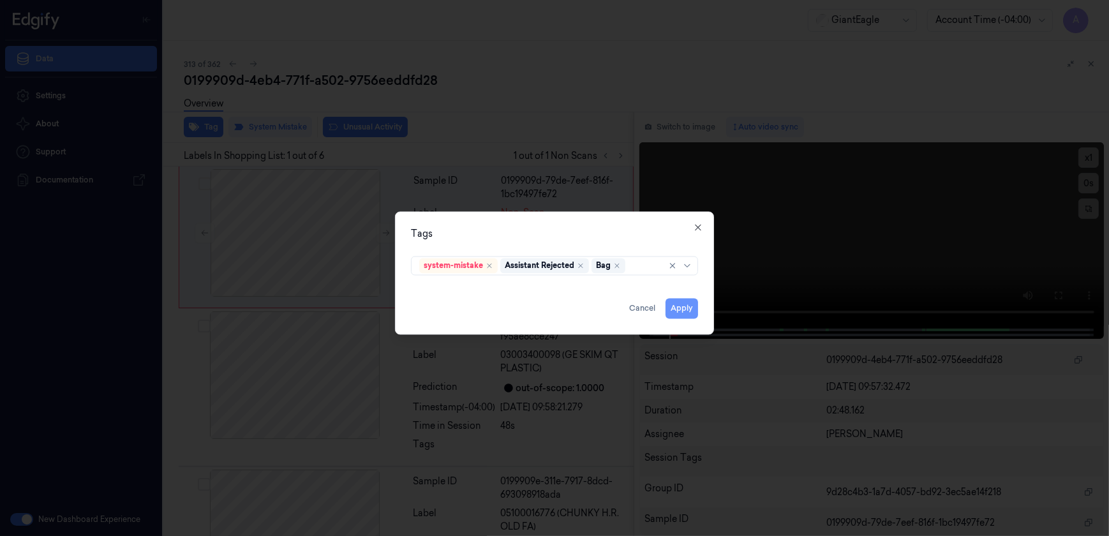
click at [681, 313] on button "Apply" at bounding box center [681, 309] width 33 height 20
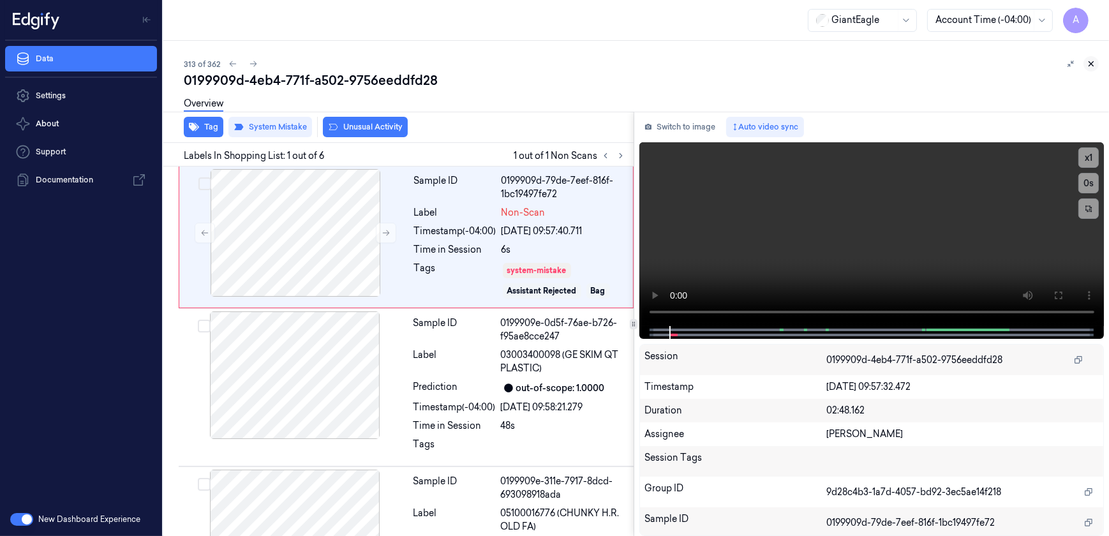
click at [1095, 63] on button at bounding box center [1090, 63] width 15 height 15
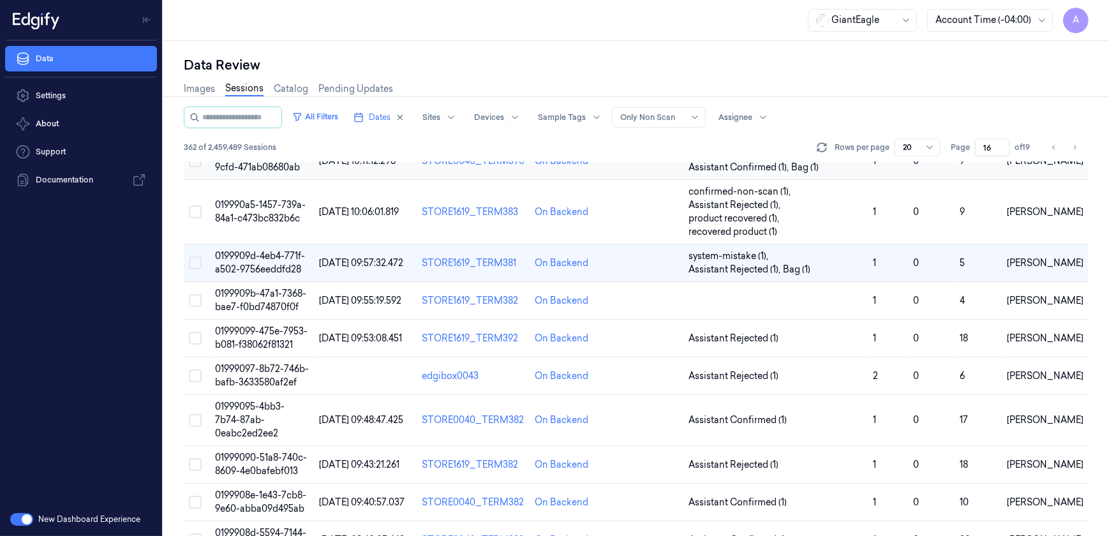
scroll to position [457, 0]
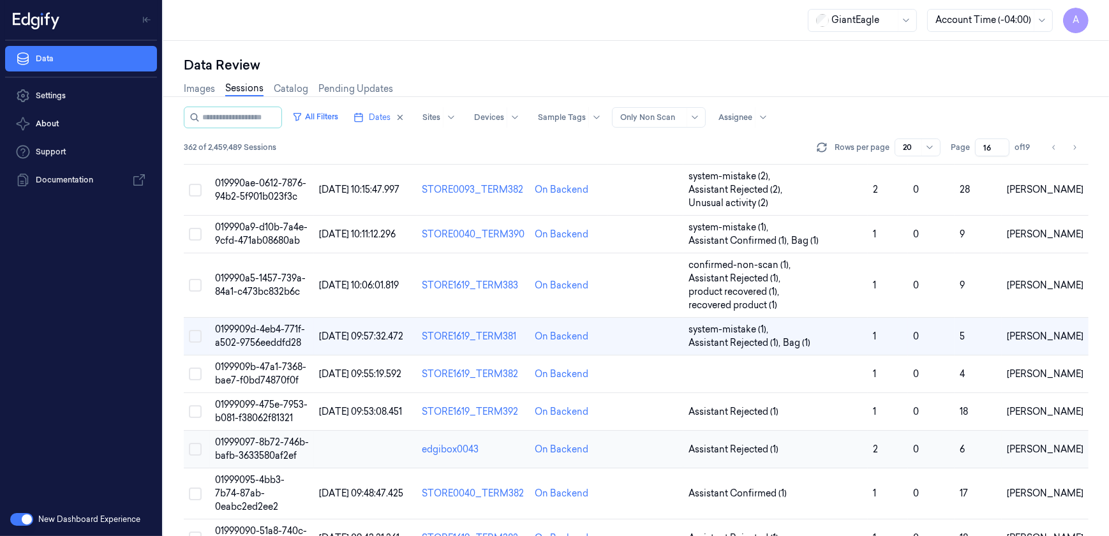
click at [261, 436] on span "01999097-8b72-746b-bafb-3633580af2ef" at bounding box center [262, 448] width 94 height 25
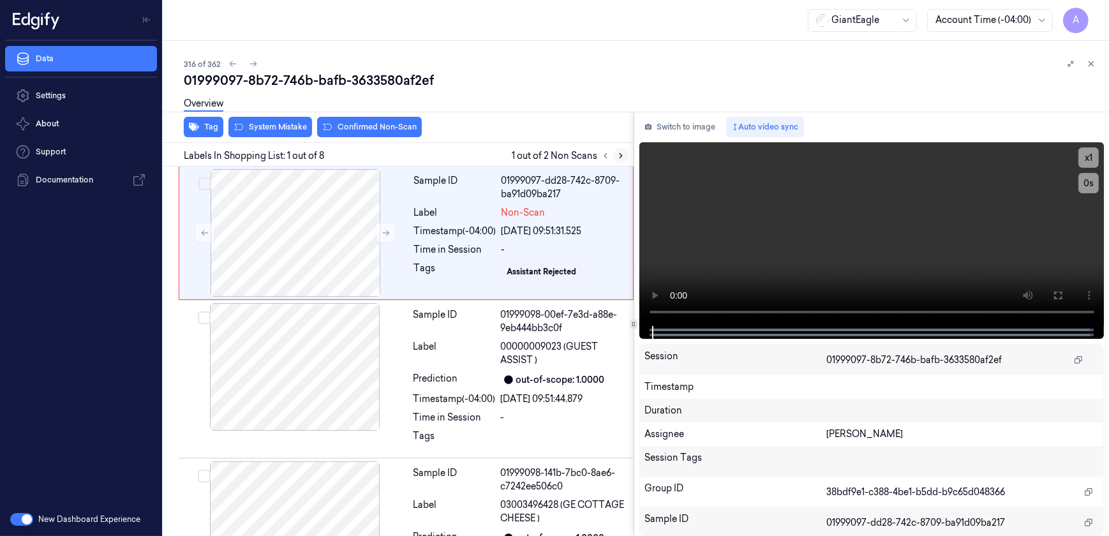
click at [621, 156] on icon at bounding box center [621, 156] width 3 height 4
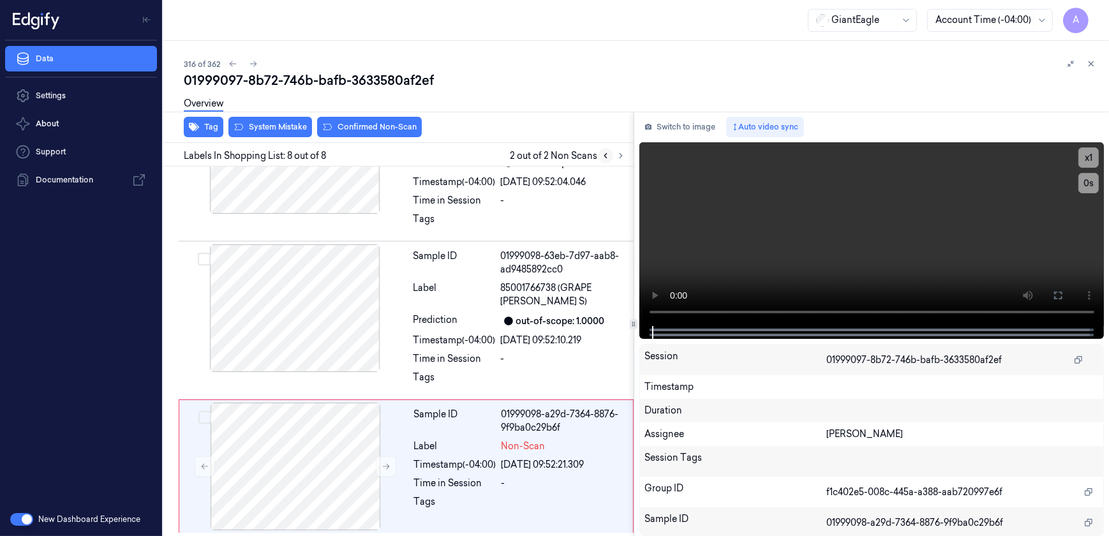
click at [602, 156] on icon at bounding box center [605, 155] width 9 height 9
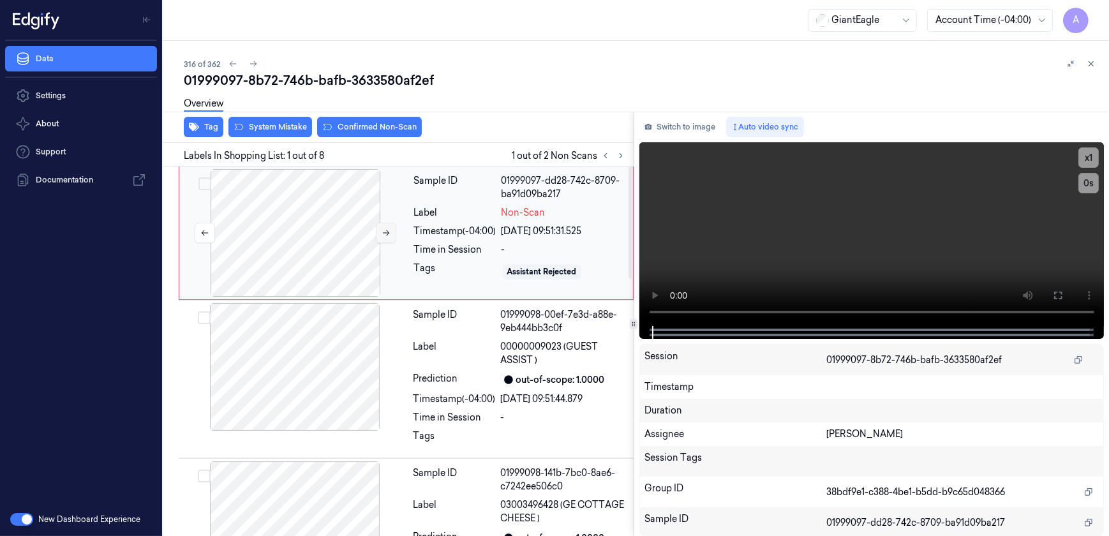
click at [388, 225] on button at bounding box center [386, 233] width 20 height 20
click at [792, 236] on video at bounding box center [871, 234] width 465 height 184
click at [843, 255] on video at bounding box center [871, 234] width 465 height 184
click at [479, 268] on div "Tags" at bounding box center [455, 272] width 82 height 20
click at [1054, 301] on button at bounding box center [1058, 295] width 20 height 20
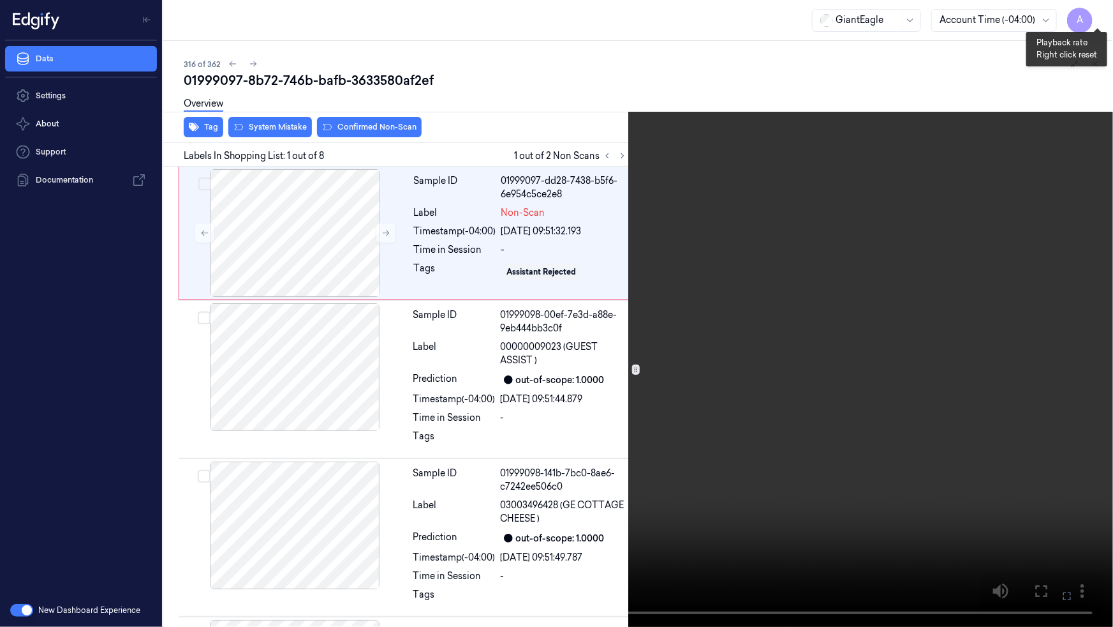
click at [1097, 13] on button "x 1" at bounding box center [1098, 15] width 20 height 20
click at [1097, 13] on button "x 2" at bounding box center [1098, 15] width 20 height 20
click at [0, 0] on icon at bounding box center [0, 0] width 0 height 0
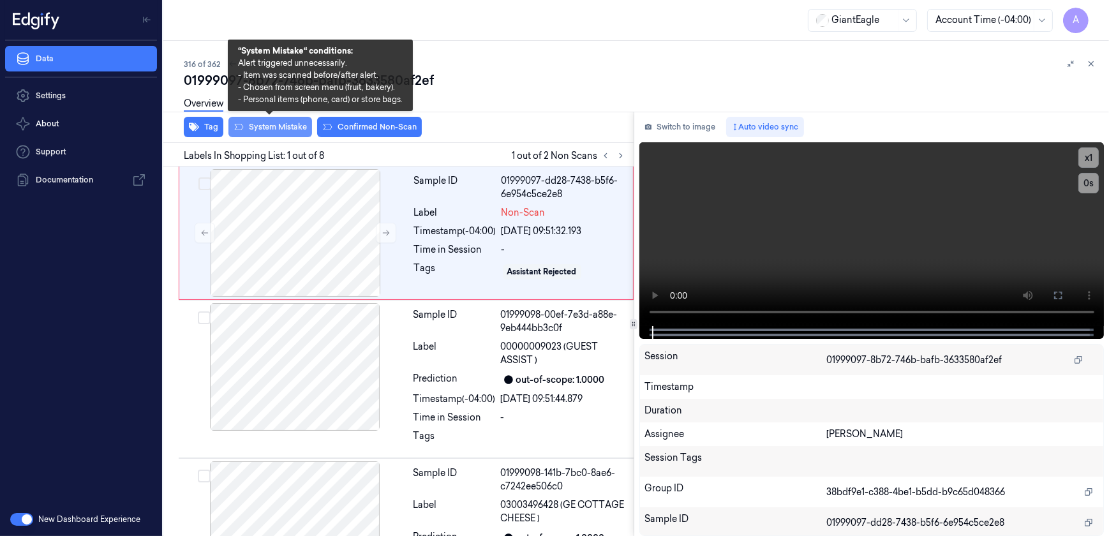
click at [259, 132] on button "System Mistake" at bounding box center [270, 127] width 84 height 20
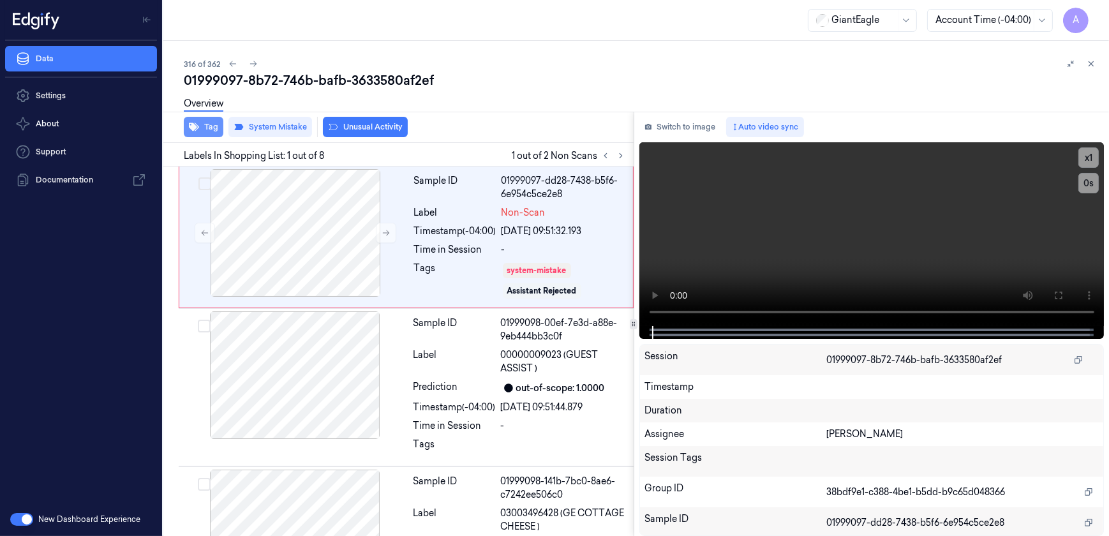
click at [218, 129] on button "Tag" at bounding box center [204, 127] width 40 height 20
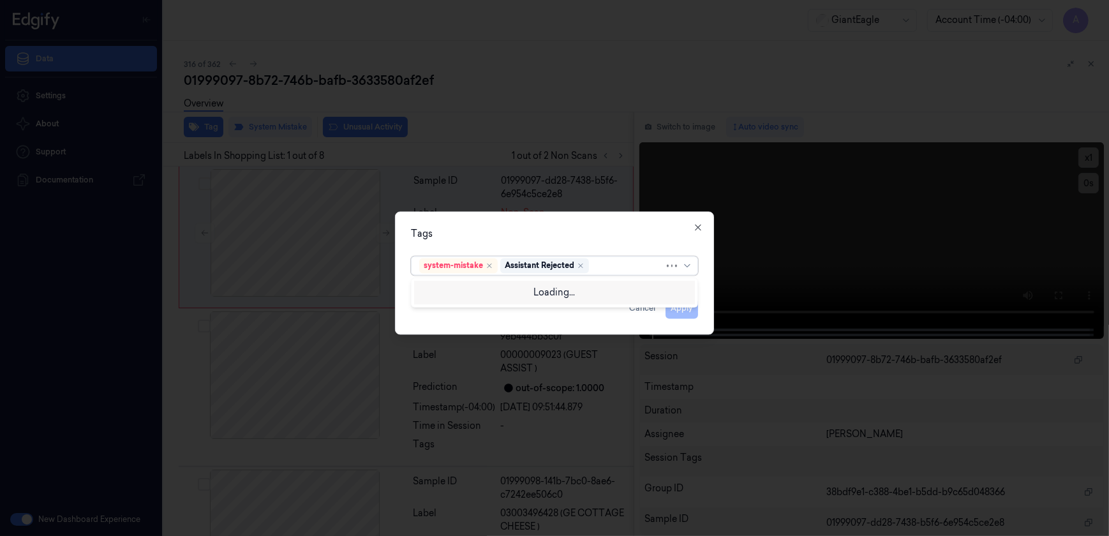
click at [615, 271] on div at bounding box center [627, 265] width 73 height 13
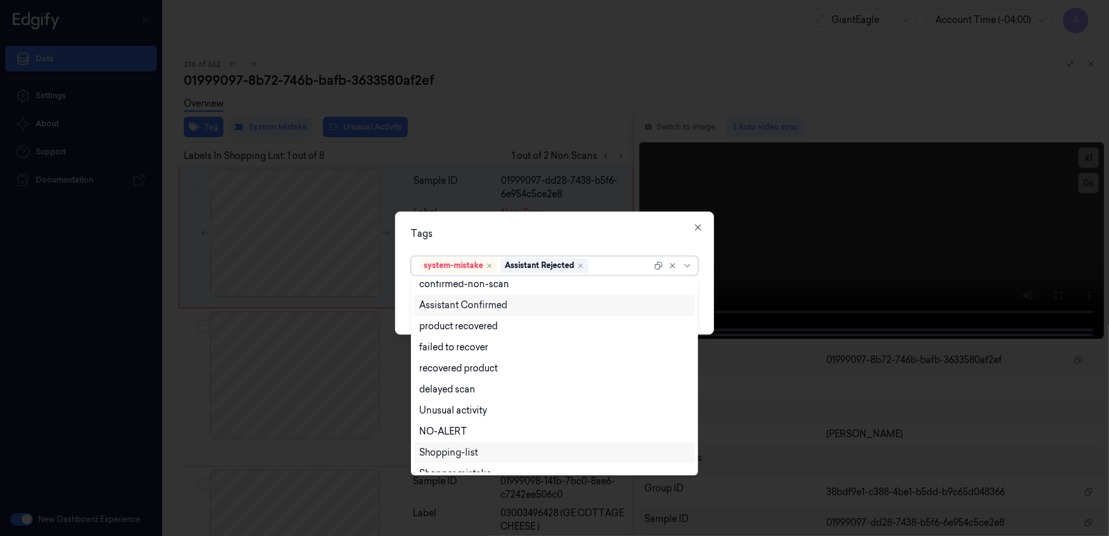
scroll to position [103, 0]
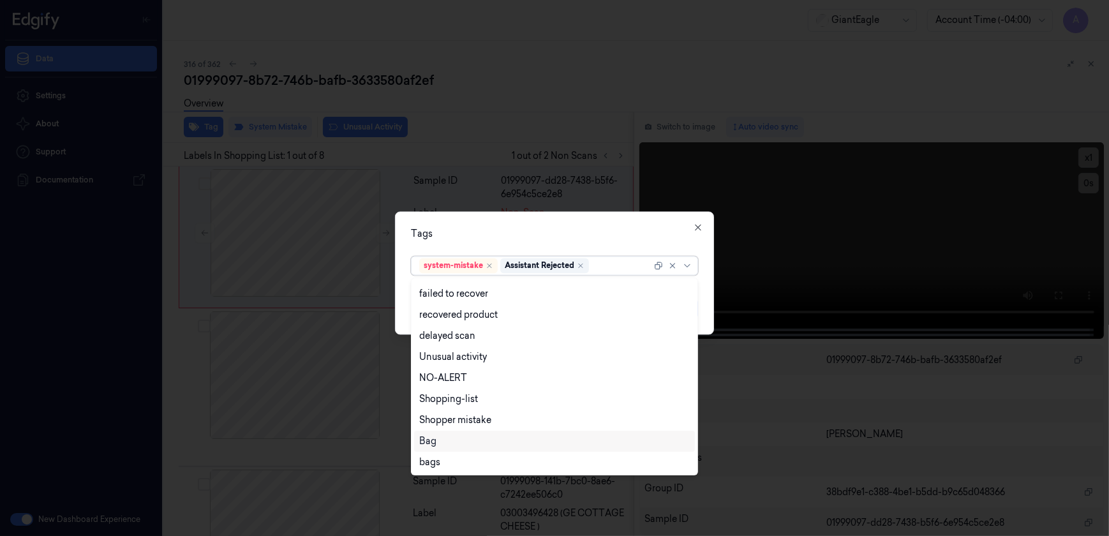
click at [455, 439] on div "Bag" at bounding box center [554, 440] width 271 height 13
click at [524, 223] on div "Tags option Bag, selected. 13 results available. Use Up and Down to choose opti…" at bounding box center [554, 273] width 319 height 123
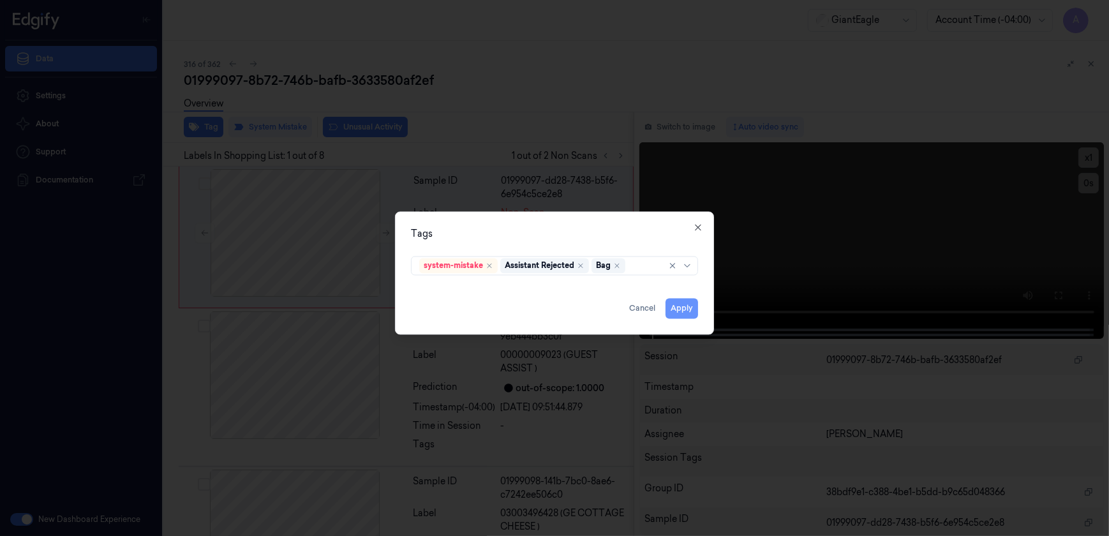
click at [672, 312] on button "Apply" at bounding box center [681, 309] width 33 height 20
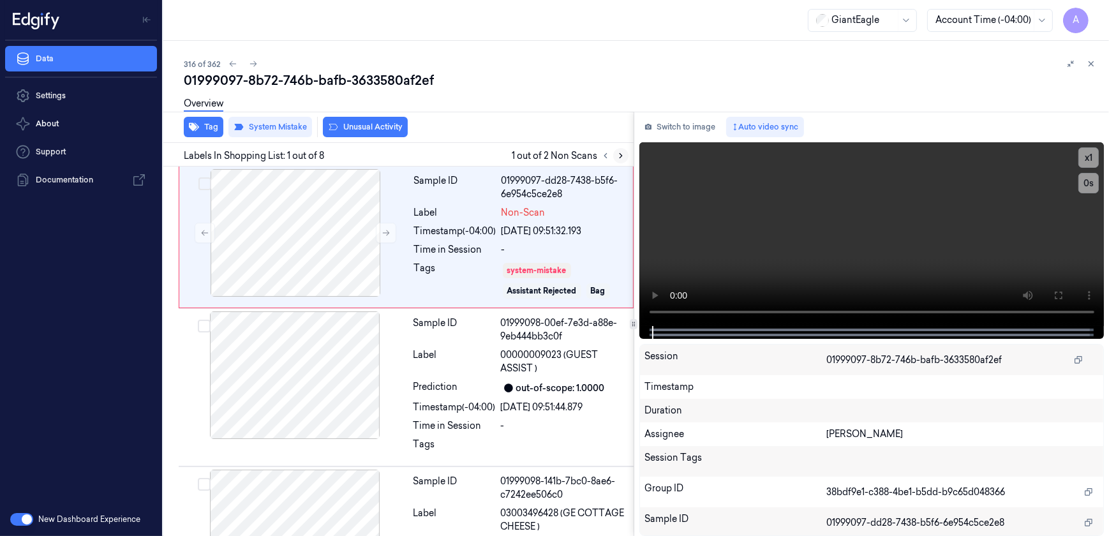
click at [614, 159] on button at bounding box center [620, 155] width 15 height 15
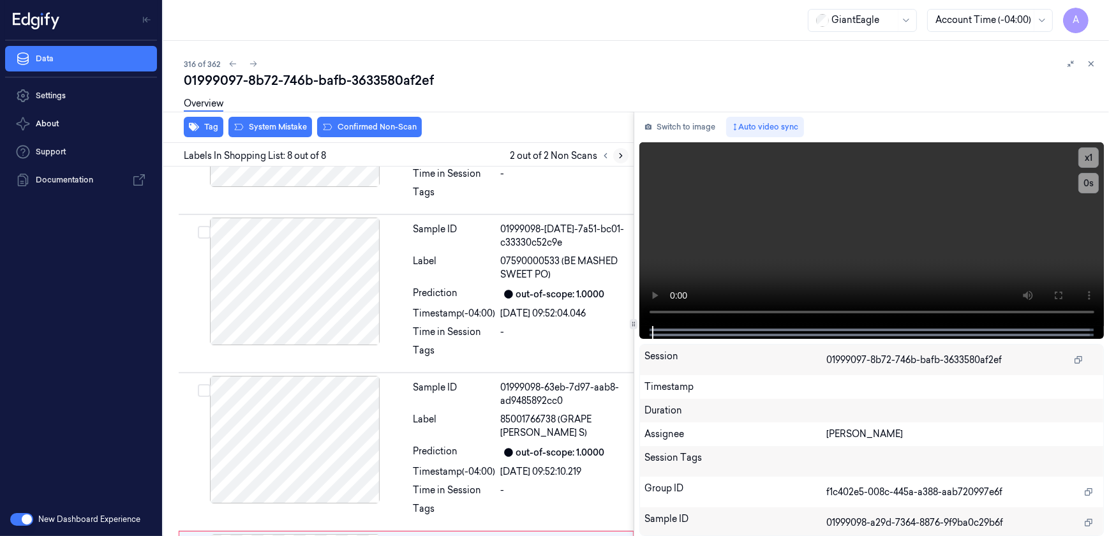
scroll to position [858, 0]
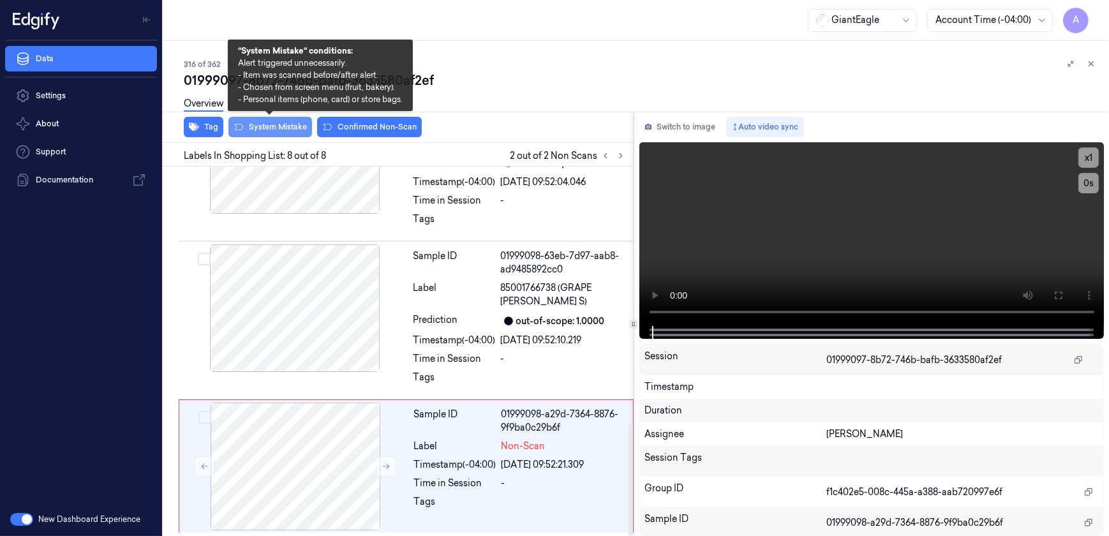
click at [272, 129] on button "System Mistake" at bounding box center [270, 127] width 84 height 20
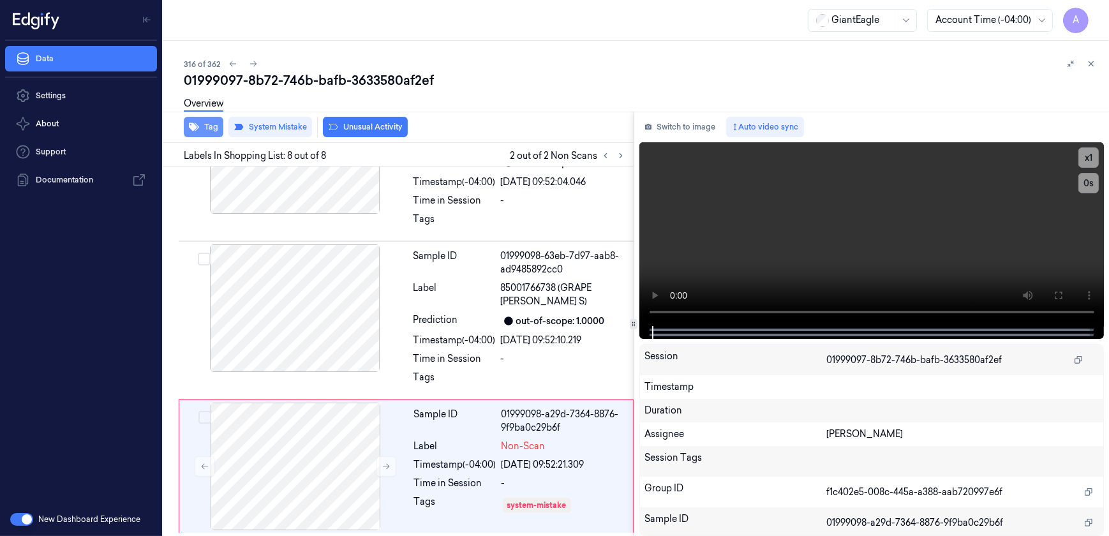
click at [204, 135] on button "Tag" at bounding box center [204, 127] width 40 height 20
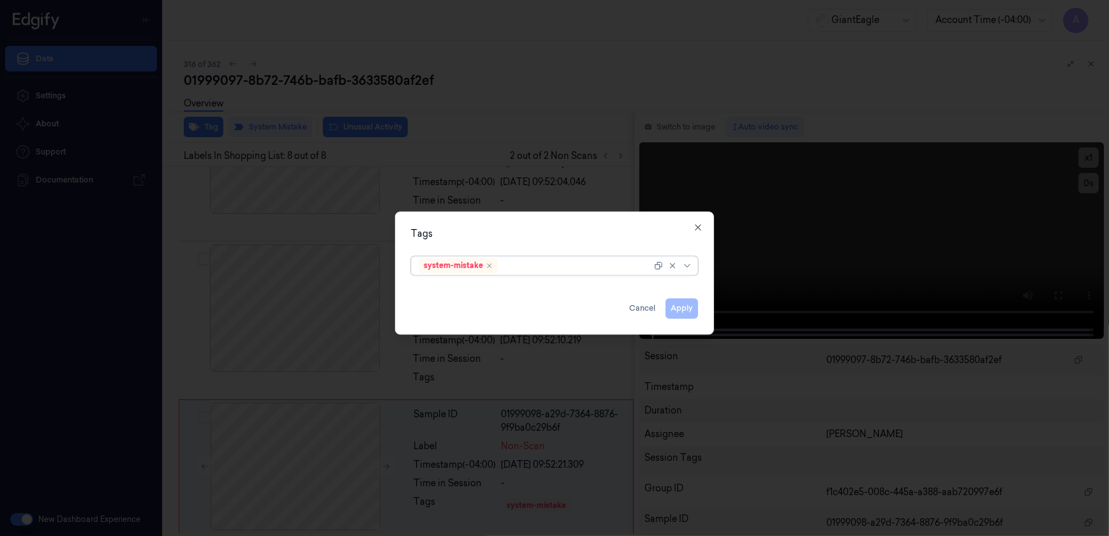
click at [523, 268] on div at bounding box center [575, 265] width 151 height 13
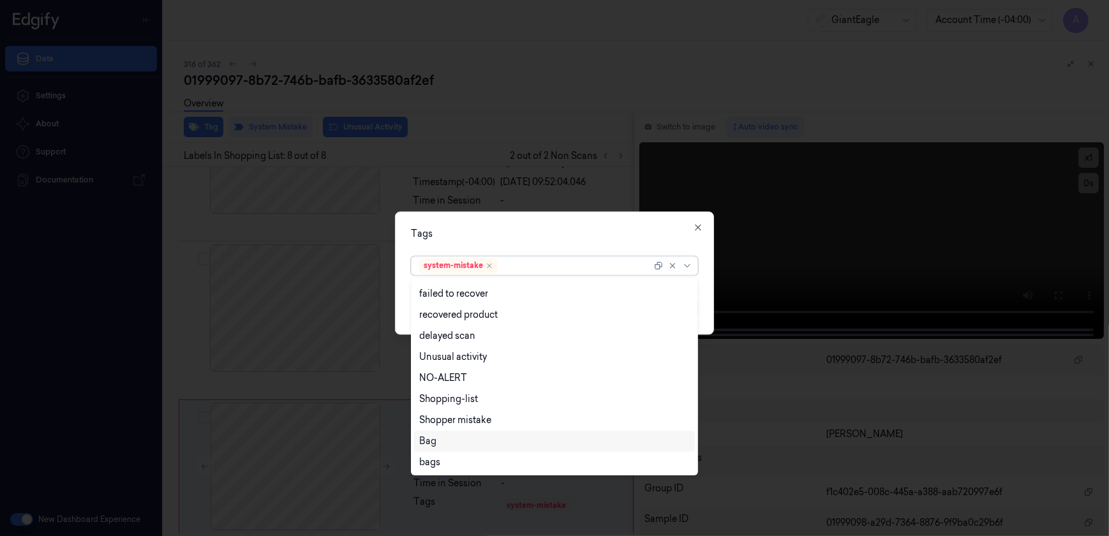
click at [469, 439] on div "Bag" at bounding box center [554, 440] width 271 height 13
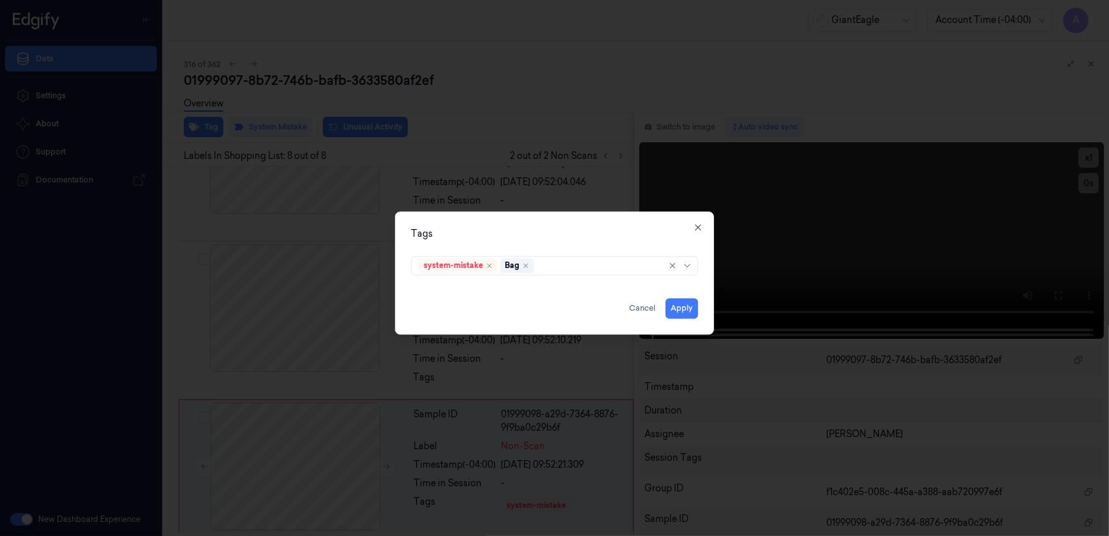
click at [553, 229] on div "Tags" at bounding box center [554, 234] width 287 height 13
click at [695, 309] on button "Apply" at bounding box center [681, 309] width 33 height 20
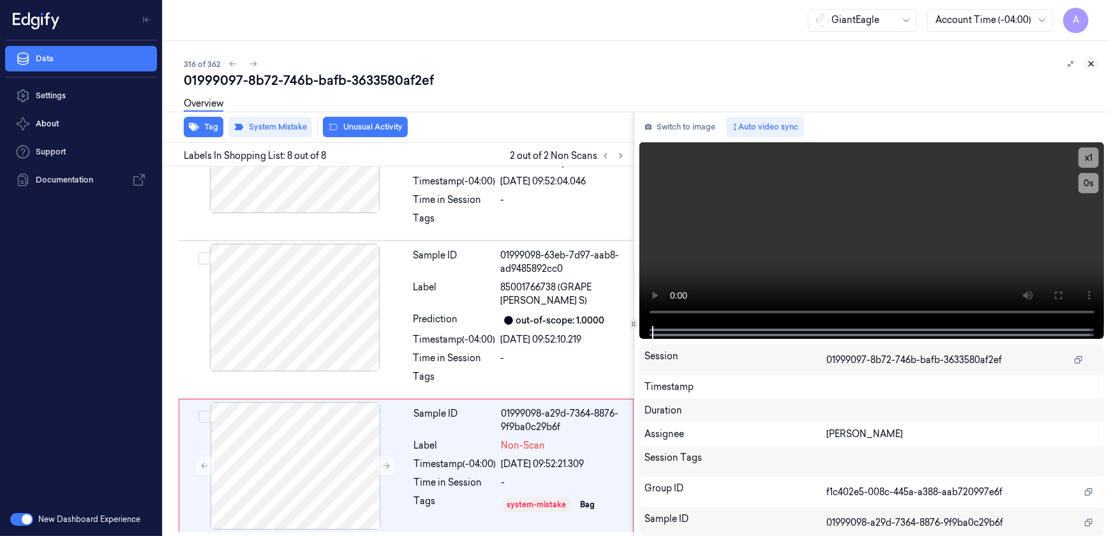
click at [1087, 64] on icon at bounding box center [1091, 63] width 9 height 9
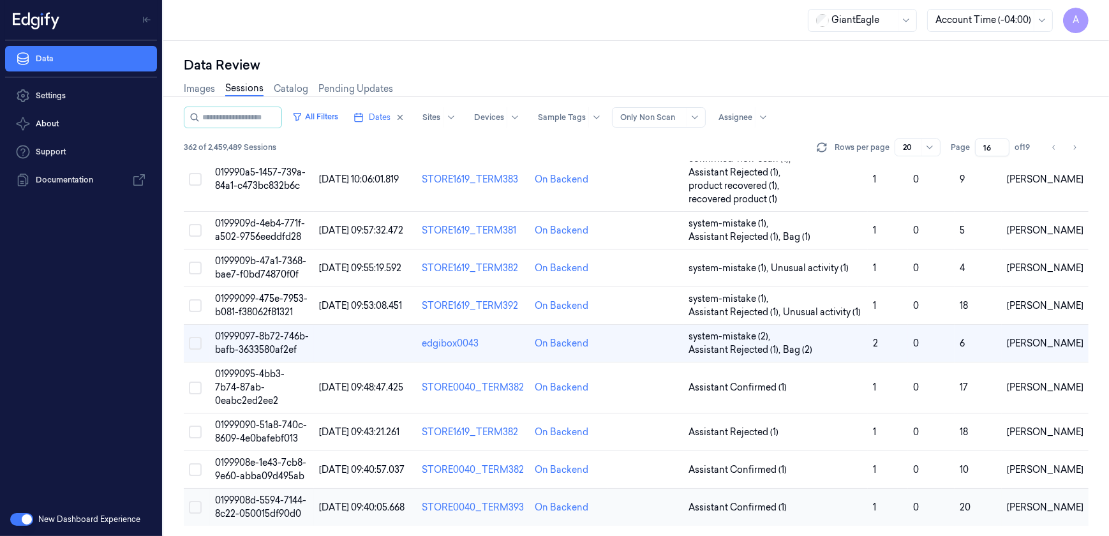
scroll to position [535, 0]
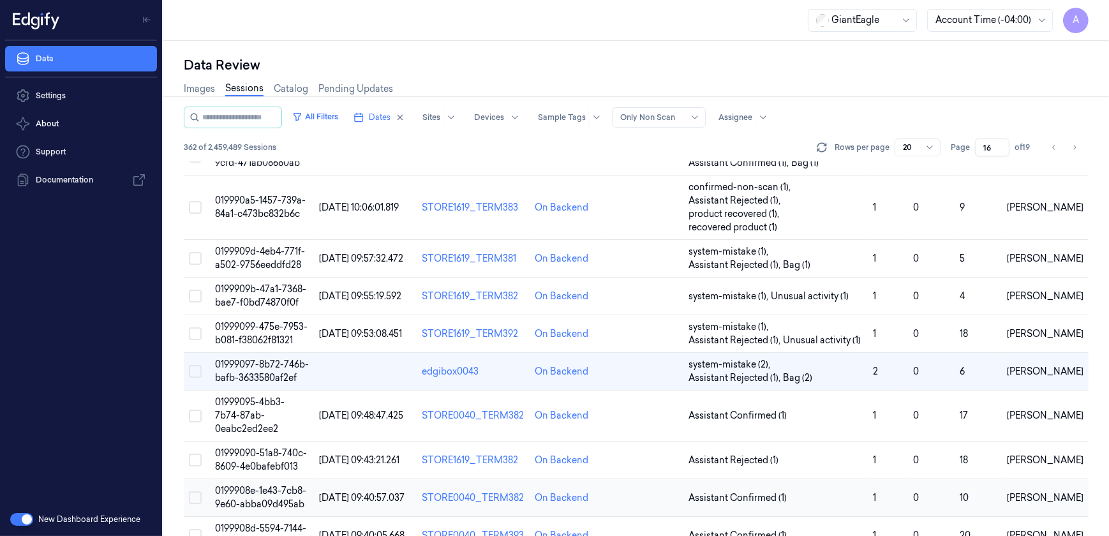
click at [260, 485] on span "0199908e-1e43-7cb8-9e60-abba09d495ab" at bounding box center [260, 497] width 91 height 25
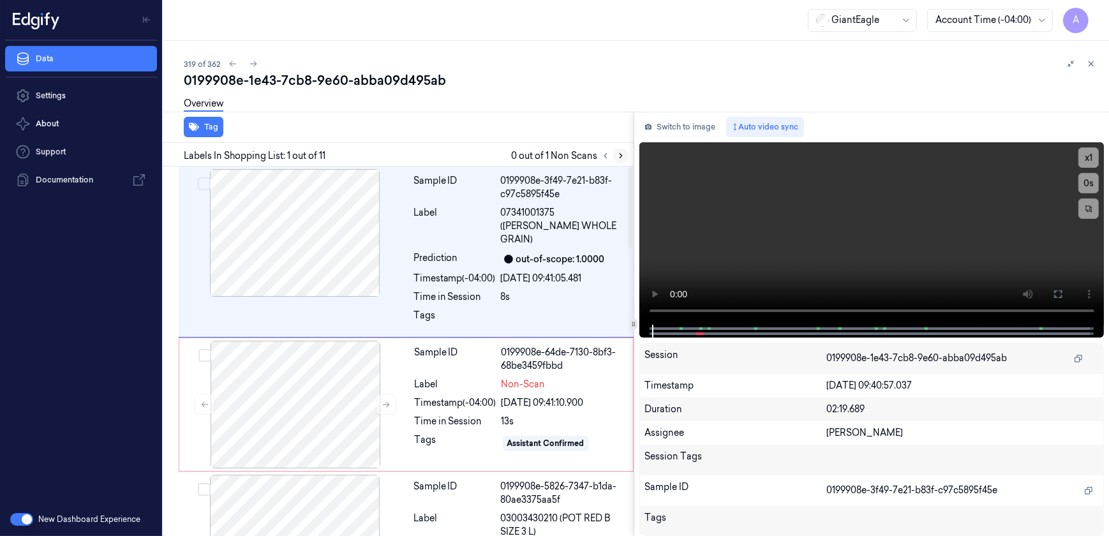
click at [616, 158] on icon at bounding box center [620, 155] width 9 height 9
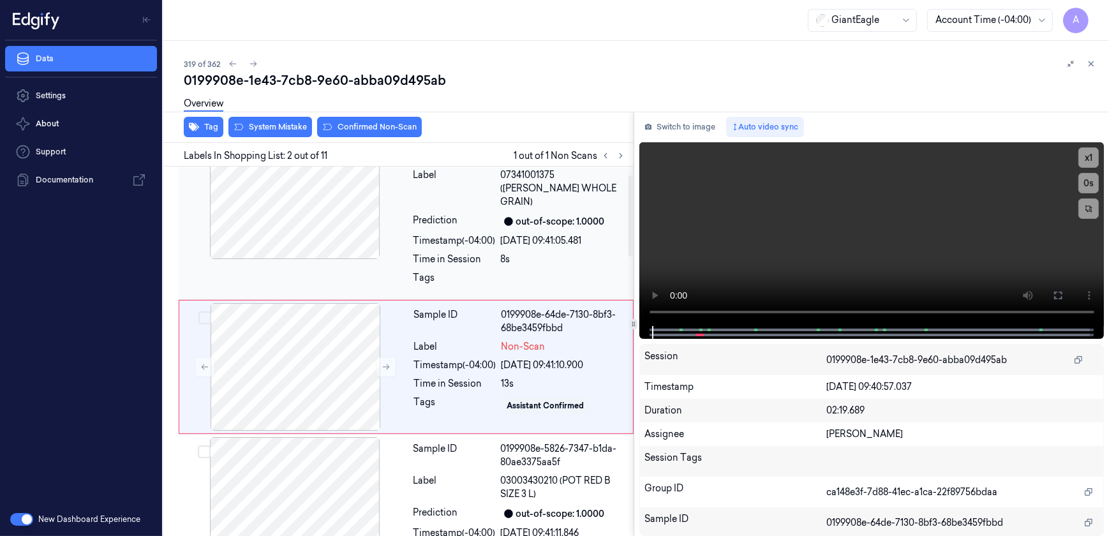
scroll to position [39, 0]
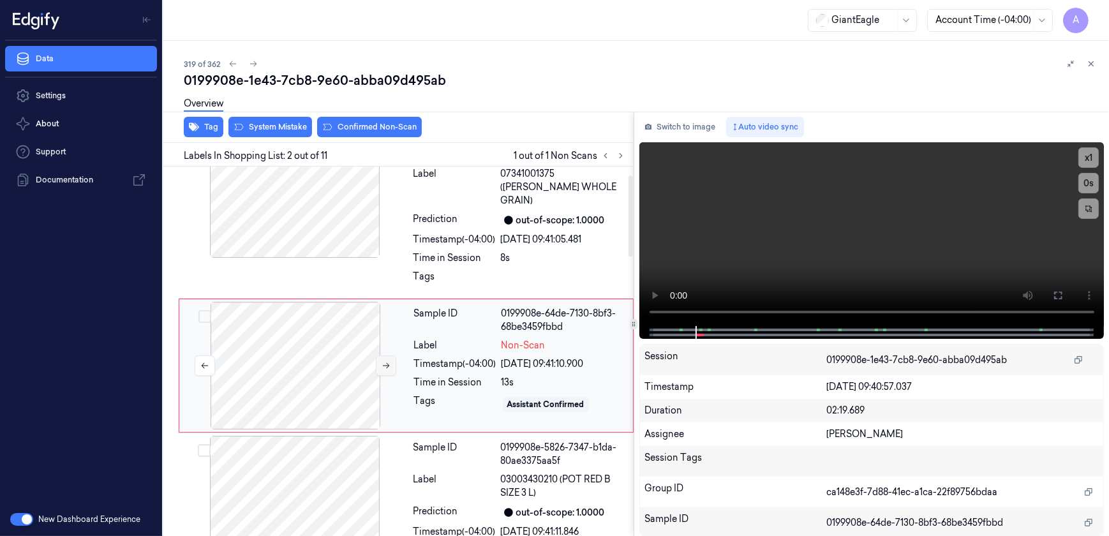
click at [385, 355] on button at bounding box center [386, 365] width 20 height 20
click at [382, 361] on icon at bounding box center [386, 365] width 9 height 9
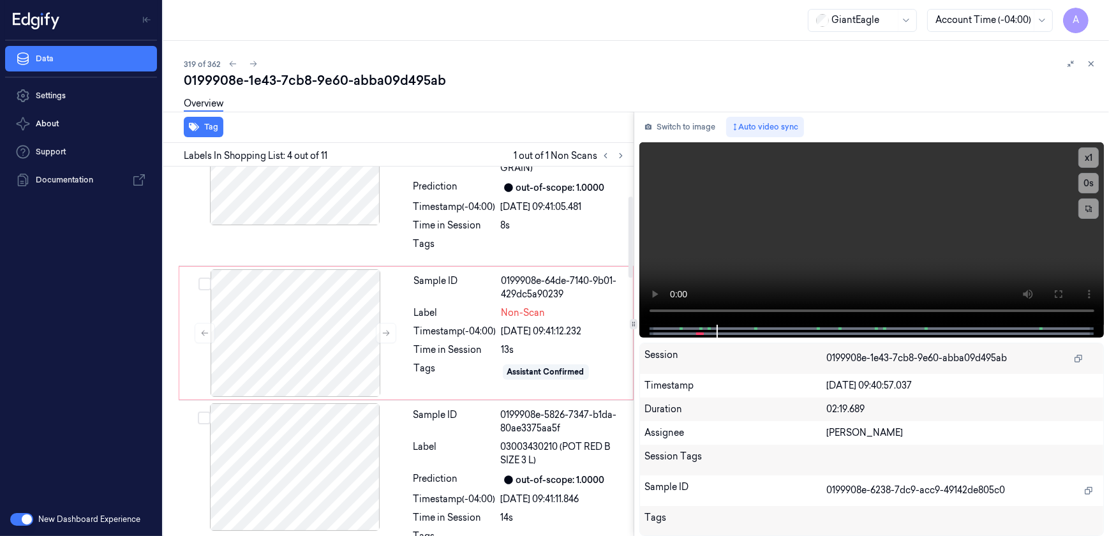
scroll to position [54, 0]
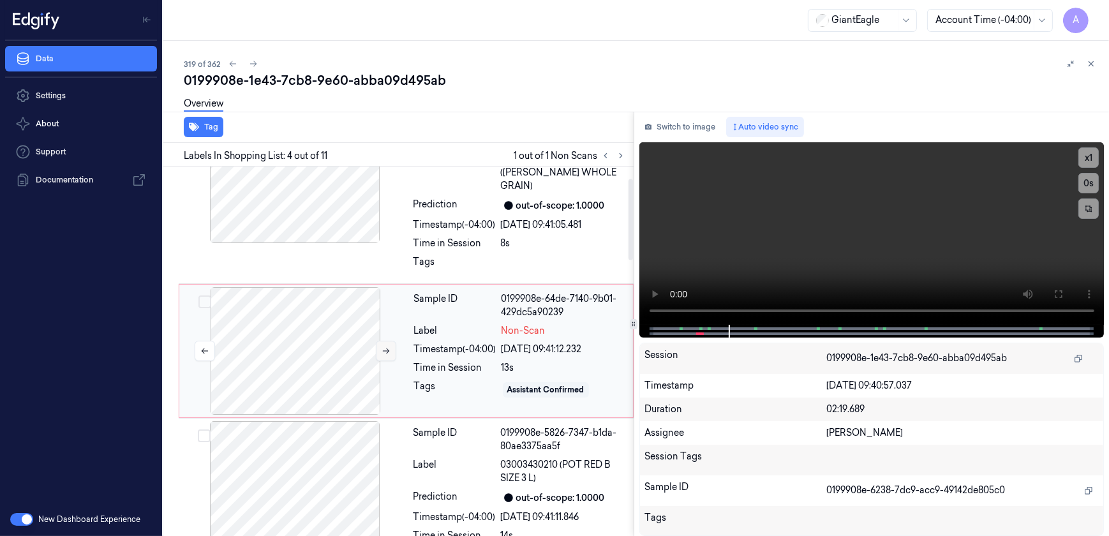
click at [382, 341] on button at bounding box center [386, 351] width 20 height 20
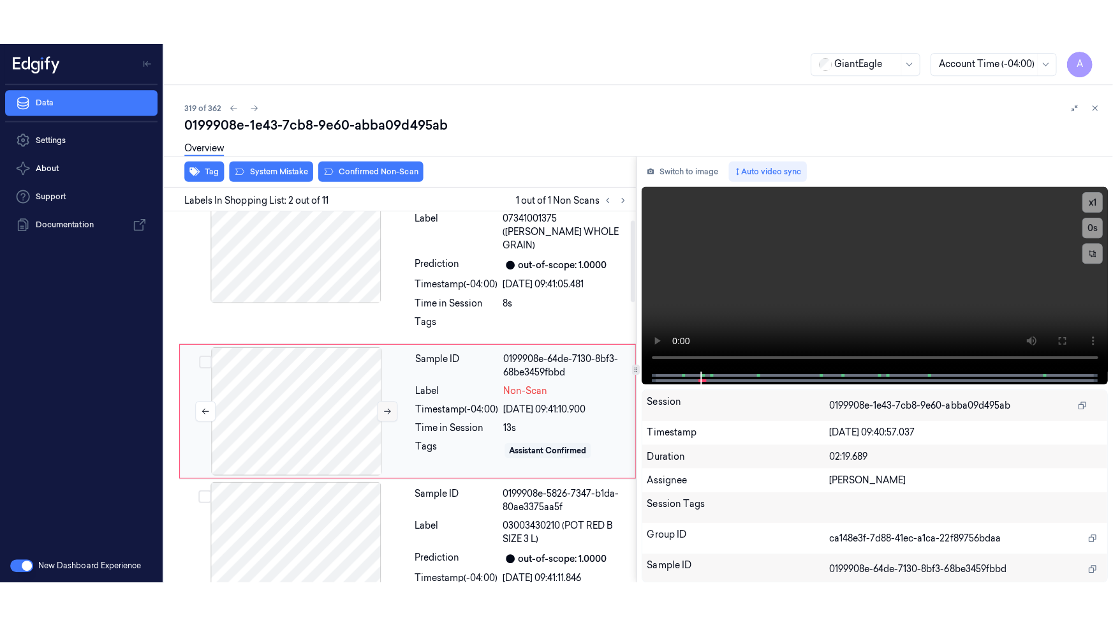
scroll to position [39, 0]
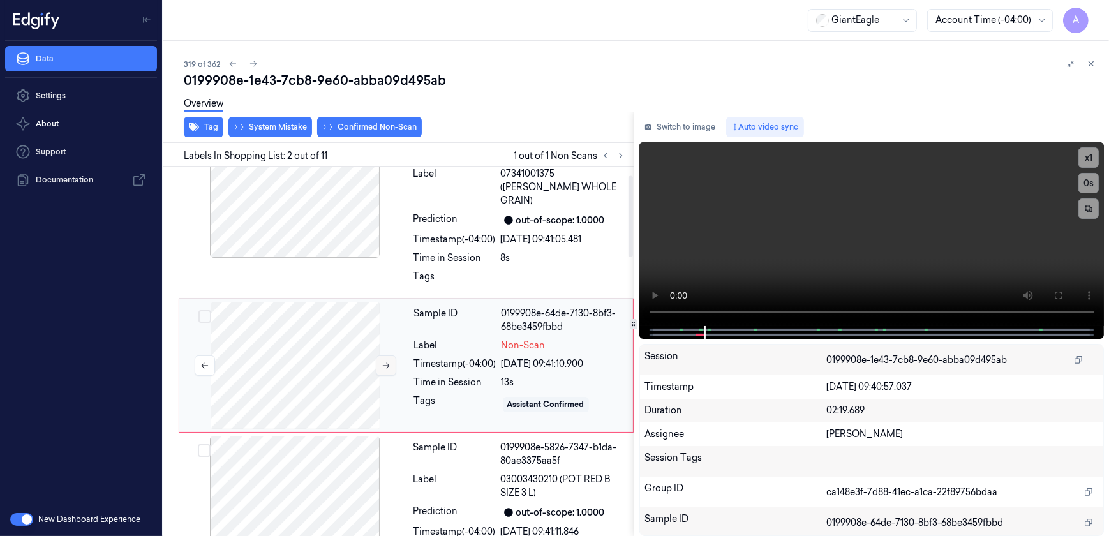
click at [385, 356] on button at bounding box center [386, 365] width 20 height 20
click at [1062, 289] on button at bounding box center [1058, 295] width 20 height 20
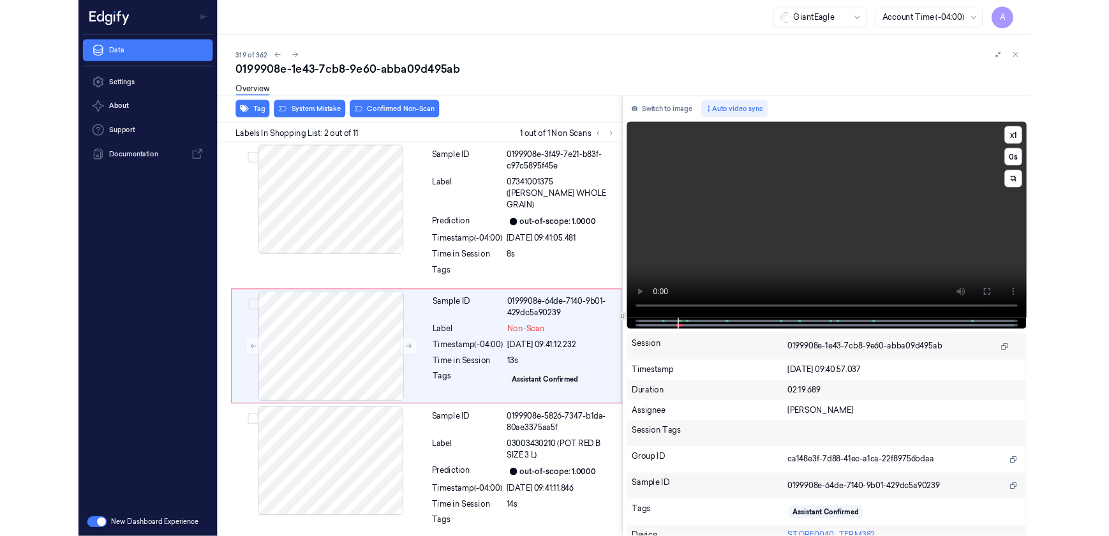
scroll to position [0, 0]
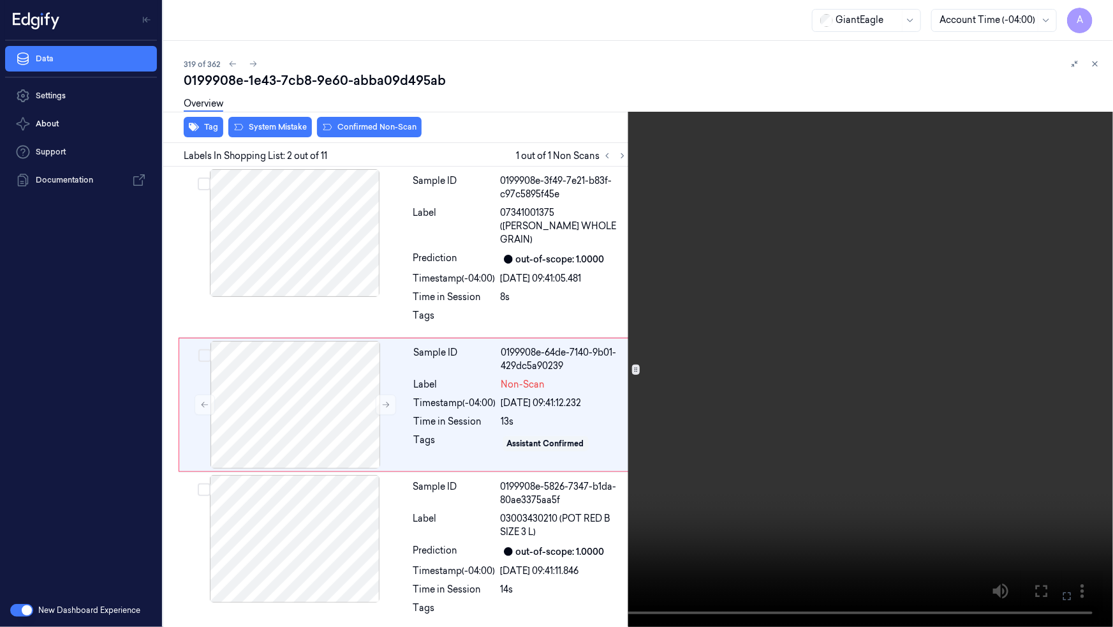
click at [0, 0] on icon at bounding box center [0, 0] width 0 height 0
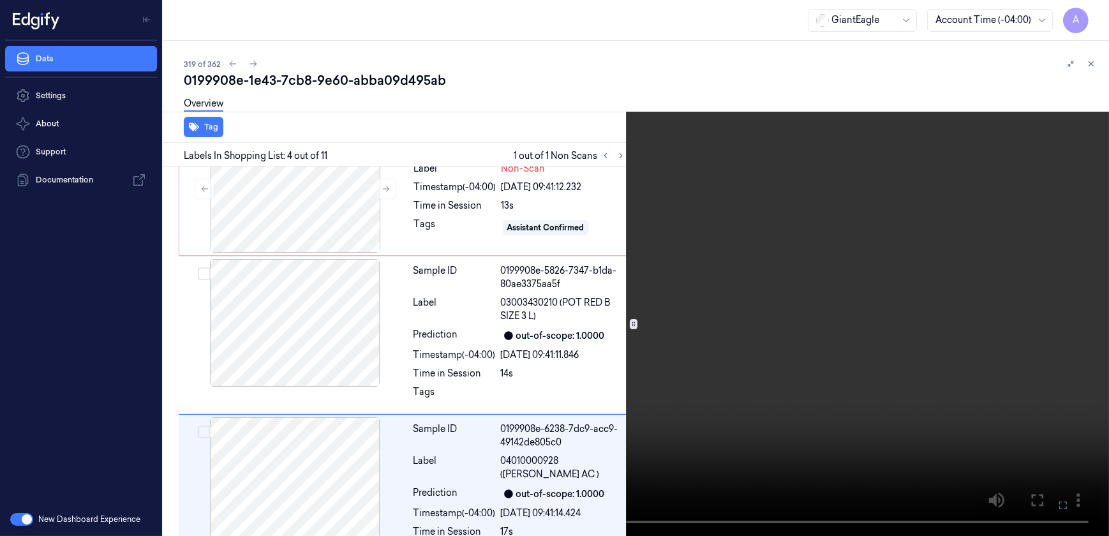
scroll to position [344, 0]
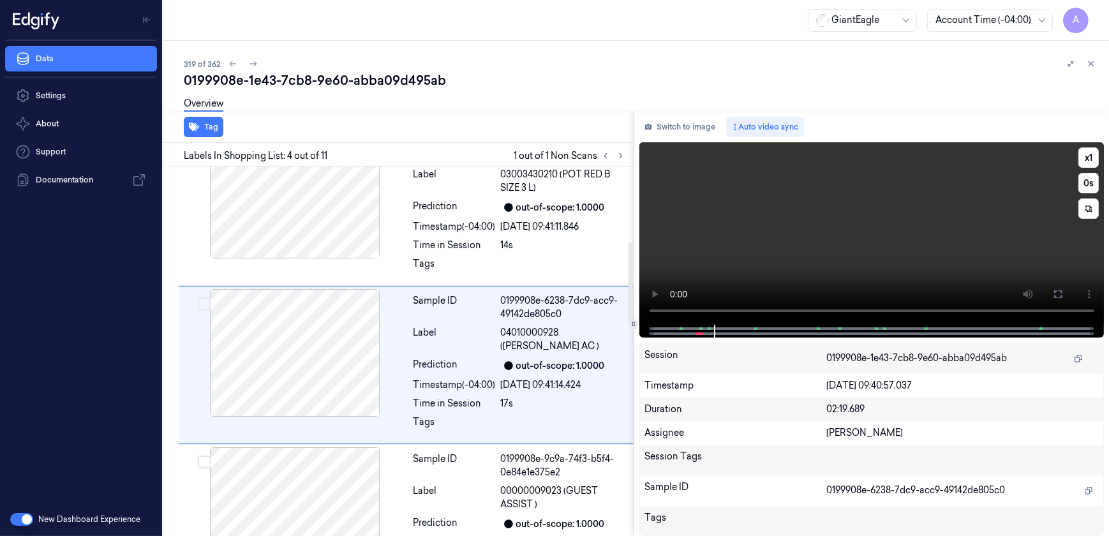
click at [746, 270] on video at bounding box center [871, 233] width 465 height 182
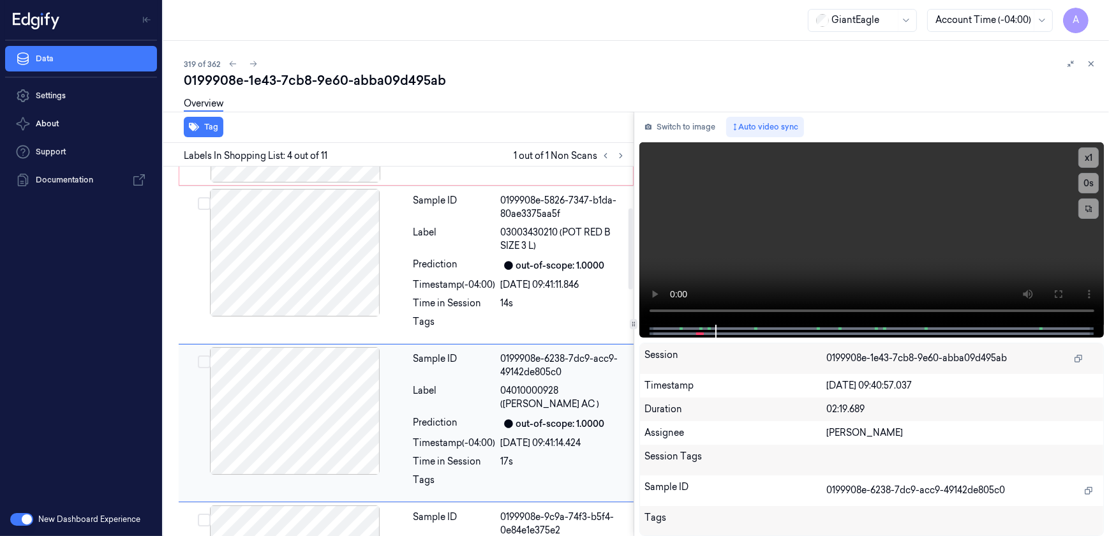
scroll to position [0, 0]
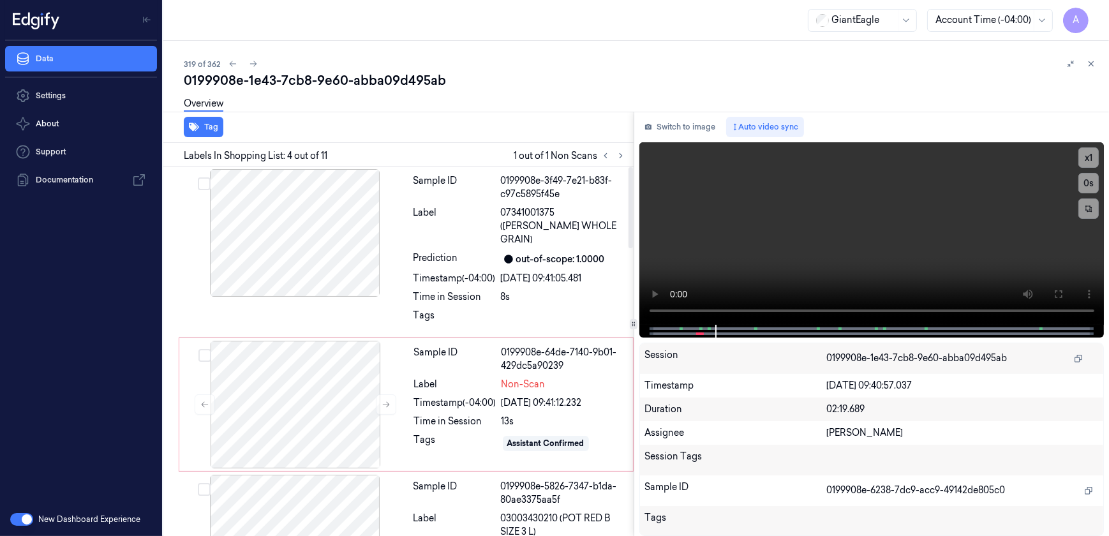
click at [449, 397] on div "Sample ID 0199908e-64de-7140-9b01-429dc5a90239 Label Non-Scan Timestamp (-04:00…" at bounding box center [519, 405] width 221 height 128
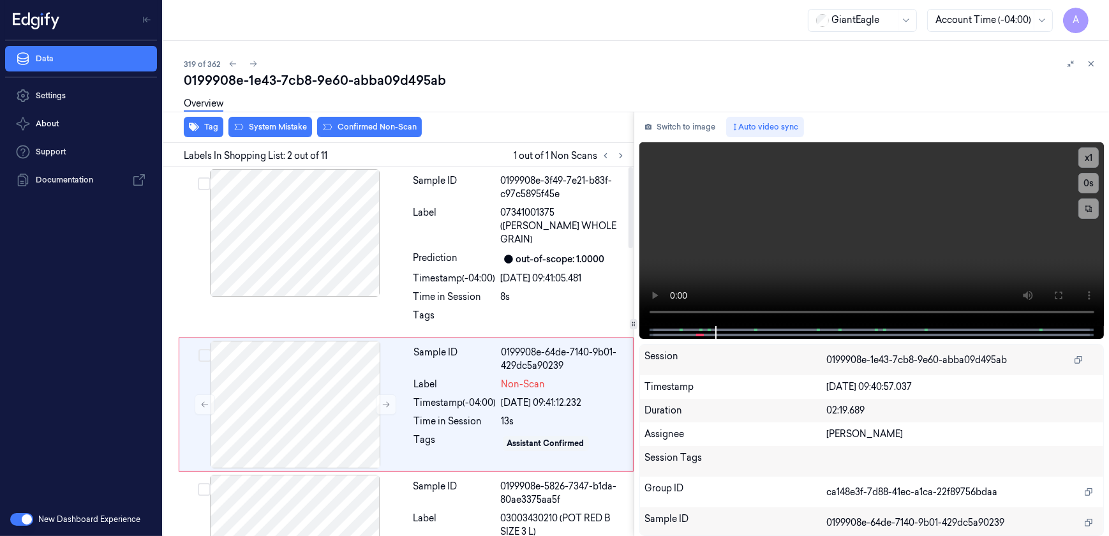
scroll to position [39, 0]
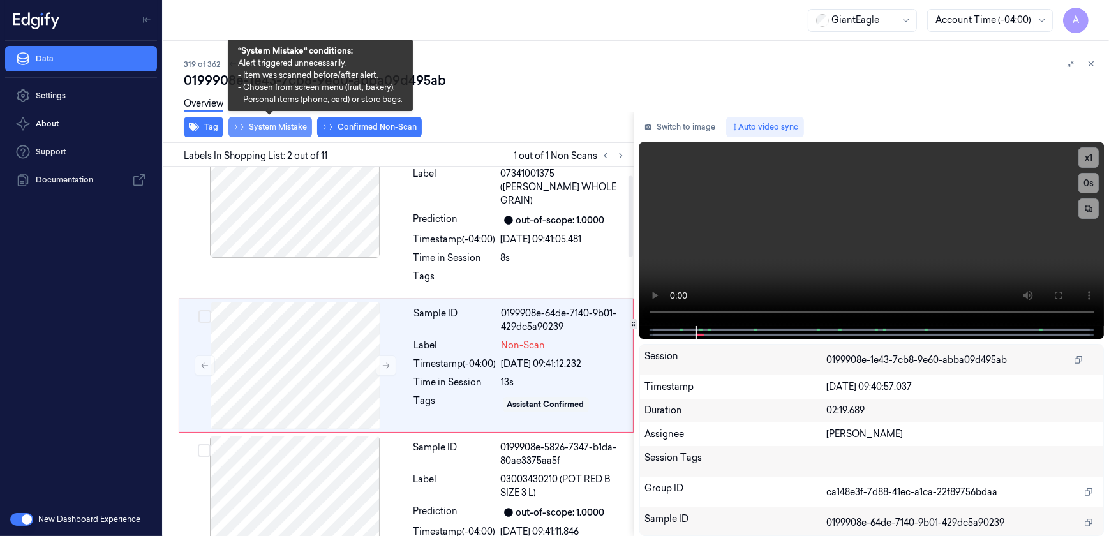
click at [272, 128] on button "System Mistake" at bounding box center [270, 127] width 84 height 20
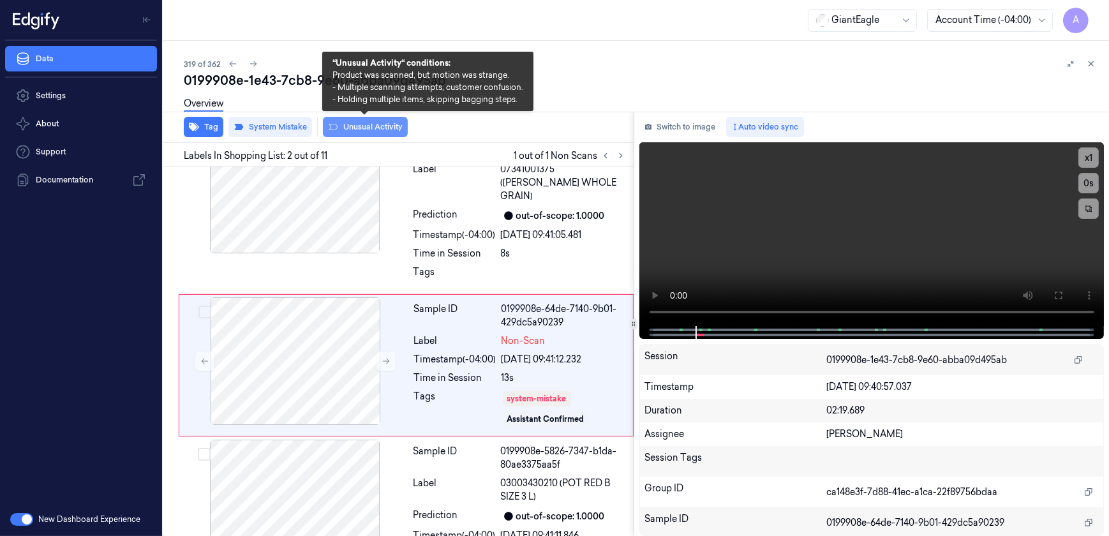
click at [367, 132] on button "Unusual Activity" at bounding box center [365, 127] width 85 height 20
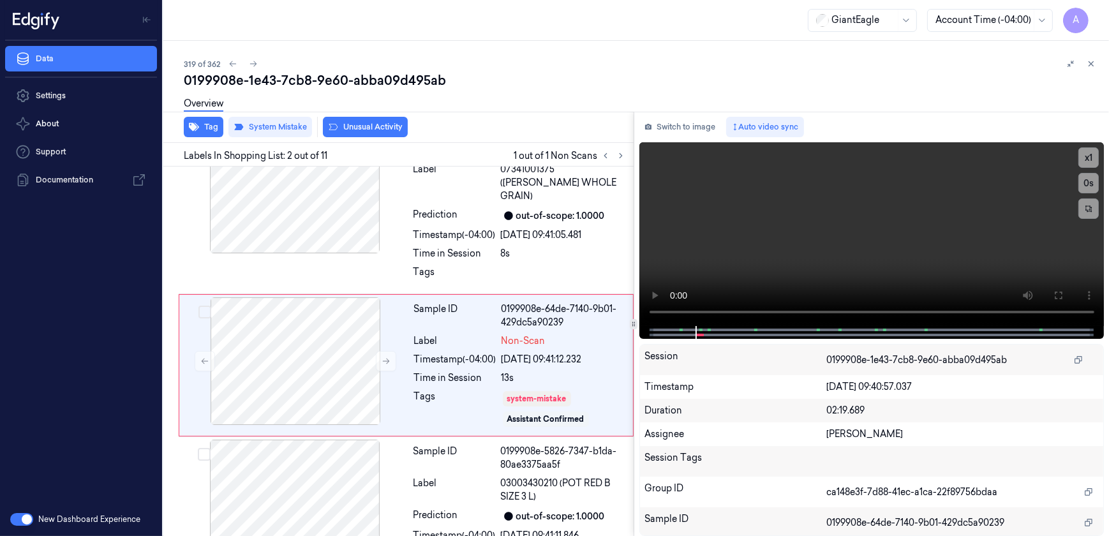
scroll to position [51, 0]
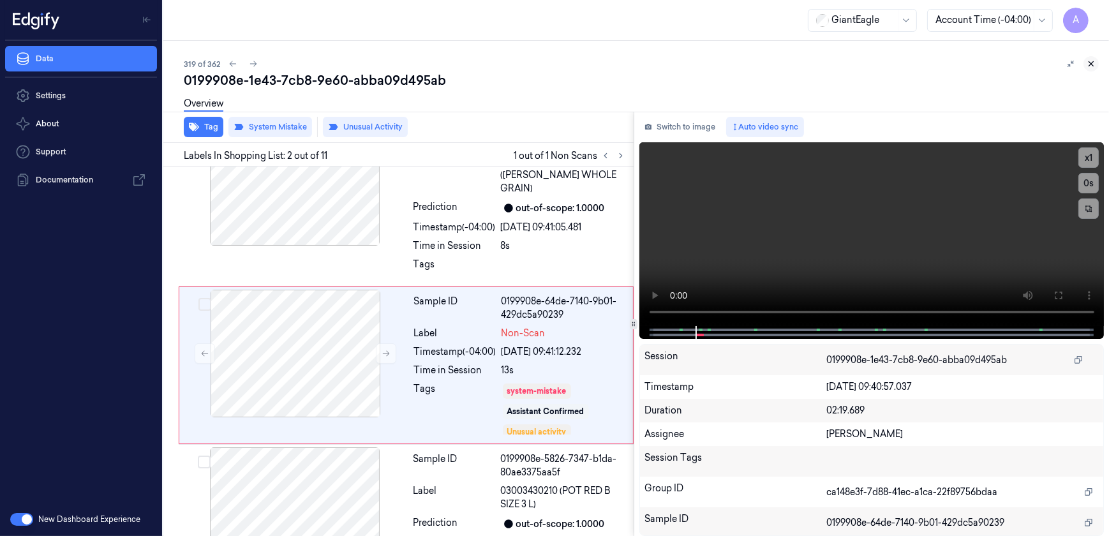
click at [1085, 63] on button at bounding box center [1090, 63] width 15 height 15
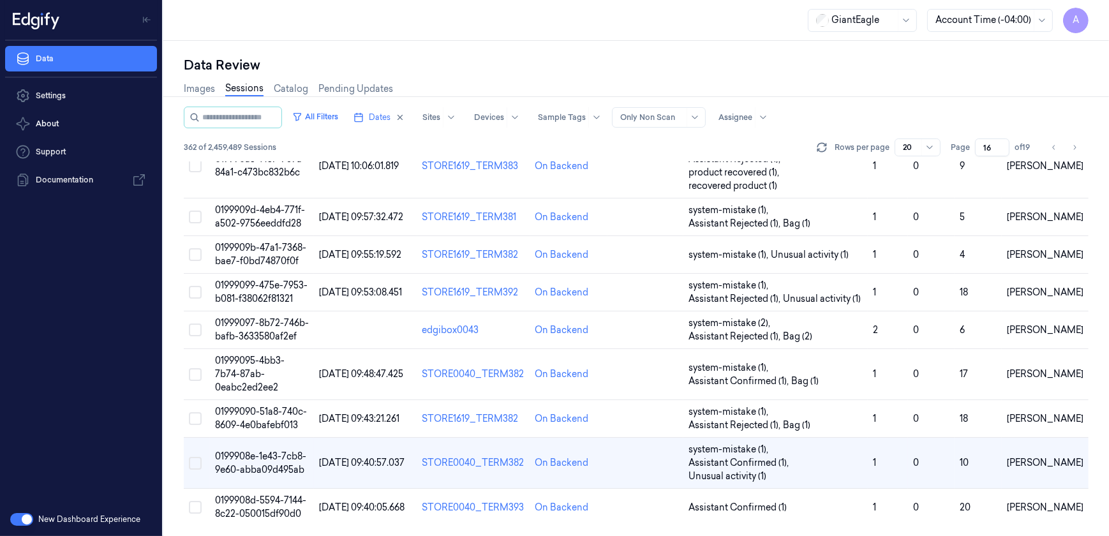
scroll to position [549, 0]
